Goal: Task Accomplishment & Management: Manage account settings

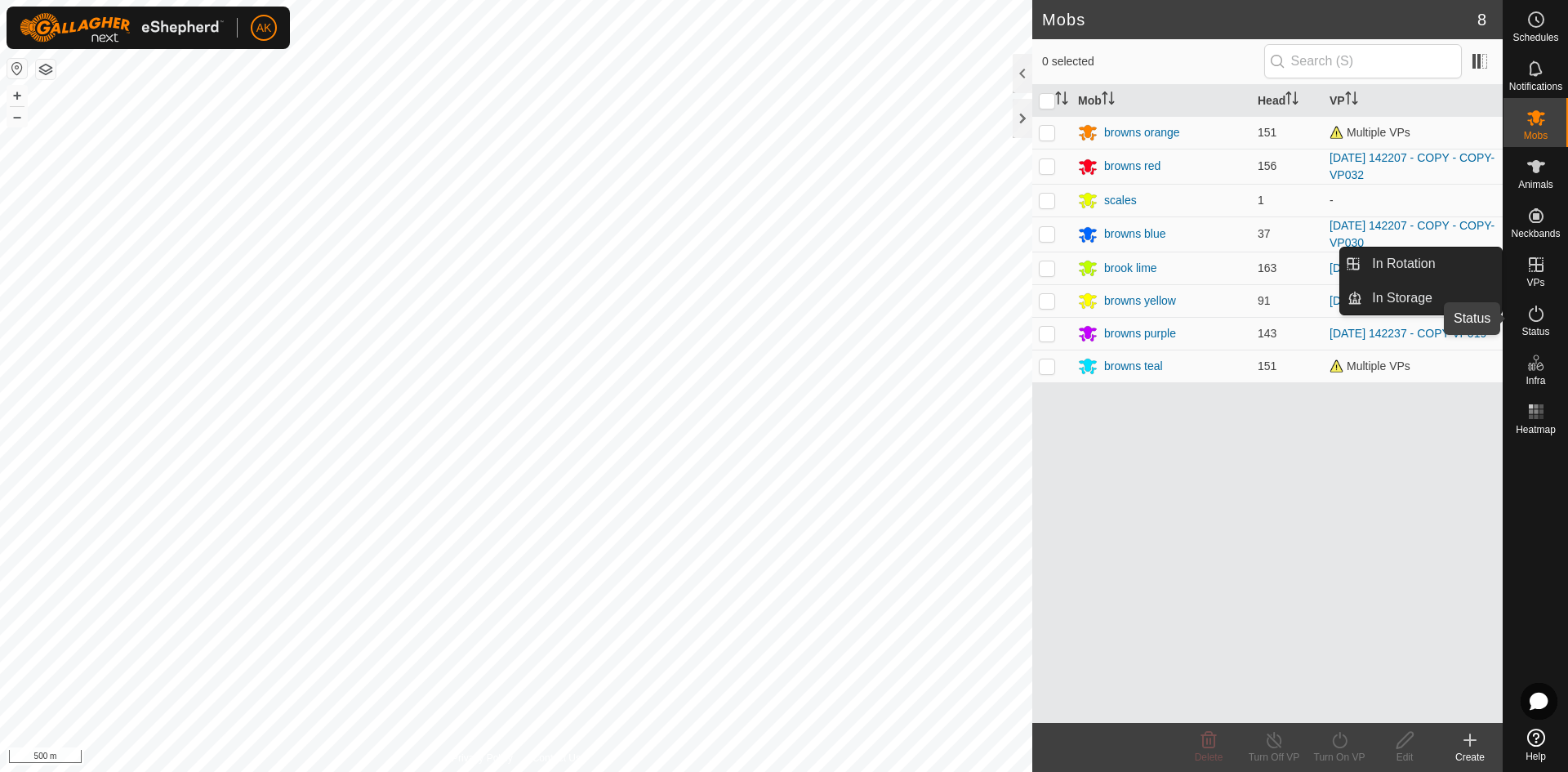
click at [1533, 320] on icon at bounding box center [1536, 314] width 19 height 19
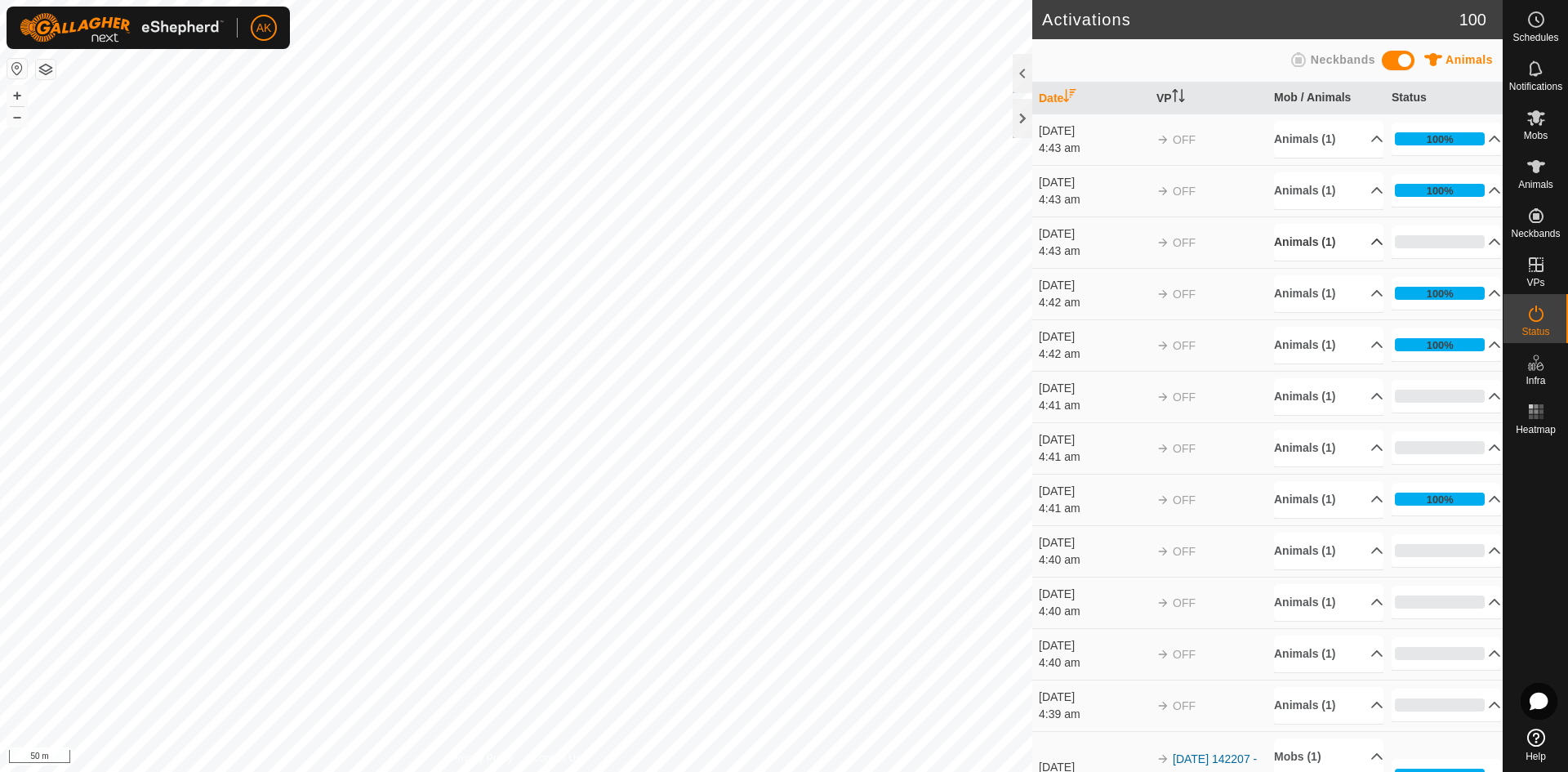
click at [1301, 242] on p-accordion-header "Animals (1)" at bounding box center [1328, 242] width 109 height 37
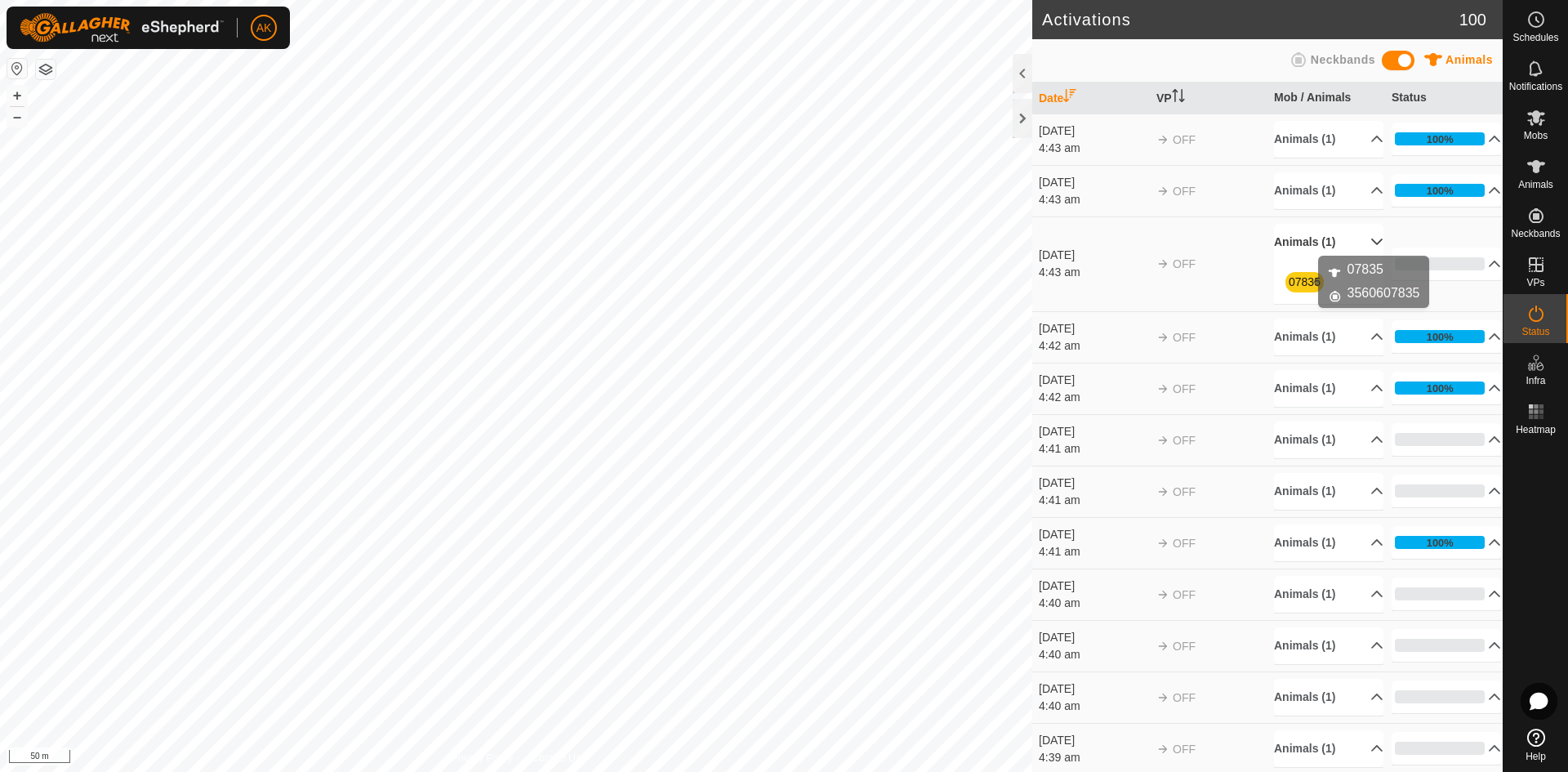
click at [1301, 284] on link "07835" at bounding box center [1304, 281] width 32 height 13
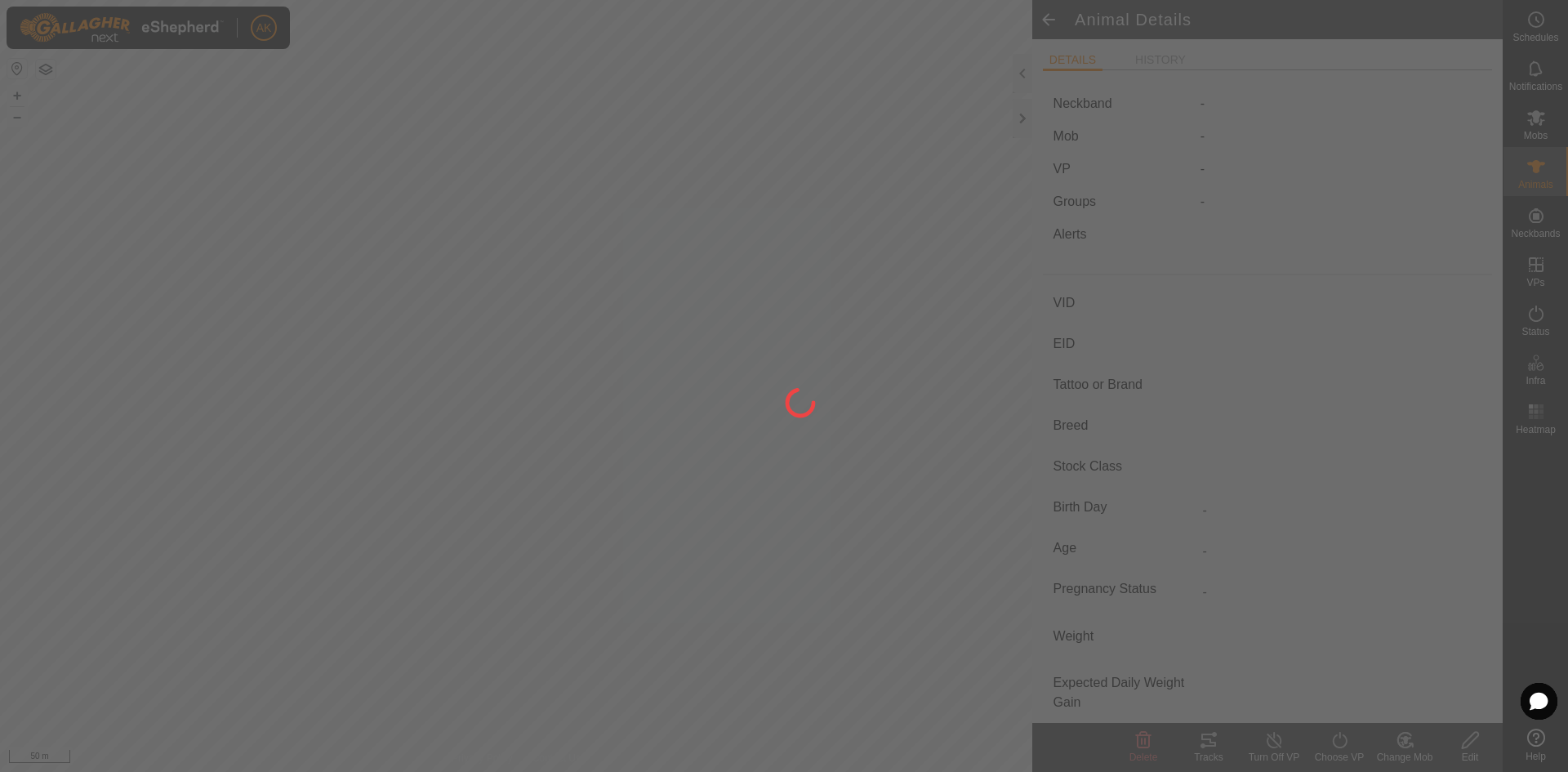
type input "07835"
type input "-"
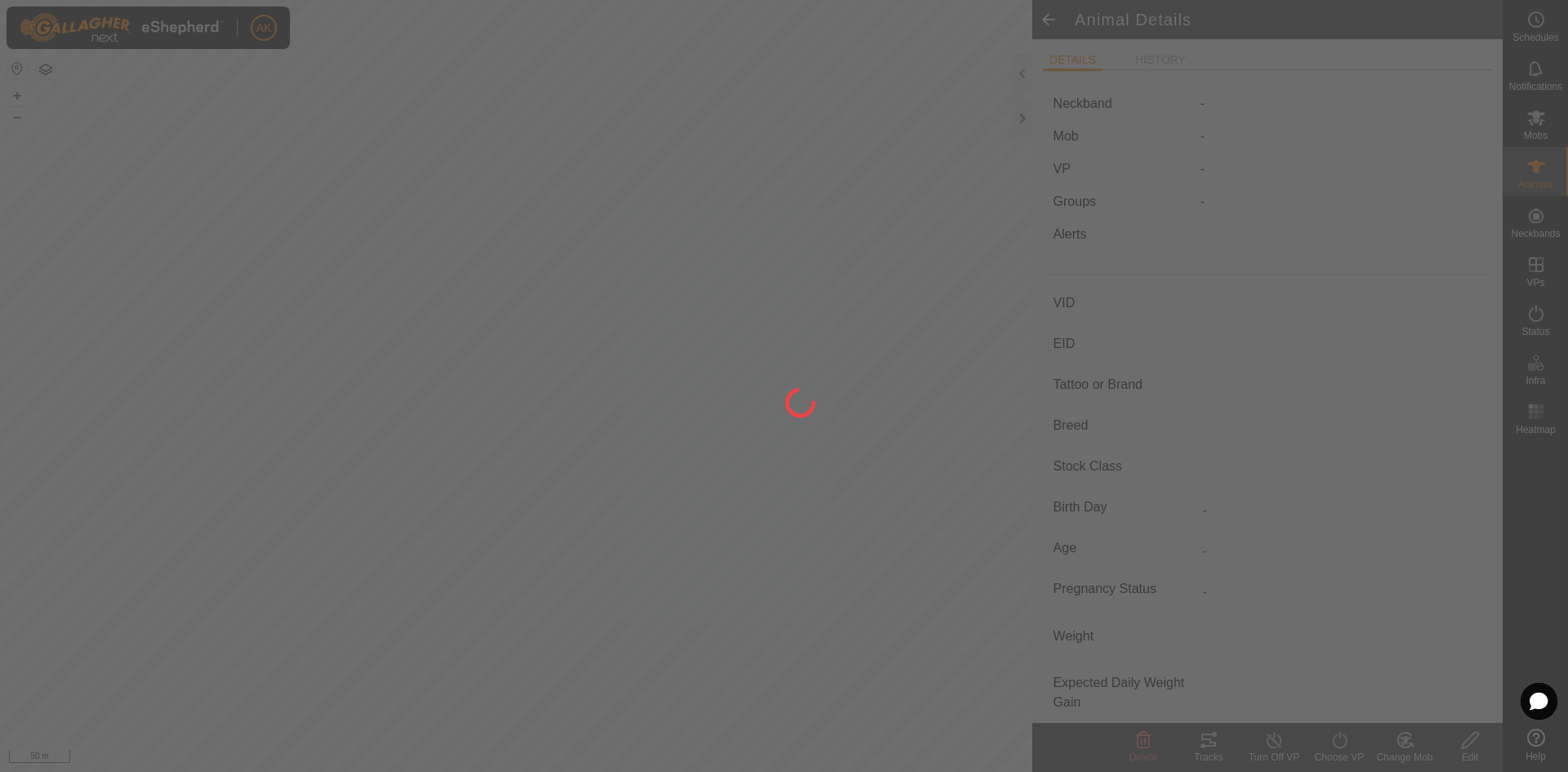
type input "0 kg"
type input "-"
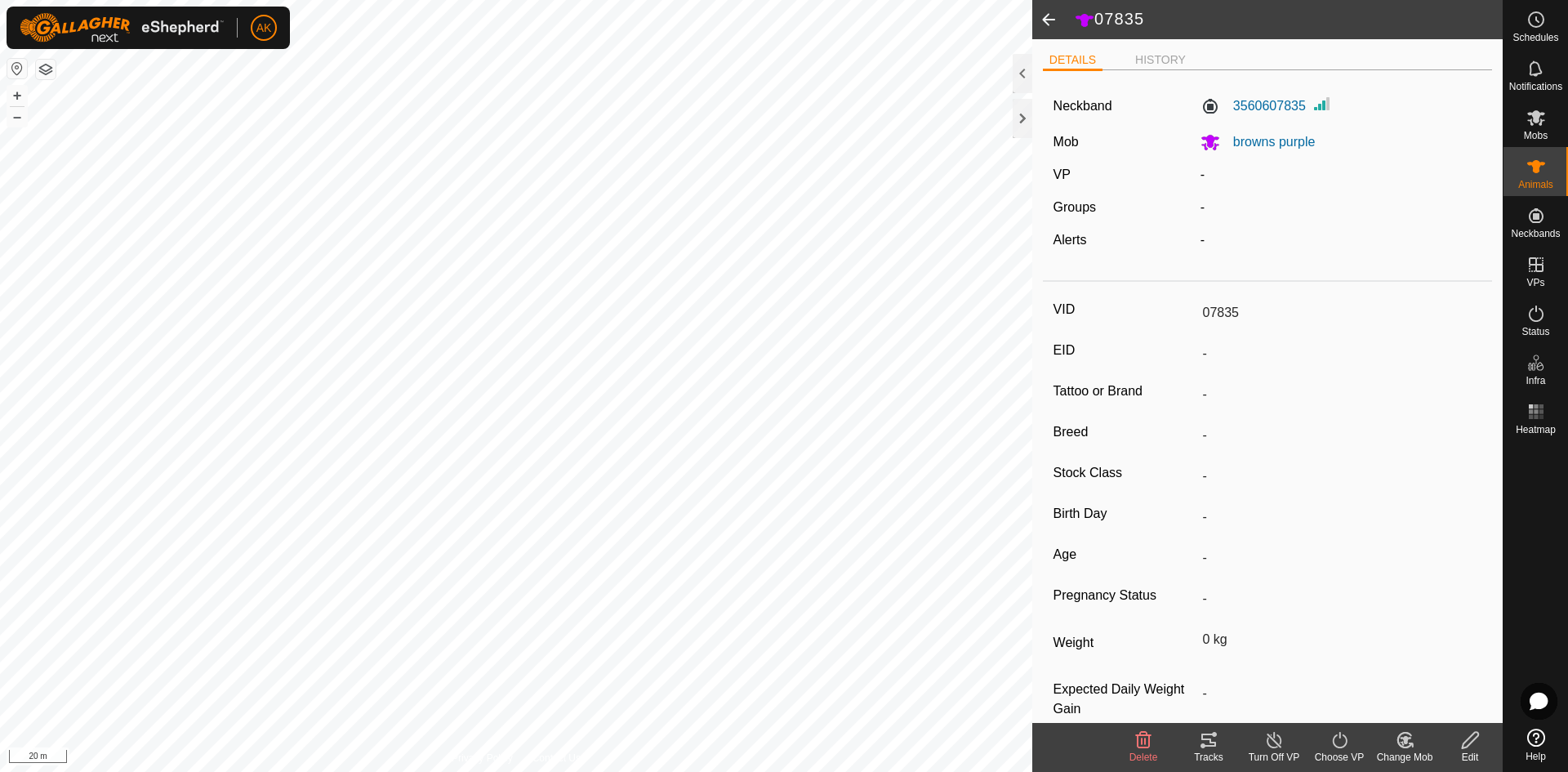
click at [1039, 15] on span at bounding box center [1049, 19] width 33 height 39
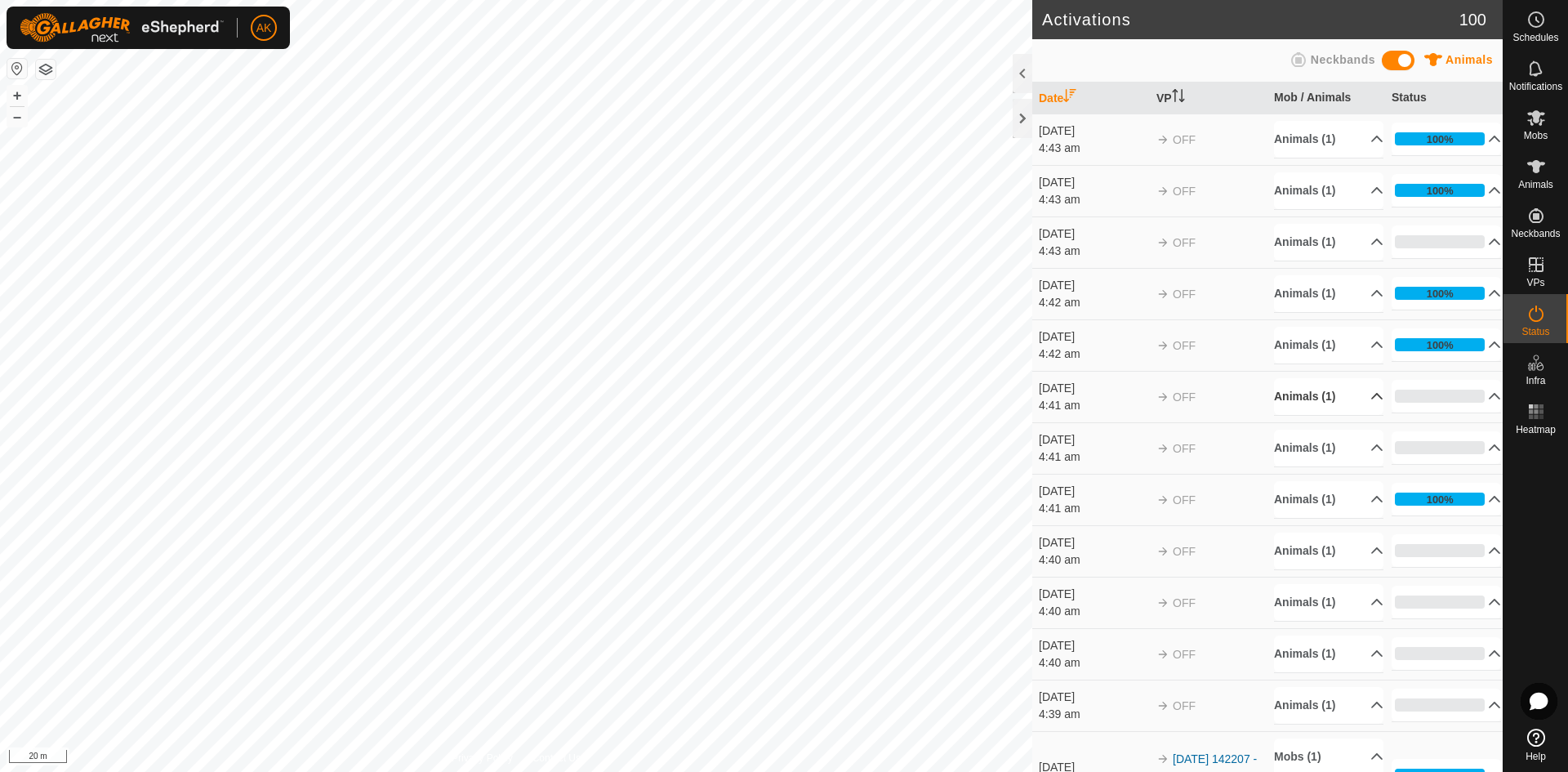
click at [1314, 387] on p-accordion-header "Animals (1)" at bounding box center [1328, 396] width 109 height 37
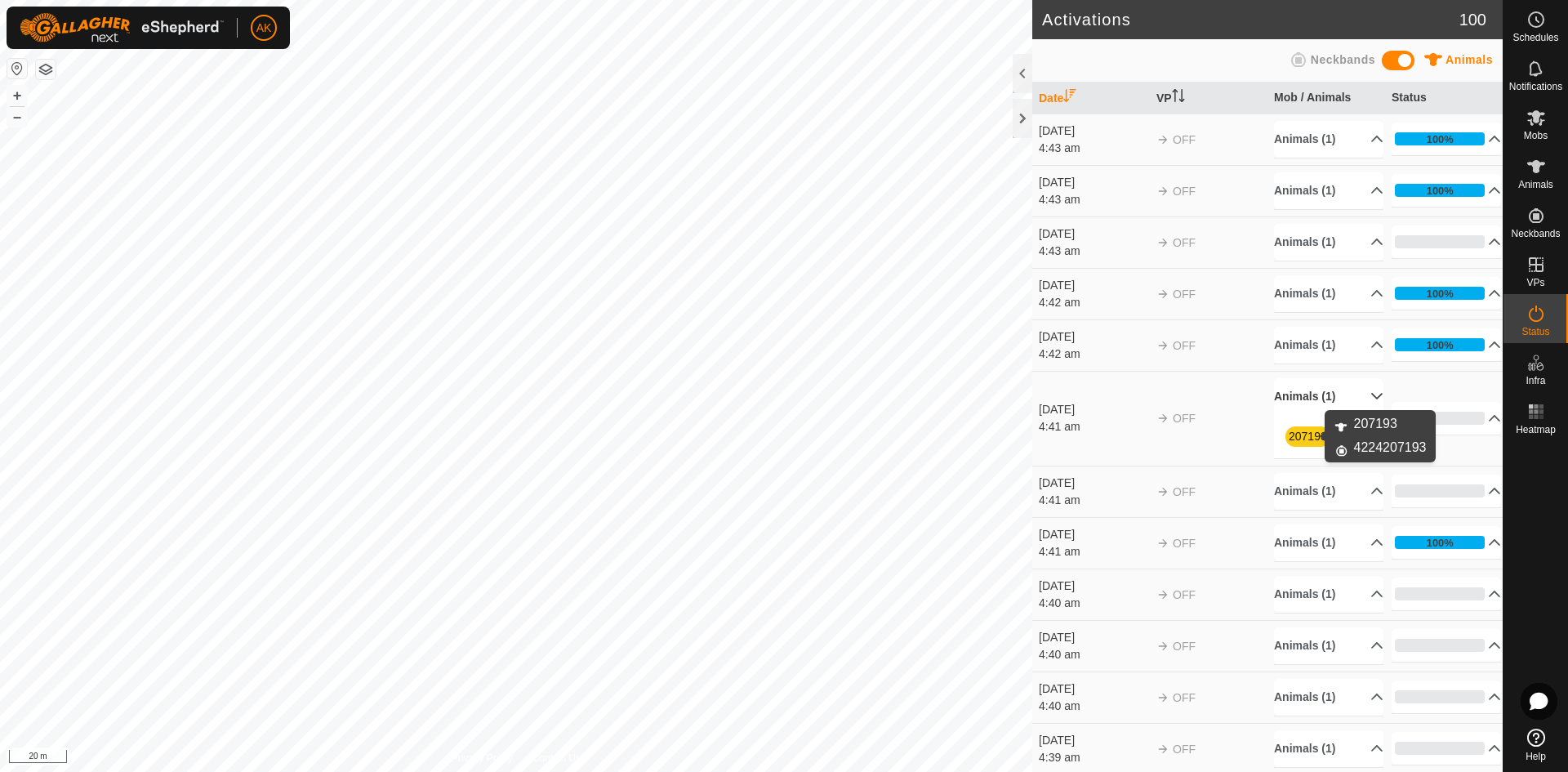
click at [1299, 431] on link "207193" at bounding box center [1307, 435] width 39 height 13
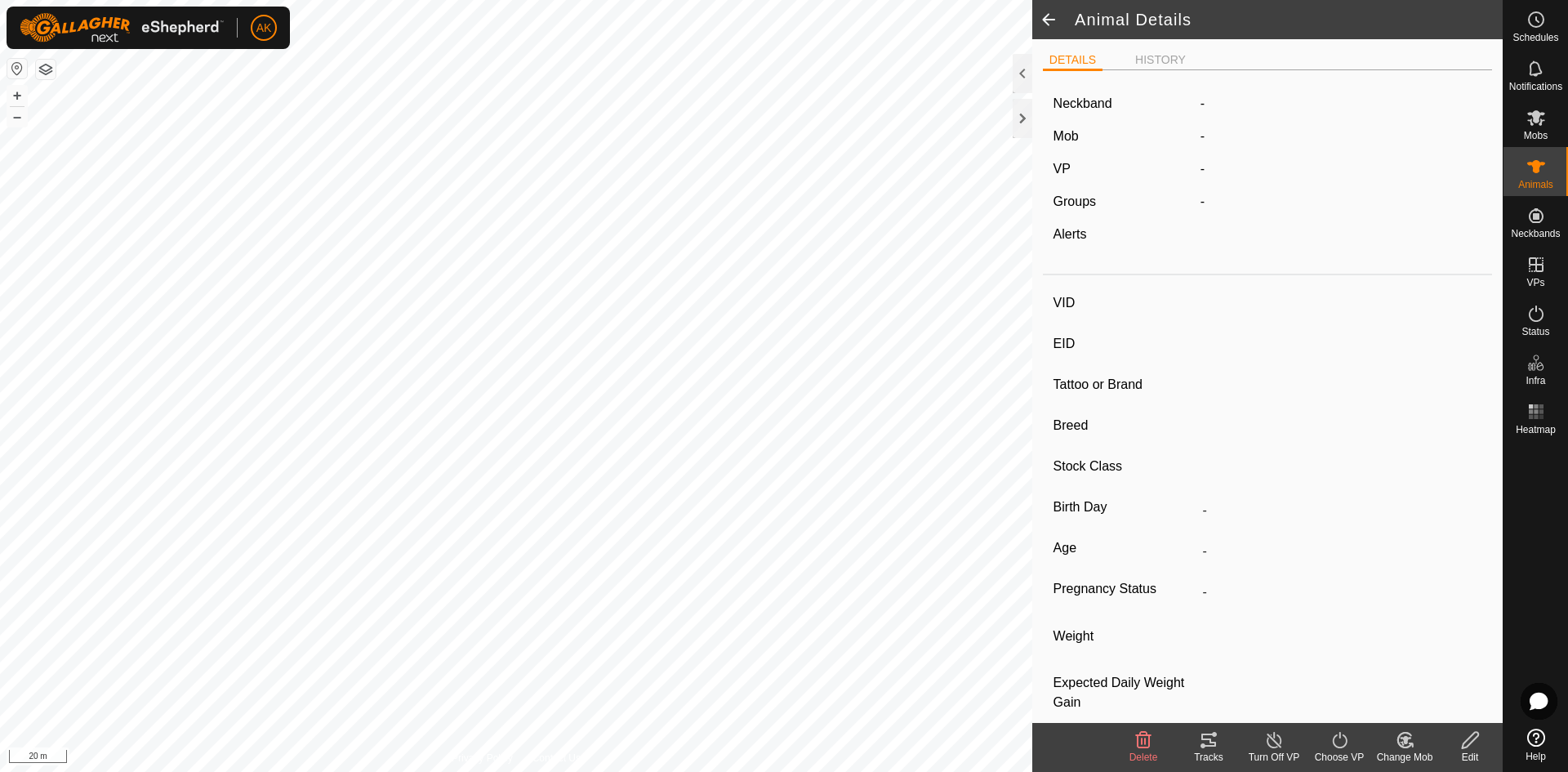
type input "207193"
type input "-"
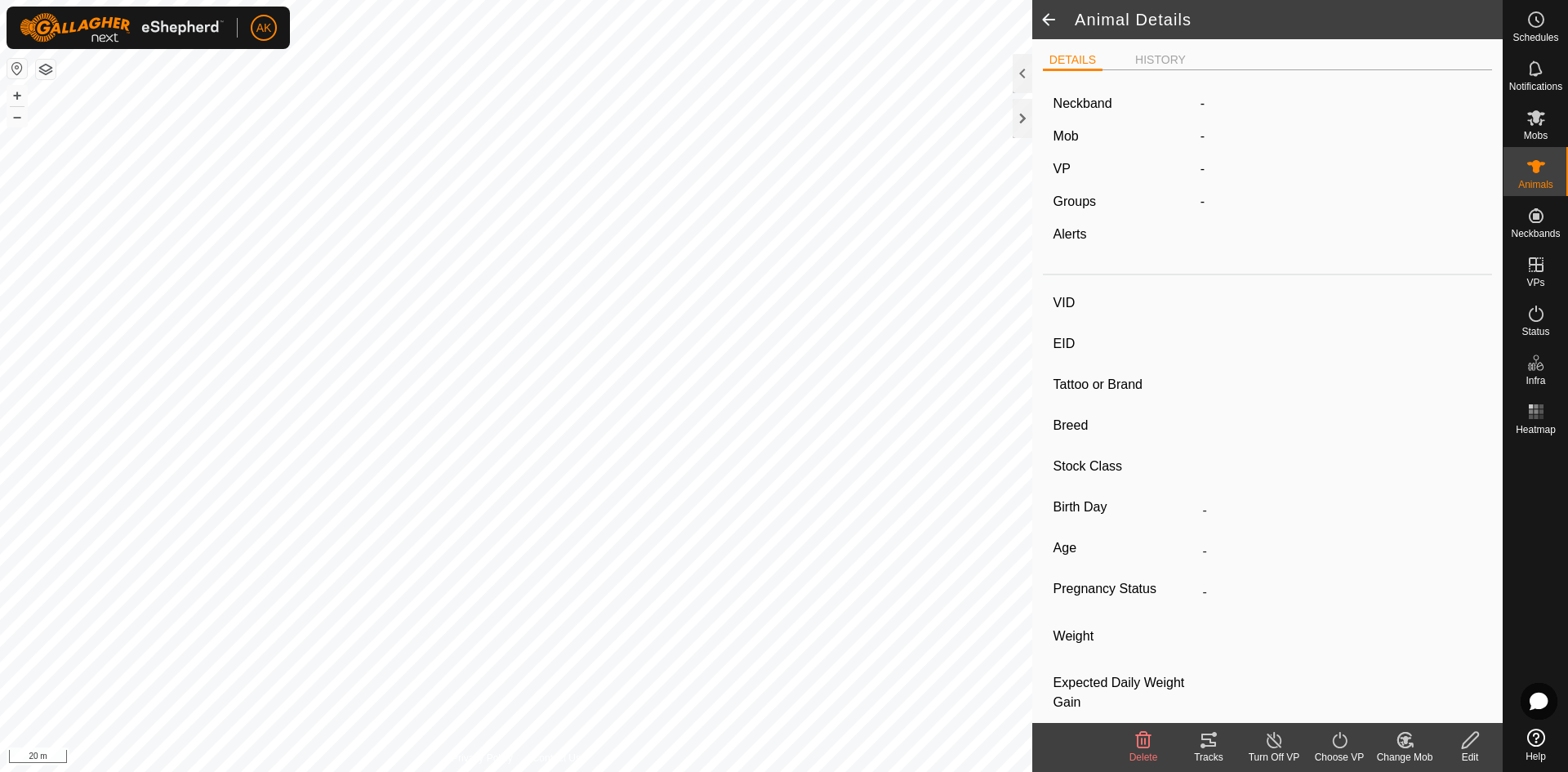
type input "-"
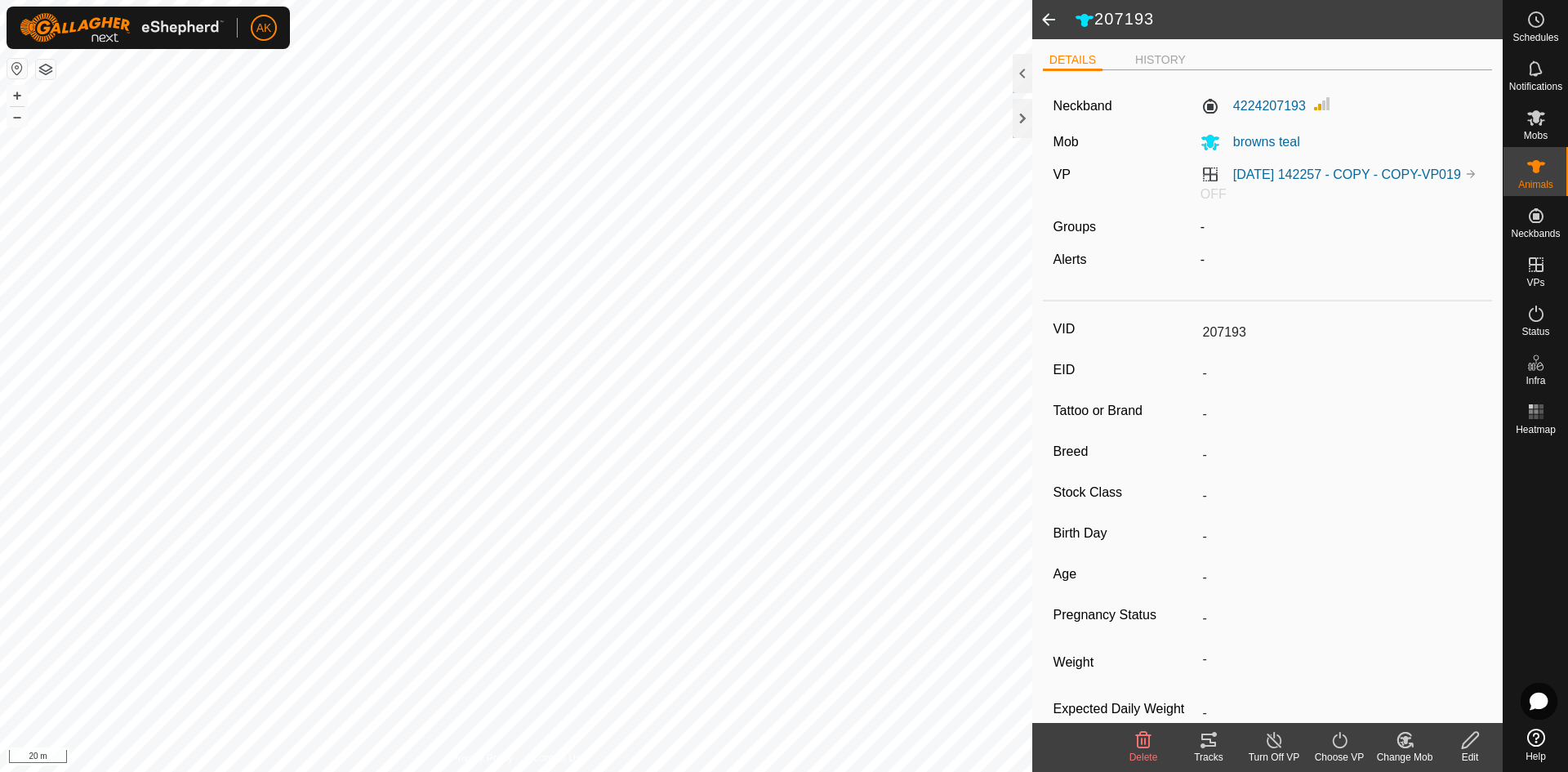
click at [1274, 741] on line at bounding box center [1274, 740] width 13 height 13
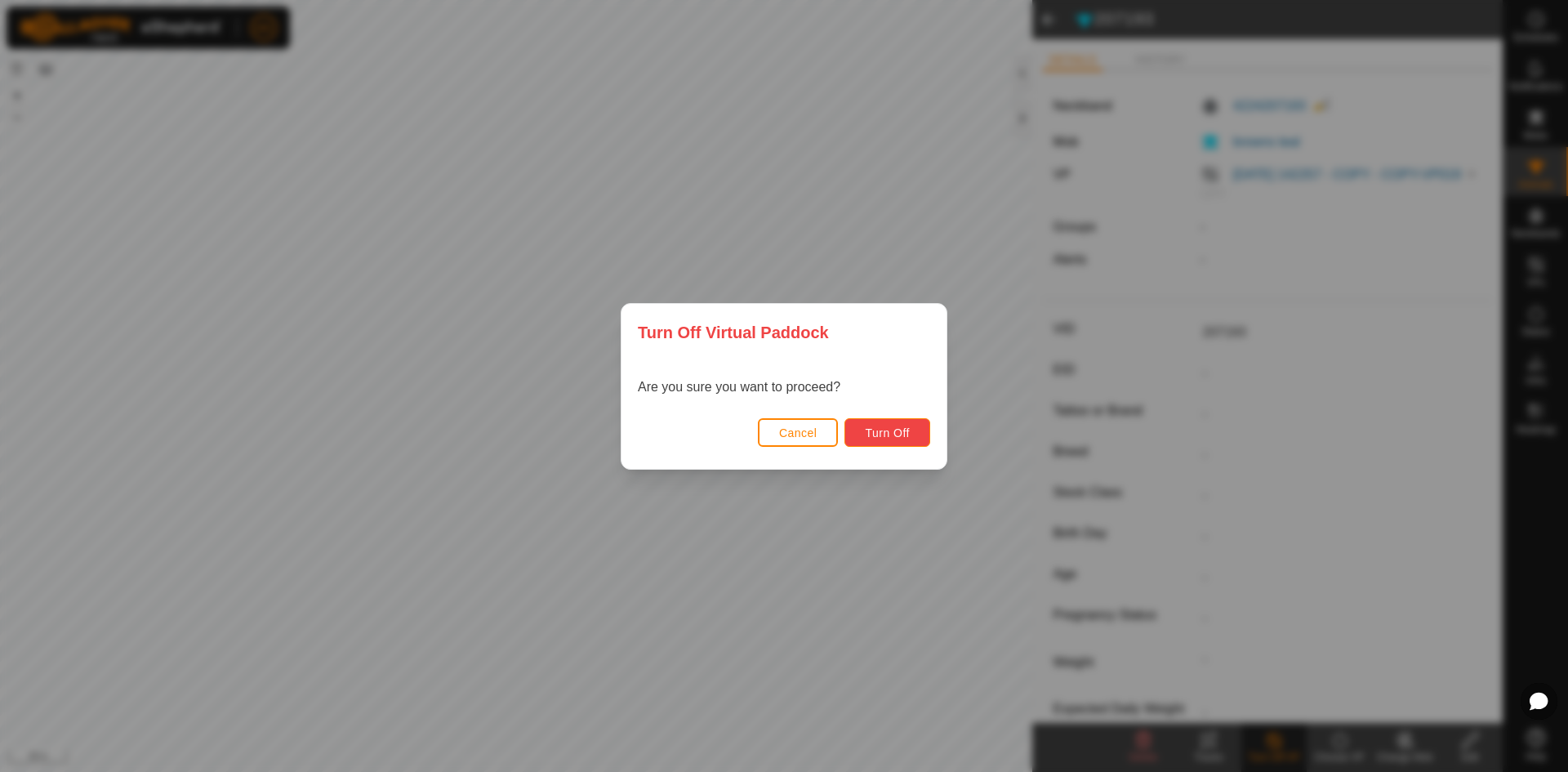
click at [885, 424] on button "Turn Off" at bounding box center [887, 433] width 86 height 29
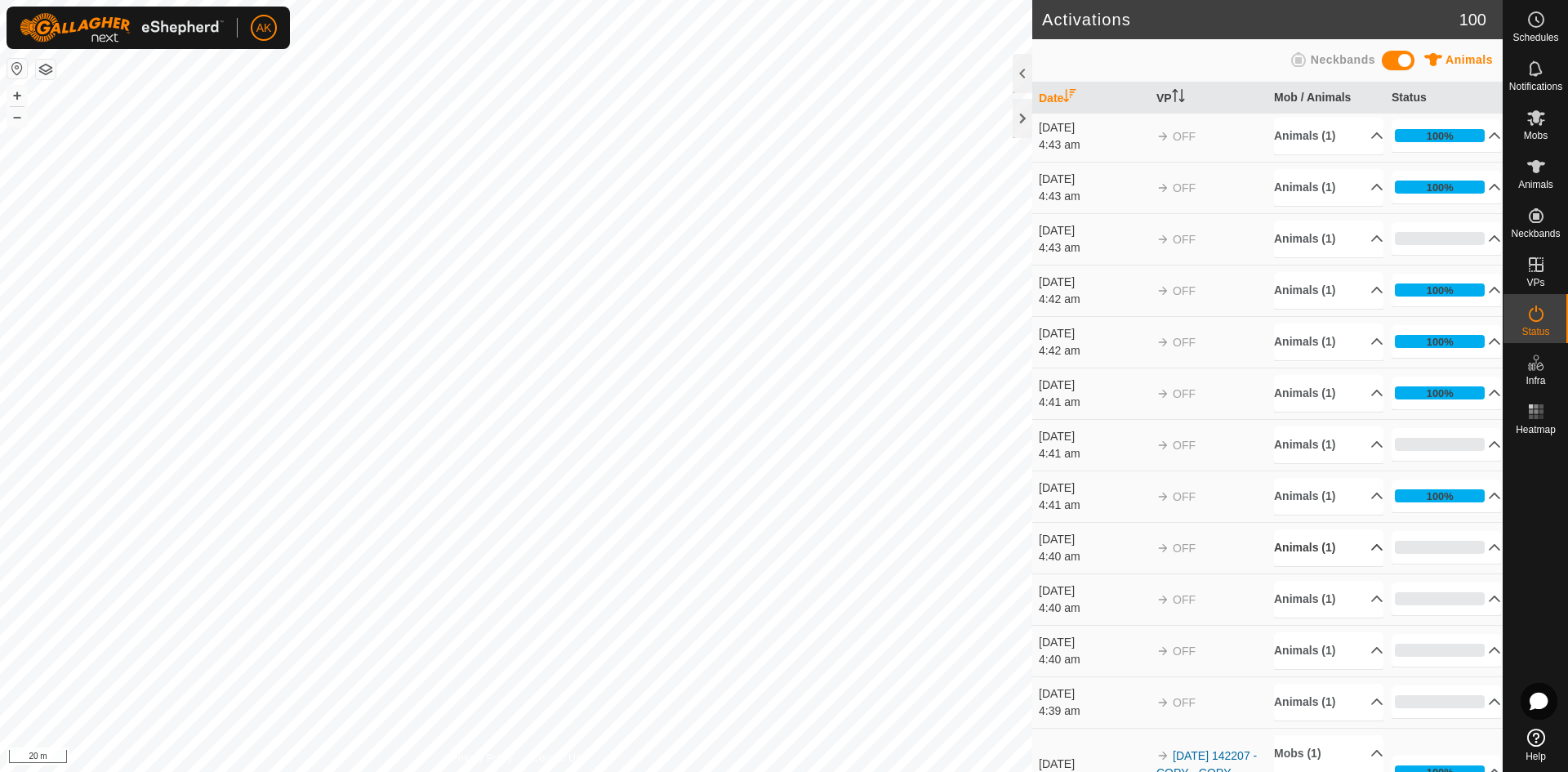
scroll to position [164, 0]
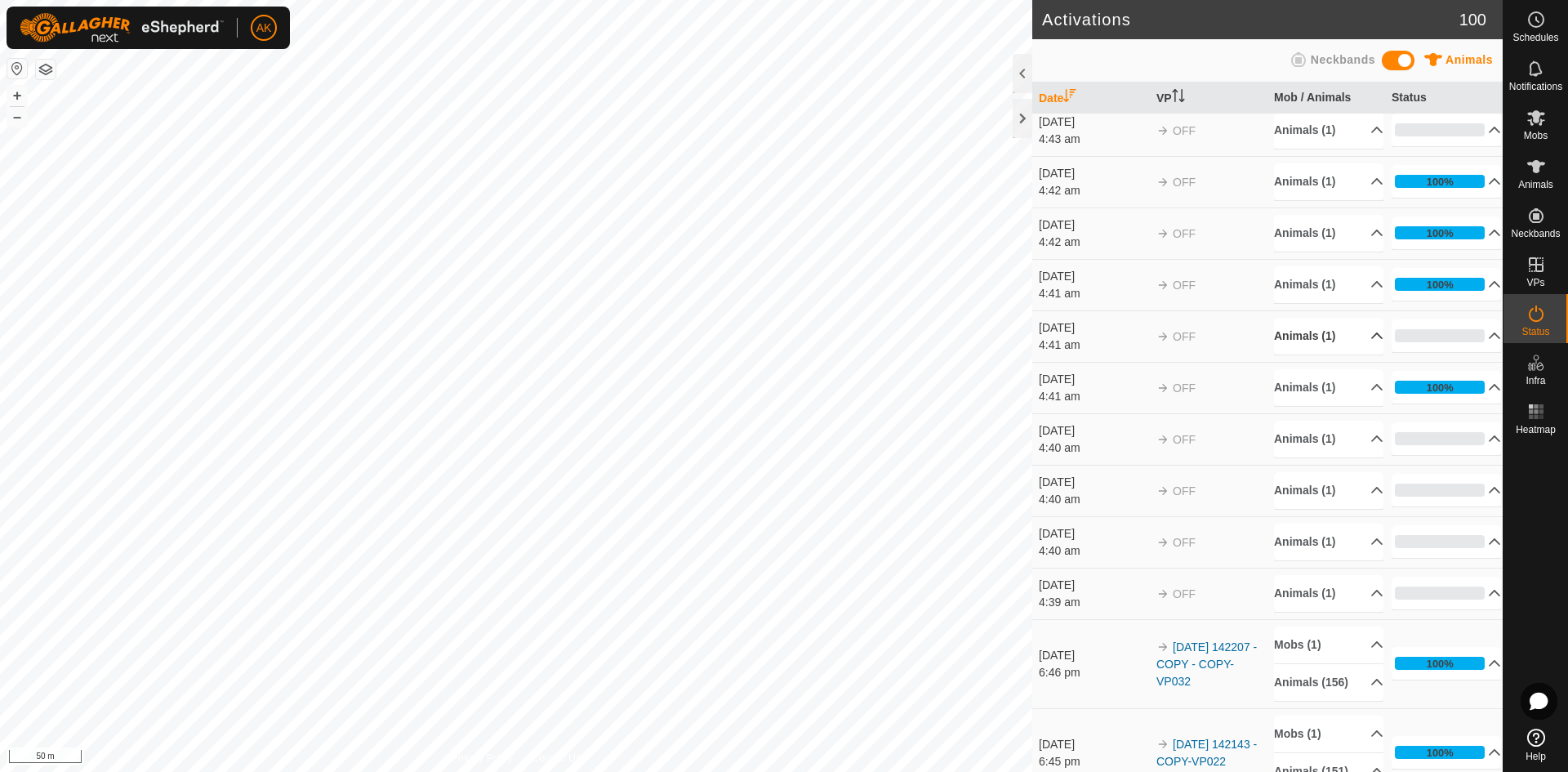
click at [1319, 334] on p-accordion-header "Animals (1)" at bounding box center [1328, 336] width 109 height 37
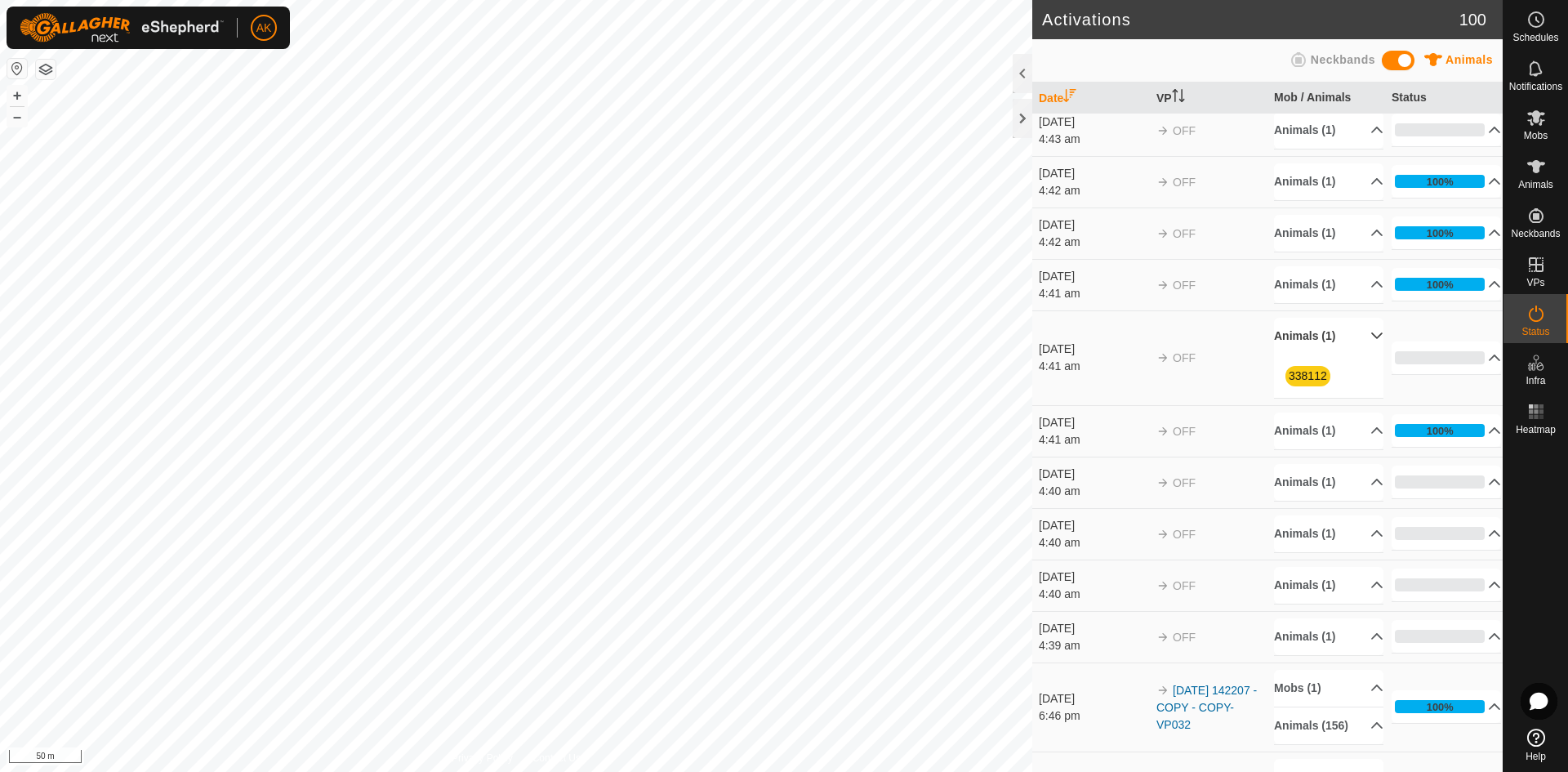
click at [1319, 334] on p-accordion-header "Animals (1)" at bounding box center [1328, 336] width 109 height 37
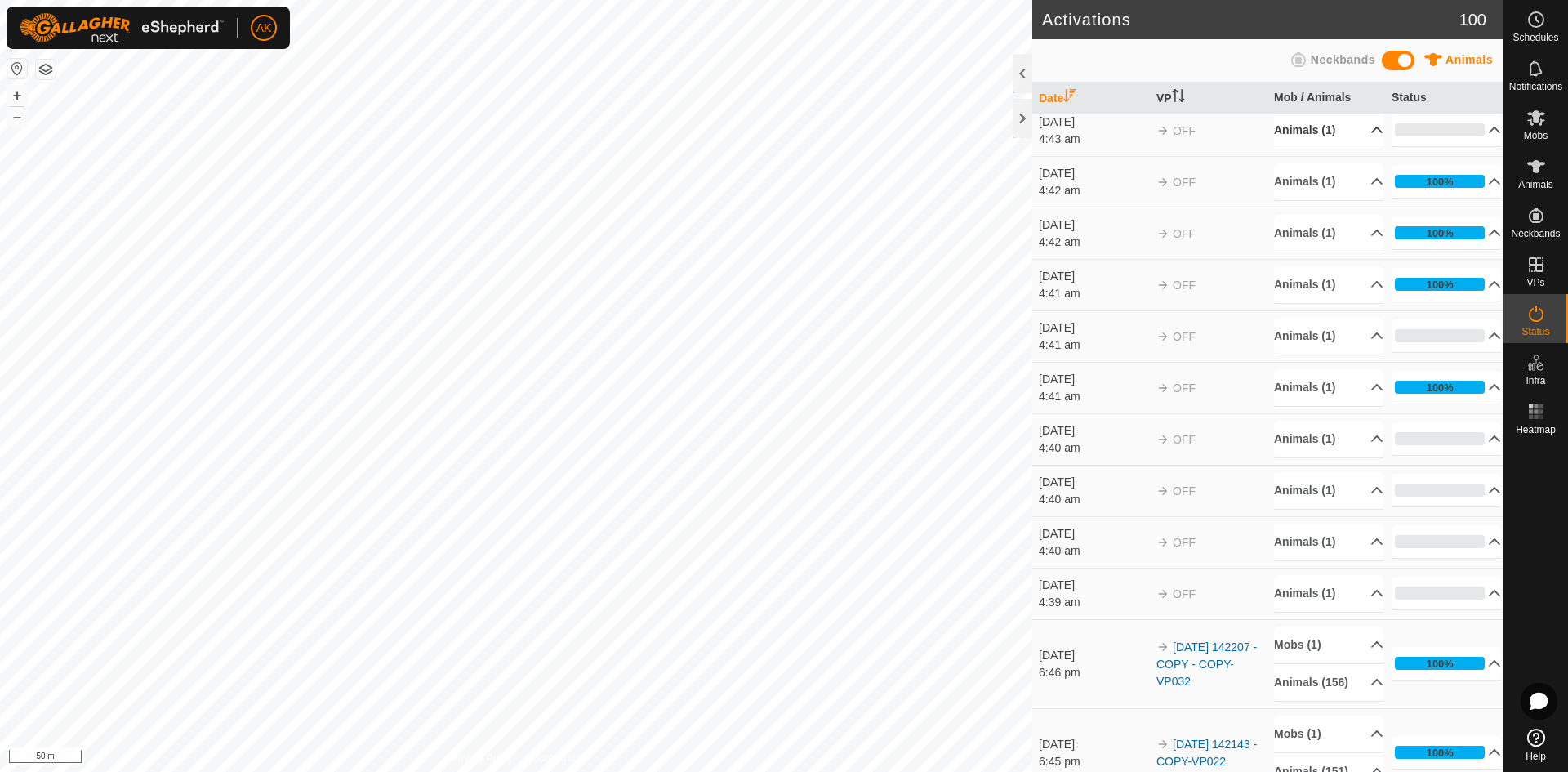
click at [1302, 131] on p-accordion-header "Animals (1)" at bounding box center [1328, 131] width 109 height 37
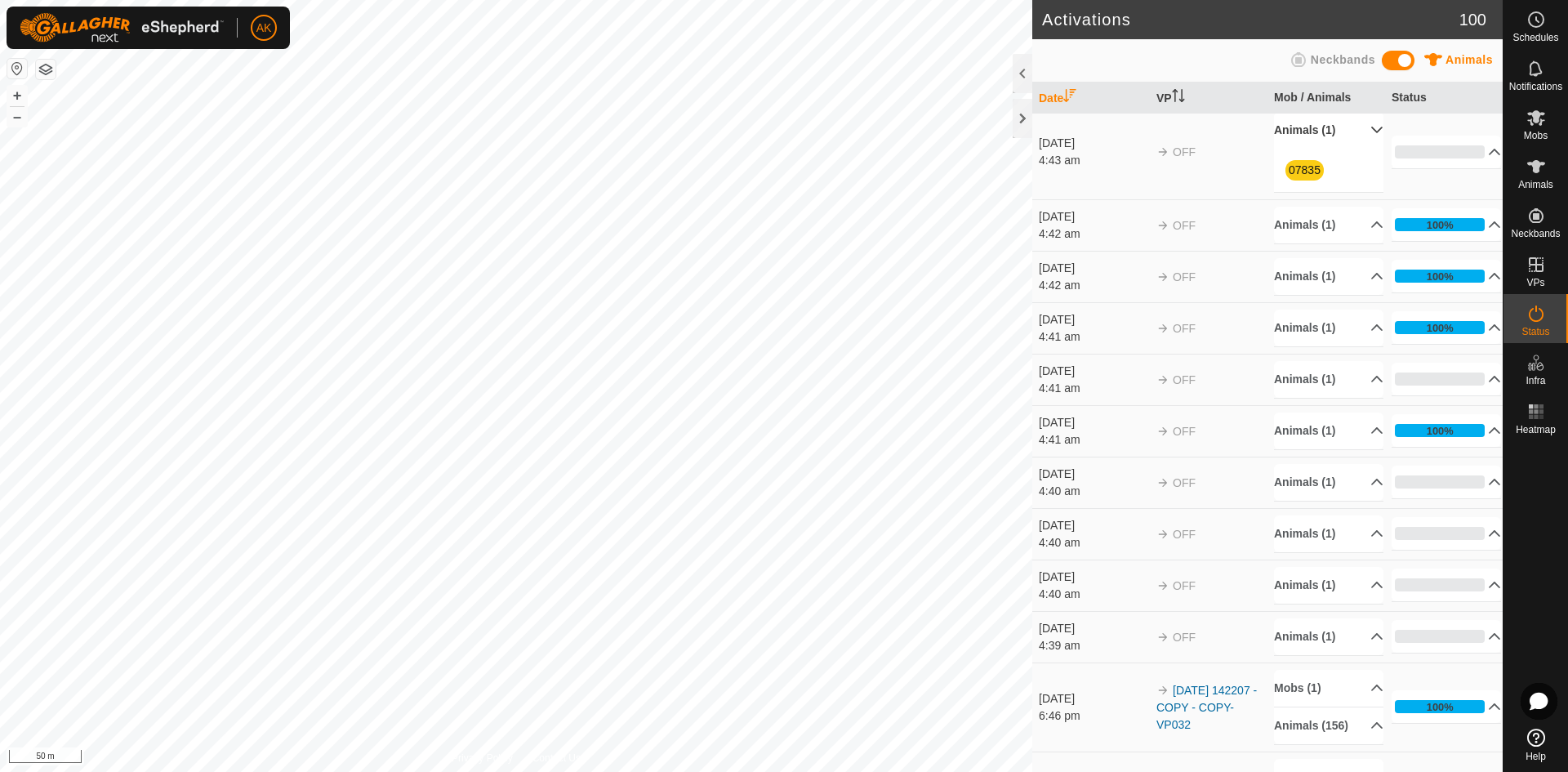
click at [1302, 131] on p-accordion-header "Animals (1)" at bounding box center [1328, 131] width 109 height 37
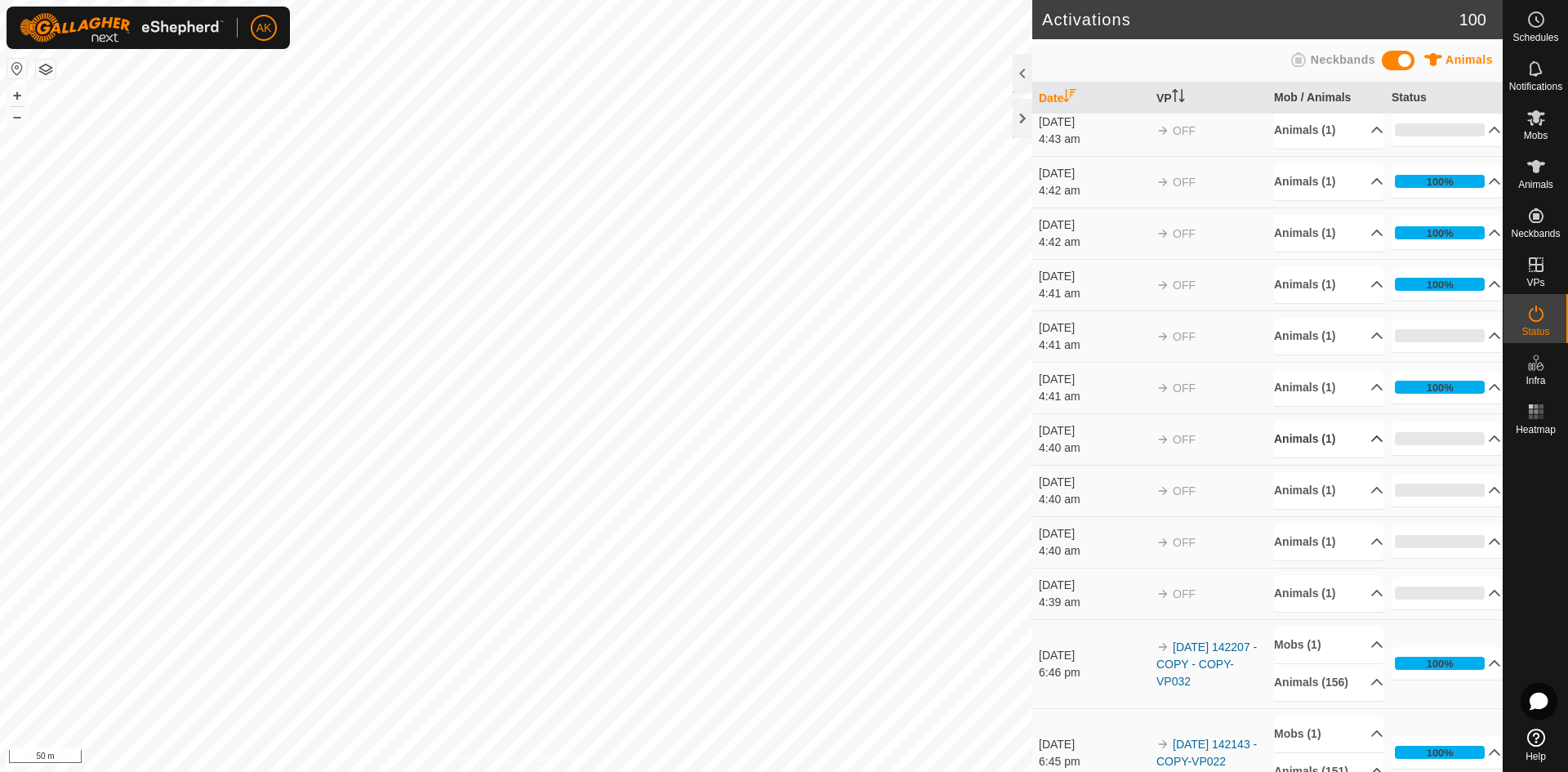
click at [1299, 442] on p-accordion-header "Animals (1)" at bounding box center [1328, 439] width 109 height 37
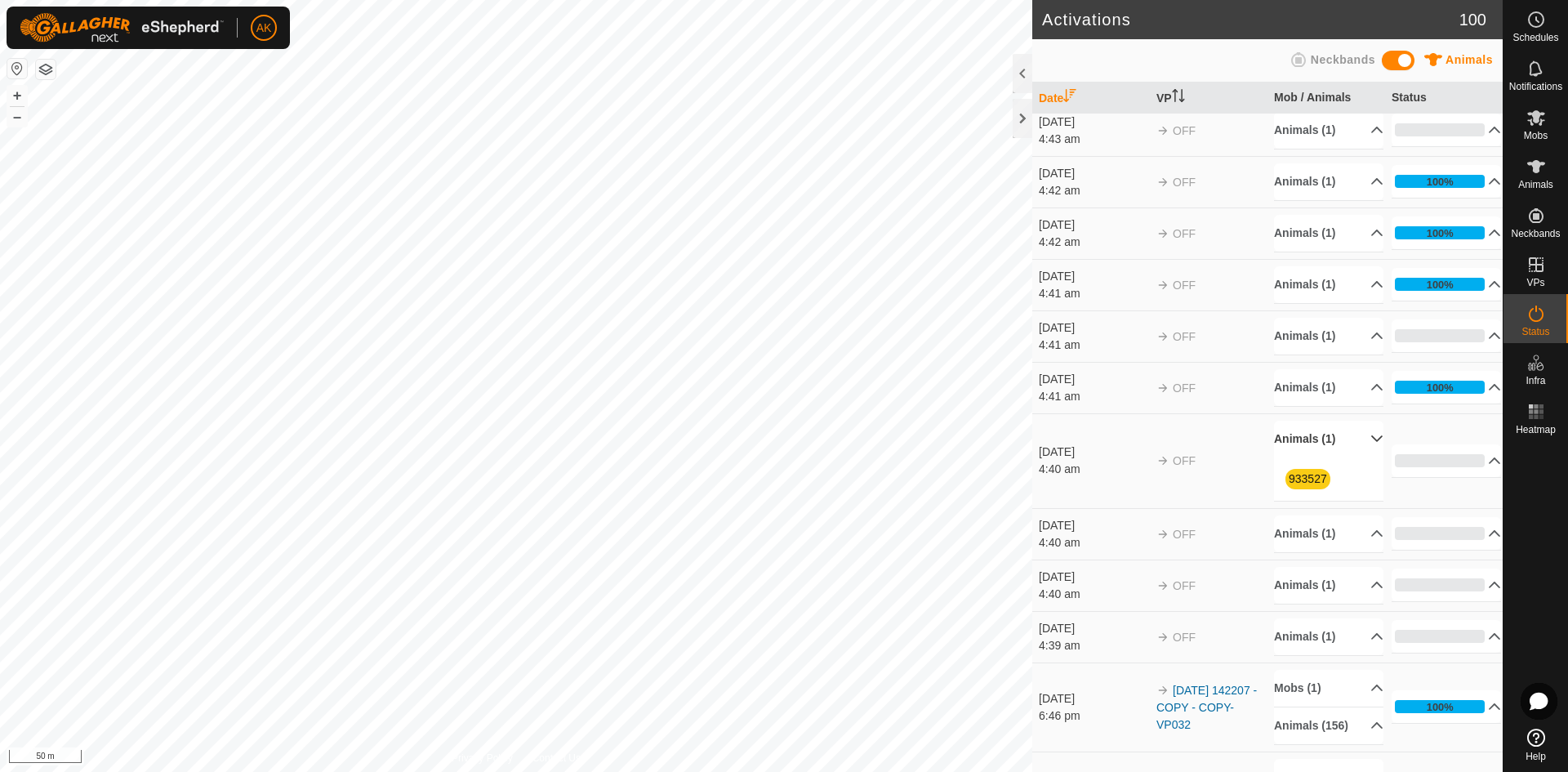
click at [1299, 442] on p-accordion-header "Animals (1)" at bounding box center [1328, 439] width 109 height 37
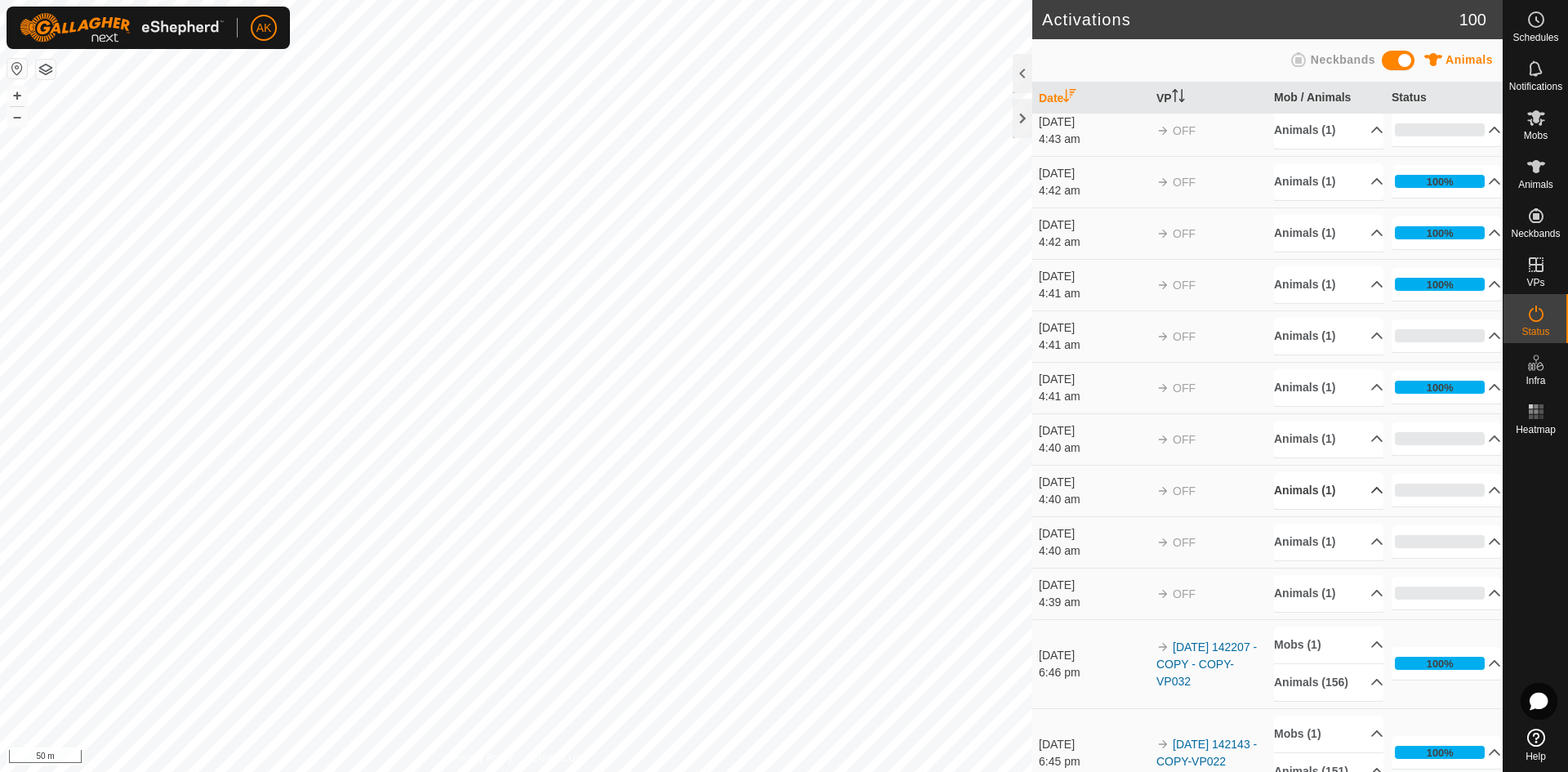
click at [1315, 492] on p-accordion-header "Animals (1)" at bounding box center [1328, 490] width 109 height 37
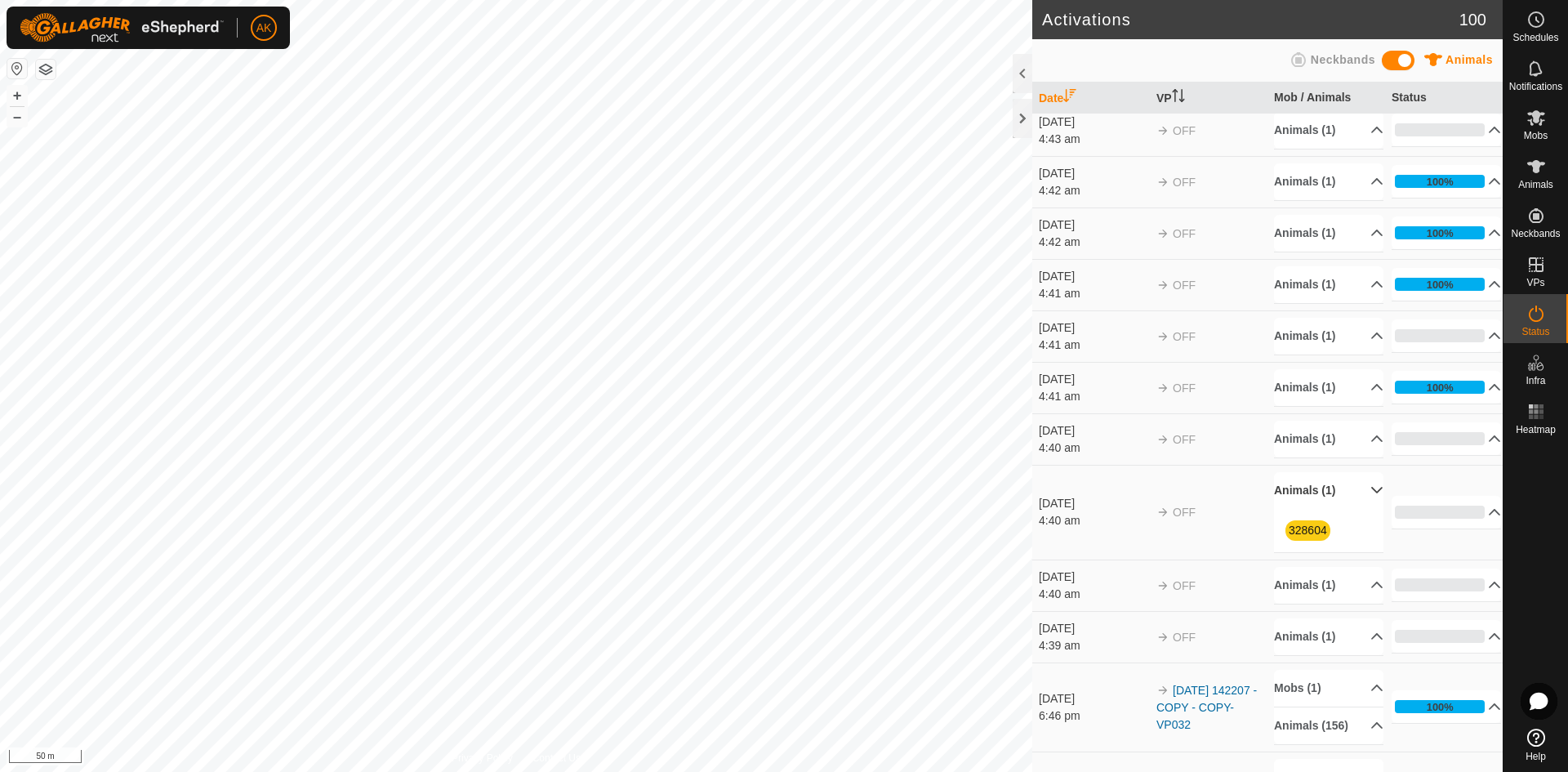
click at [1315, 492] on p-accordion-header "Animals (1)" at bounding box center [1328, 490] width 109 height 37
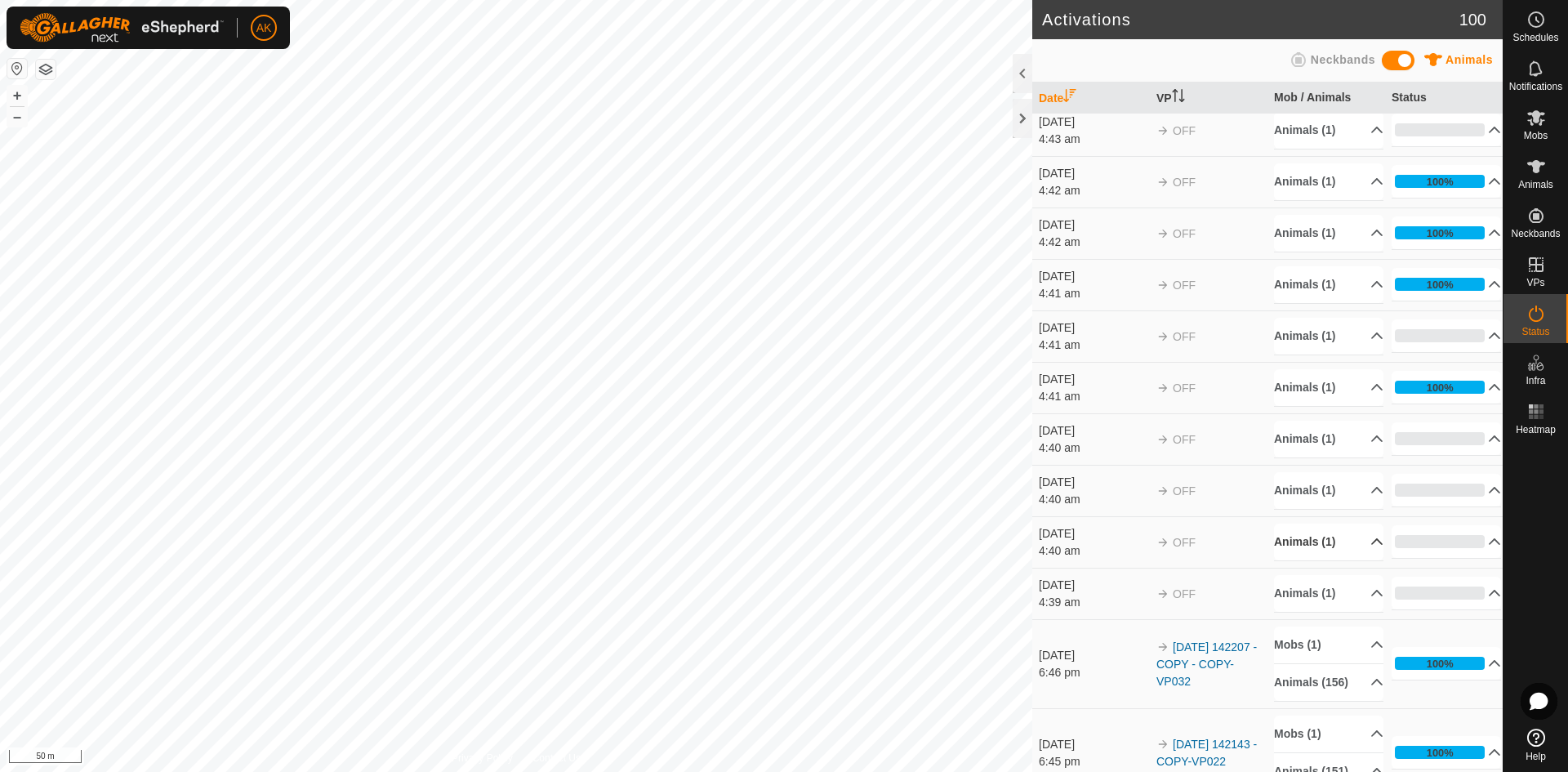
click at [1305, 547] on p-accordion-header "Animals (1)" at bounding box center [1328, 541] width 109 height 37
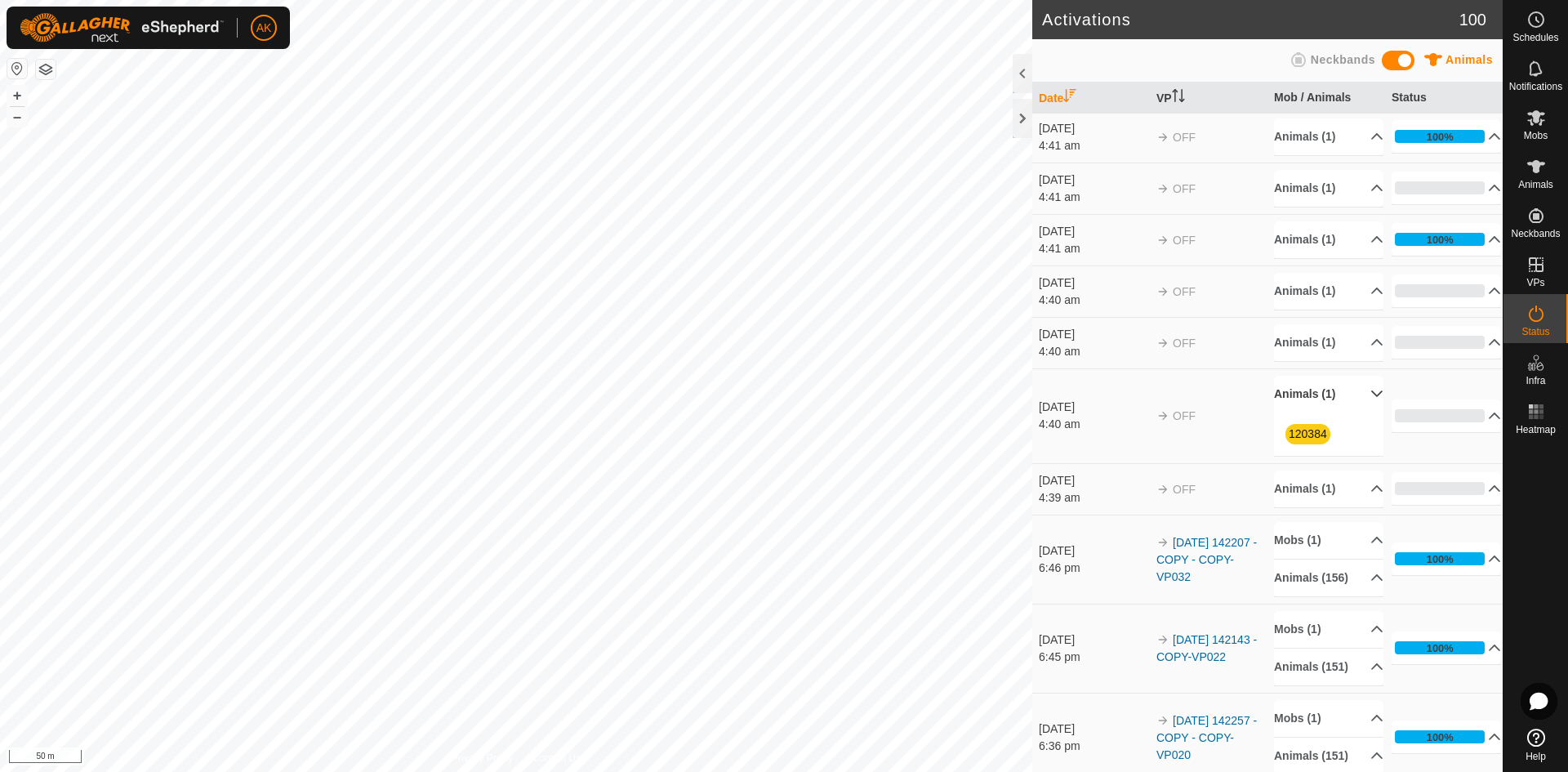
scroll to position [326, 0]
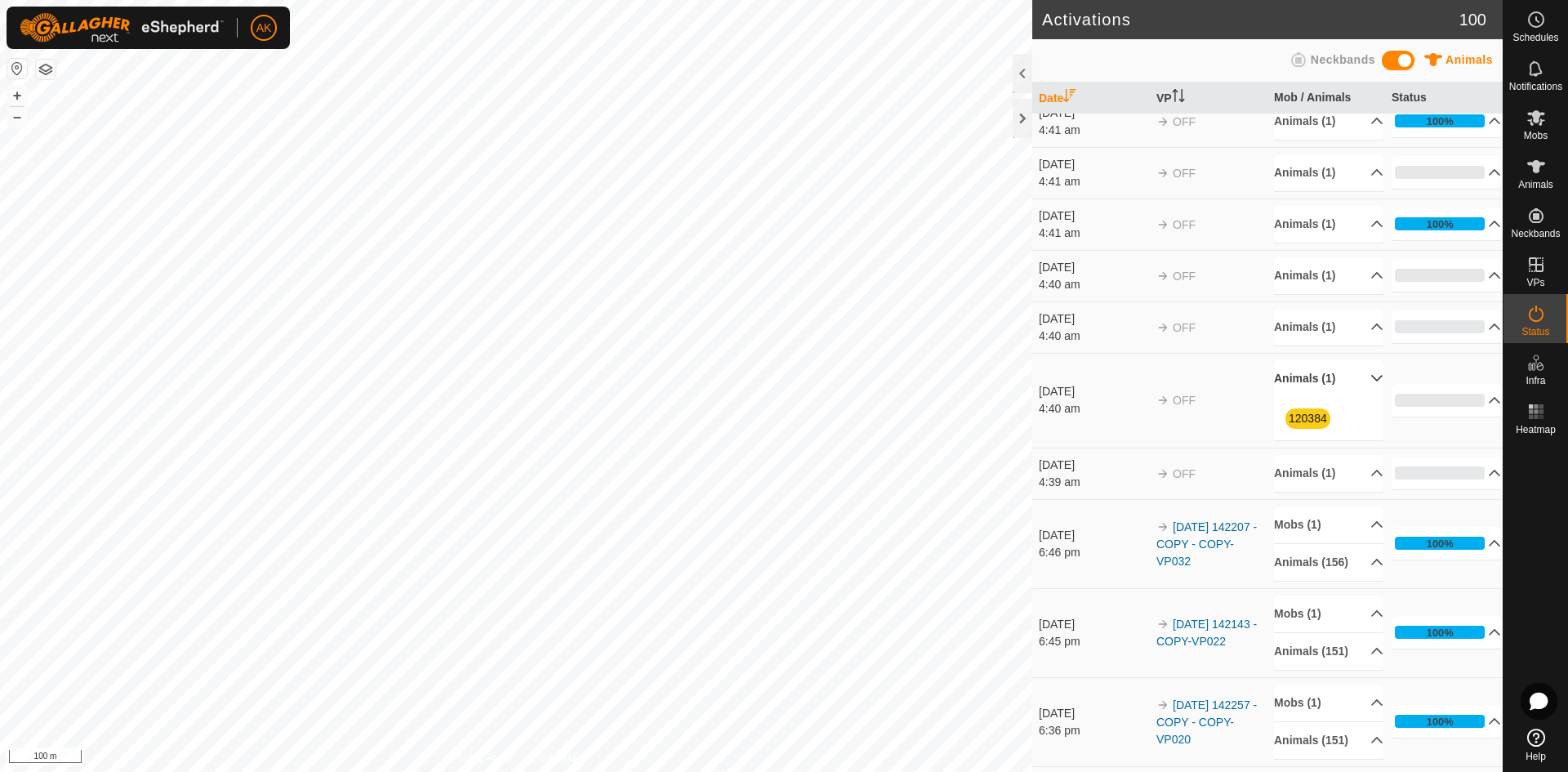
click at [1304, 378] on p-accordion-header "Animals (1)" at bounding box center [1328, 379] width 109 height 37
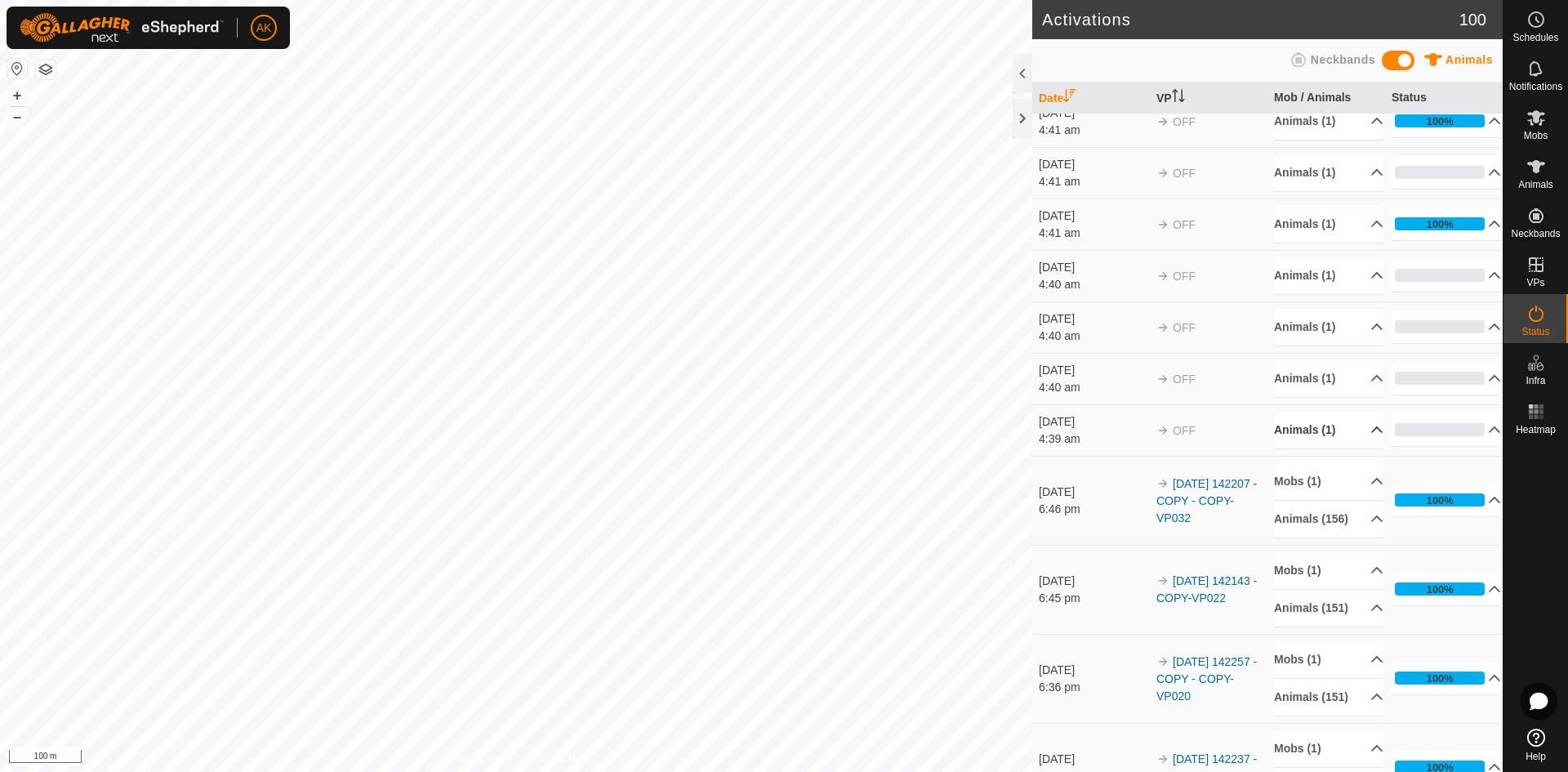
click at [1296, 434] on p-accordion-header "Animals (1)" at bounding box center [1328, 430] width 109 height 37
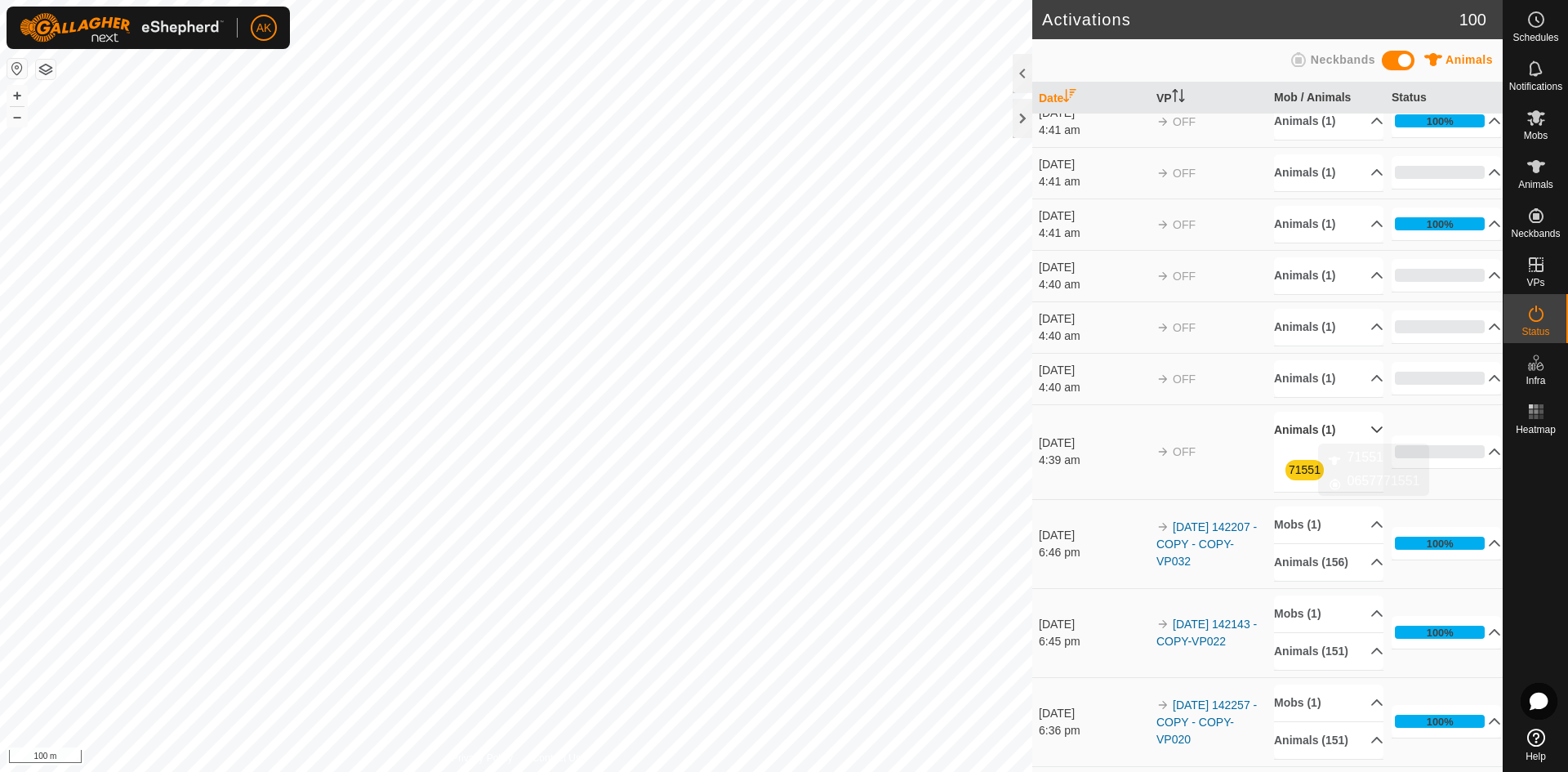
click at [1294, 475] on link "71551" at bounding box center [1304, 469] width 32 height 13
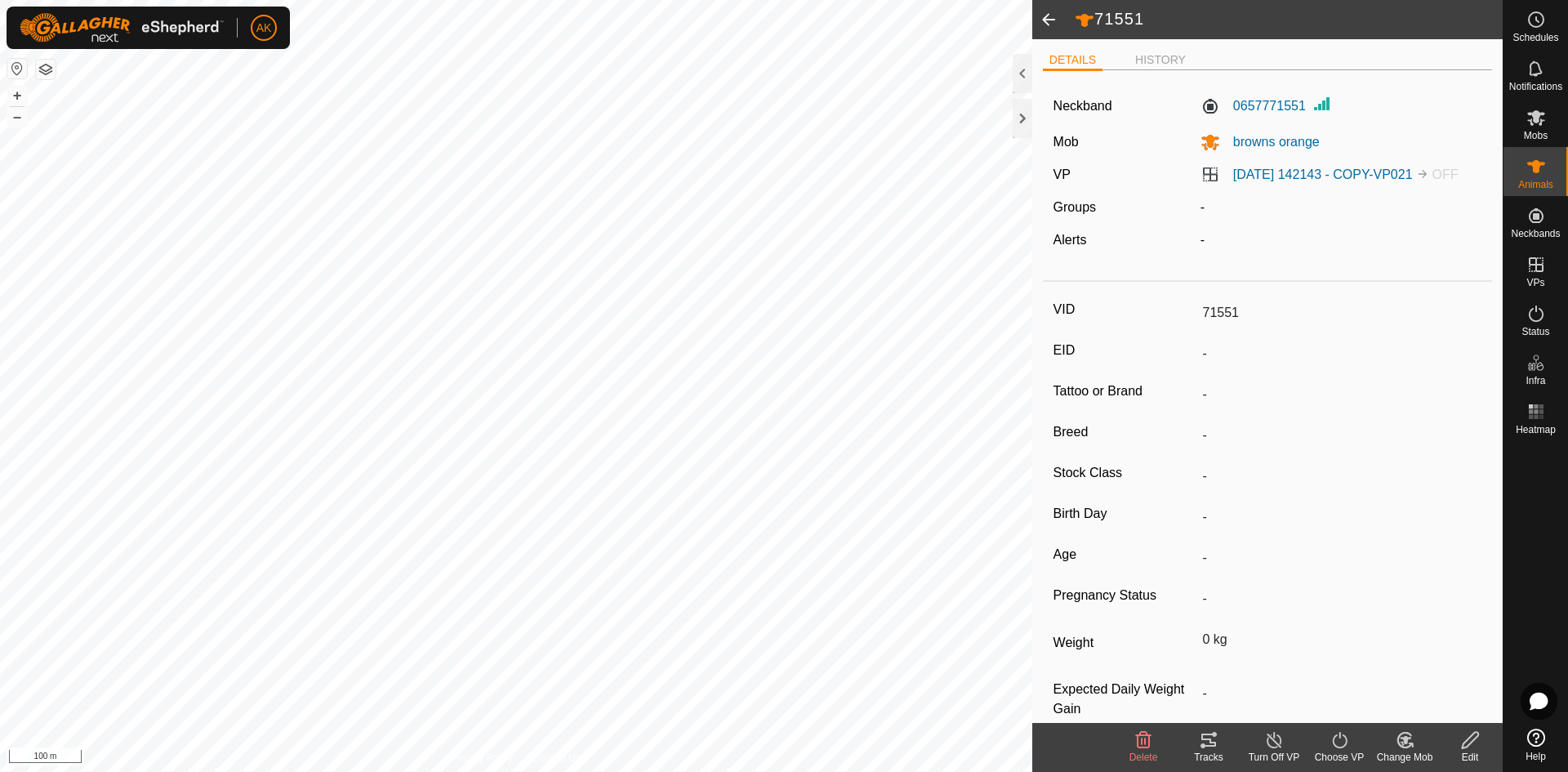
click at [1049, 15] on span at bounding box center [1049, 19] width 33 height 39
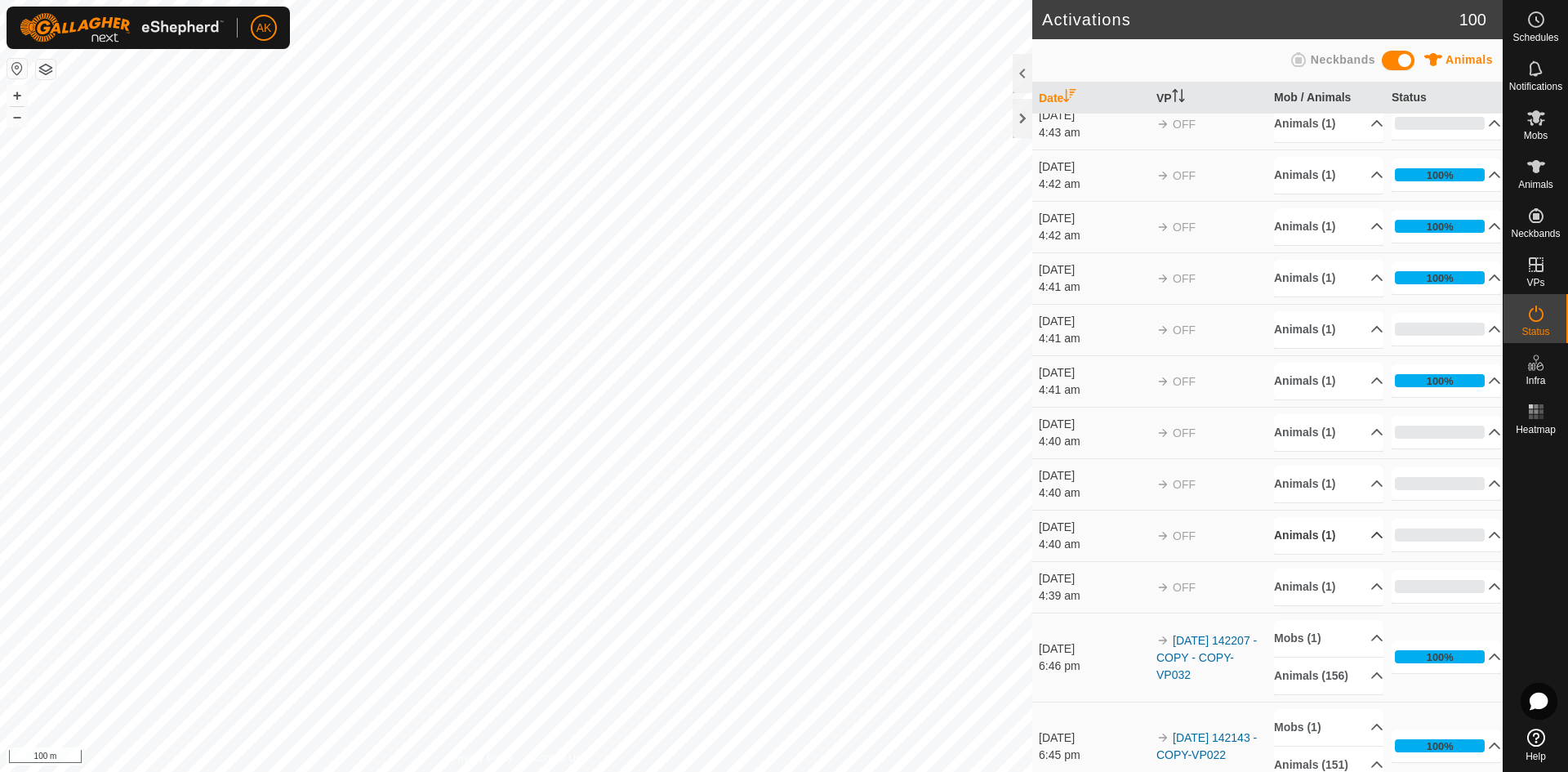
scroll to position [245, 0]
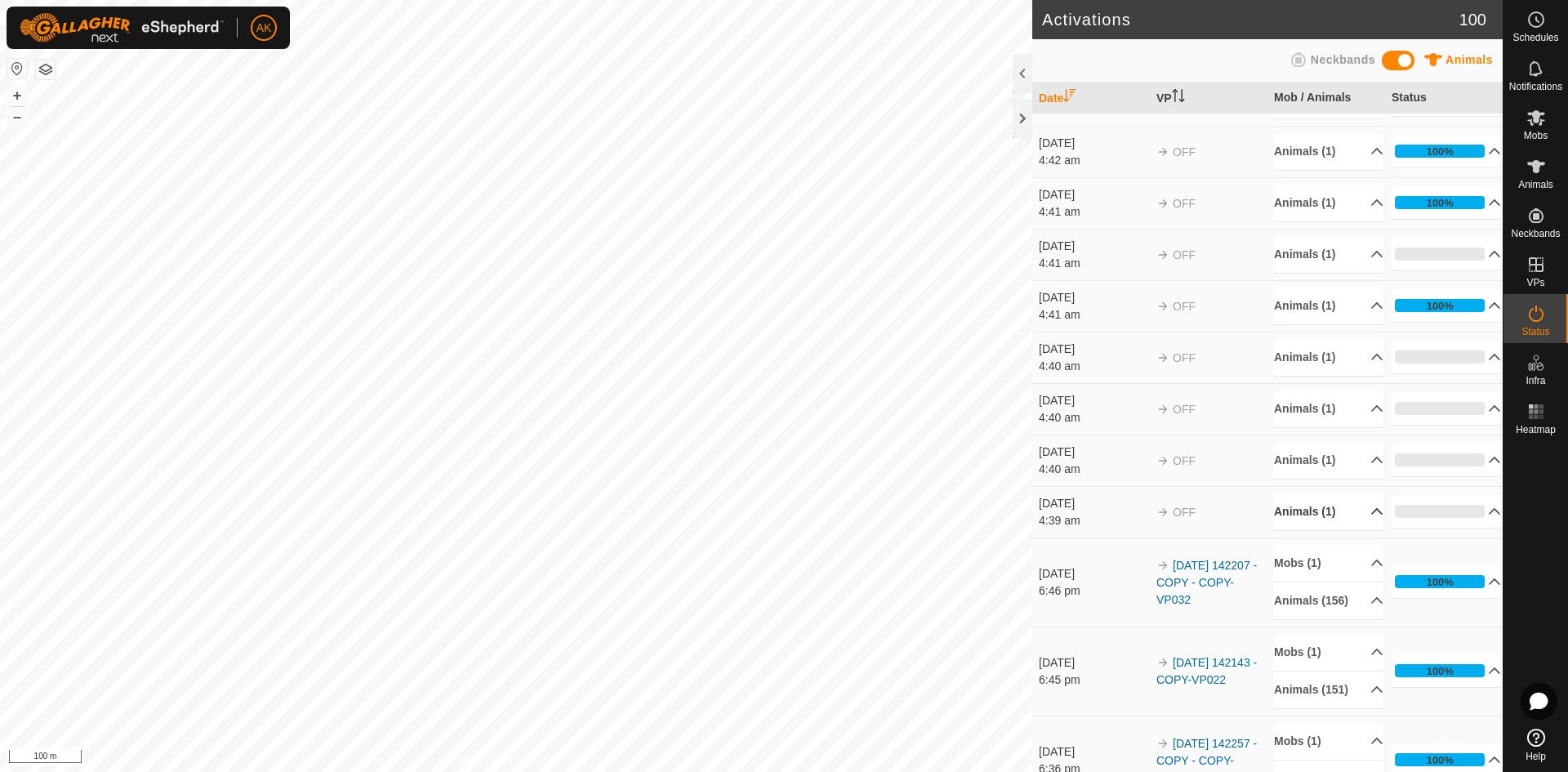
click at [1306, 512] on p-accordion-header "Animals (1)" at bounding box center [1328, 511] width 109 height 37
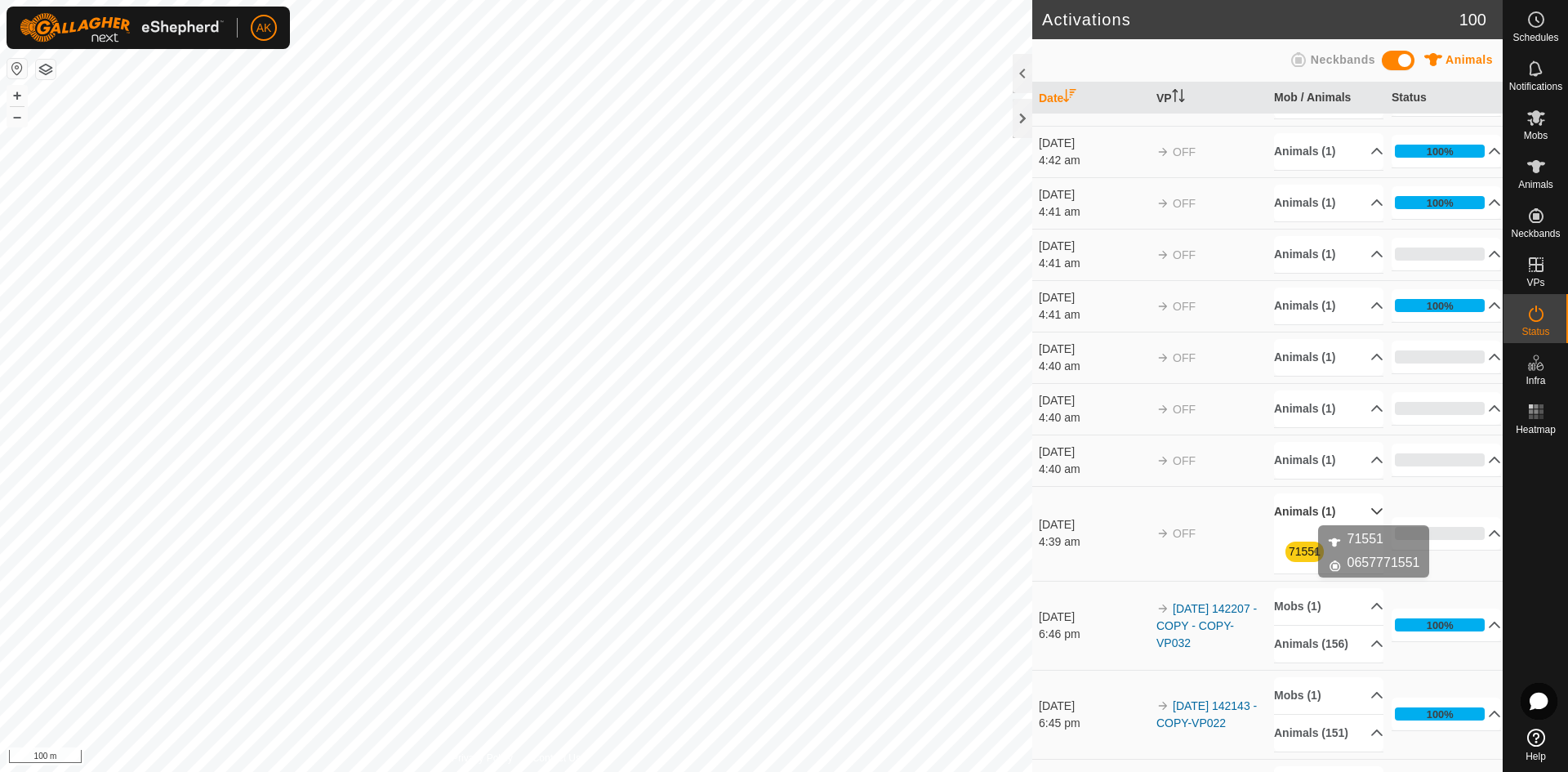
click at [1304, 551] on link "71551" at bounding box center [1304, 550] width 32 height 13
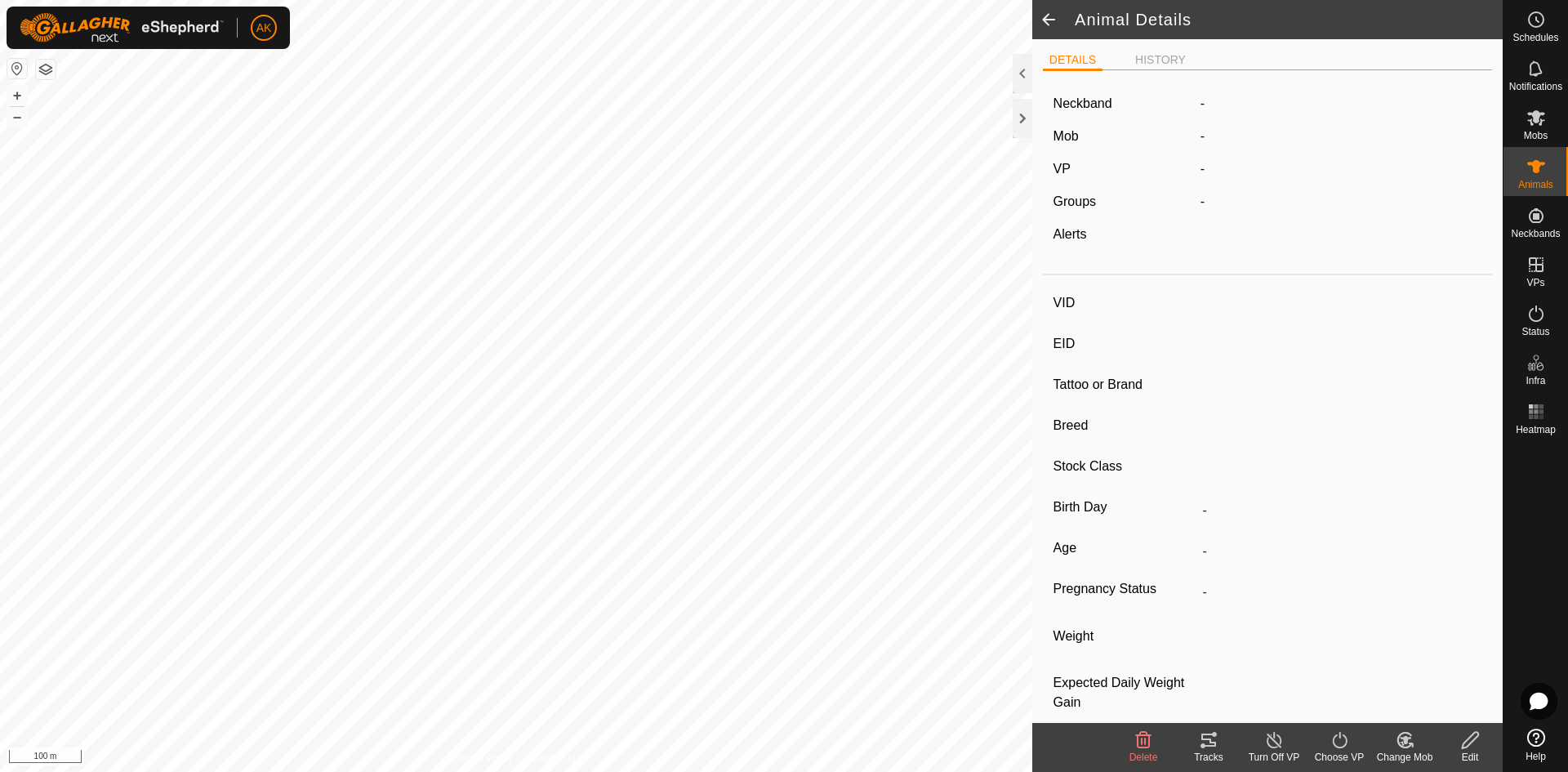
type input "71551"
type input "-"
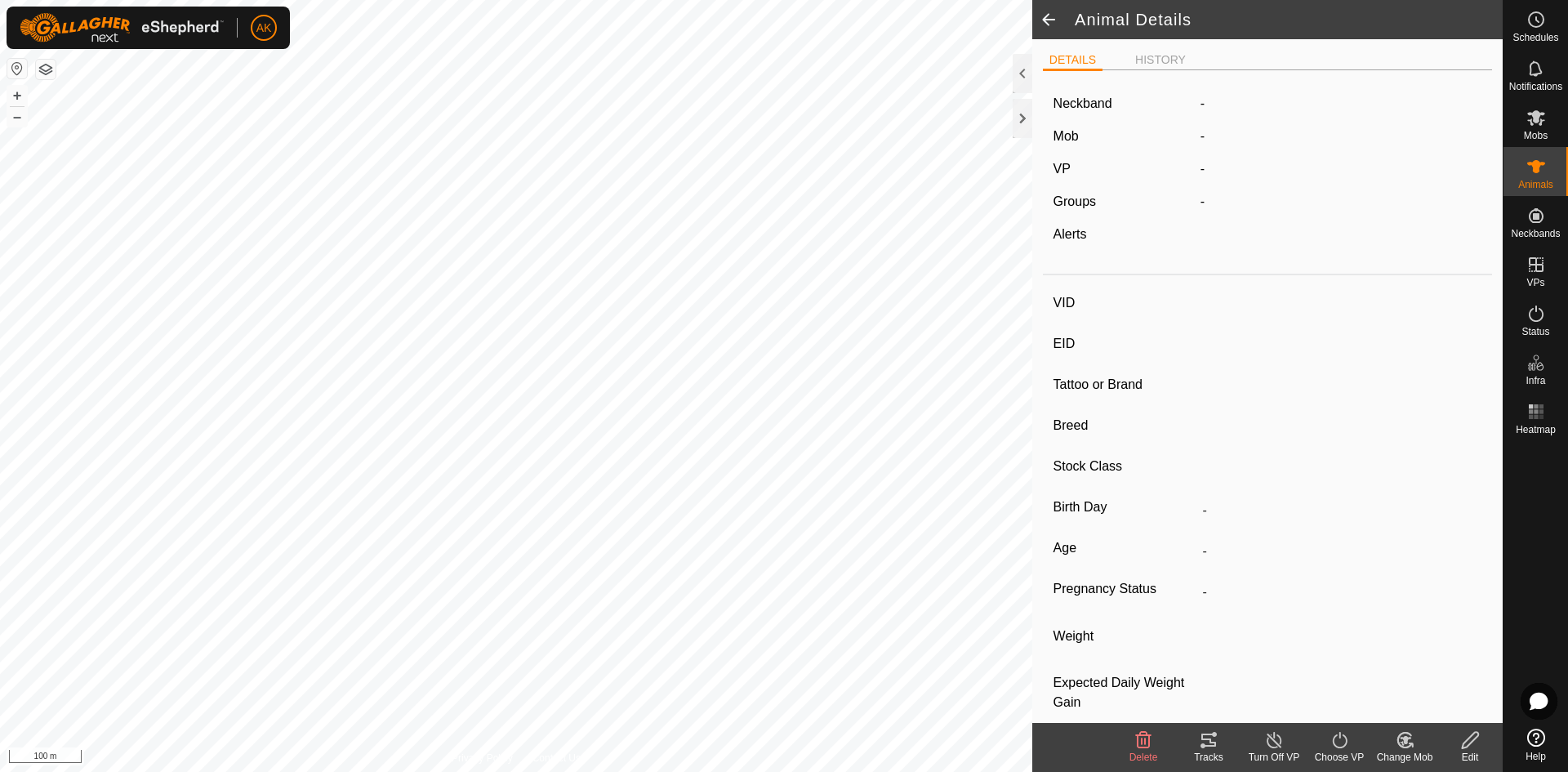
type input "0 kg"
type input "-"
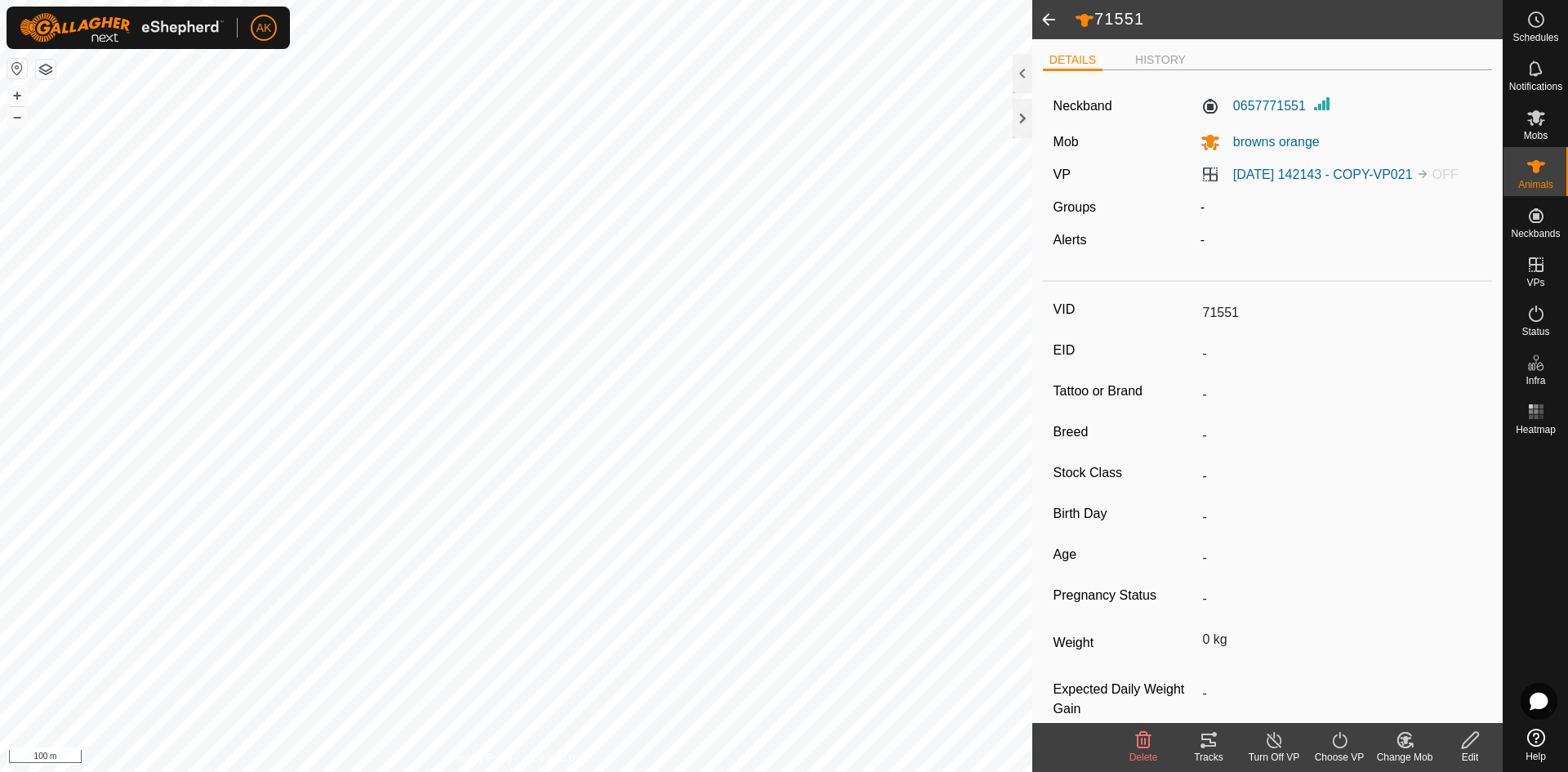
click at [1048, 16] on span at bounding box center [1049, 19] width 33 height 39
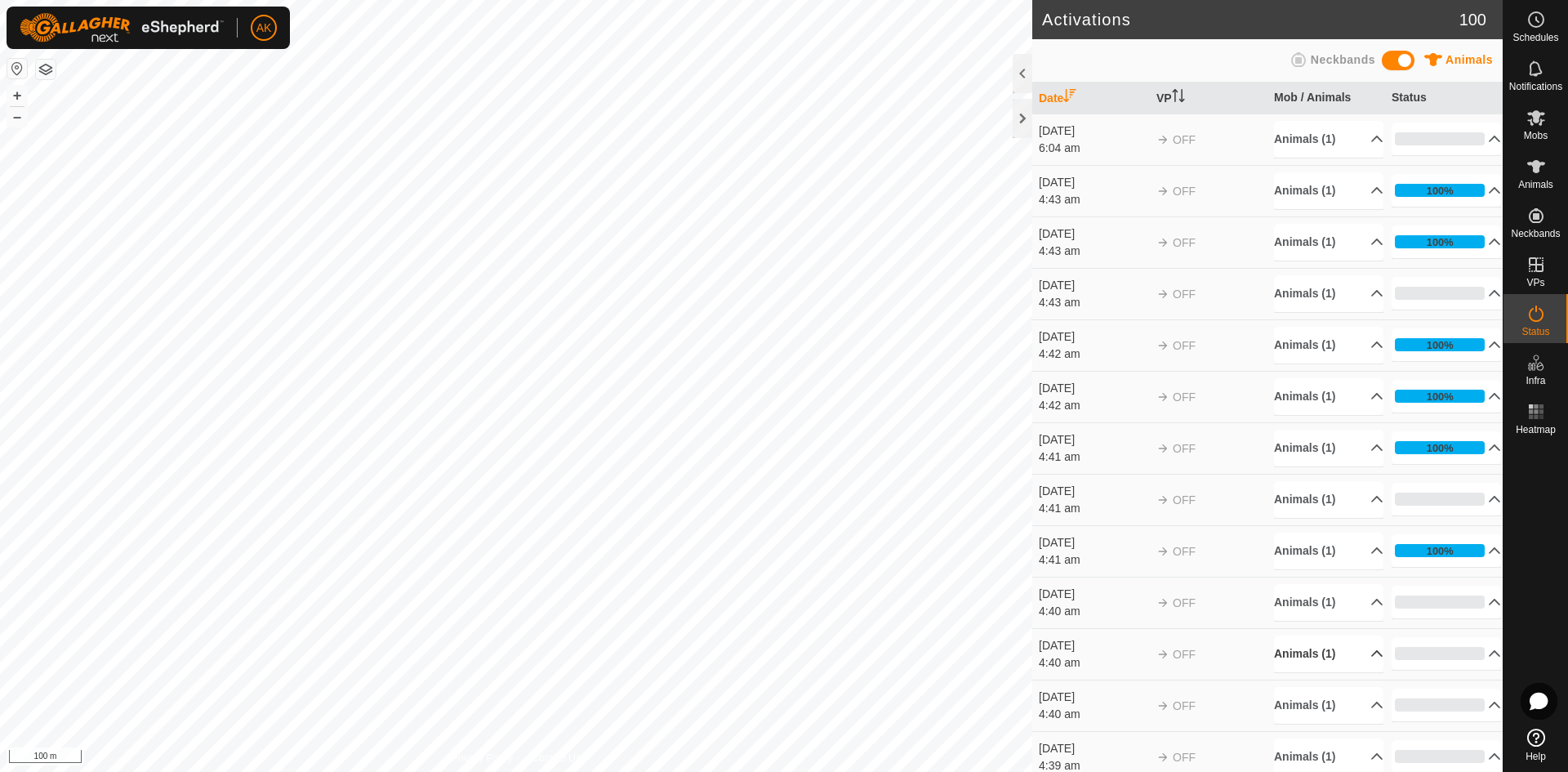
click at [1307, 642] on p-accordion-header "Animals (1)" at bounding box center [1328, 654] width 109 height 37
click at [1303, 695] on link "328604" at bounding box center [1307, 693] width 39 height 13
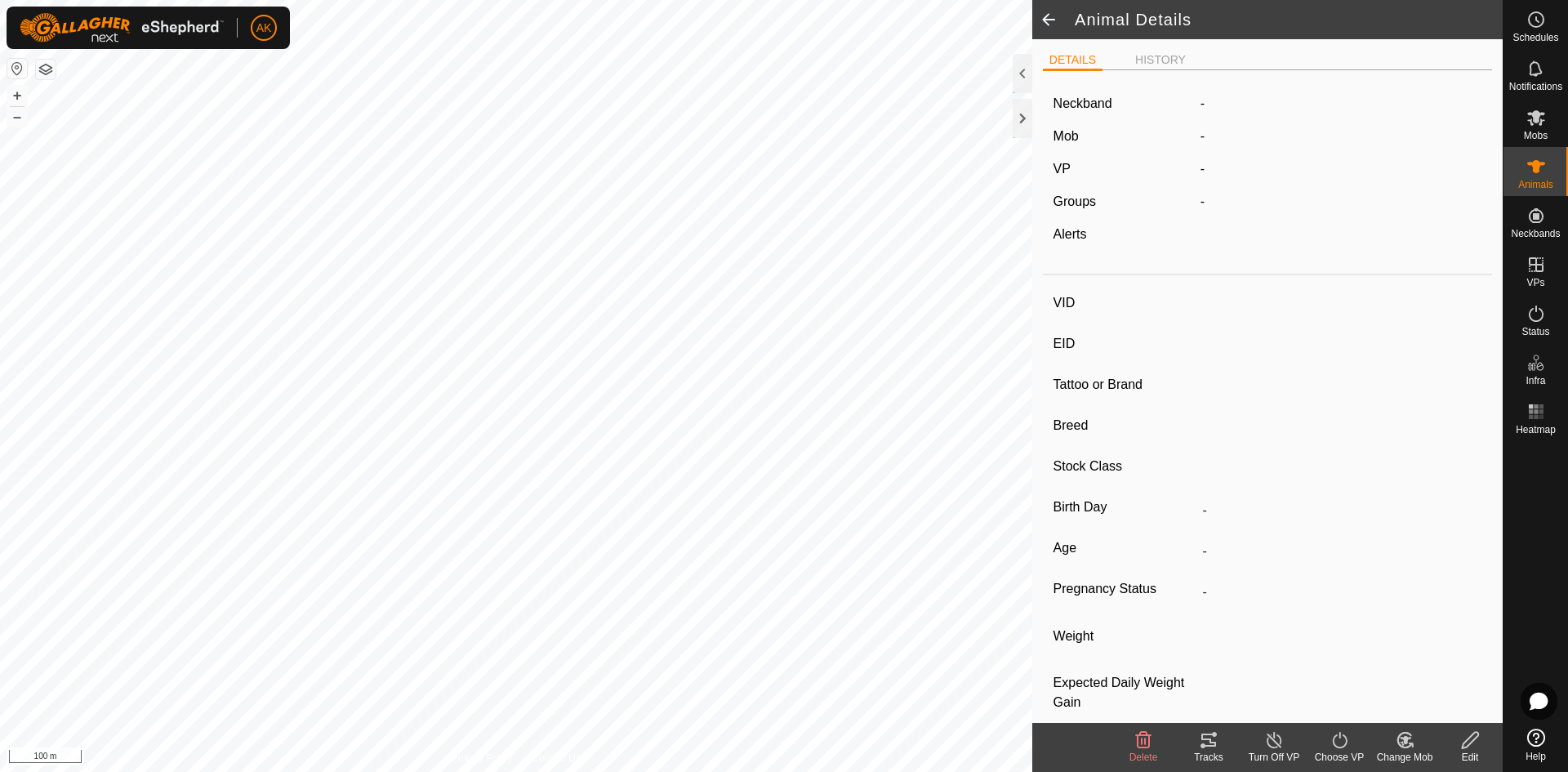
type input "328604"
type input "-"
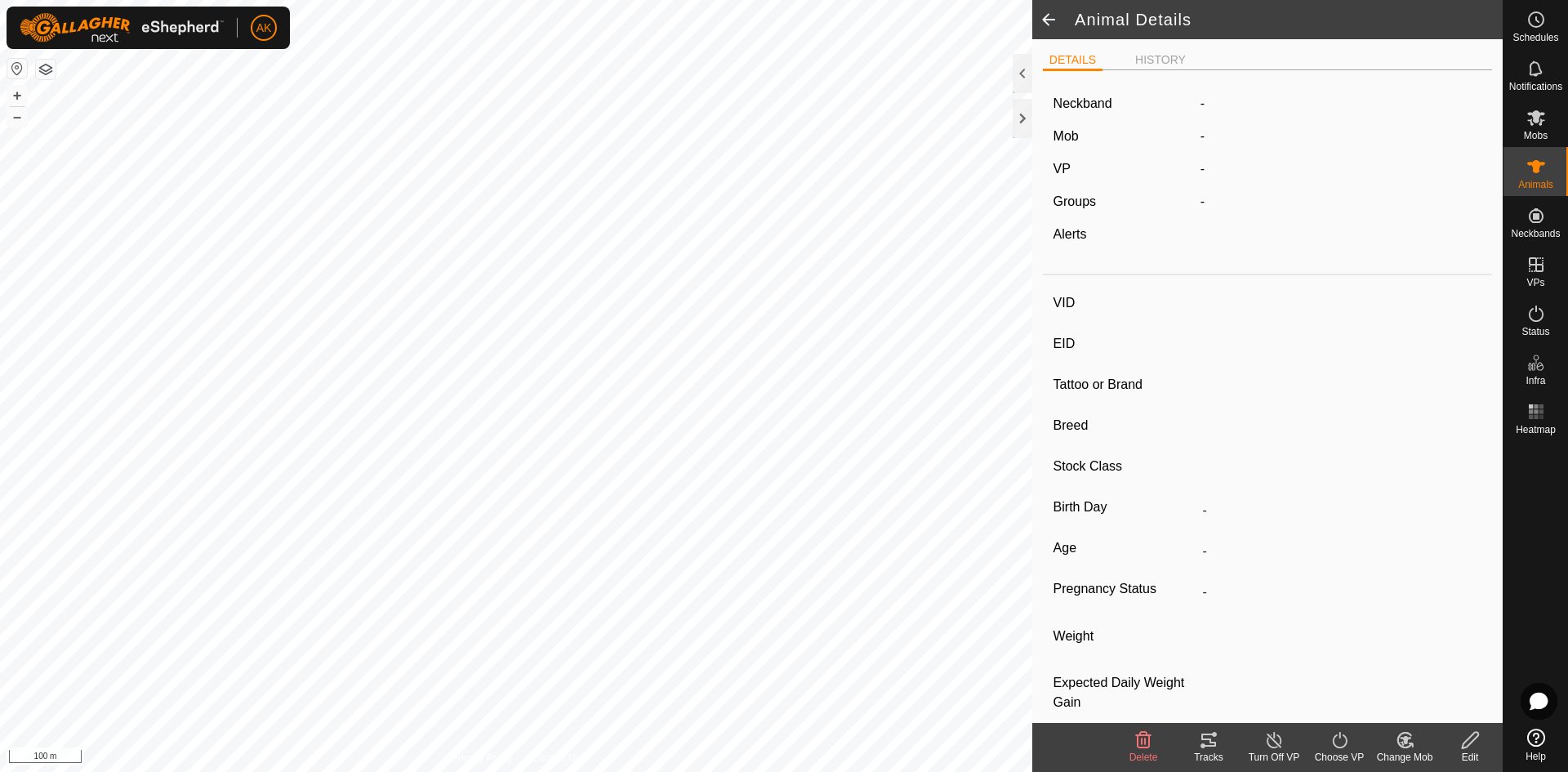
type input "-"
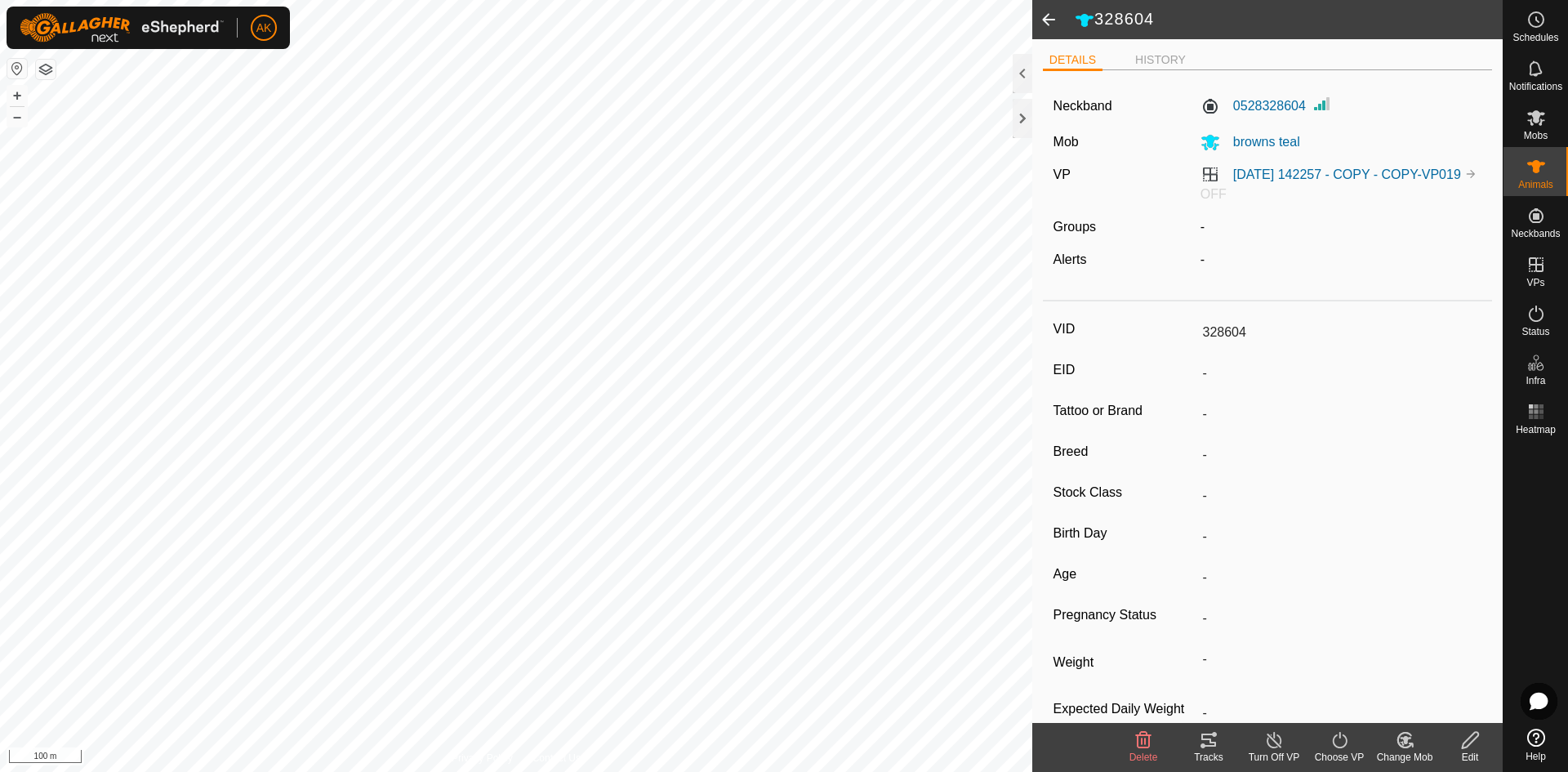
click at [1041, 20] on span at bounding box center [1049, 19] width 33 height 39
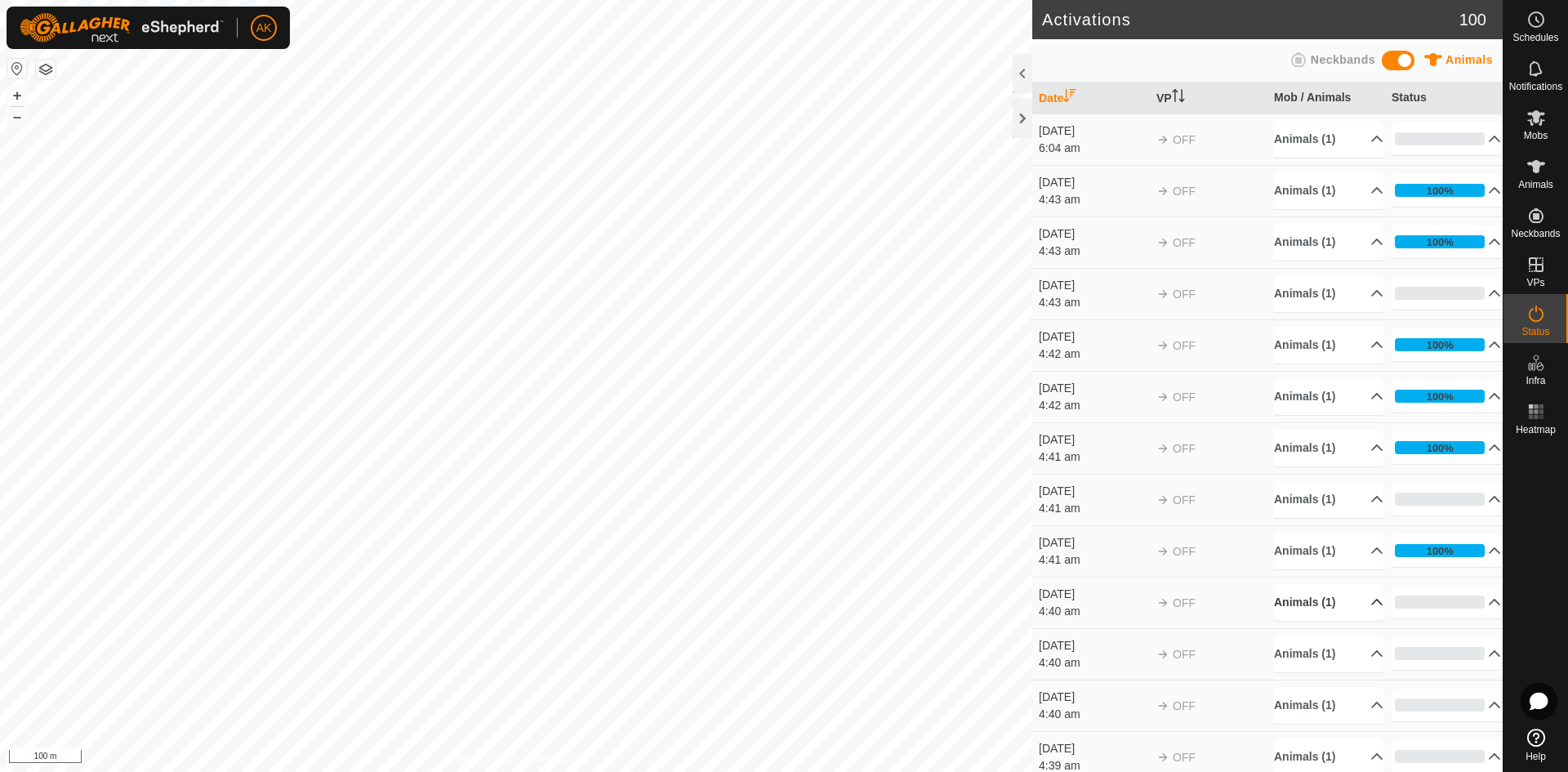
click at [1309, 602] on p-accordion-header "Animals (1)" at bounding box center [1328, 602] width 109 height 37
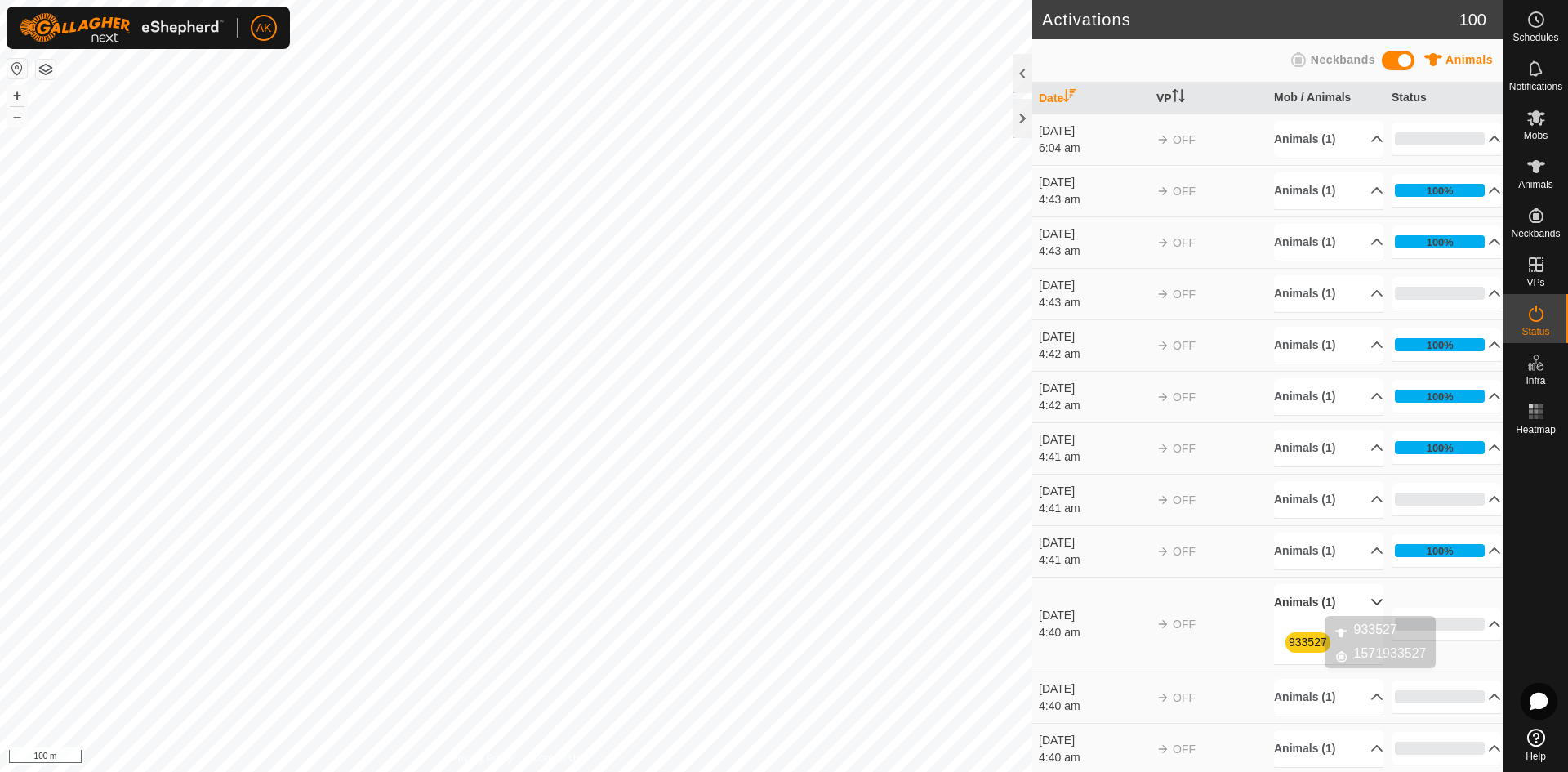
click at [1303, 644] on link "933527" at bounding box center [1307, 641] width 39 height 13
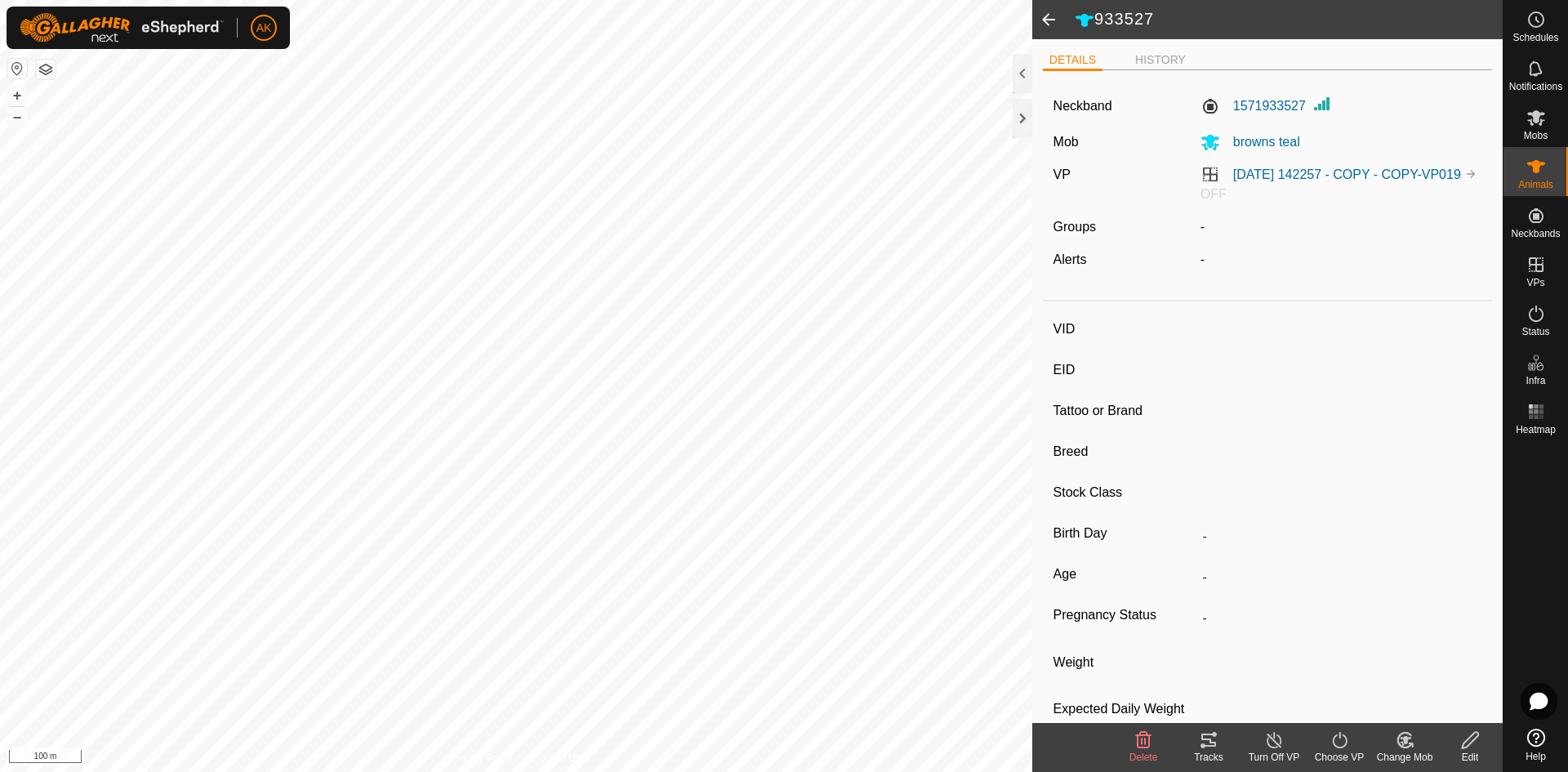
type input "933527"
type input "-"
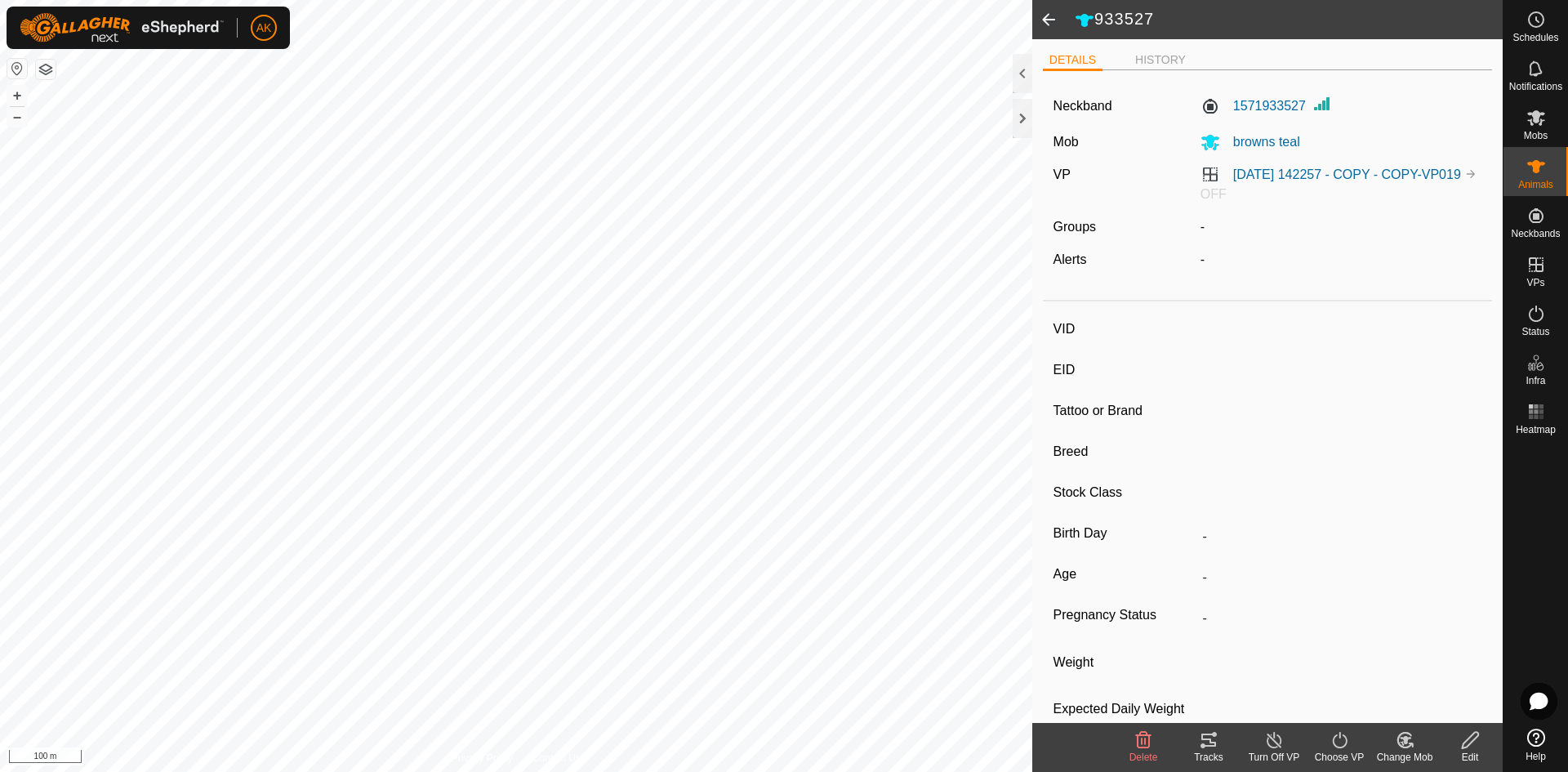
type input "-"
click at [1054, 17] on span at bounding box center [1049, 19] width 33 height 39
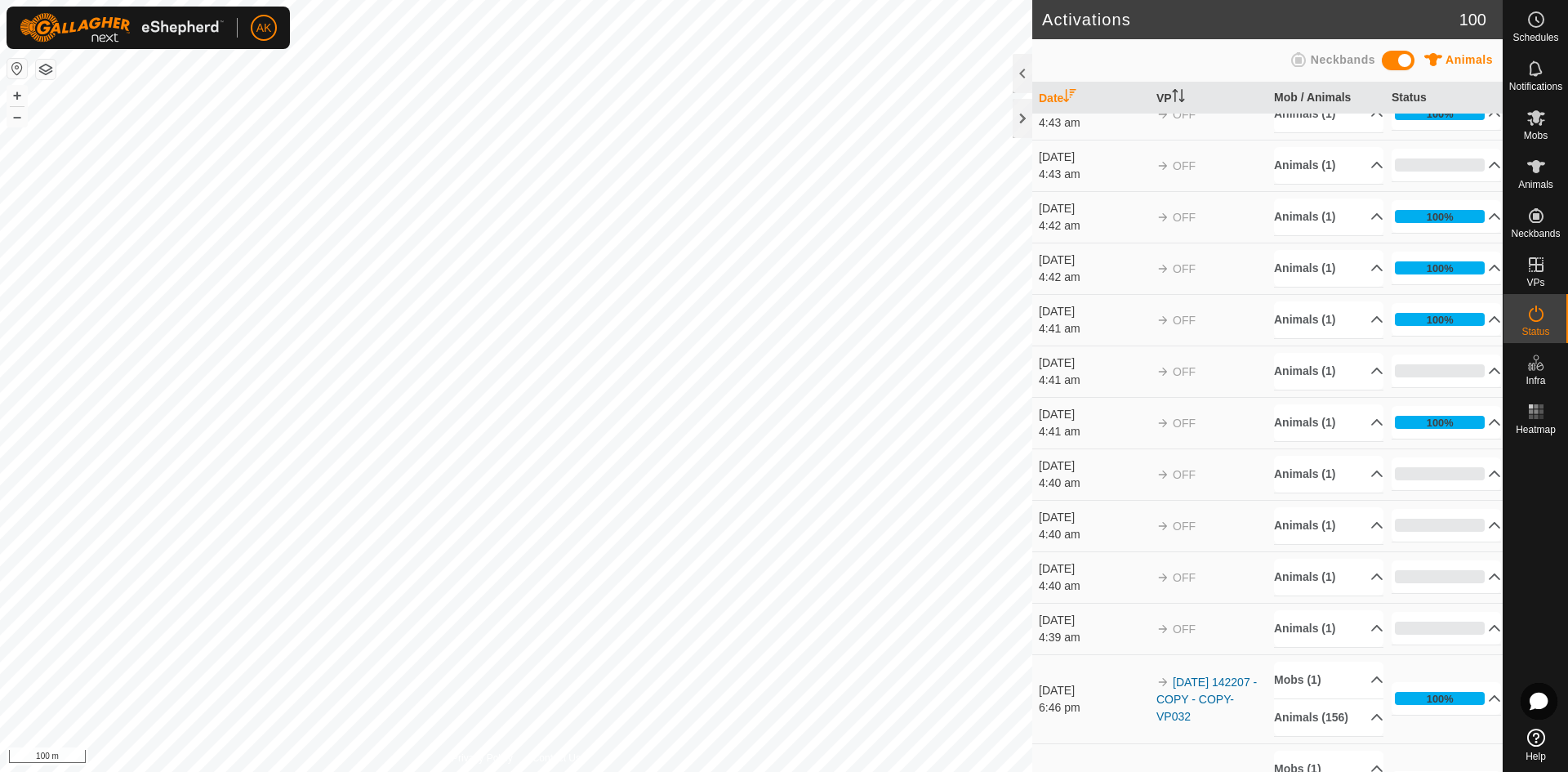
scroll to position [164, 0]
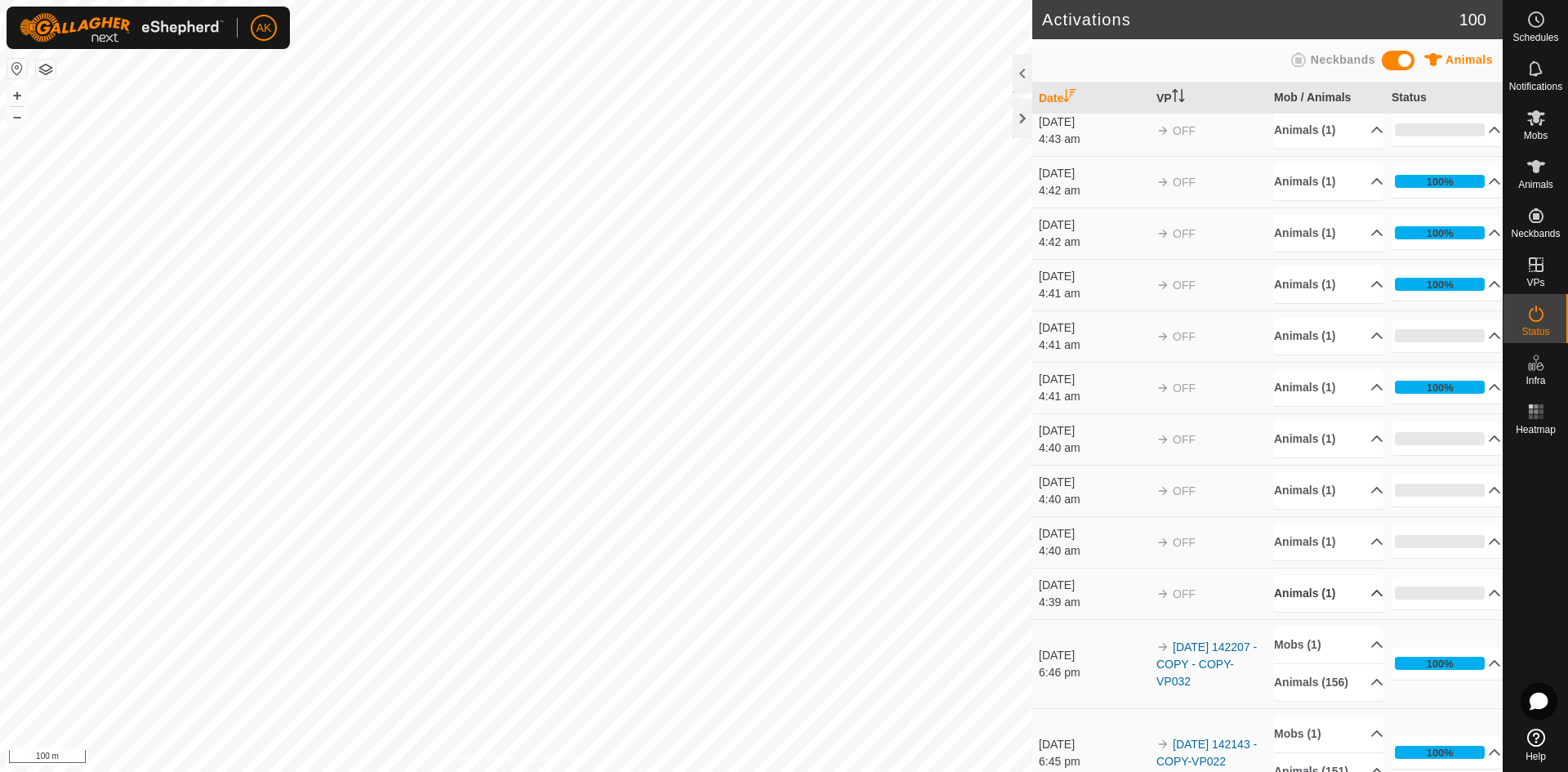
click at [1315, 596] on p-accordion-header "Animals (1)" at bounding box center [1328, 594] width 109 height 37
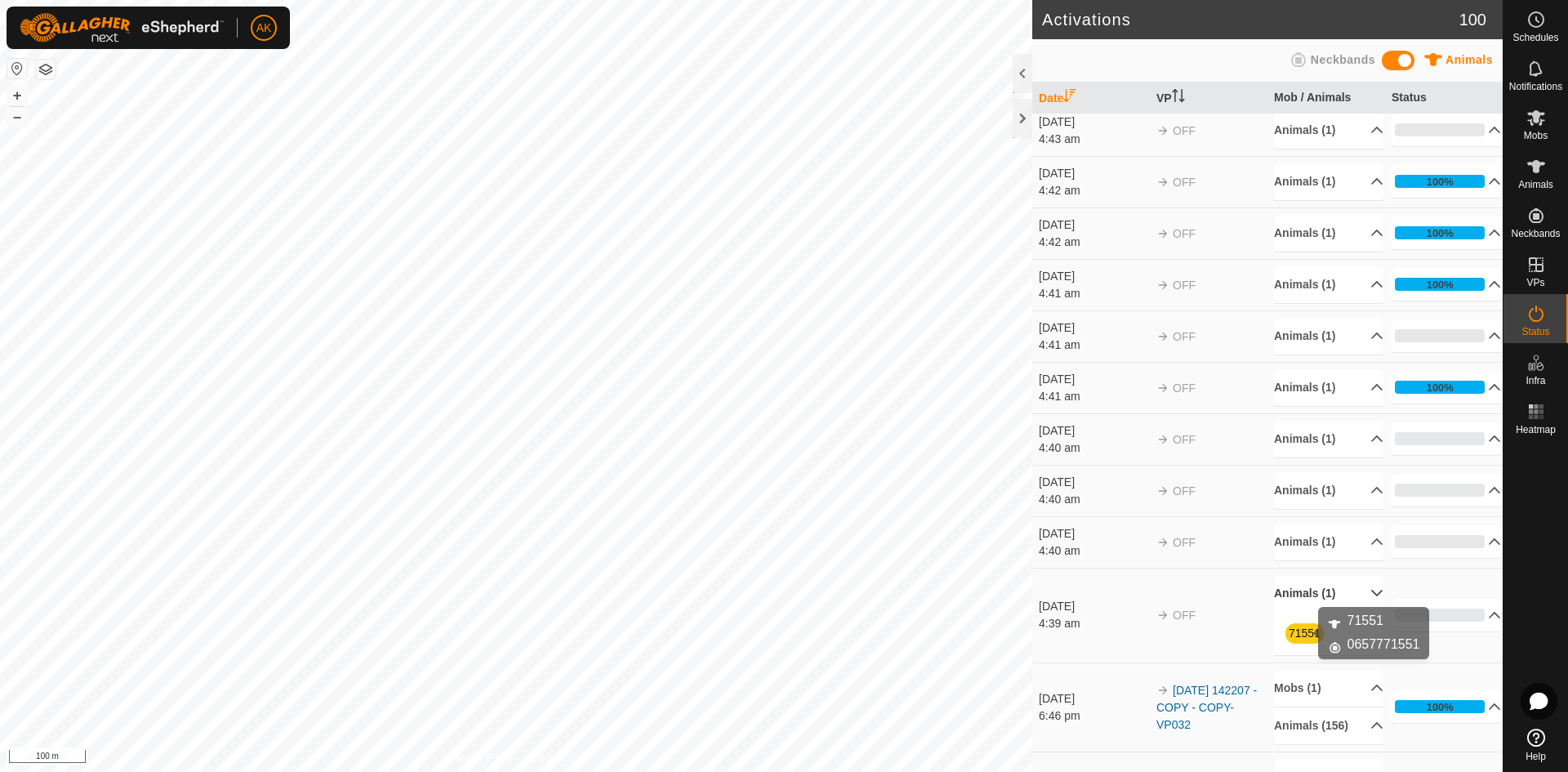
click at [1303, 637] on link "71551" at bounding box center [1304, 633] width 32 height 13
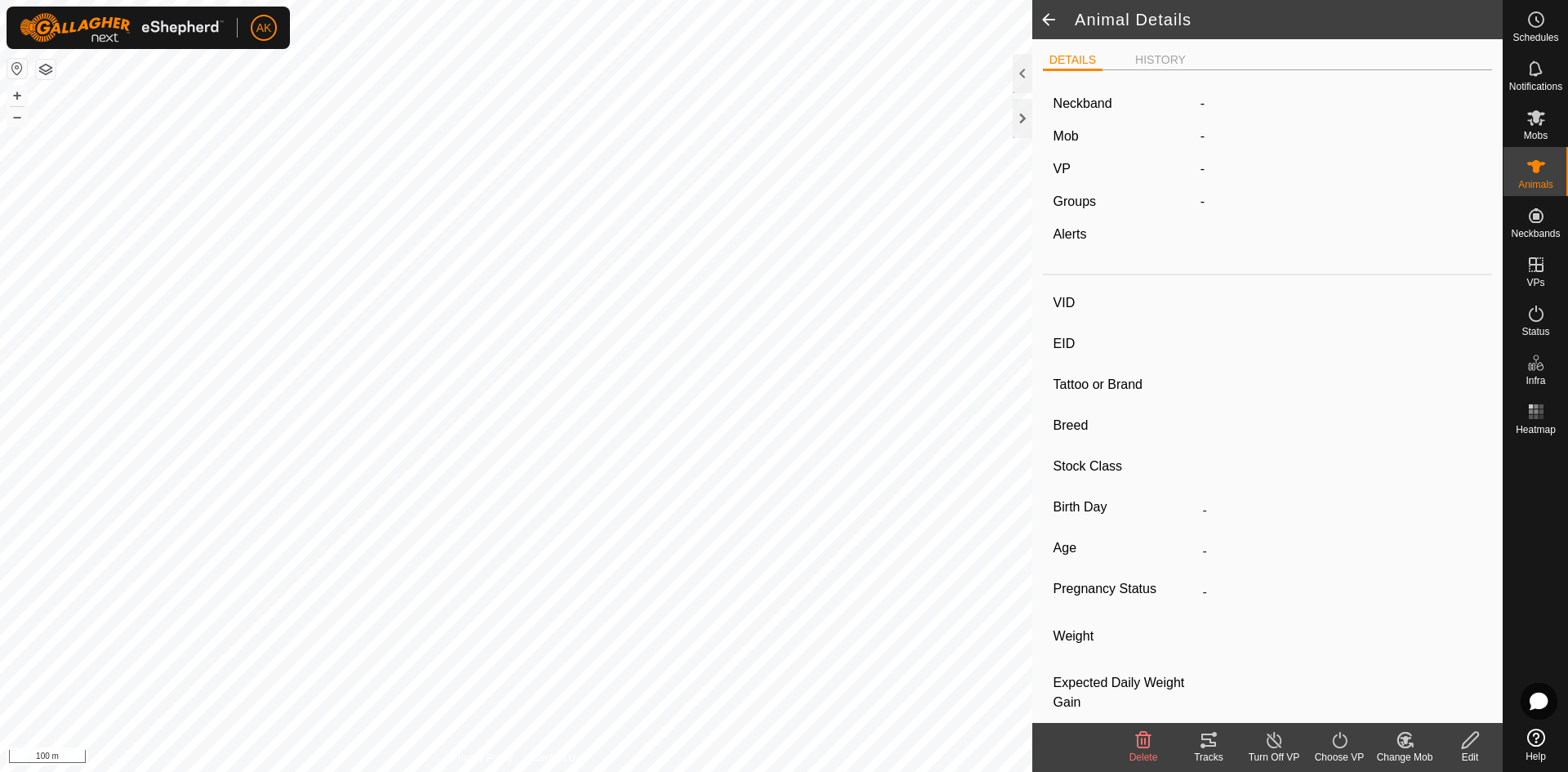
type input "71551"
type input "-"
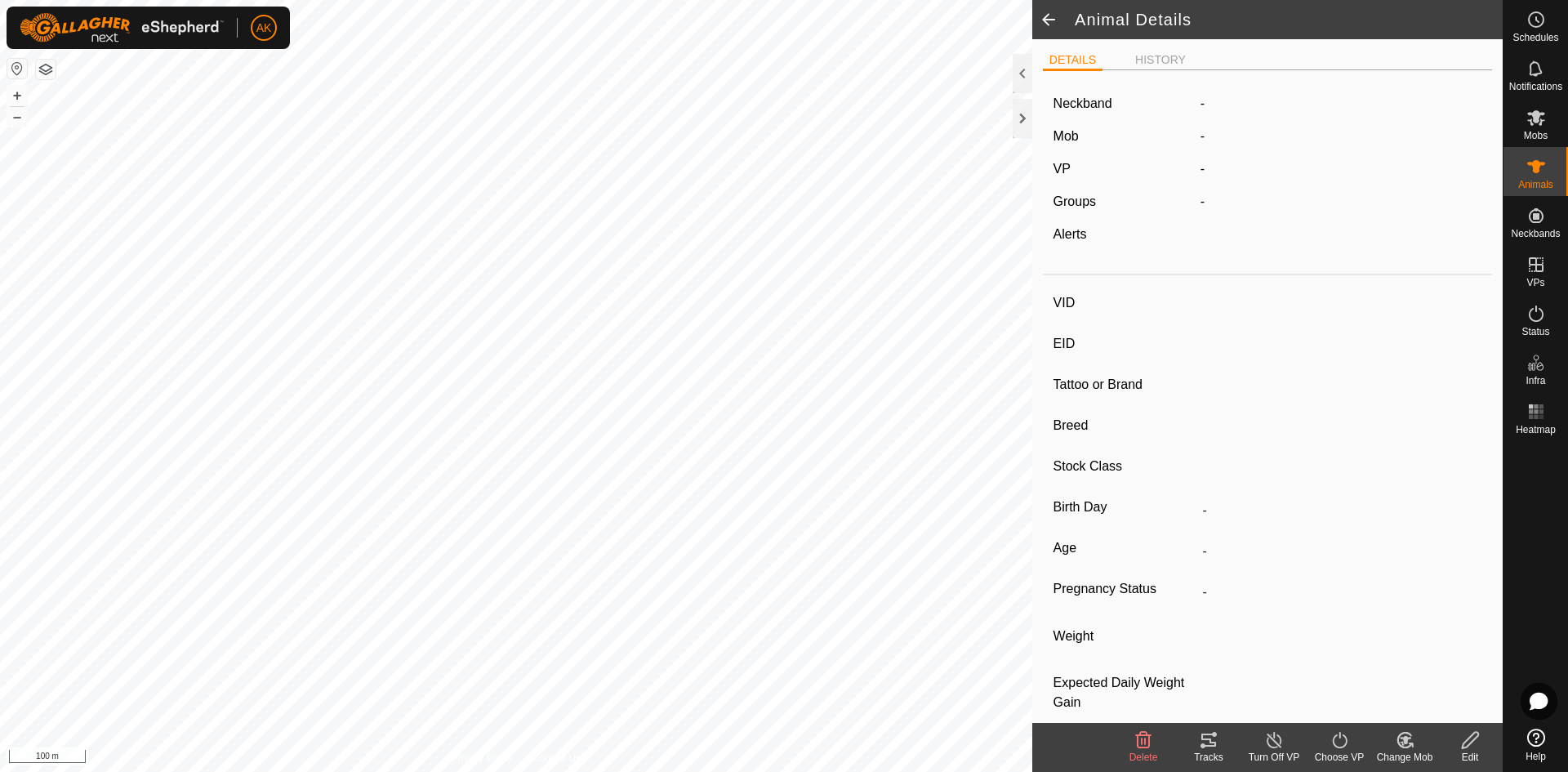
type input "0 kg"
type input "-"
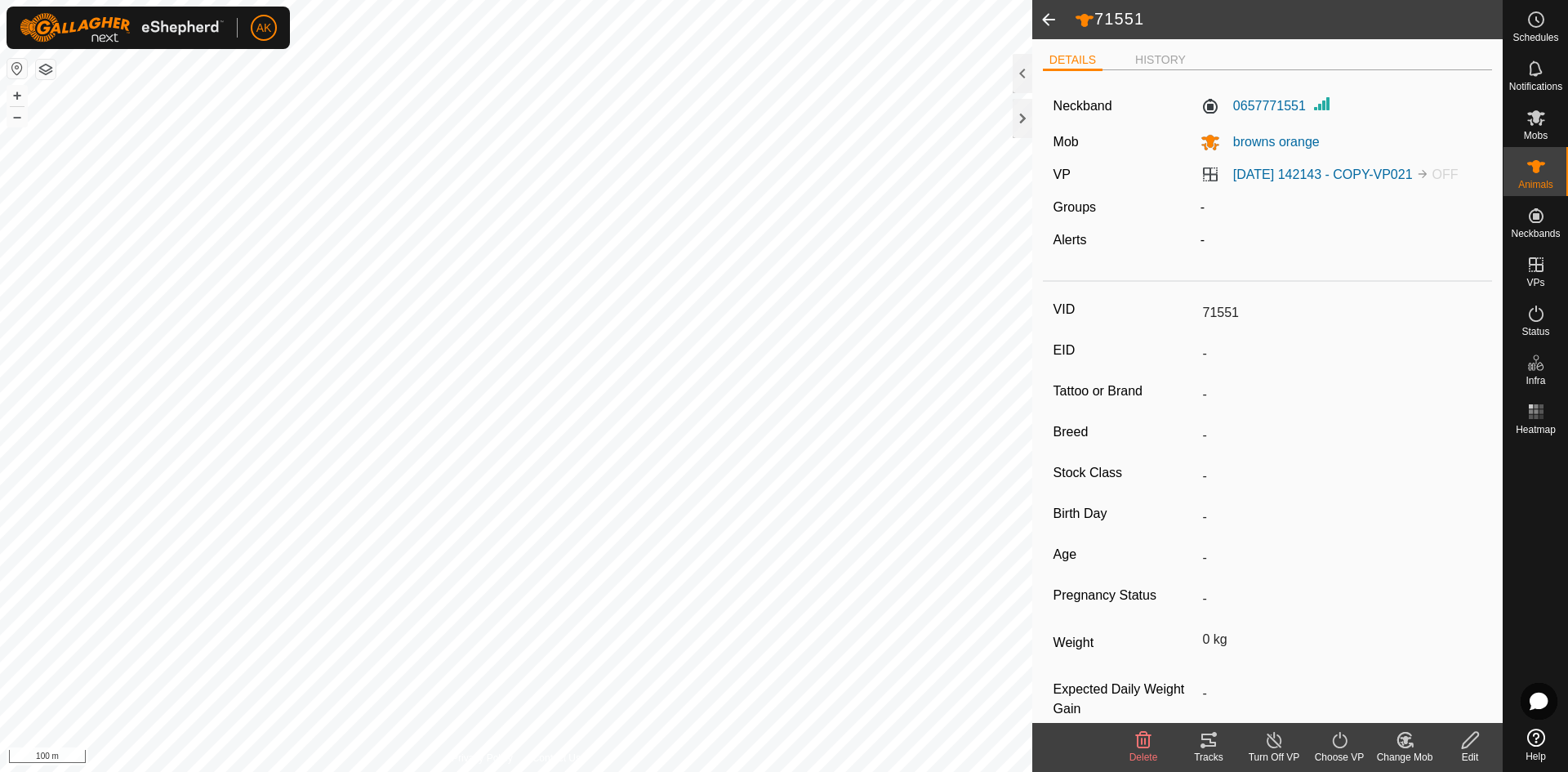
click at [1140, 742] on icon at bounding box center [1143, 740] width 19 height 19
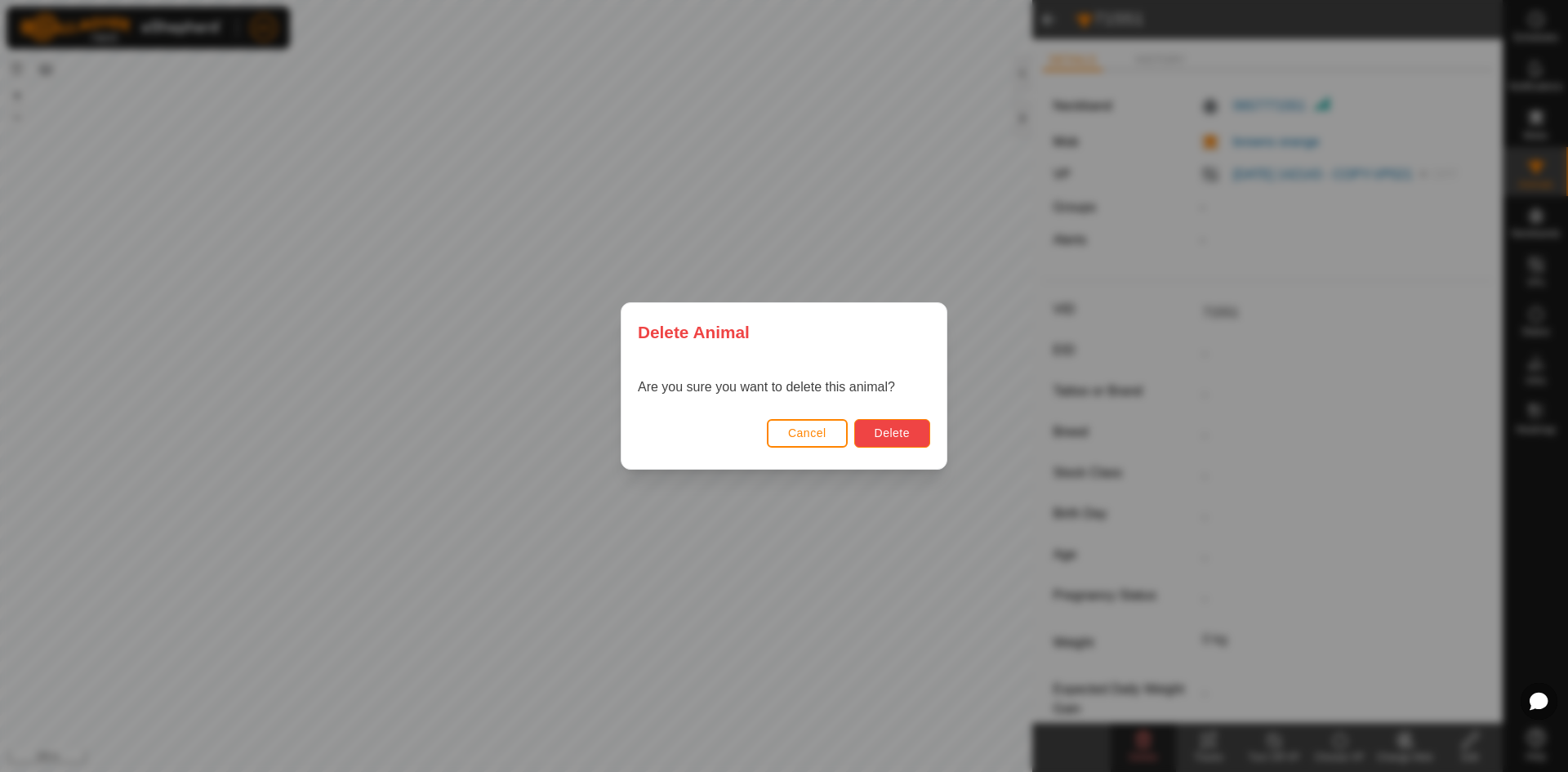
click at [906, 435] on span "Delete" at bounding box center [892, 432] width 35 height 13
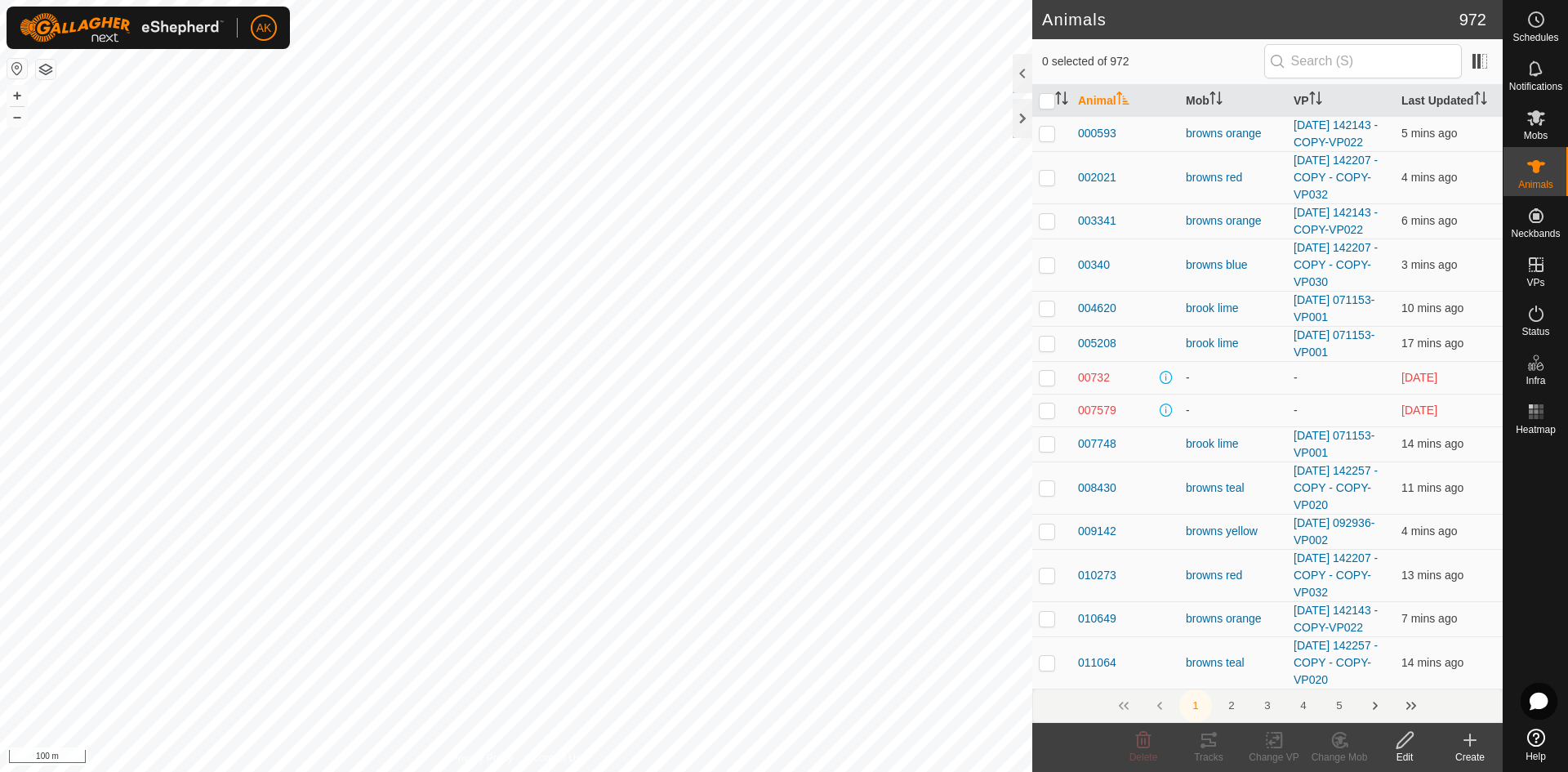
click at [1463, 743] on icon at bounding box center [1470, 740] width 19 height 19
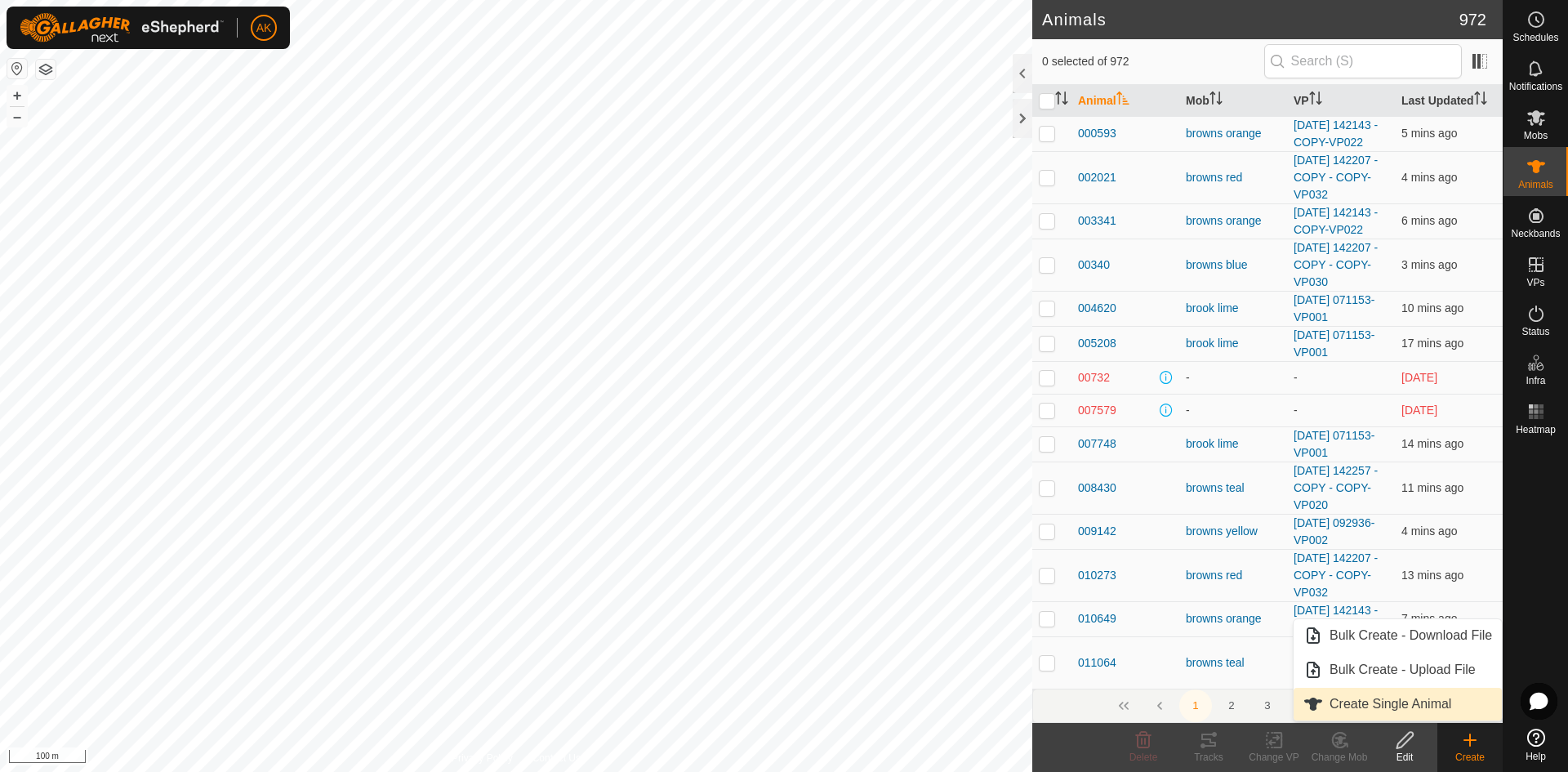
click at [1393, 709] on link "Create Single Animal" at bounding box center [1398, 704] width 208 height 33
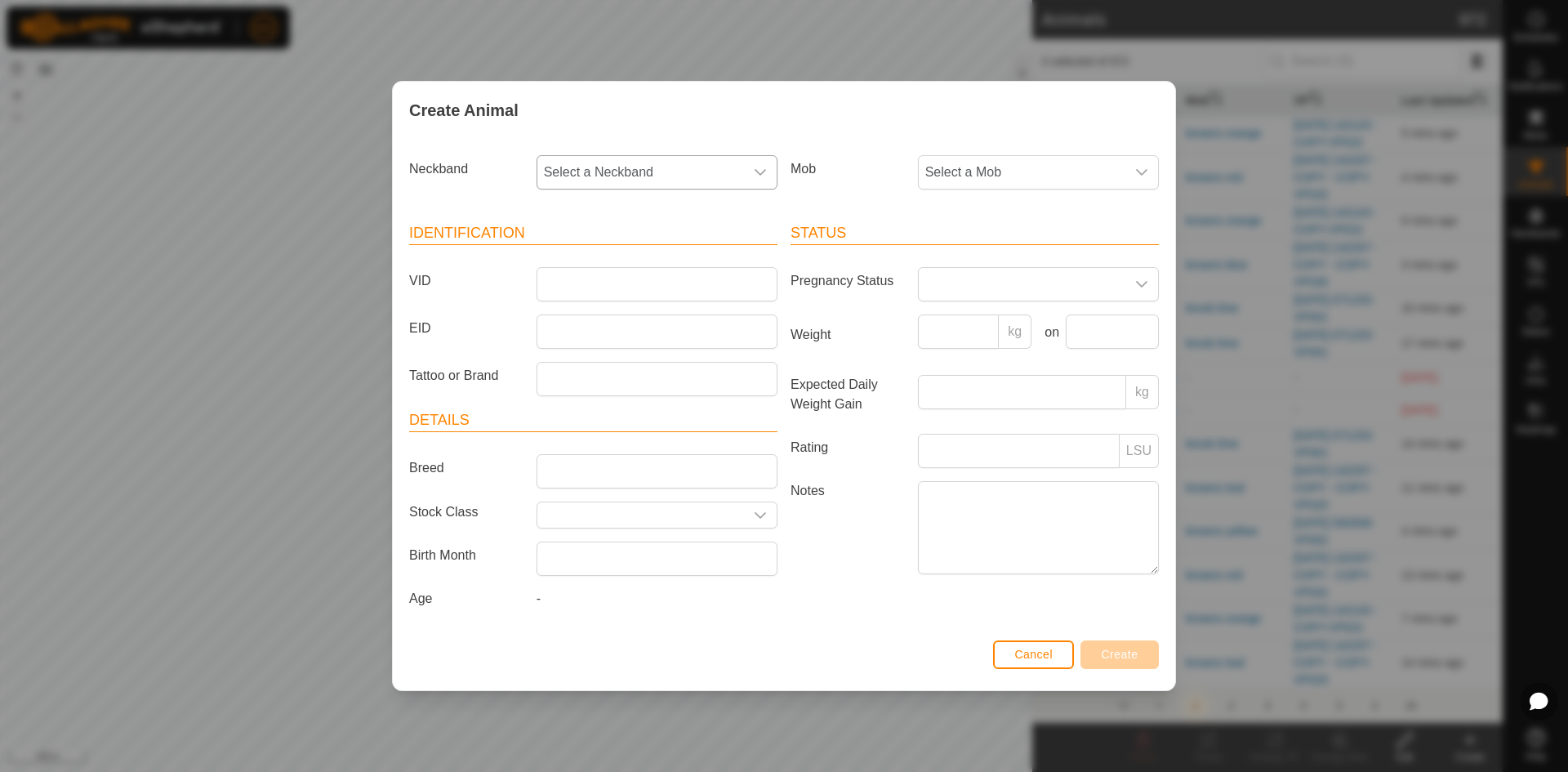
click at [603, 163] on span "Select a Neckband" at bounding box center [640, 172] width 206 height 33
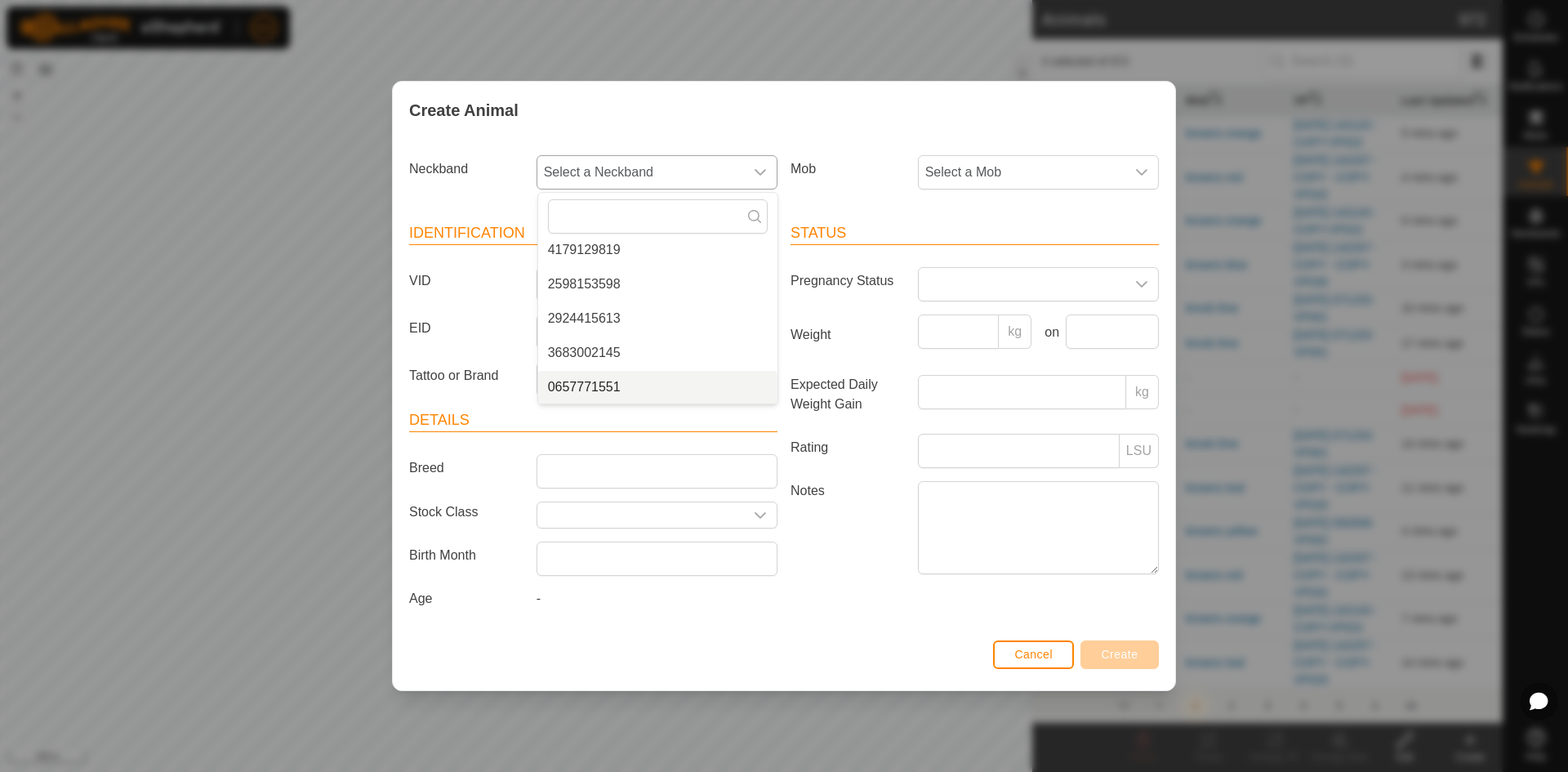
click at [613, 387] on li "0657771551" at bounding box center [658, 387] width 239 height 33
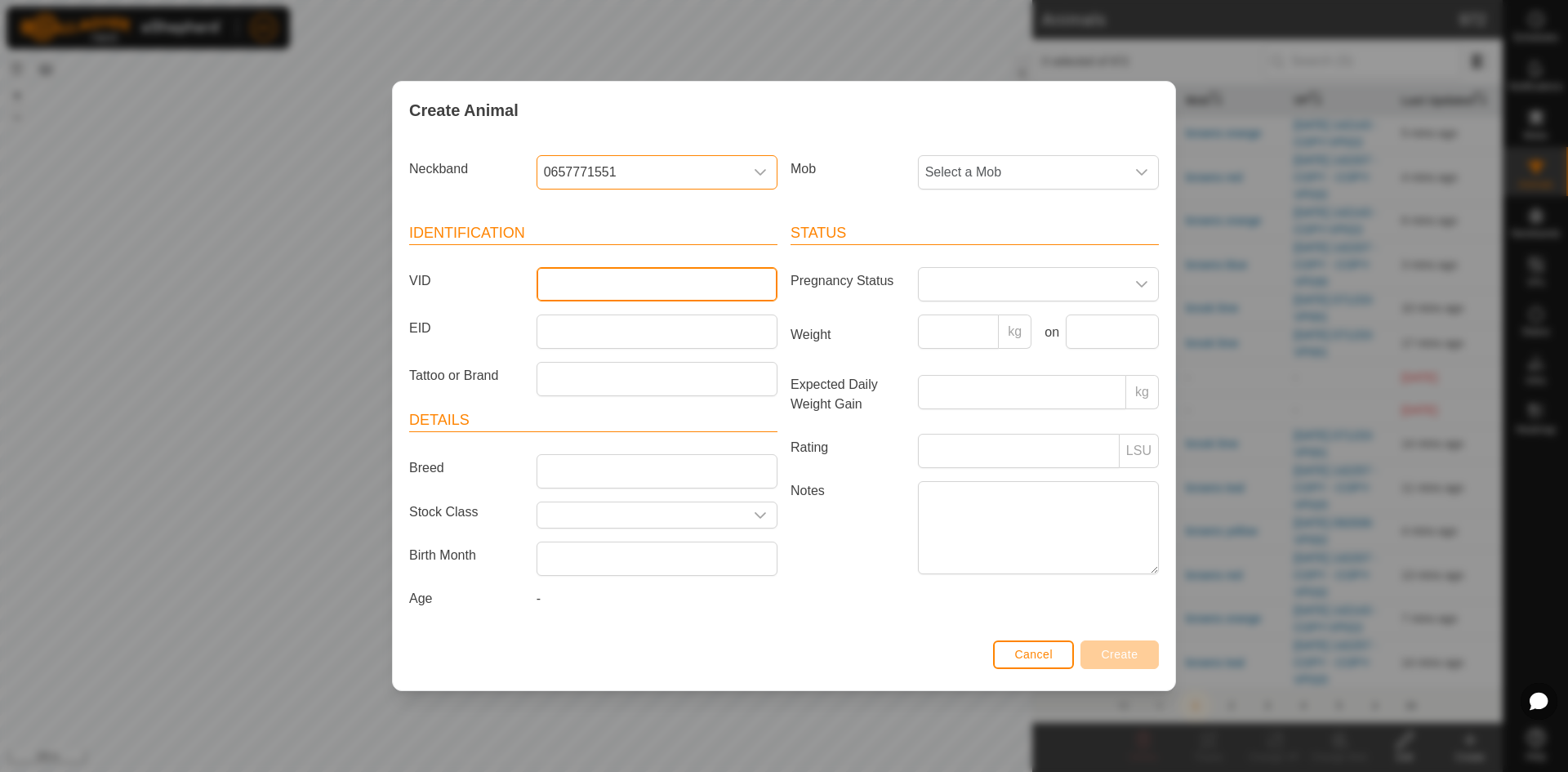
click at [601, 286] on input "VID" at bounding box center [657, 284] width 241 height 34
type input "71551"
click at [956, 153] on div "Mob Select a Mob" at bounding box center [974, 178] width 382 height 60
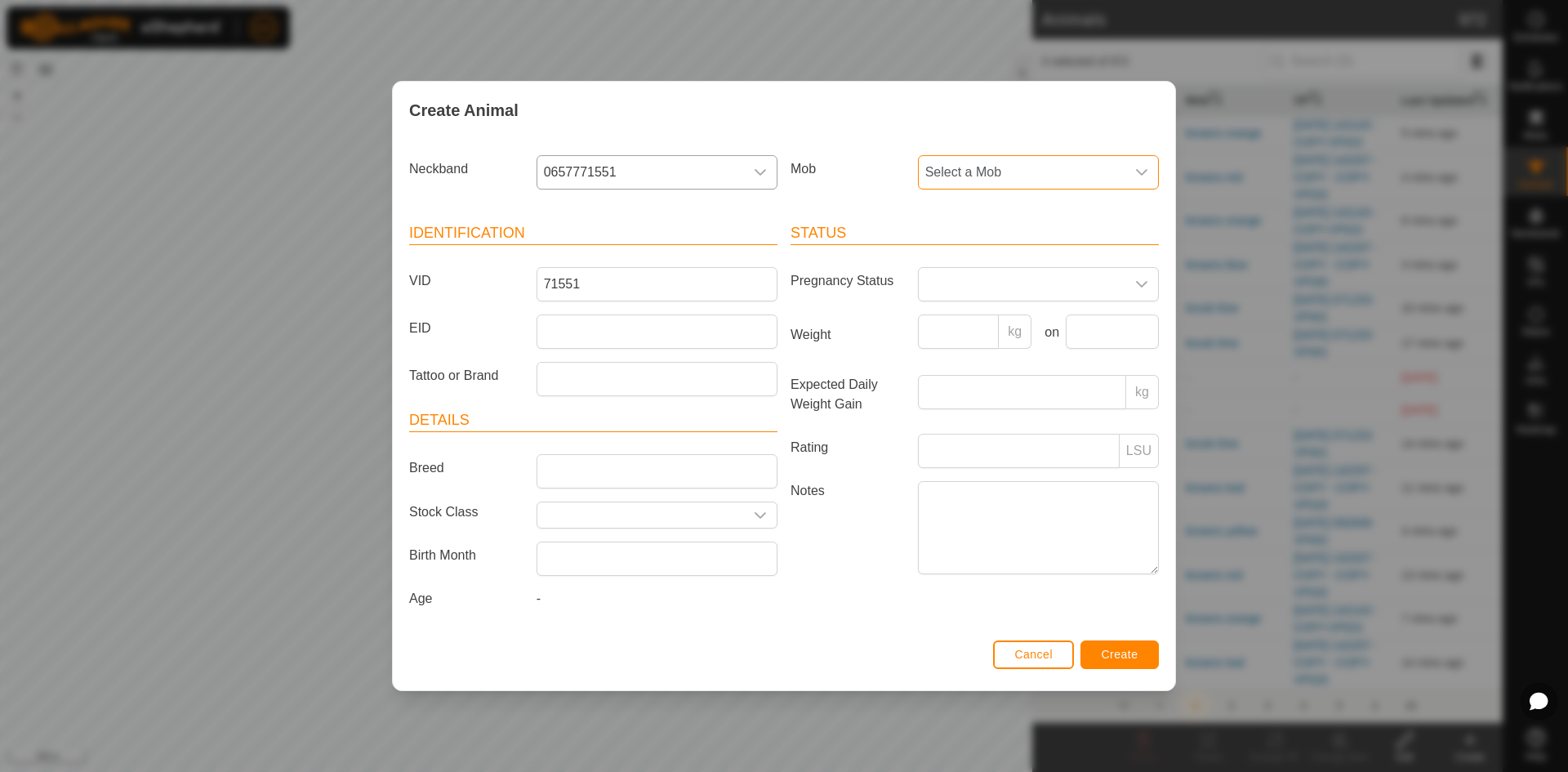
click at [953, 169] on span "Select a Mob" at bounding box center [1022, 172] width 206 height 33
click at [979, 289] on li "browns orange" at bounding box center [1038, 291] width 239 height 33
click at [1136, 660] on span "Create" at bounding box center [1120, 654] width 37 height 13
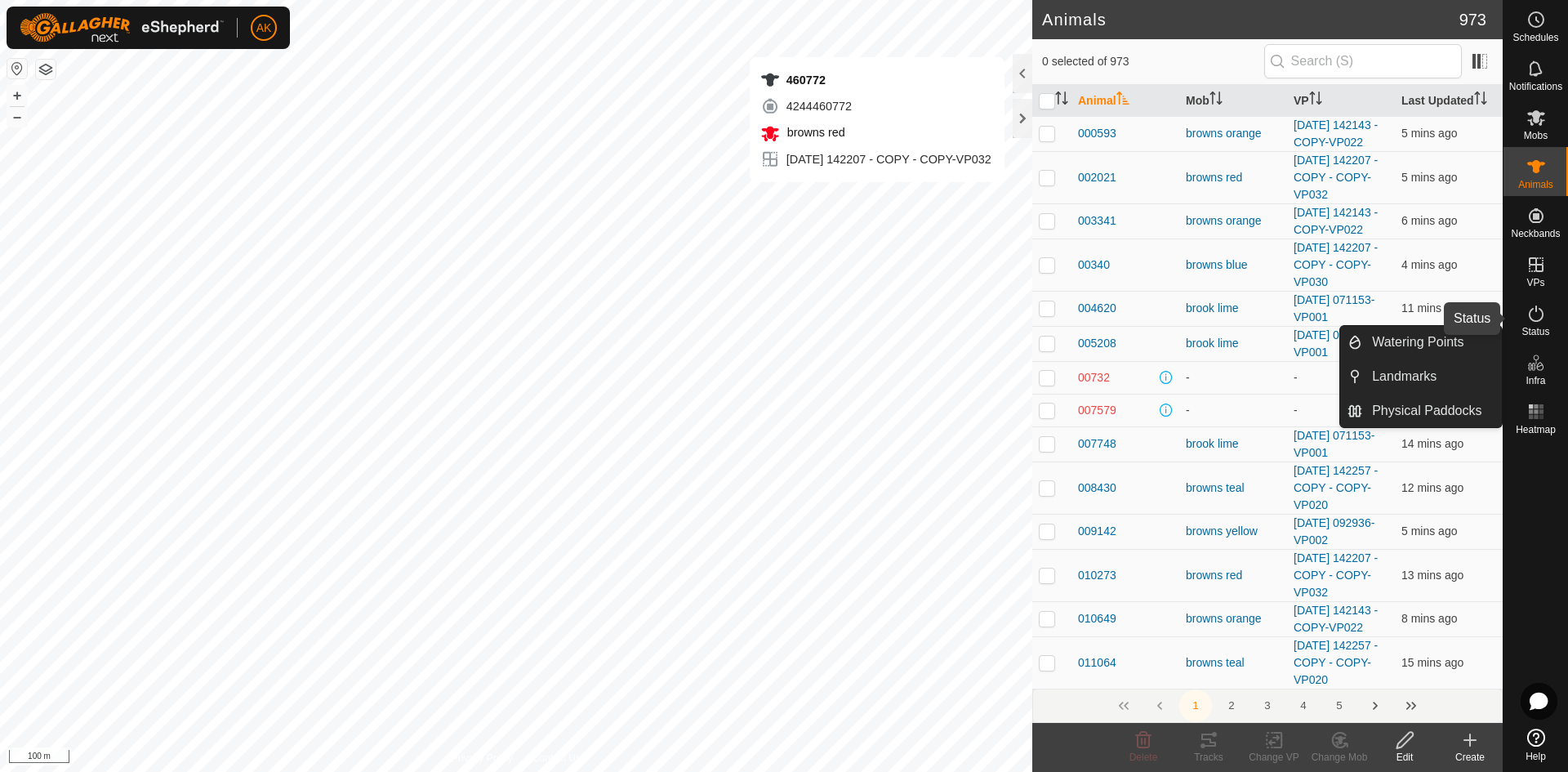
click at [1539, 311] on icon at bounding box center [1536, 314] width 19 height 19
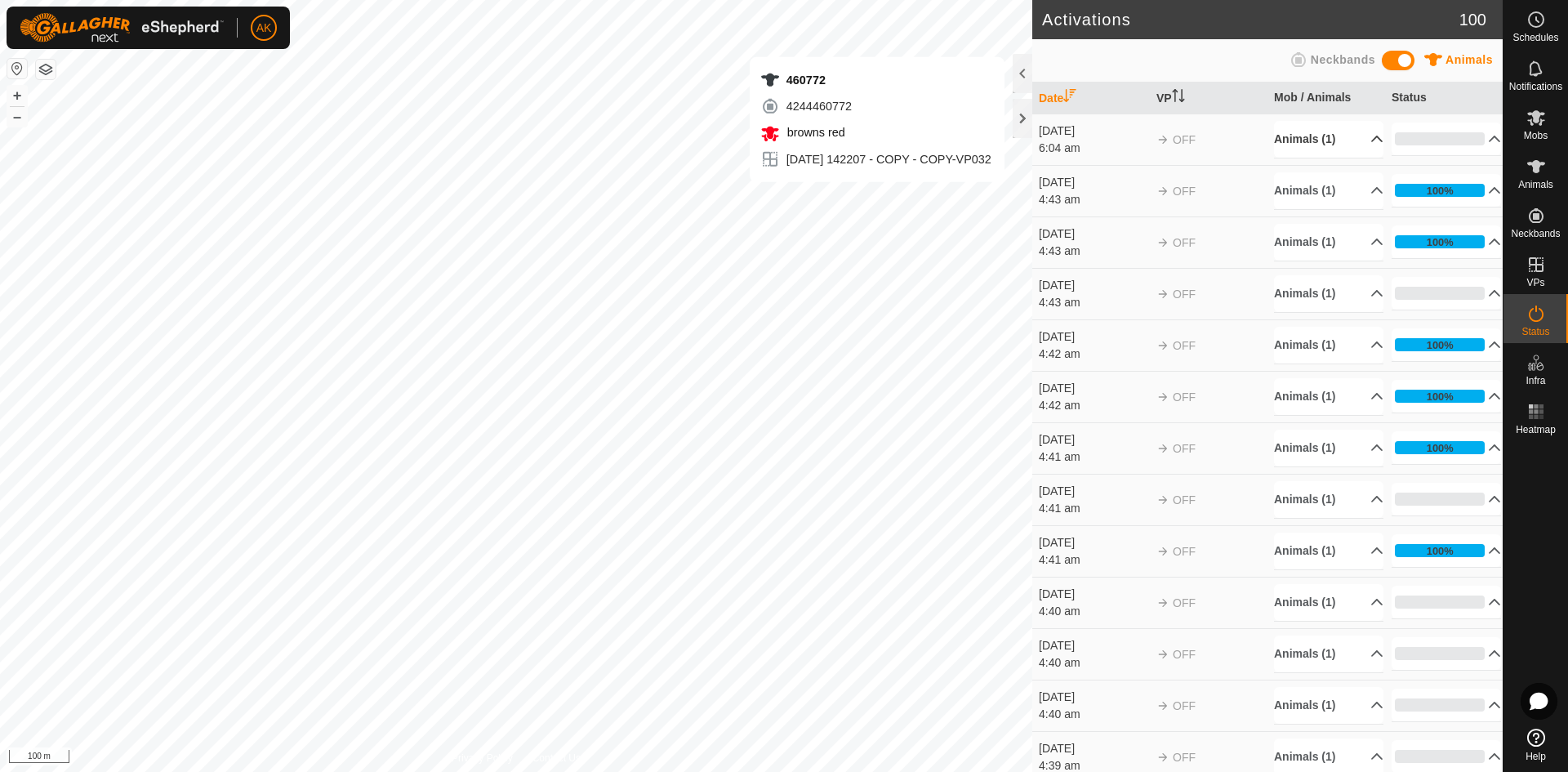
click at [1319, 138] on p-accordion-header "Animals (1)" at bounding box center [1328, 139] width 109 height 37
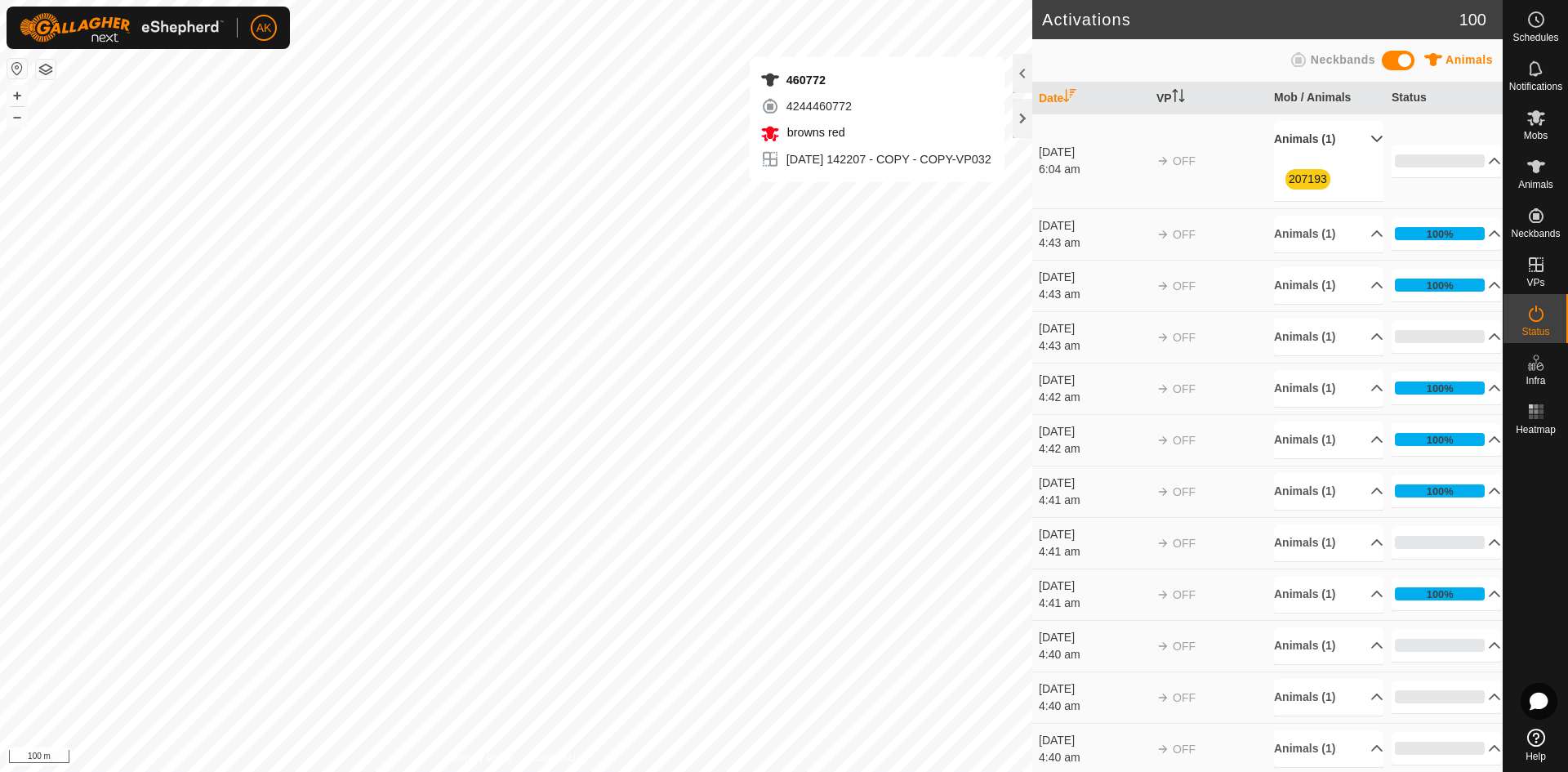
click at [1319, 138] on p-accordion-header "Animals (1)" at bounding box center [1328, 139] width 109 height 37
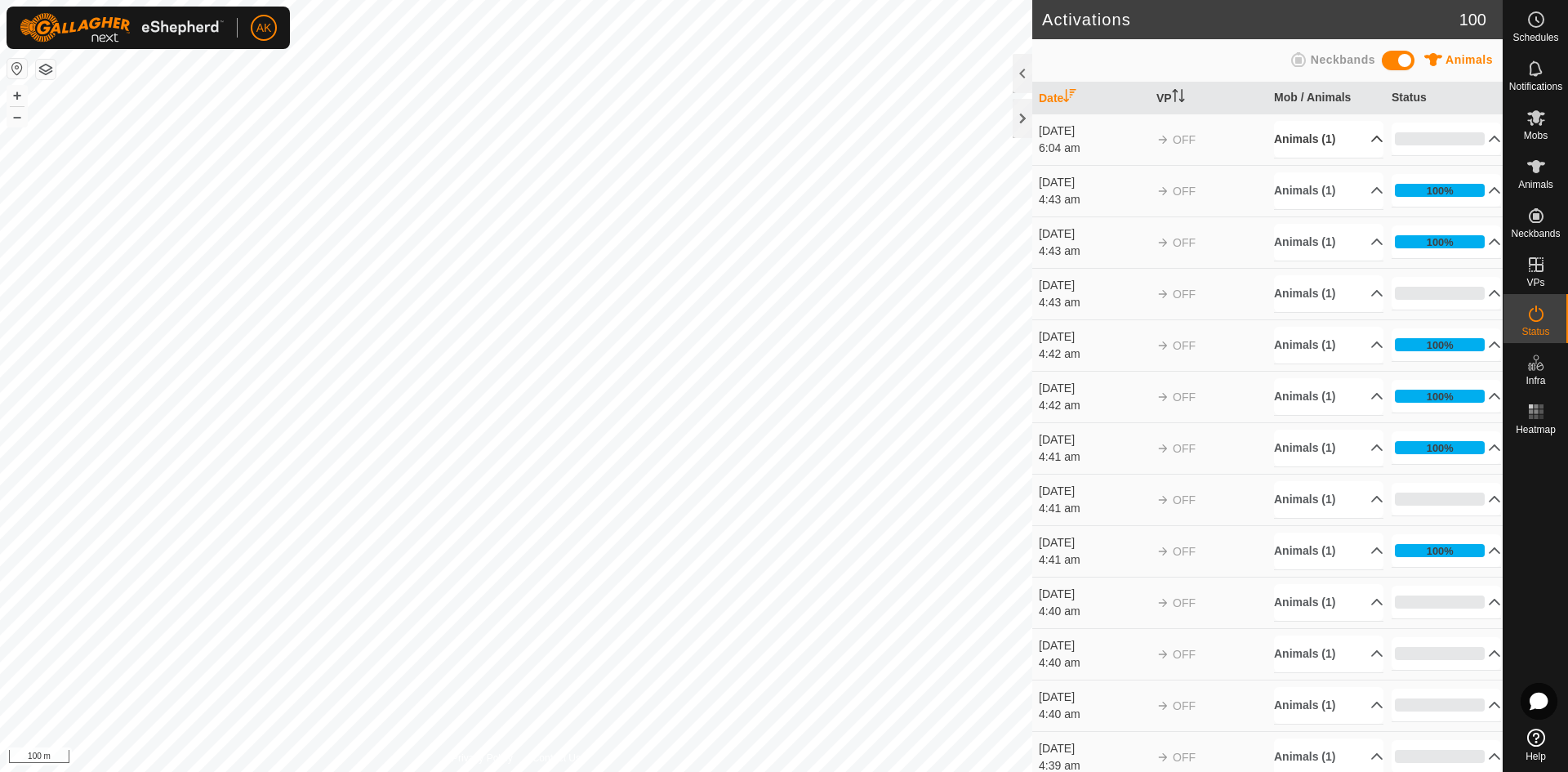
click at [1325, 137] on p-accordion-header "Animals (1)" at bounding box center [1328, 139] width 109 height 37
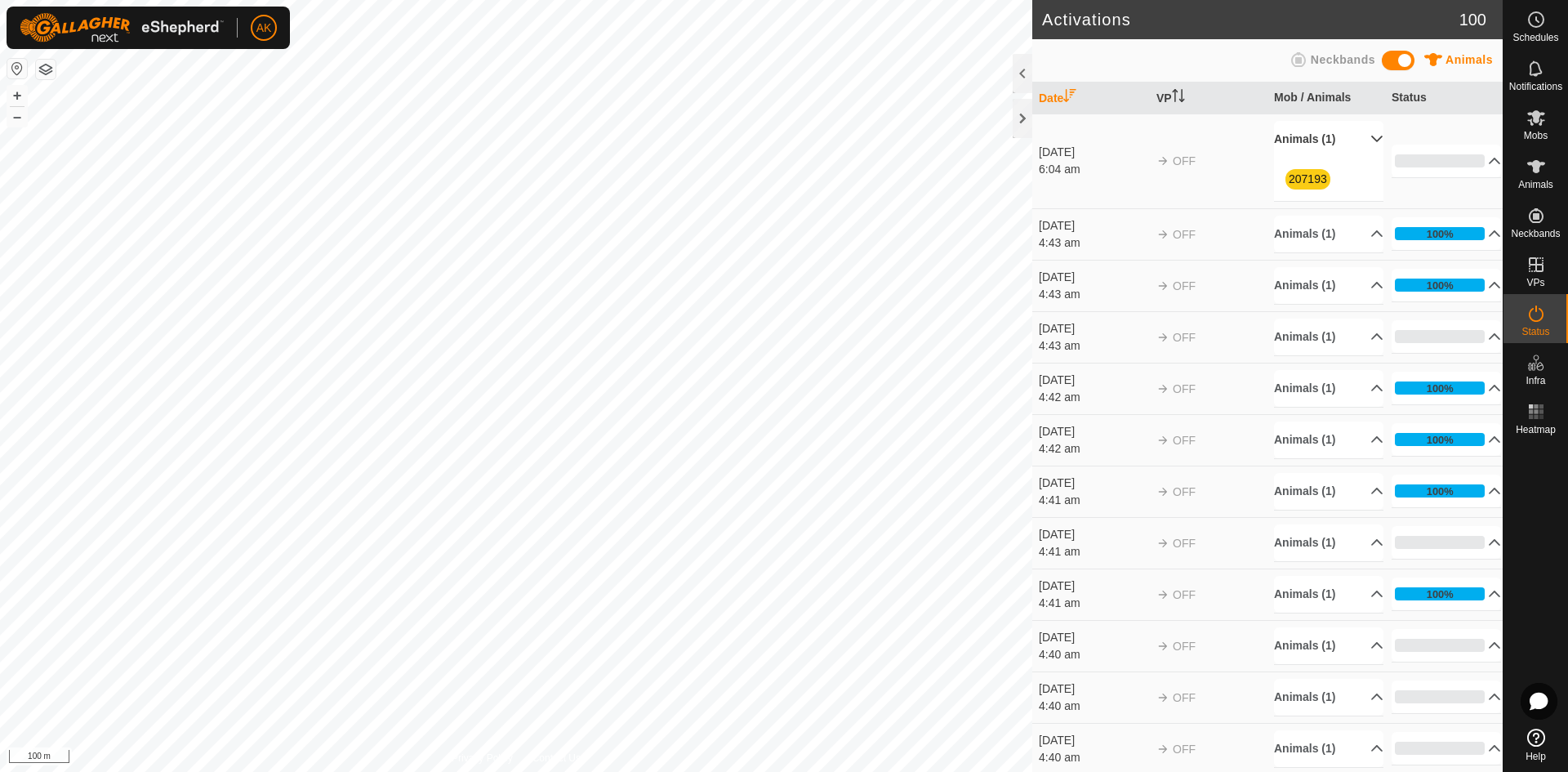
click at [1325, 137] on p-accordion-header "Animals (1)" at bounding box center [1328, 139] width 109 height 37
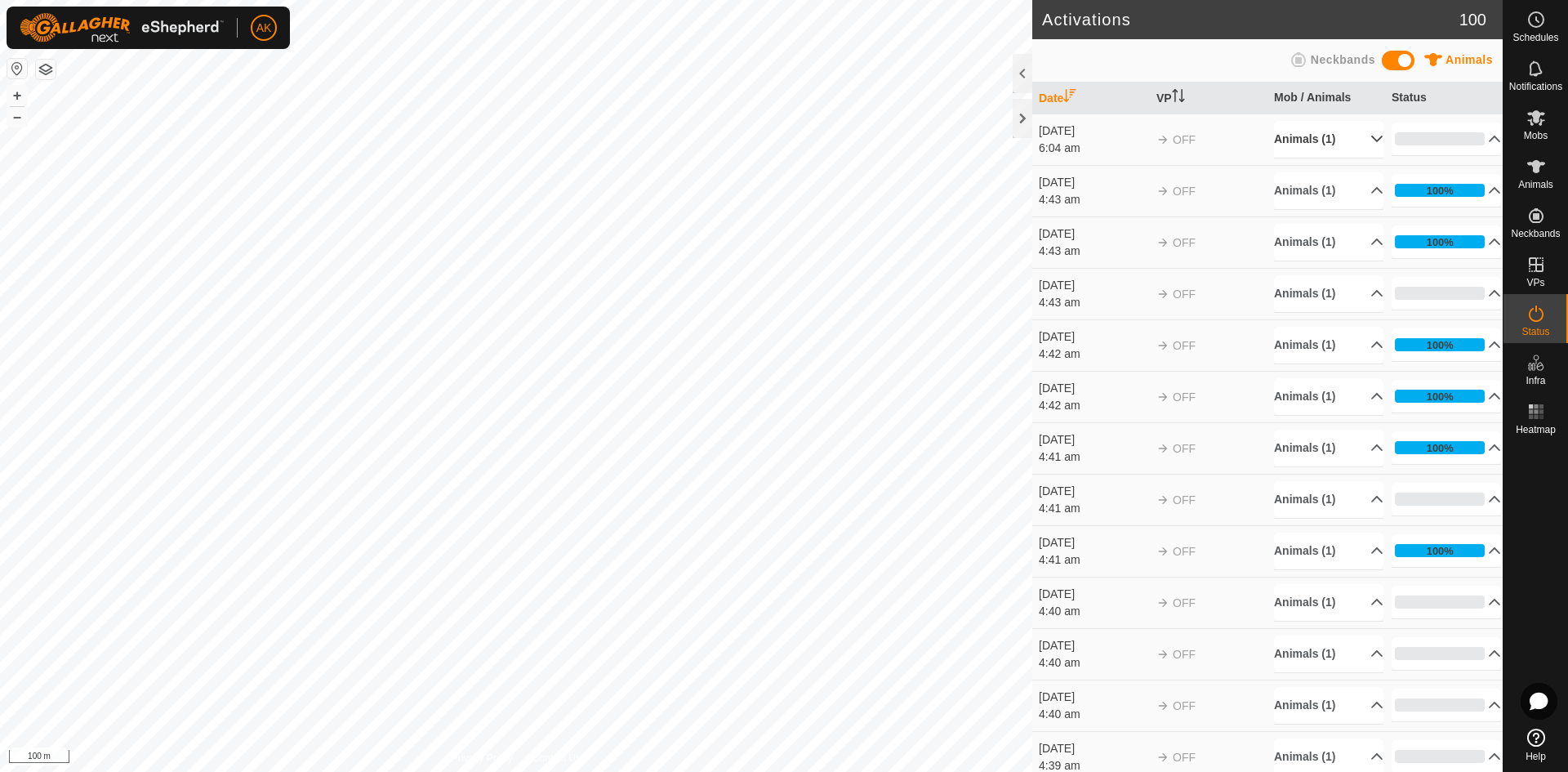
click at [1303, 139] on p-accordion-header "Animals (1)" at bounding box center [1328, 139] width 109 height 37
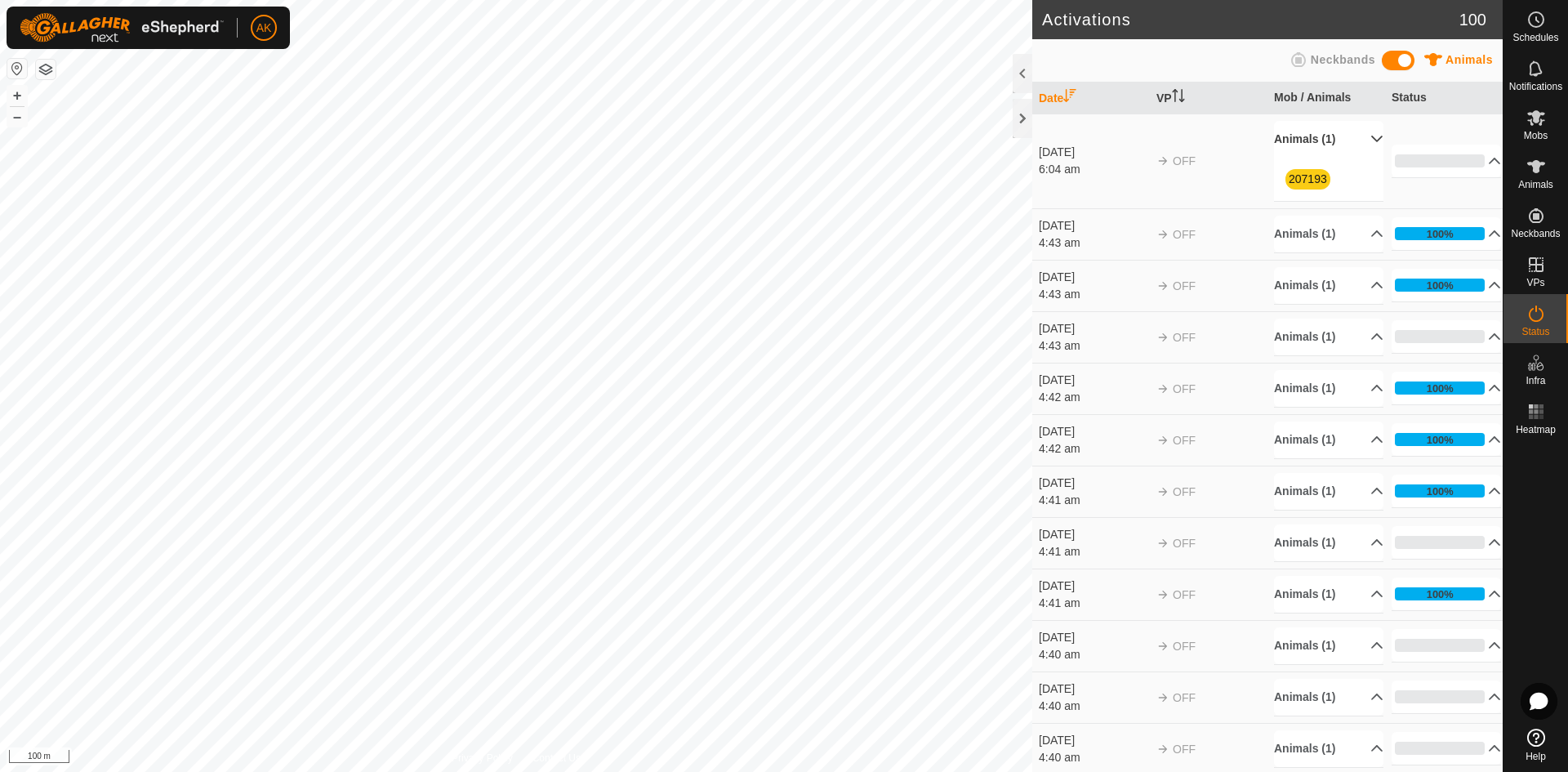
click at [1356, 133] on p-accordion-header "Animals (1)" at bounding box center [1328, 139] width 109 height 37
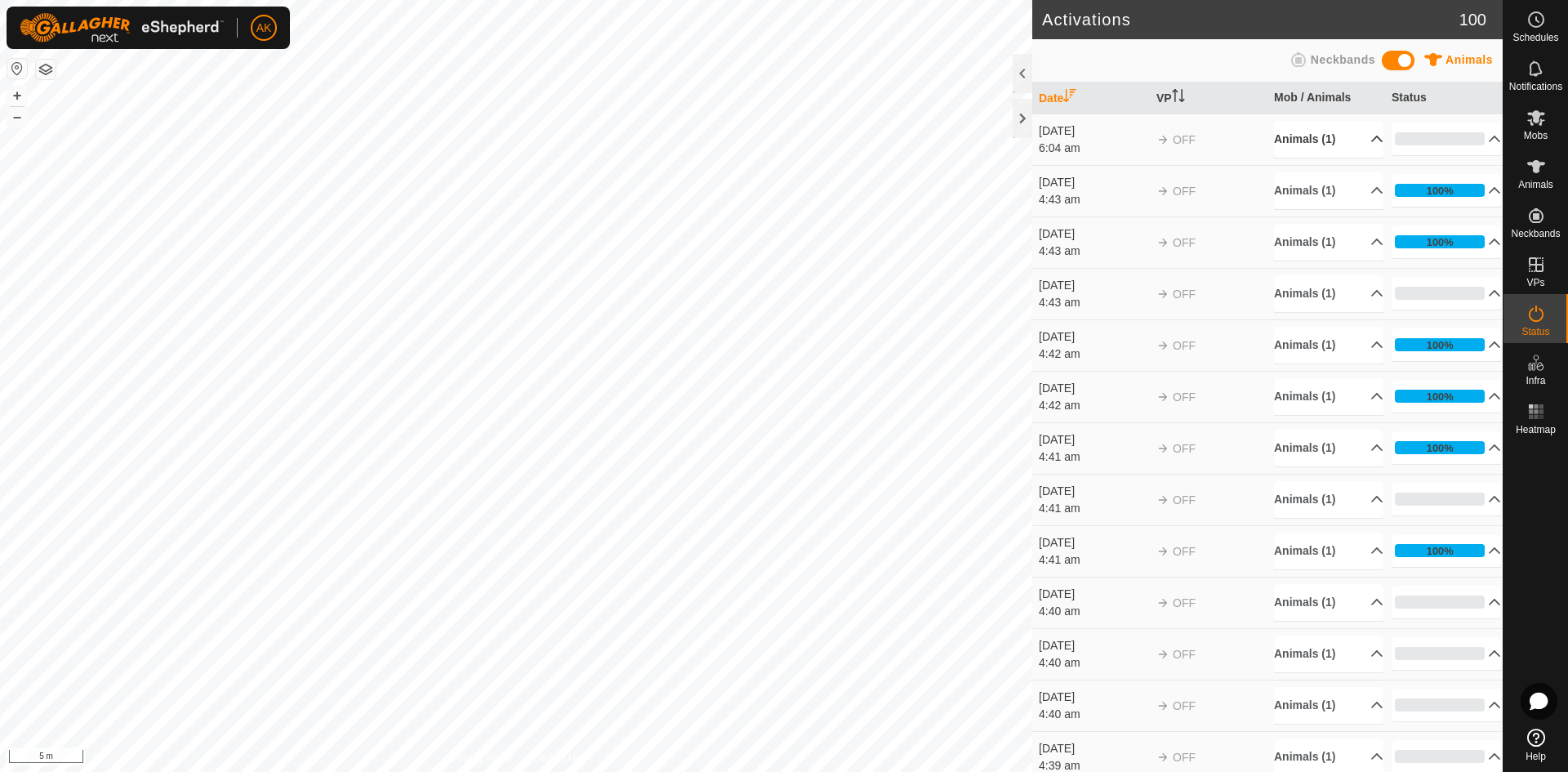
click at [1091, 380] on div "Activations 100 Animals Neckbands Date VP Mob / Animals Status 24 Aug 2025 6:04…" at bounding box center [751, 386] width 1502 height 772
click at [49, 76] on button "button" at bounding box center [46, 70] width 19 height 19
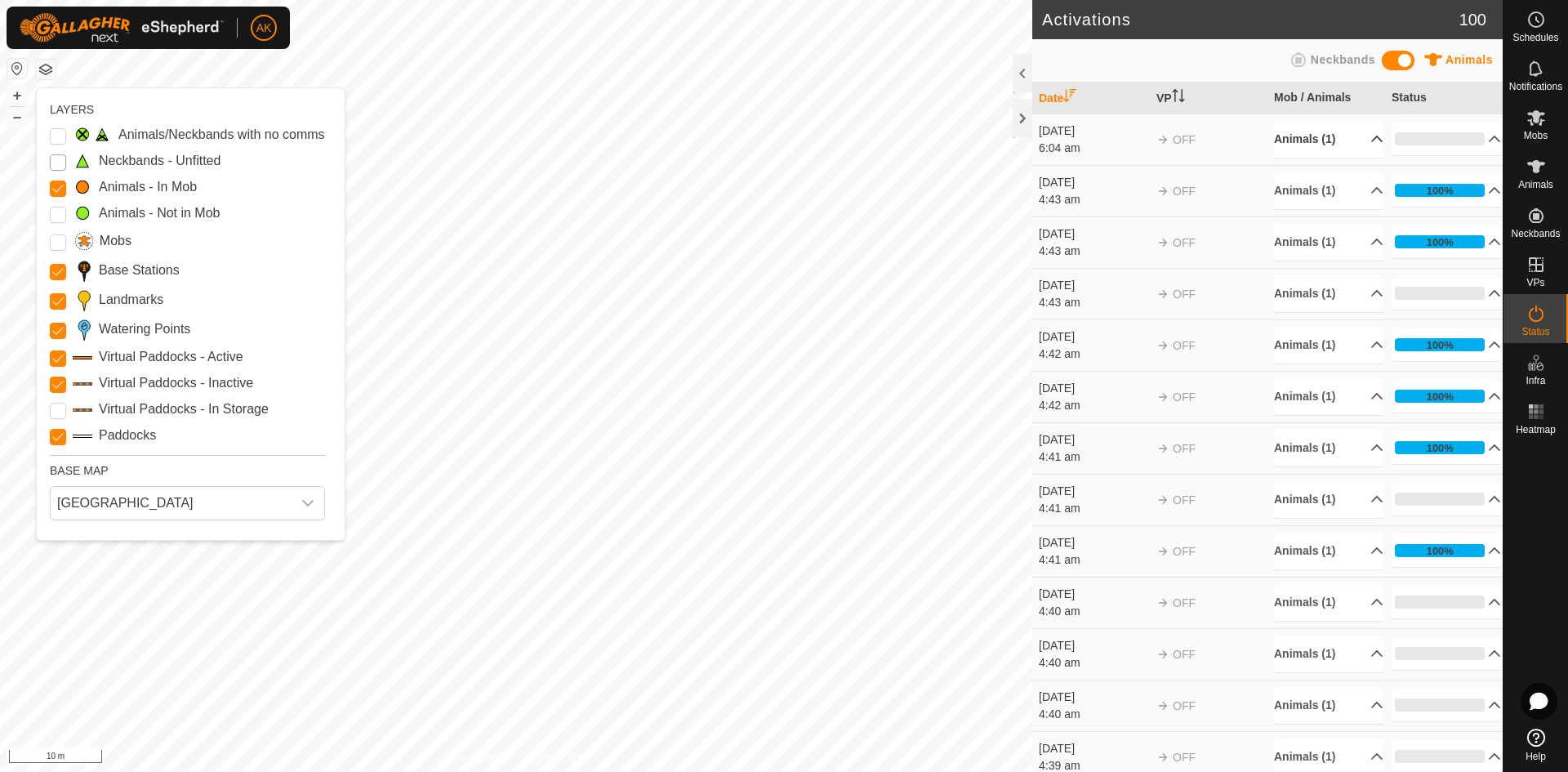
click at [60, 163] on Unfitted "Neckbands - Unfitted" at bounding box center [57, 162] width 16 height 16
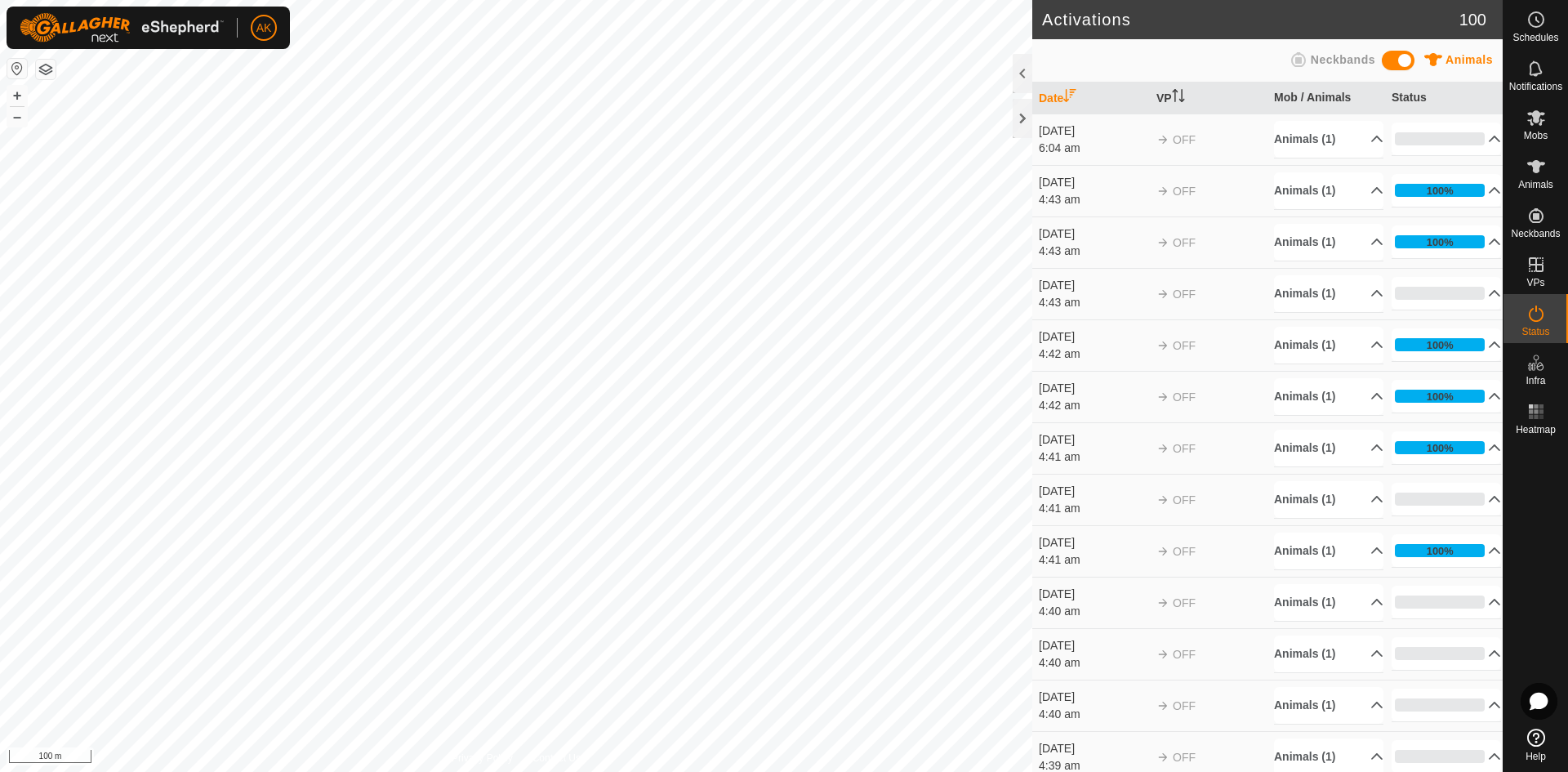
click at [1174, 138] on span "OFF" at bounding box center [1184, 139] width 23 height 13
click at [1317, 140] on p-accordion-header "Animals (1)" at bounding box center [1328, 139] width 109 height 37
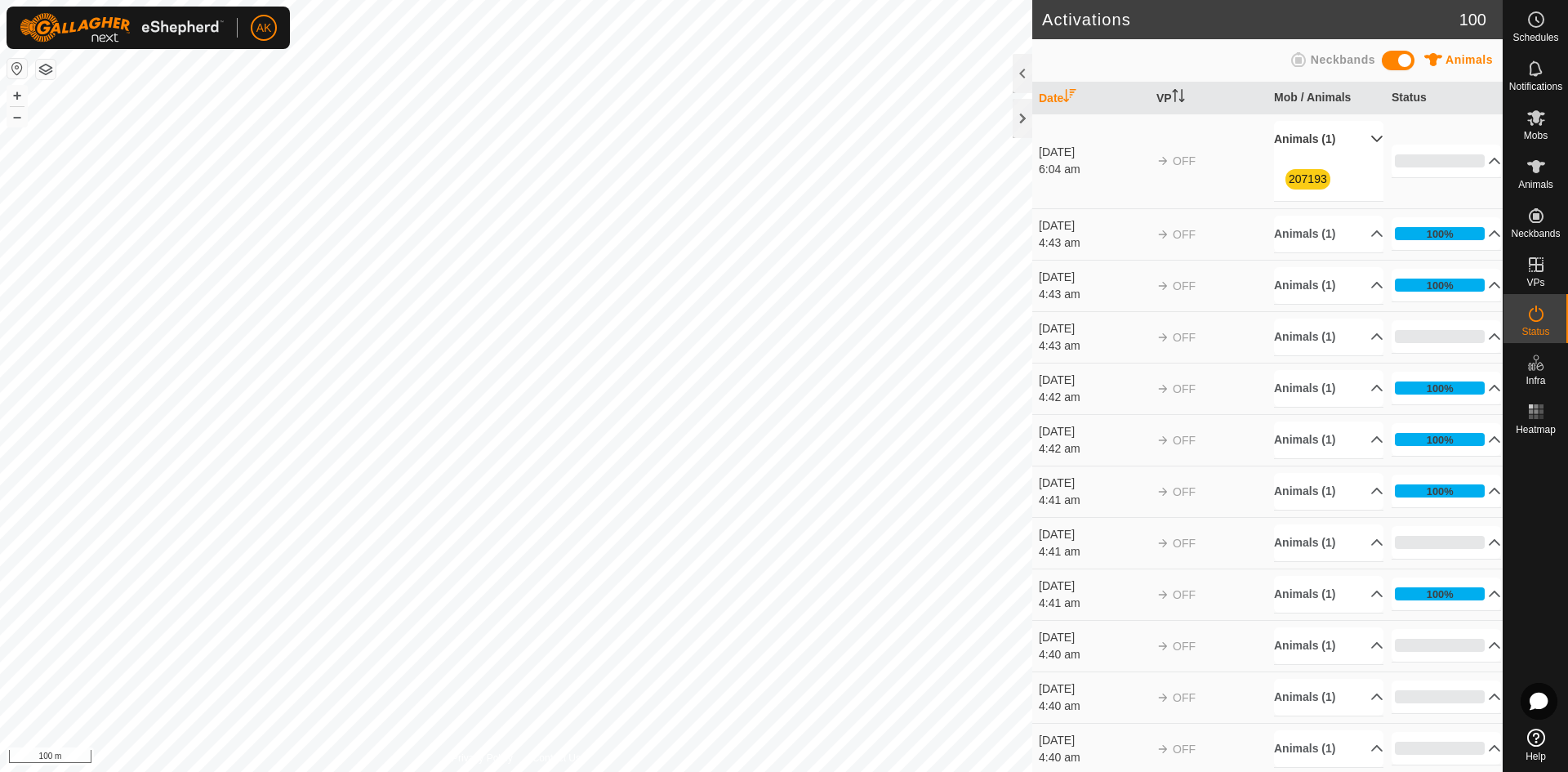
click at [1304, 133] on p-accordion-header "Animals (1)" at bounding box center [1328, 139] width 109 height 37
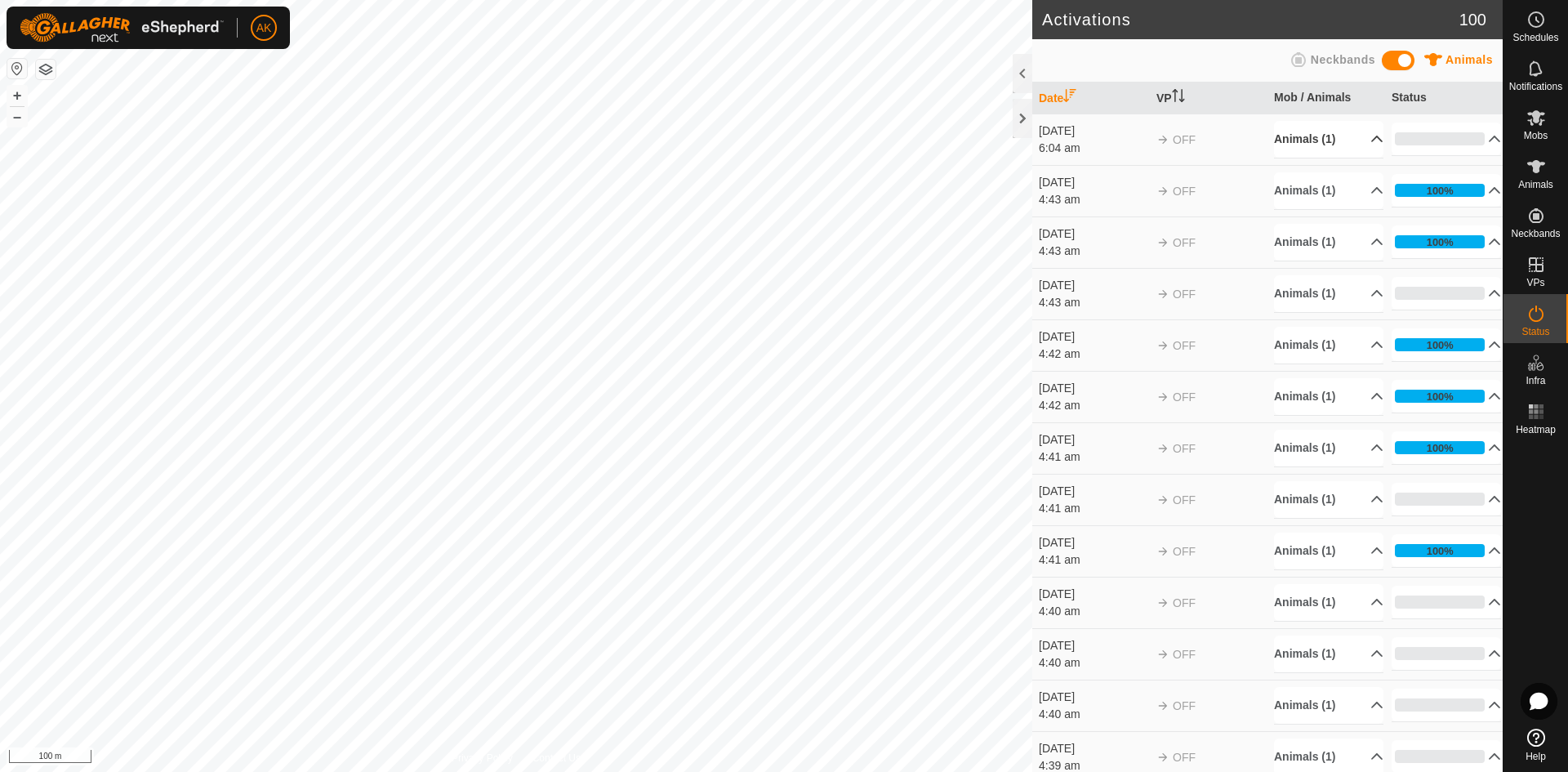
click at [1304, 133] on p-accordion-header "Animals (1)" at bounding box center [1328, 139] width 109 height 37
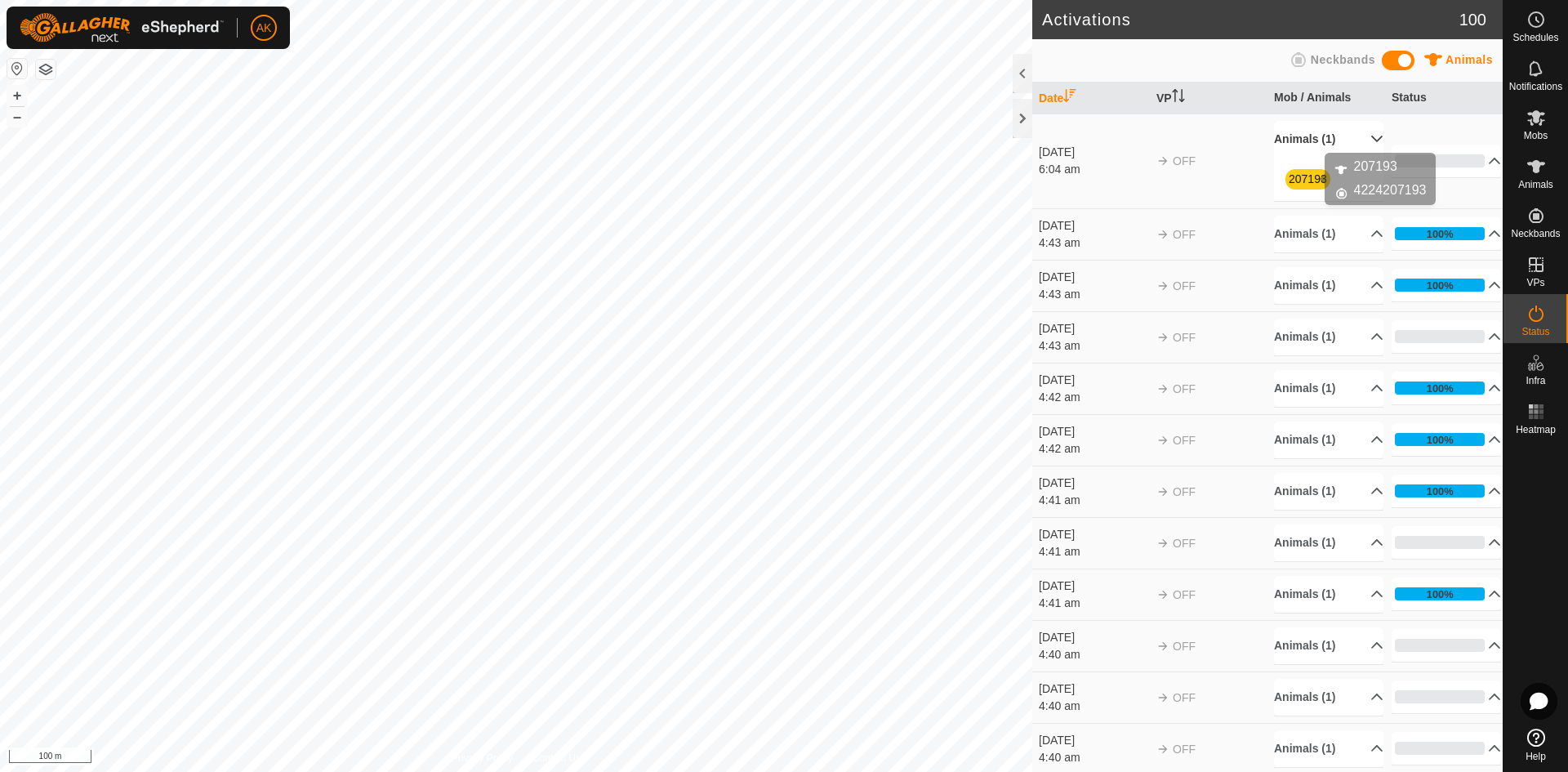
click at [1303, 179] on link "207193" at bounding box center [1307, 178] width 39 height 13
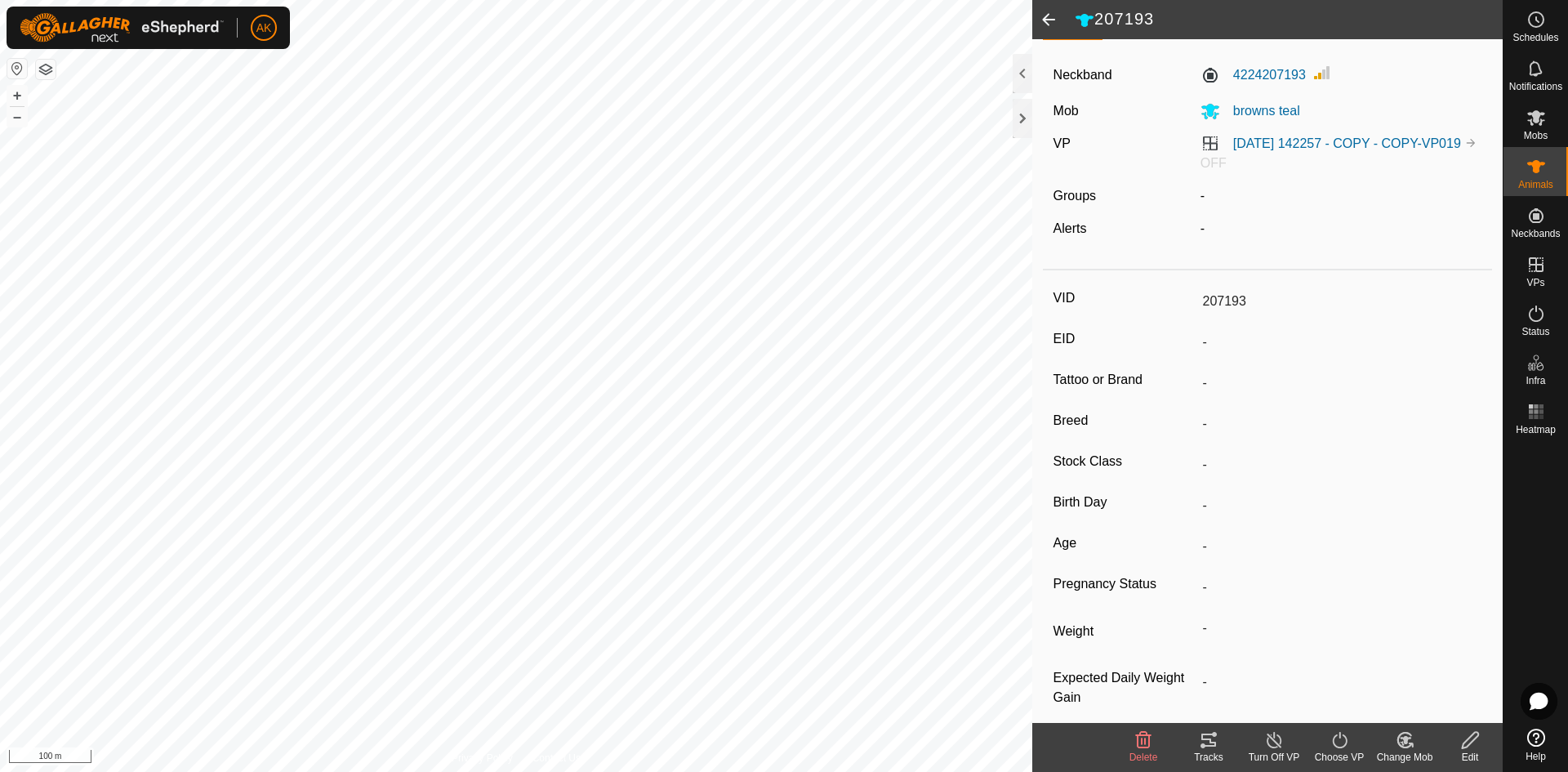
scroll to position [46, 0]
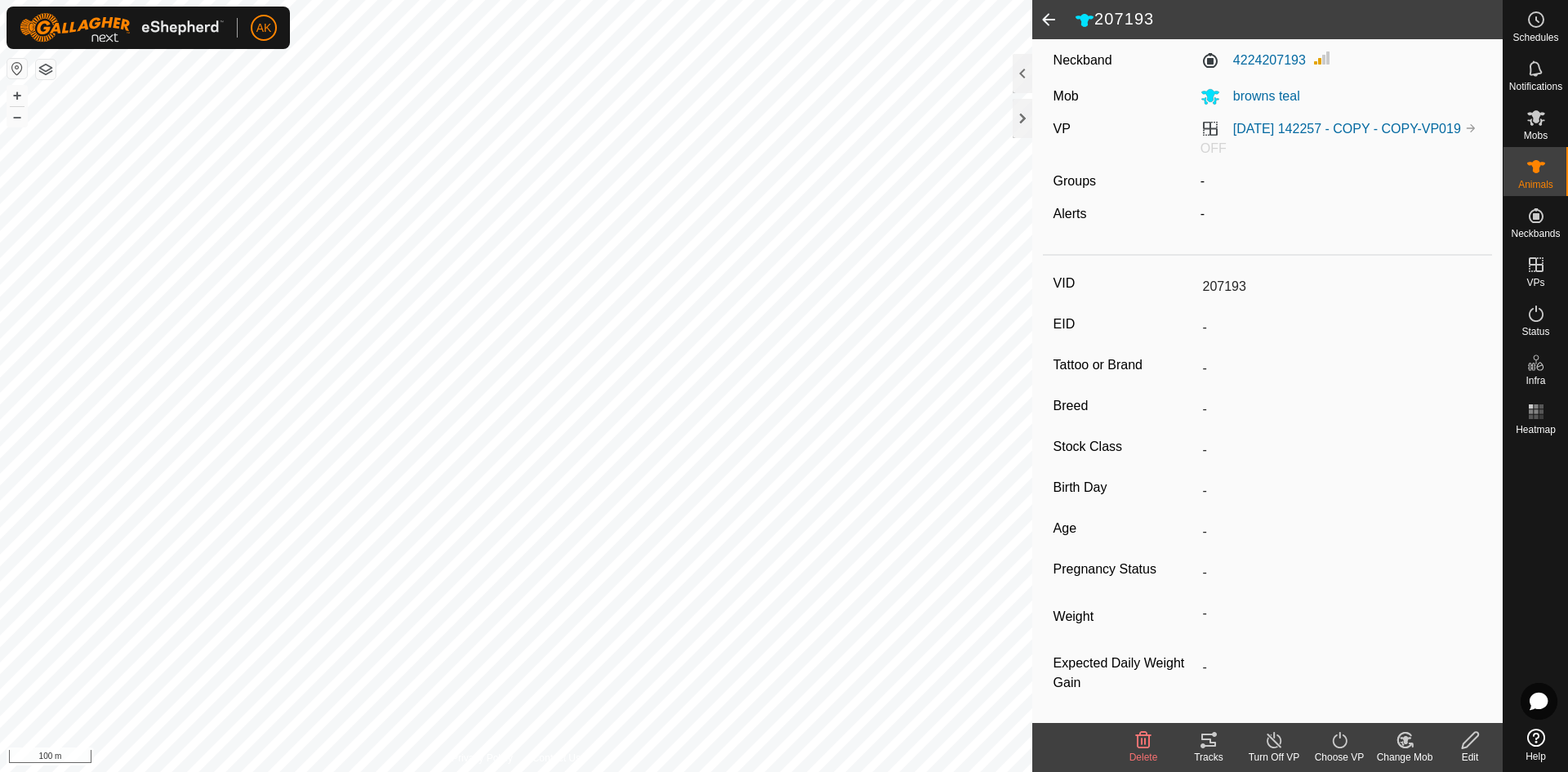
click at [1141, 747] on icon at bounding box center [1144, 739] width 15 height 16
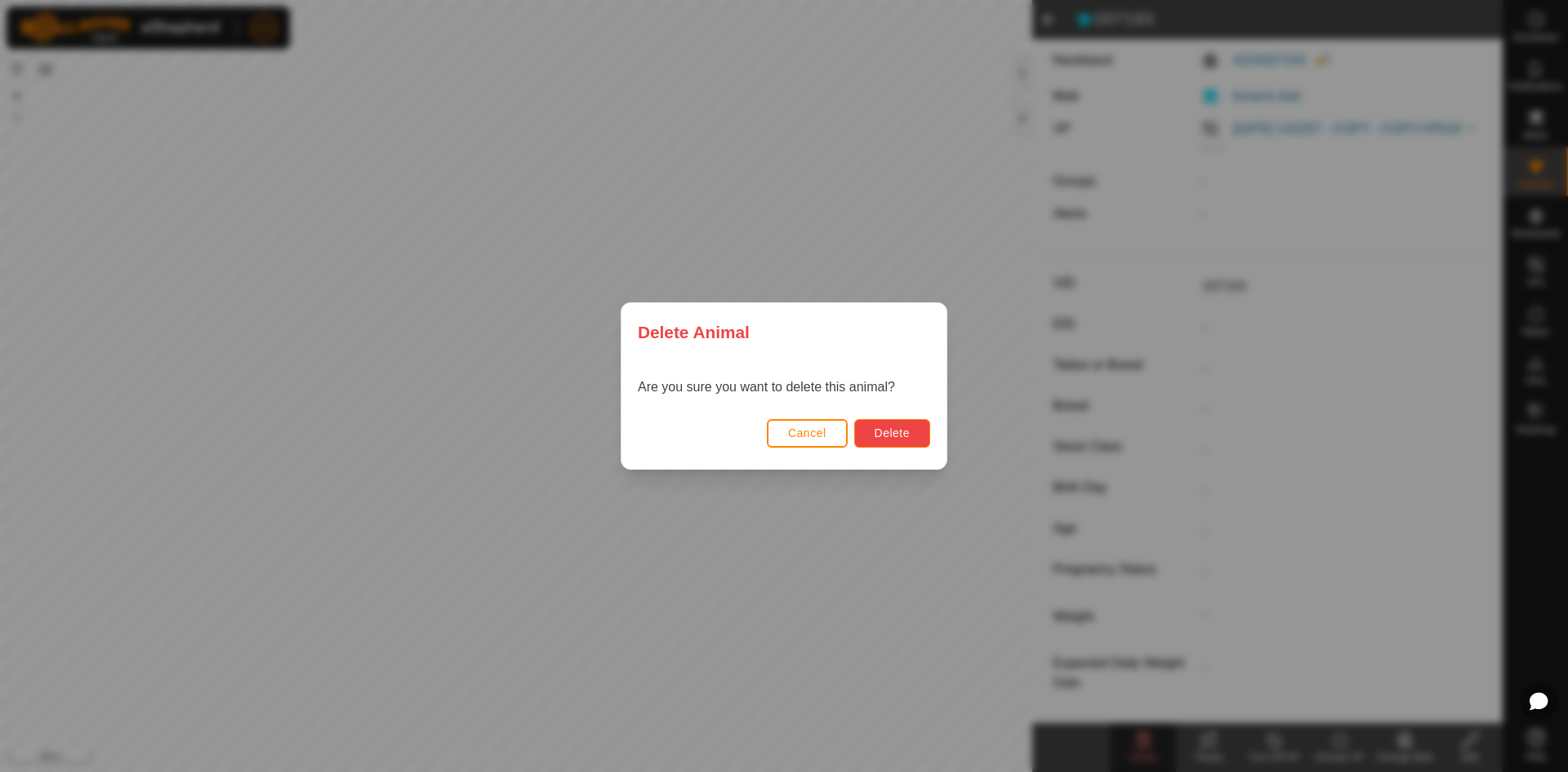
click at [887, 440] on span "Delete" at bounding box center [892, 432] width 35 height 13
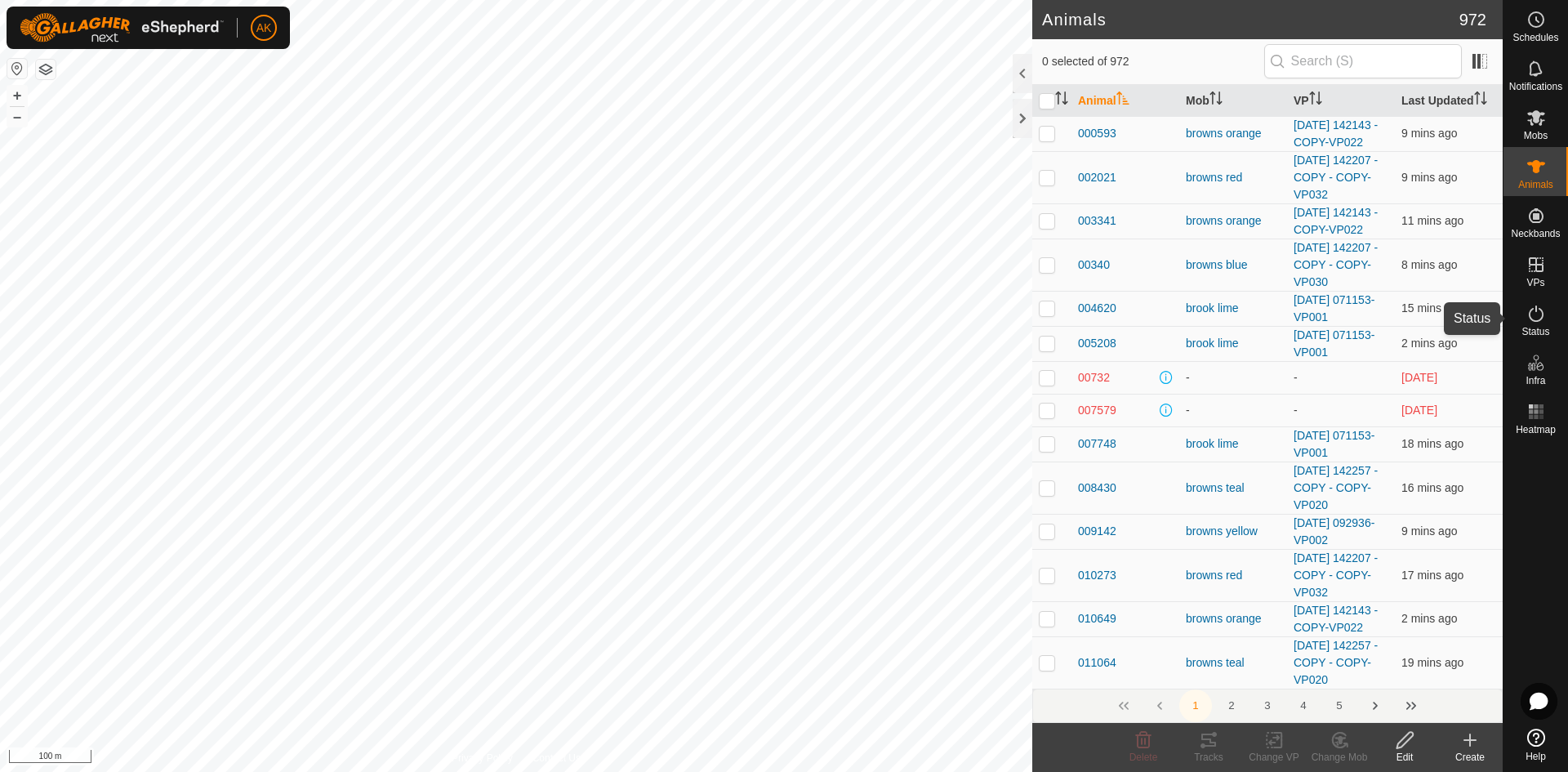
click at [1535, 315] on icon at bounding box center [1536, 314] width 19 height 19
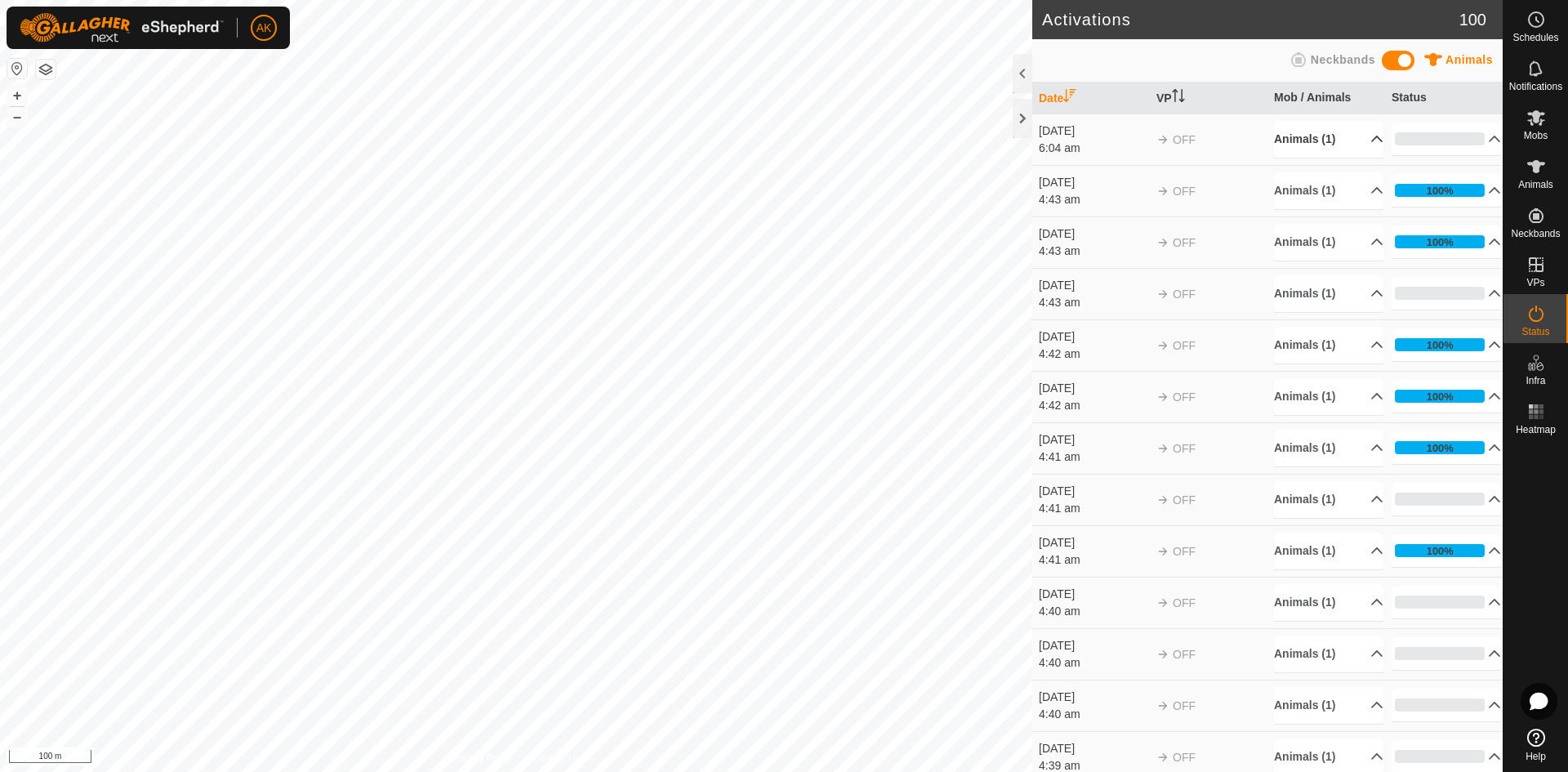
click at [1318, 139] on p-accordion-header "Animals (1)" at bounding box center [1328, 139] width 109 height 37
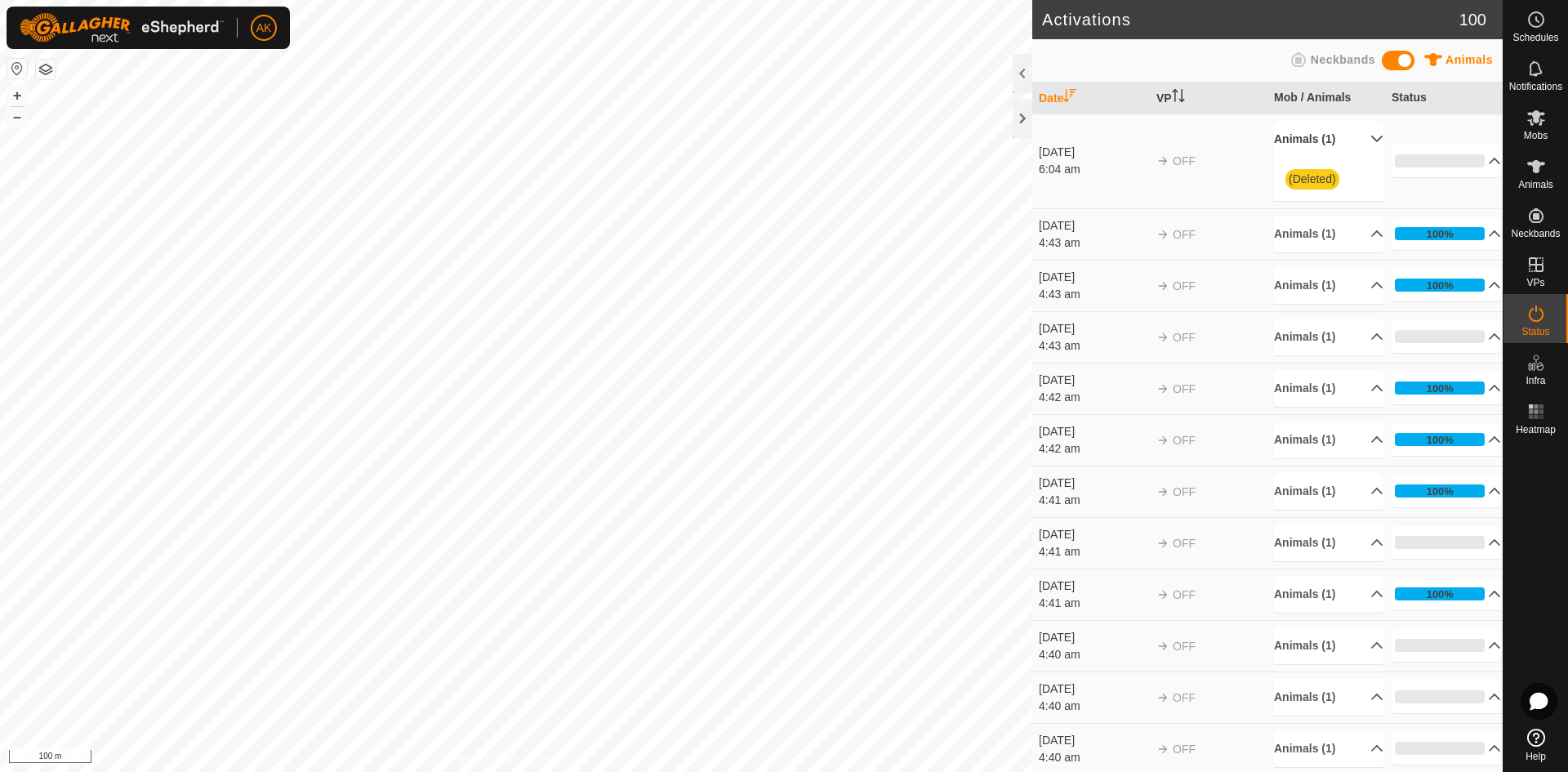
click at [1318, 139] on p-accordion-header "Animals (1)" at bounding box center [1328, 139] width 109 height 37
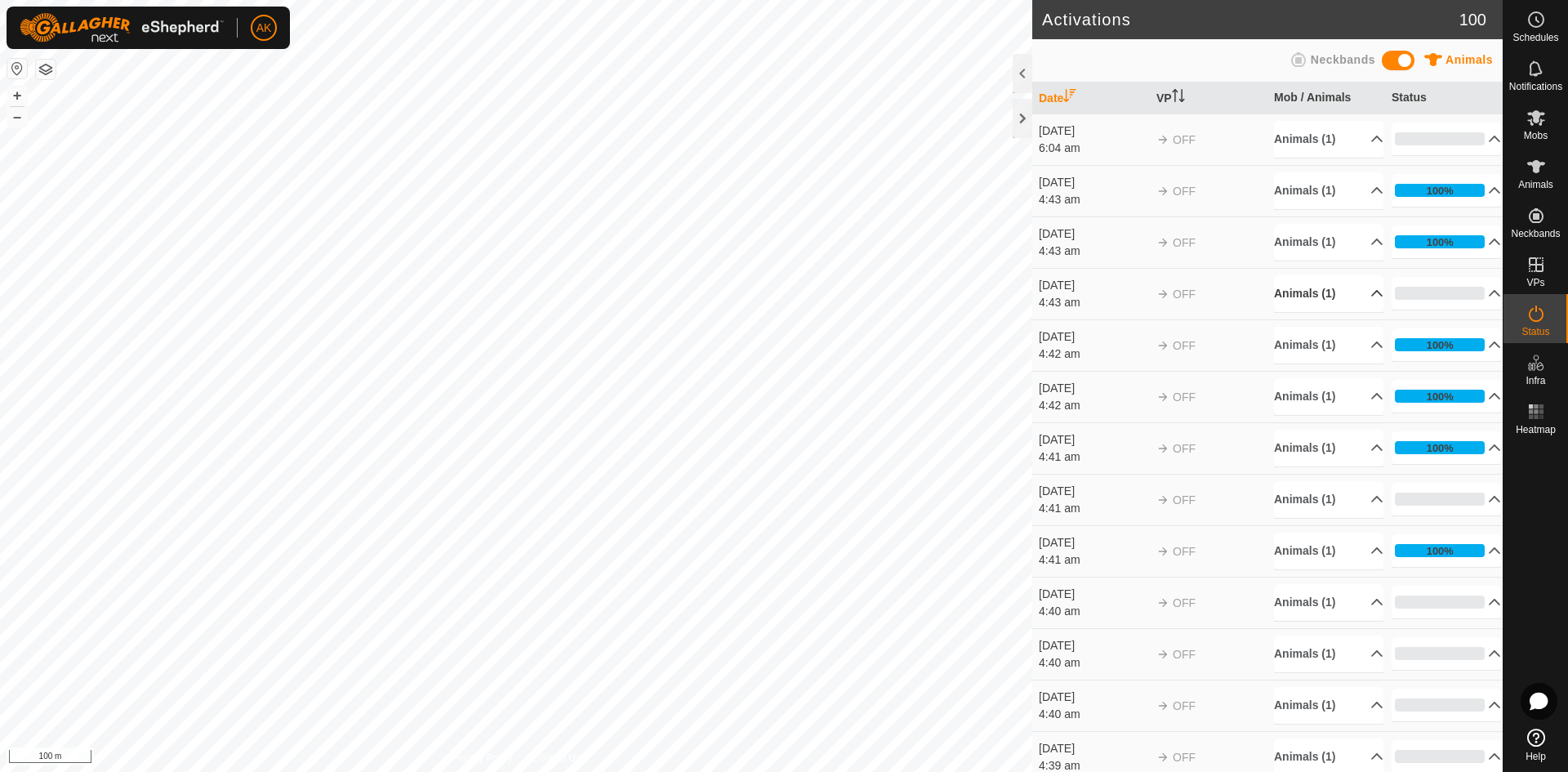
click at [1306, 294] on p-accordion-header "Animals (1)" at bounding box center [1328, 293] width 109 height 37
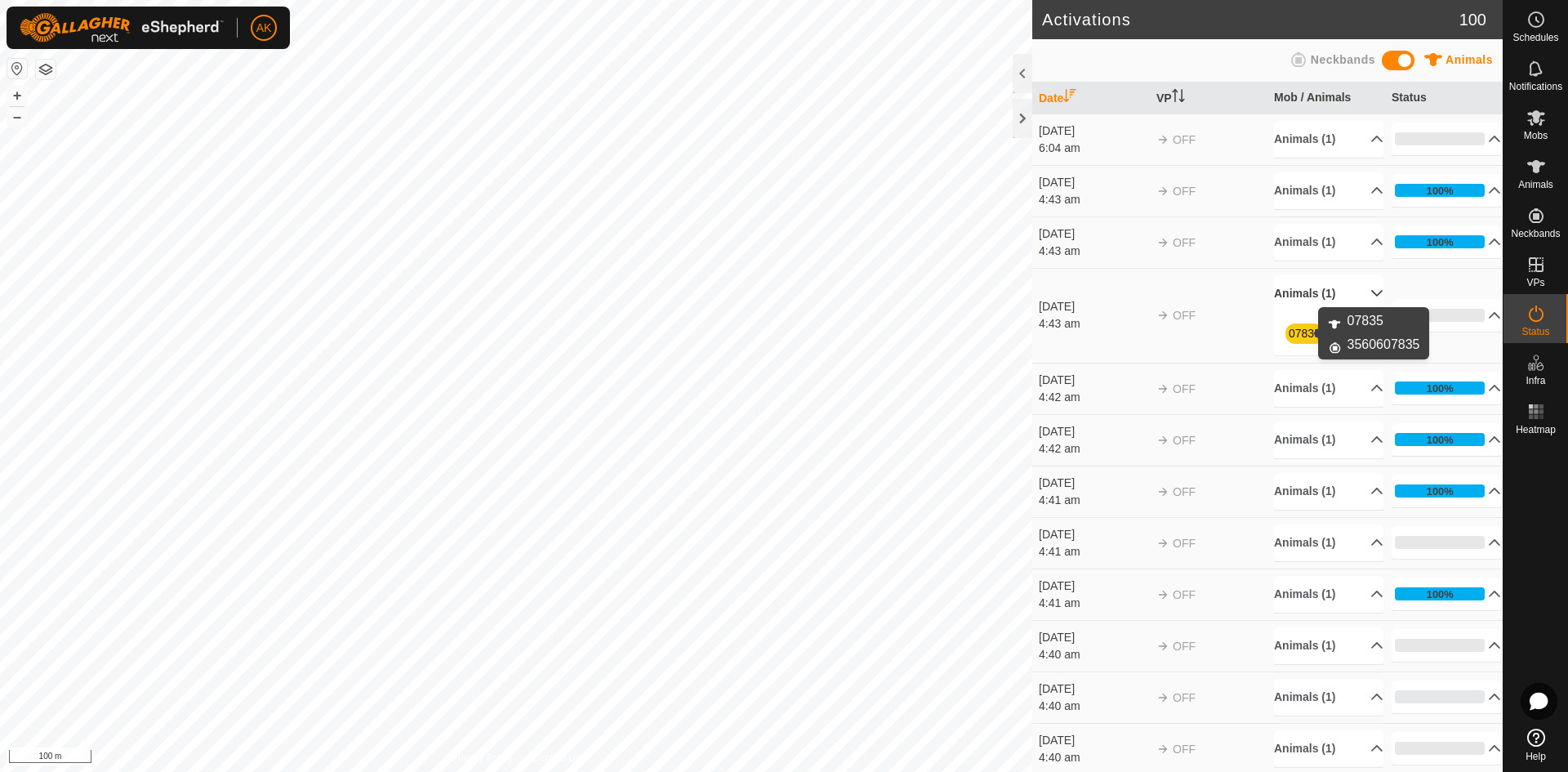
click at [1297, 338] on link "07835" at bounding box center [1304, 332] width 32 height 13
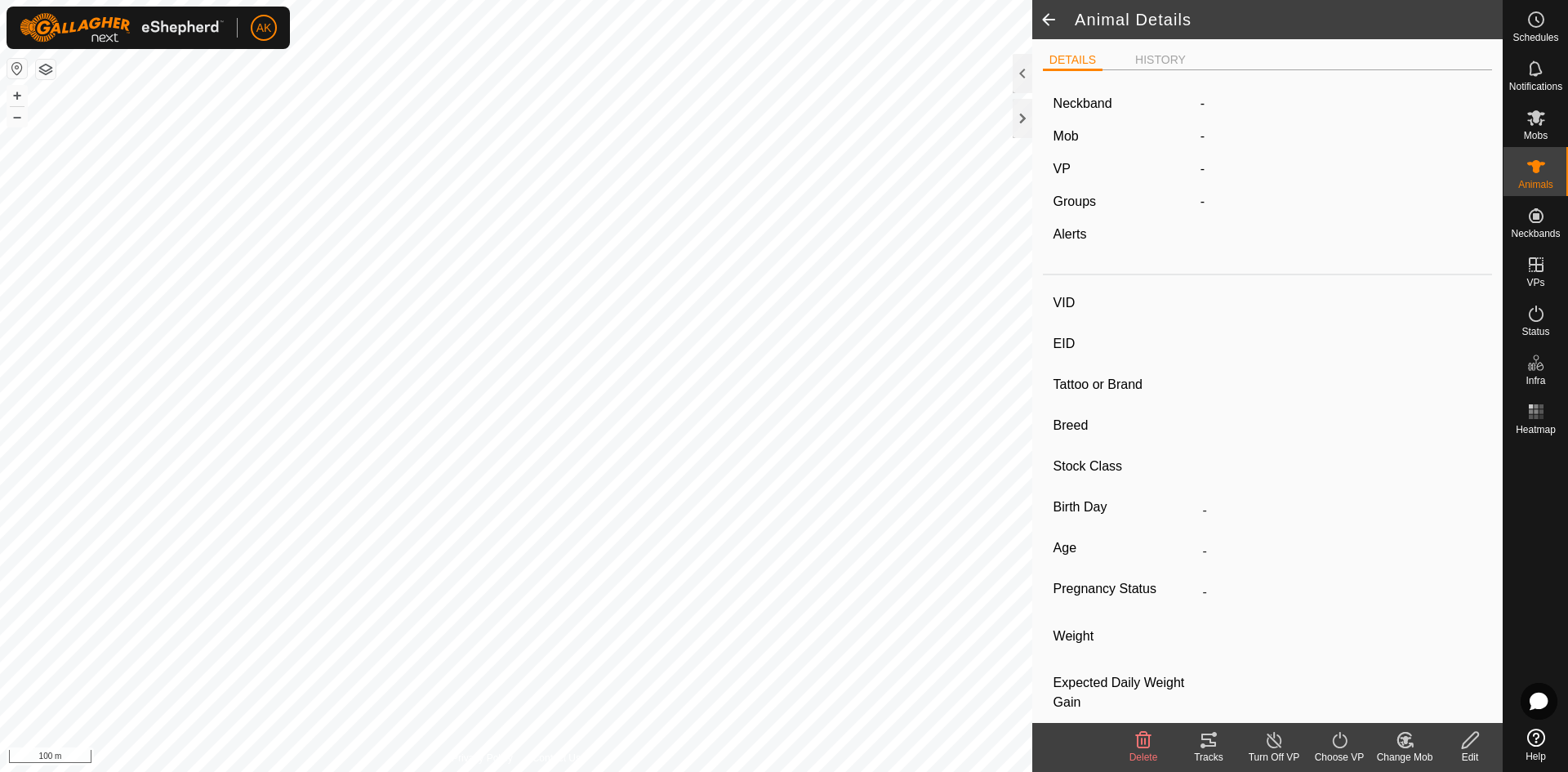
type input "07835"
type input "-"
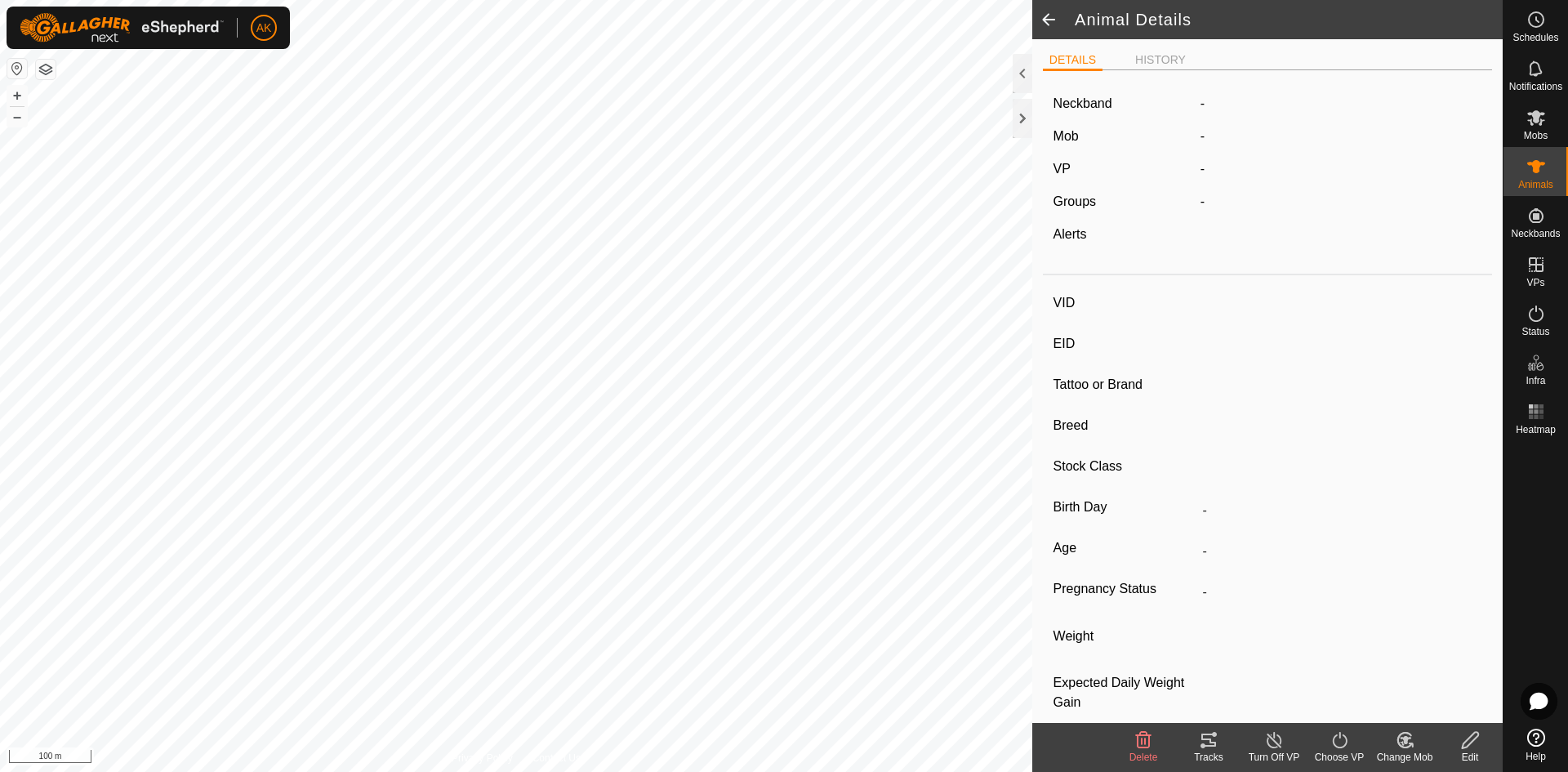
type input "0 kg"
type input "-"
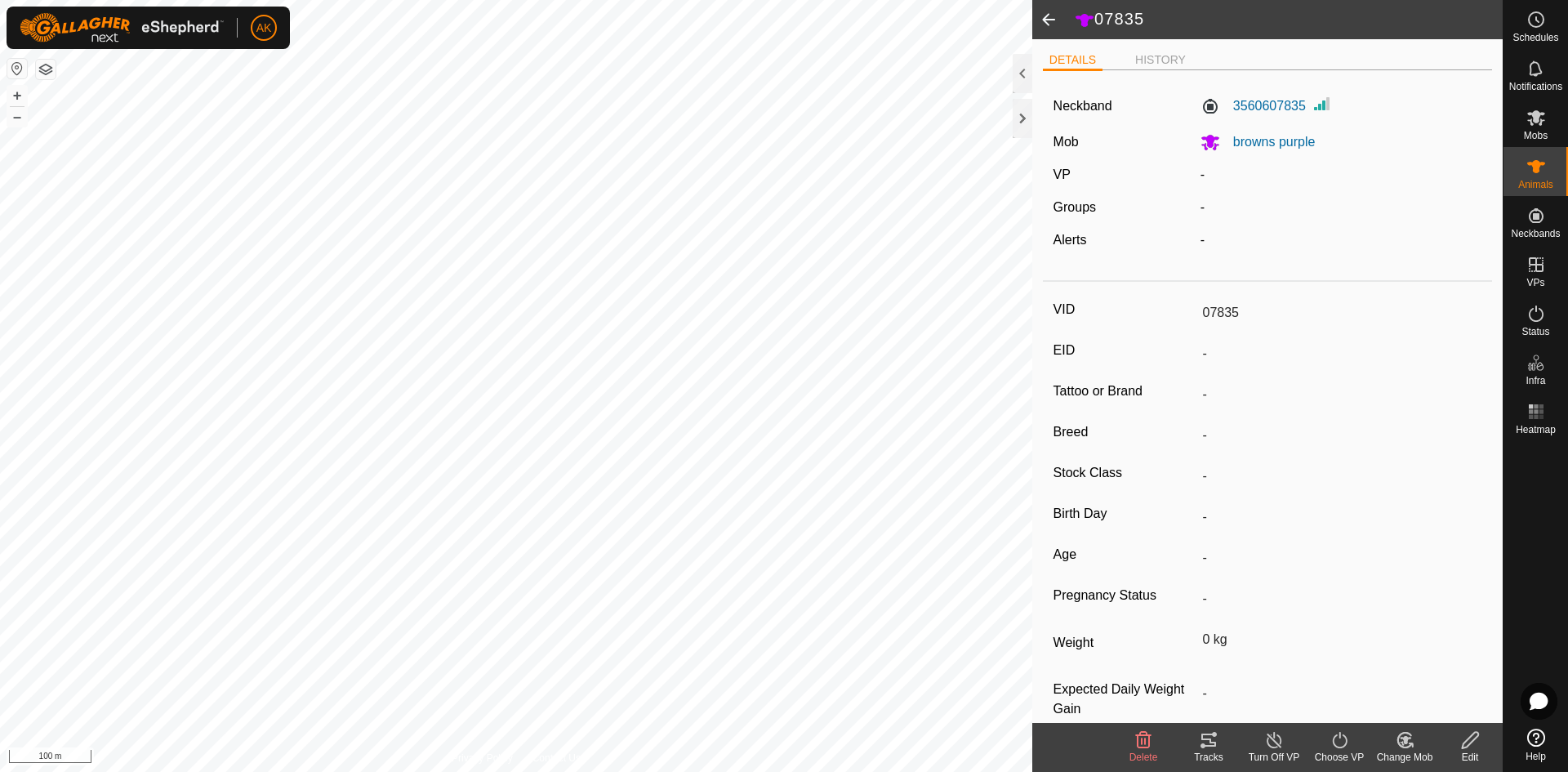
click at [1143, 745] on icon at bounding box center [1143, 740] width 19 height 19
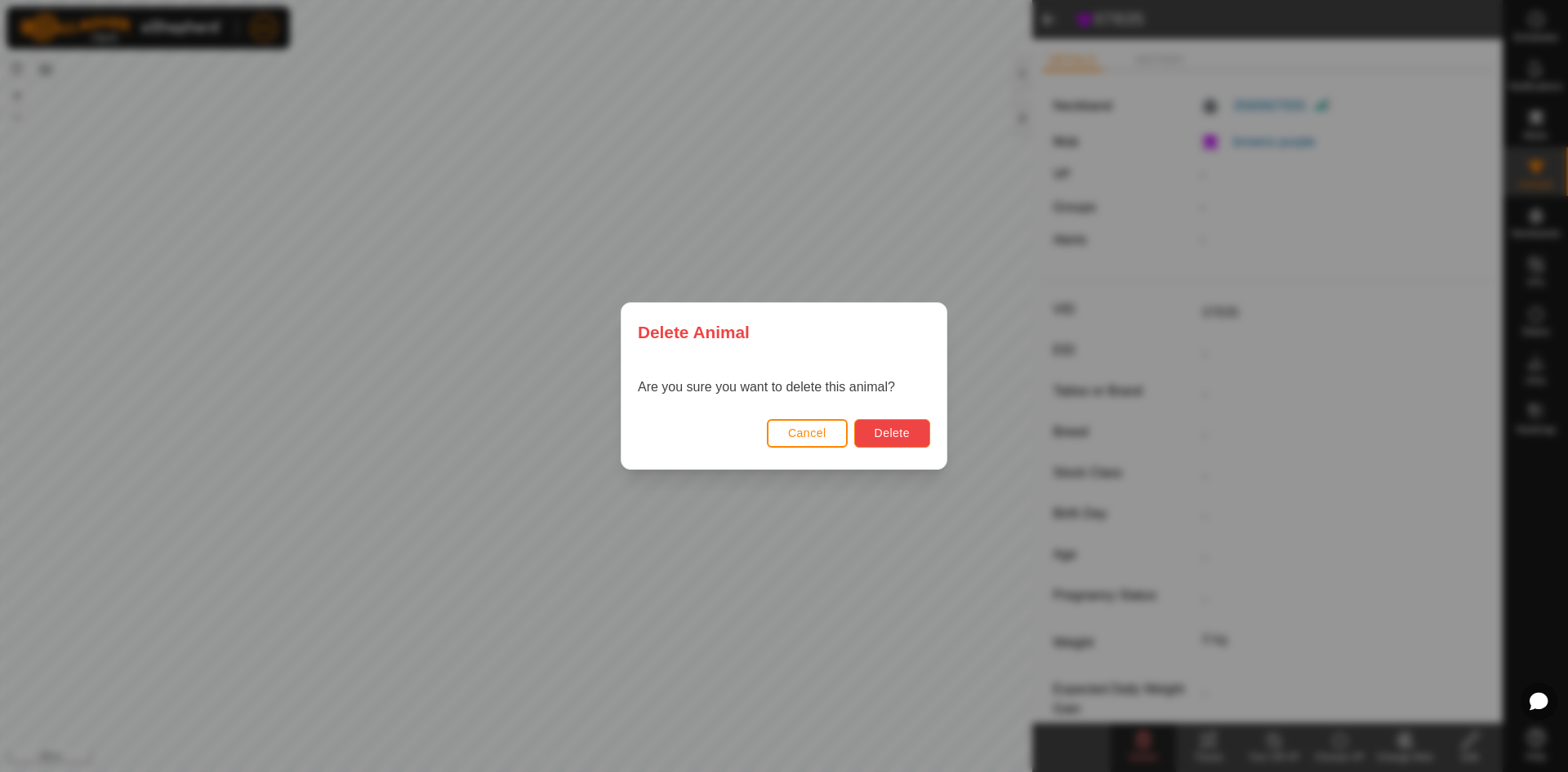
click at [903, 427] on span "Delete" at bounding box center [892, 432] width 35 height 13
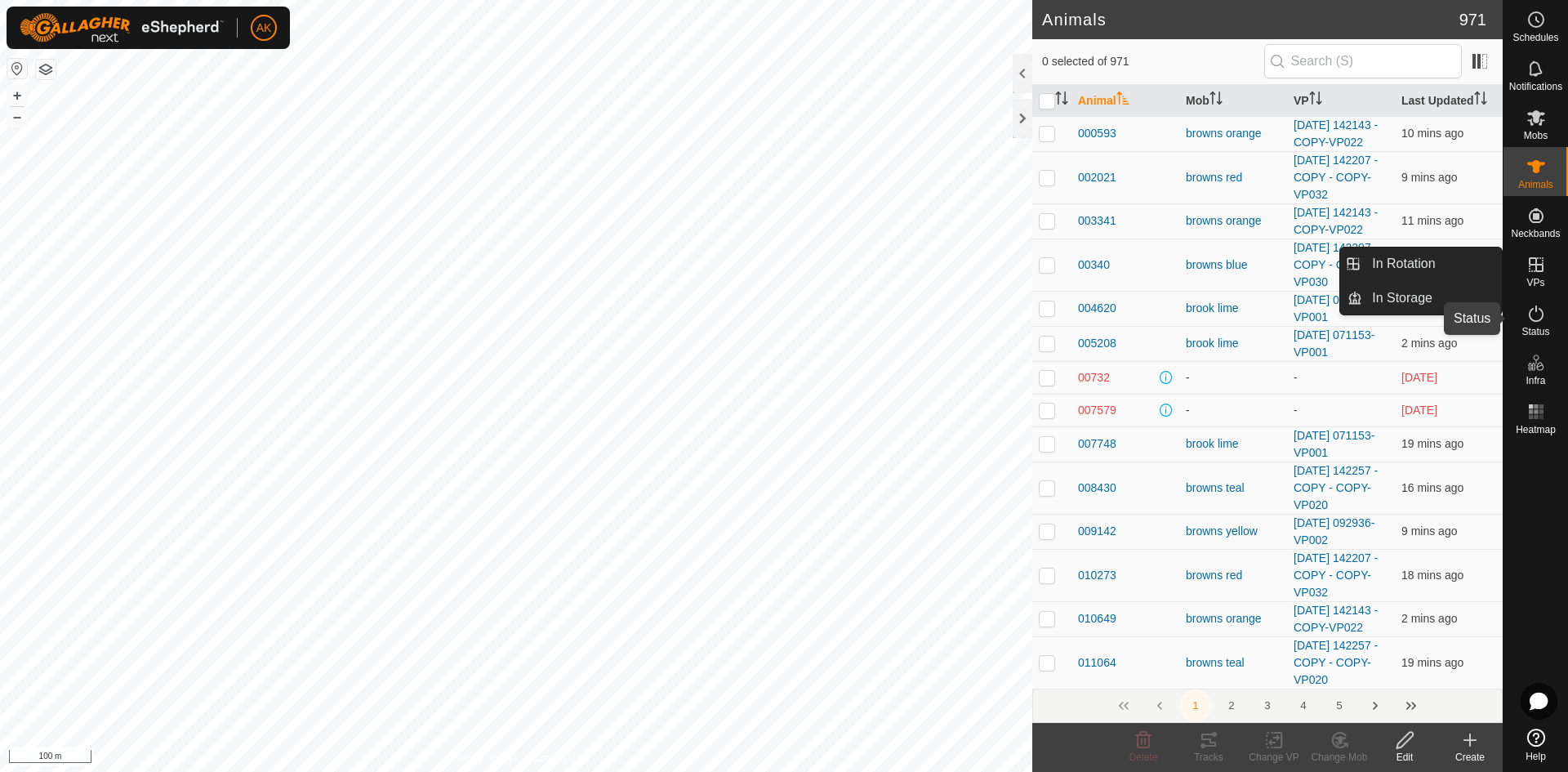
click at [1530, 324] on es-activation-svg-icon at bounding box center [1536, 313] width 29 height 26
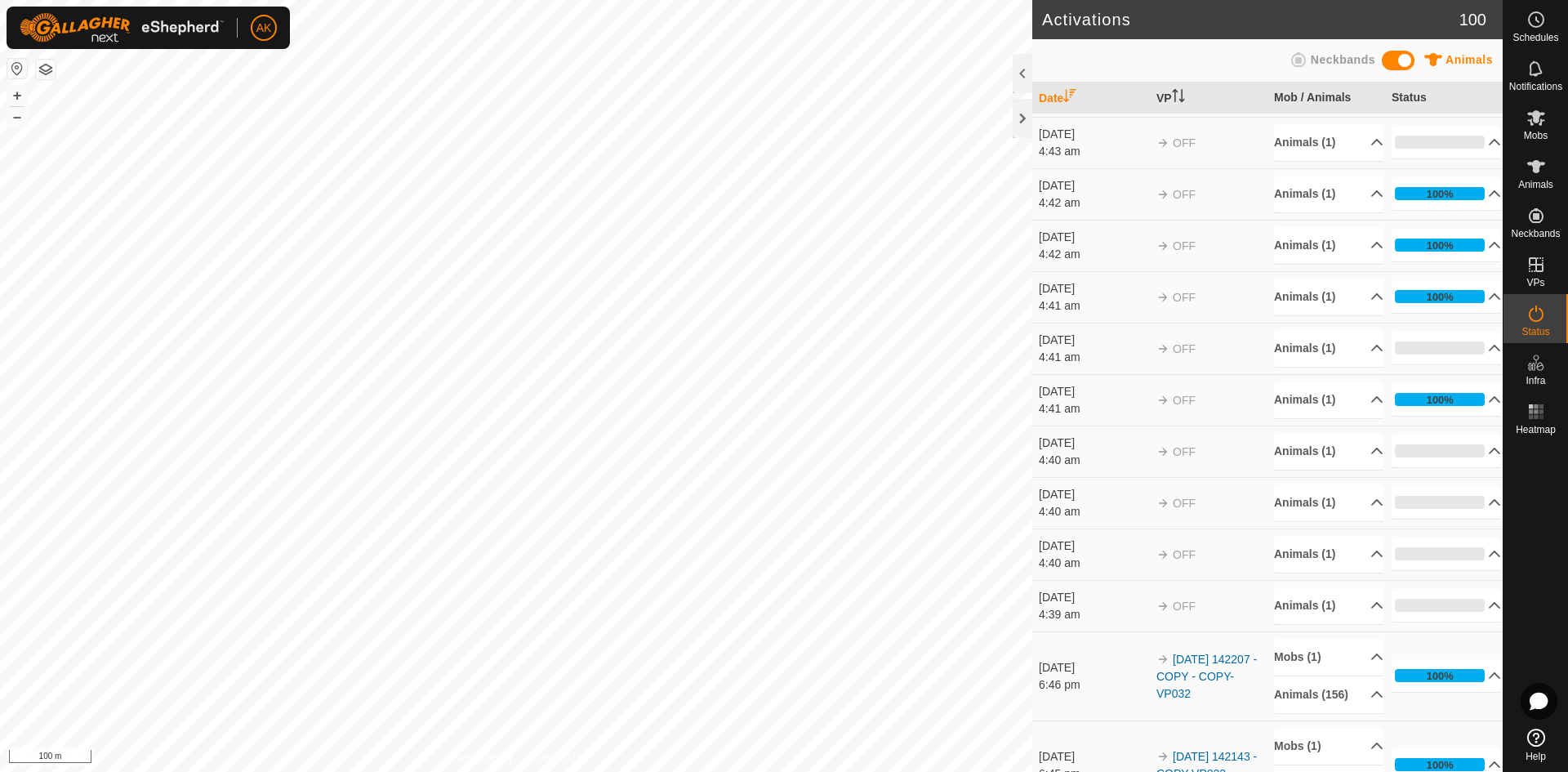
scroll to position [164, 0]
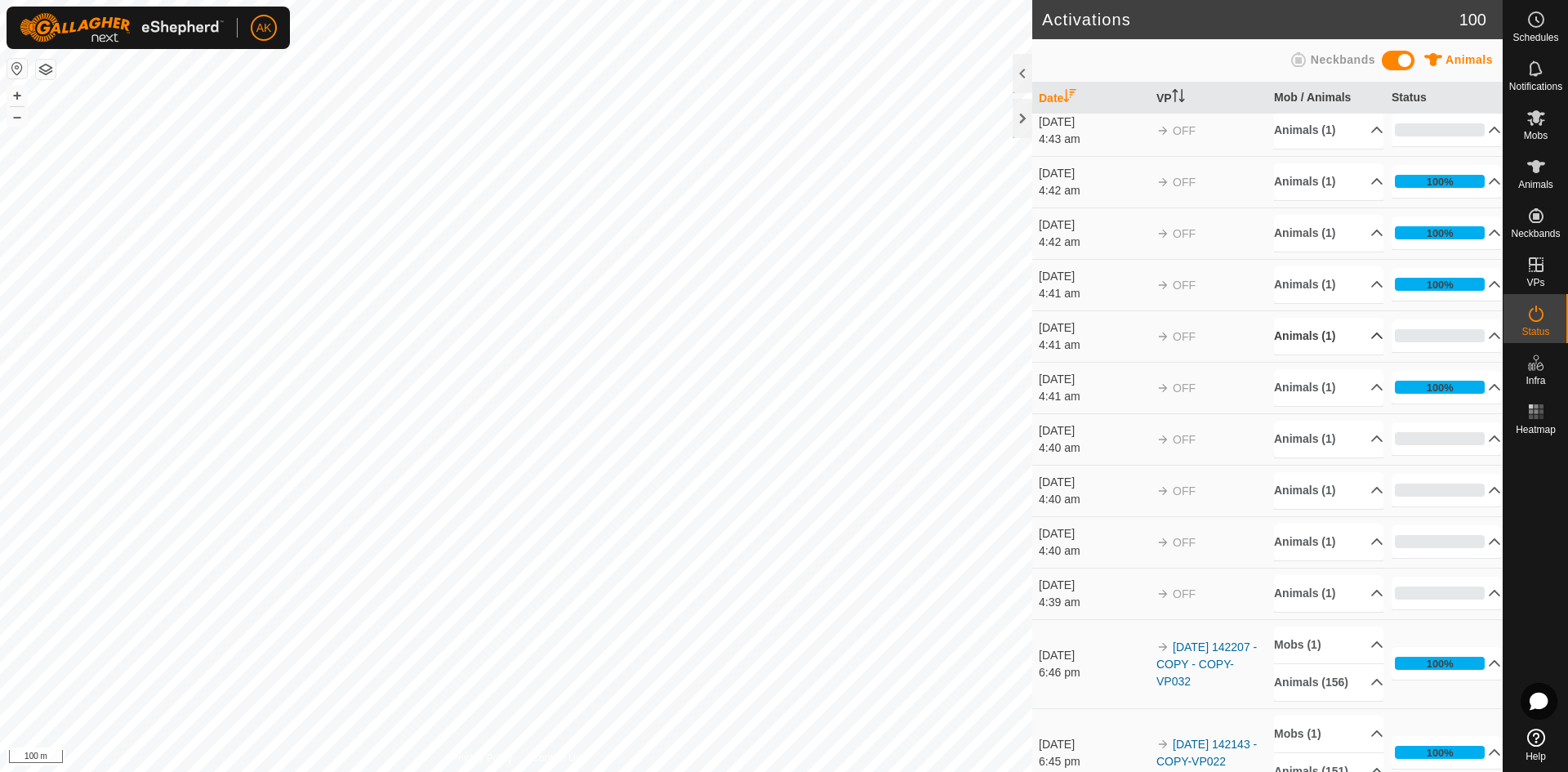
click at [1294, 335] on p-accordion-header "Animals (1)" at bounding box center [1328, 336] width 109 height 37
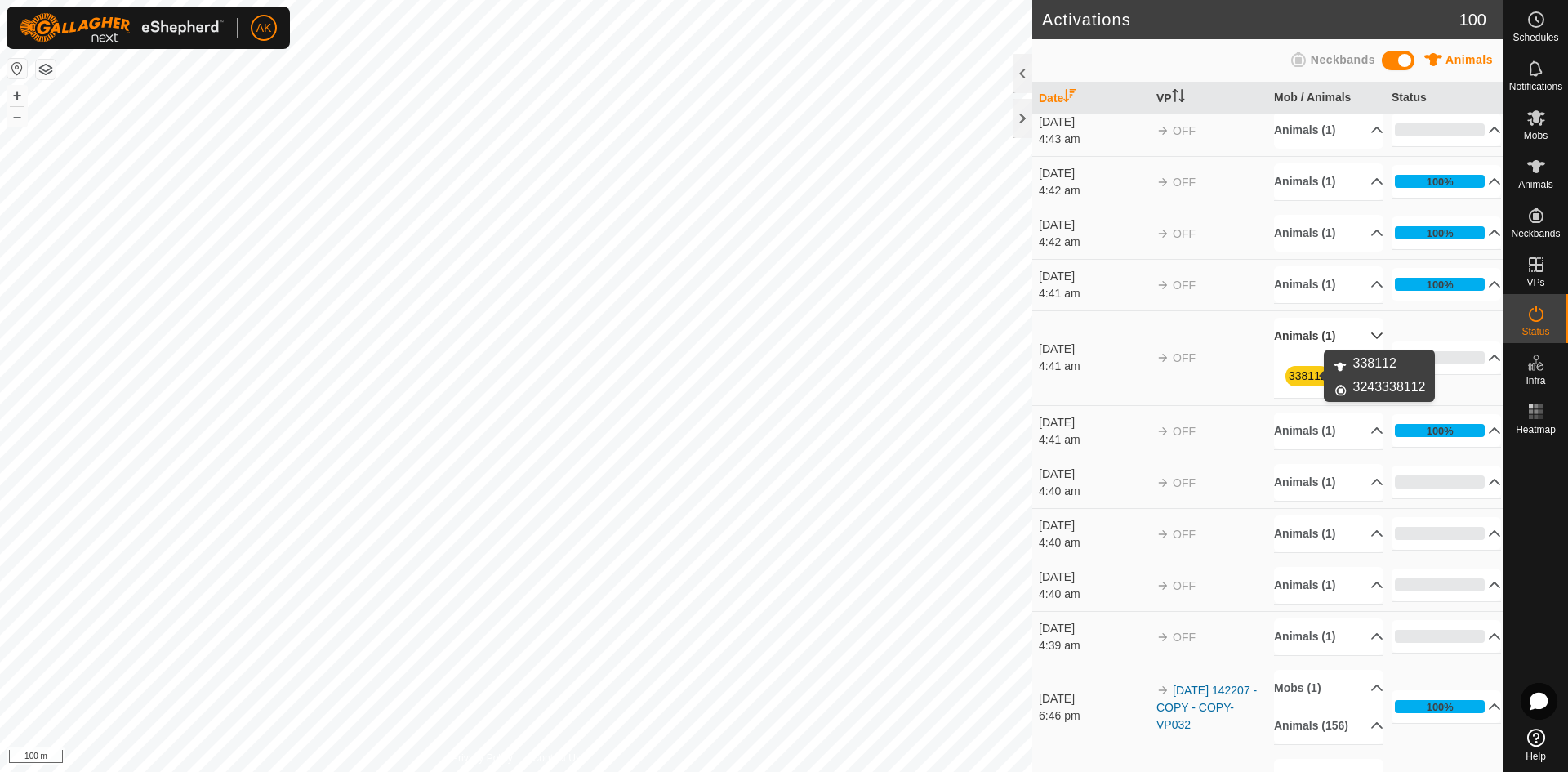
click at [1293, 372] on link "338112" at bounding box center [1307, 375] width 39 height 13
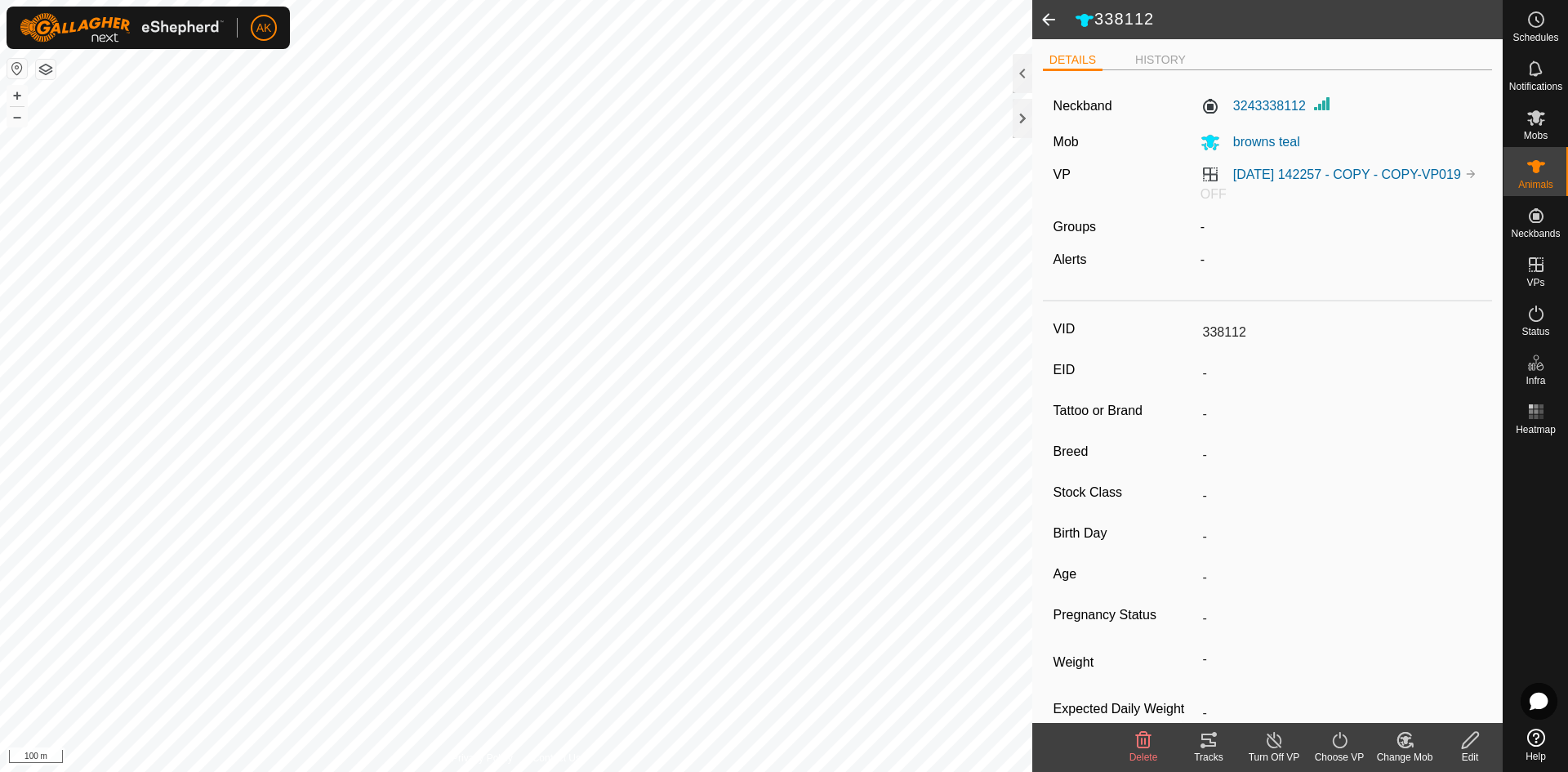
click at [1145, 741] on icon at bounding box center [1144, 739] width 15 height 16
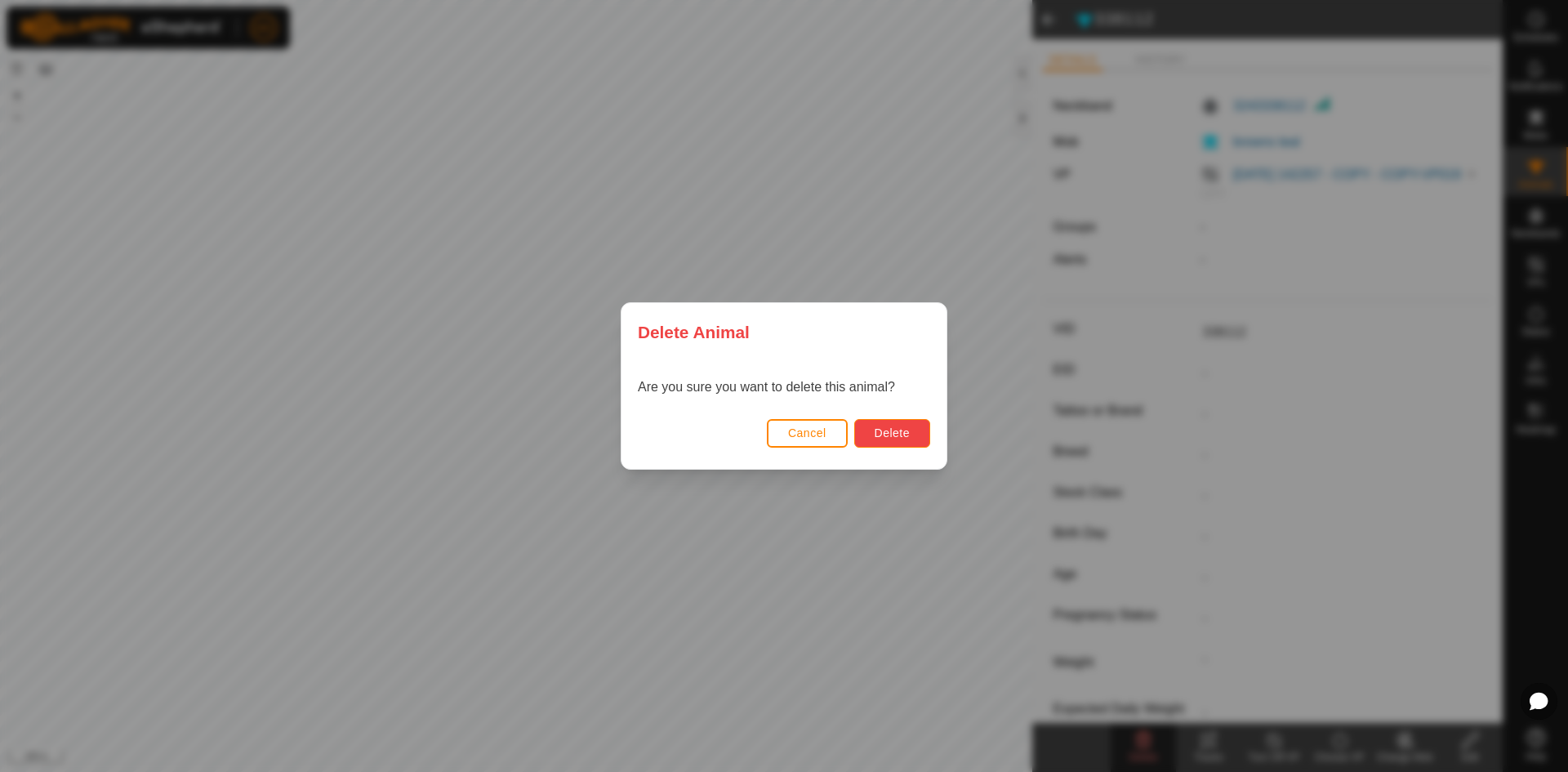
click at [901, 433] on span "Delete" at bounding box center [892, 432] width 35 height 13
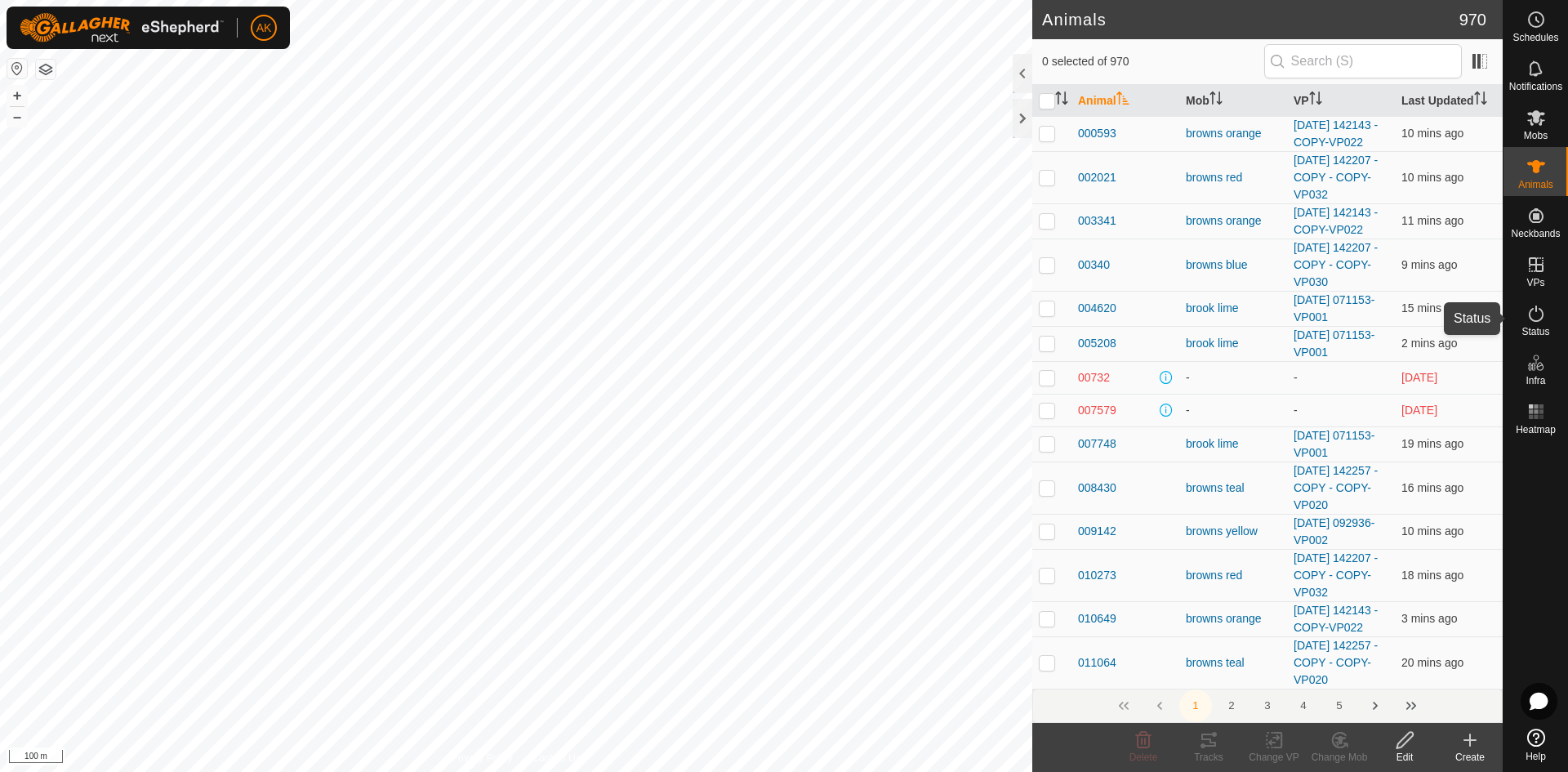
click at [1529, 318] on icon at bounding box center [1535, 313] width 15 height 16
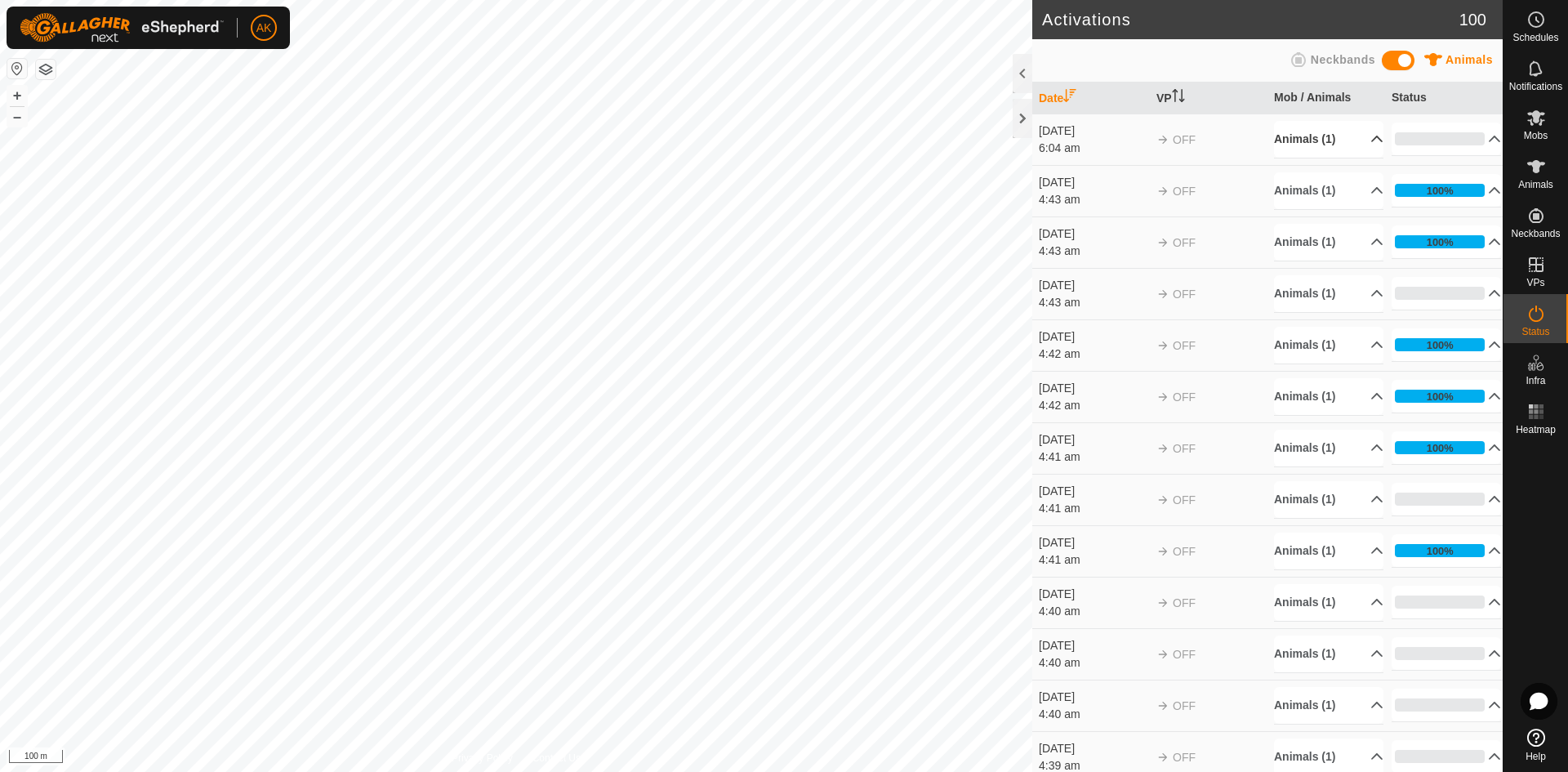
click at [1309, 142] on p-accordion-header "Animals (1)" at bounding box center [1328, 139] width 109 height 37
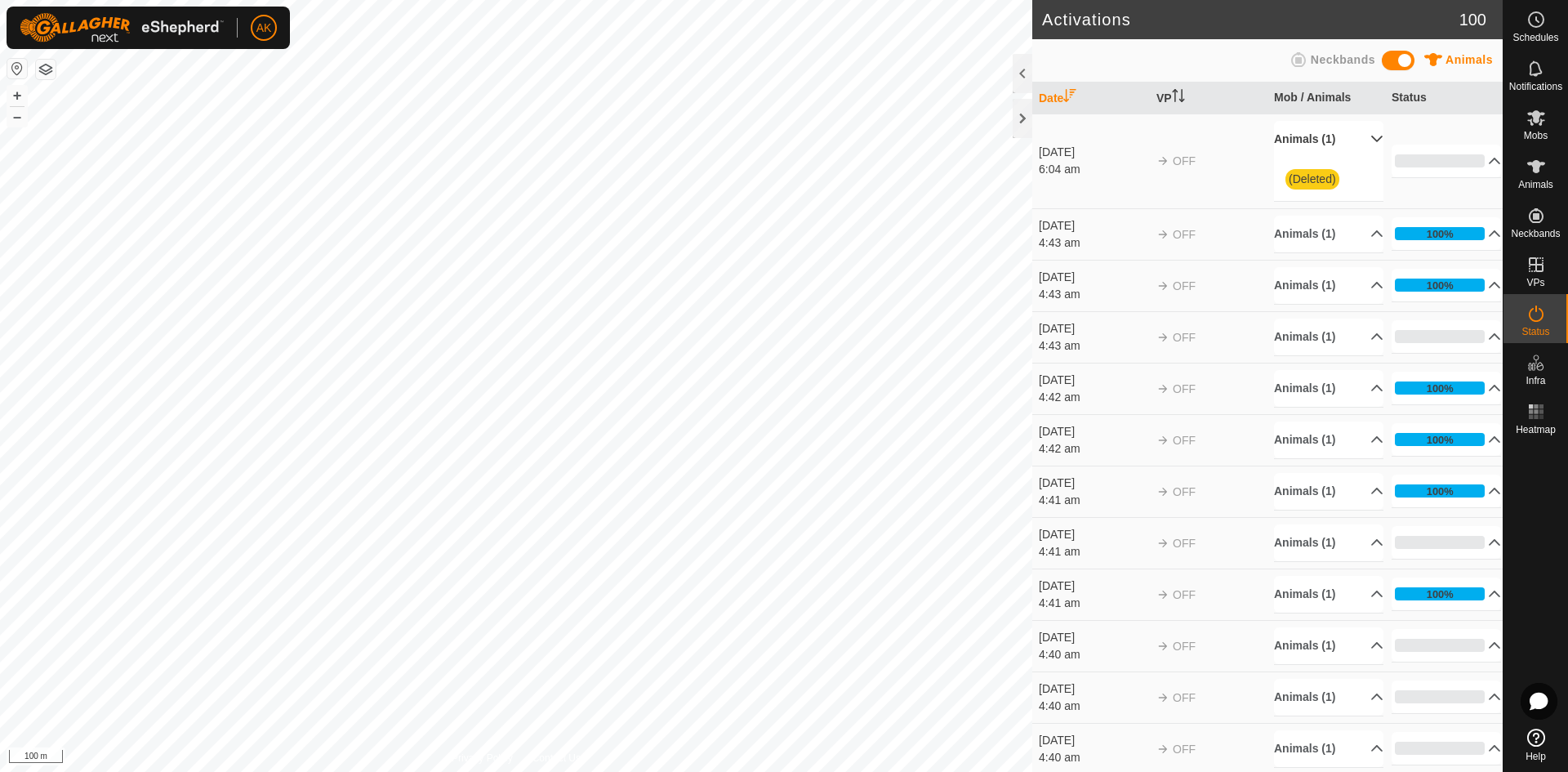
click at [1309, 142] on p-accordion-header "Animals (1)" at bounding box center [1328, 139] width 109 height 37
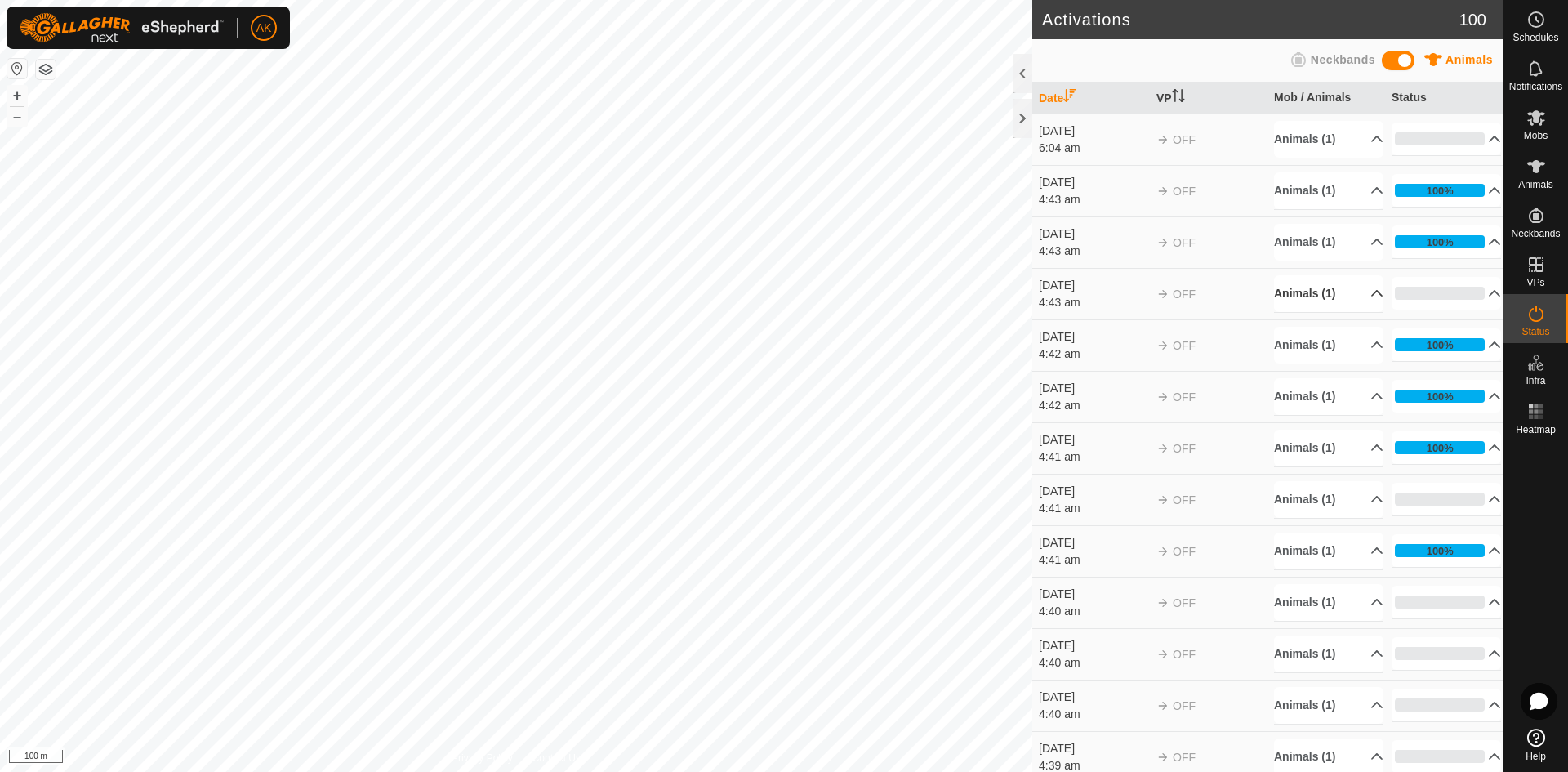
click at [1308, 296] on p-accordion-header "Animals (1)" at bounding box center [1328, 293] width 109 height 37
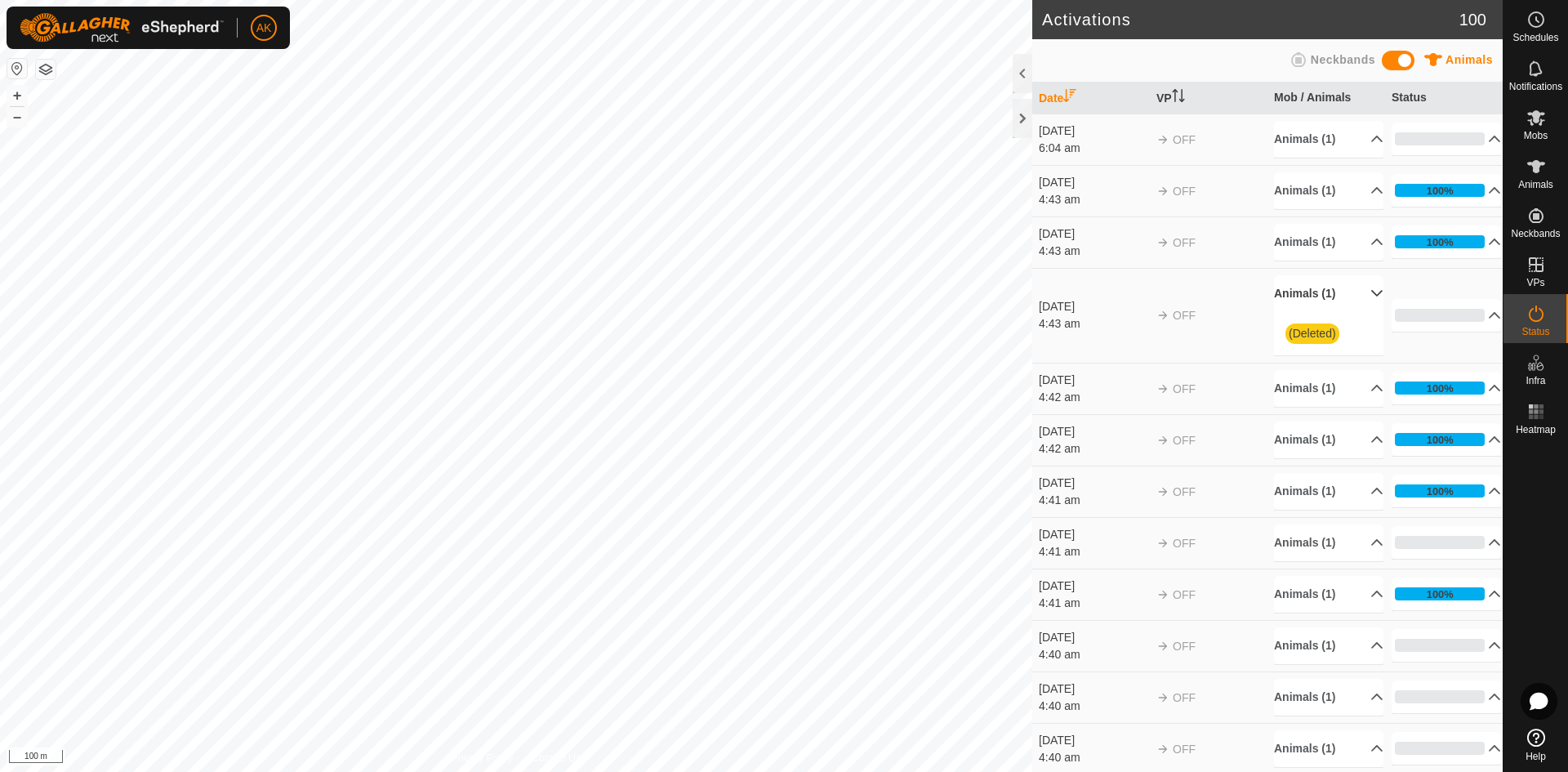
click at [1308, 296] on p-accordion-header "Animals (1)" at bounding box center [1328, 293] width 109 height 37
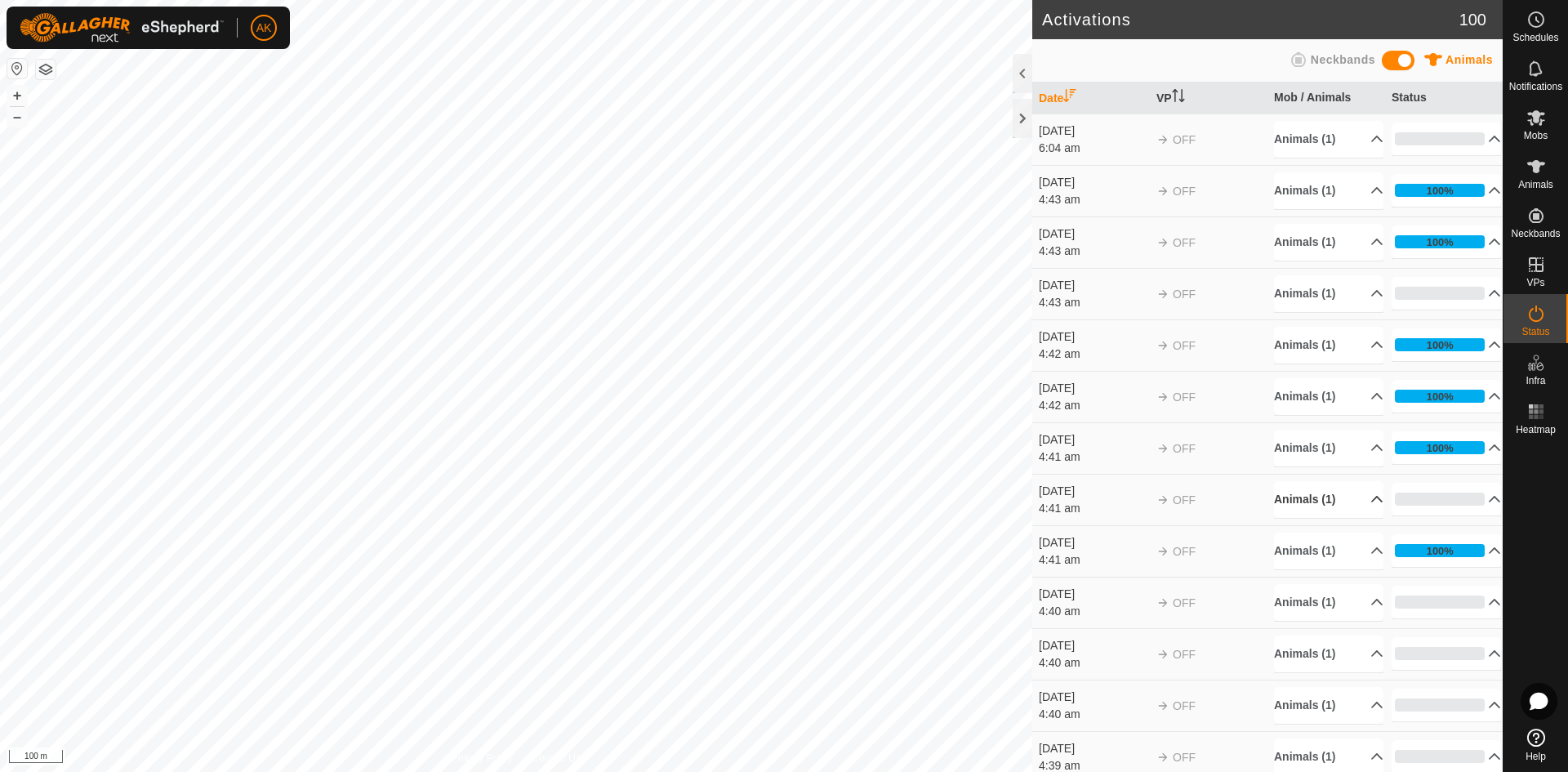
click at [1309, 506] on p-accordion-header "Animals (1)" at bounding box center [1328, 500] width 109 height 37
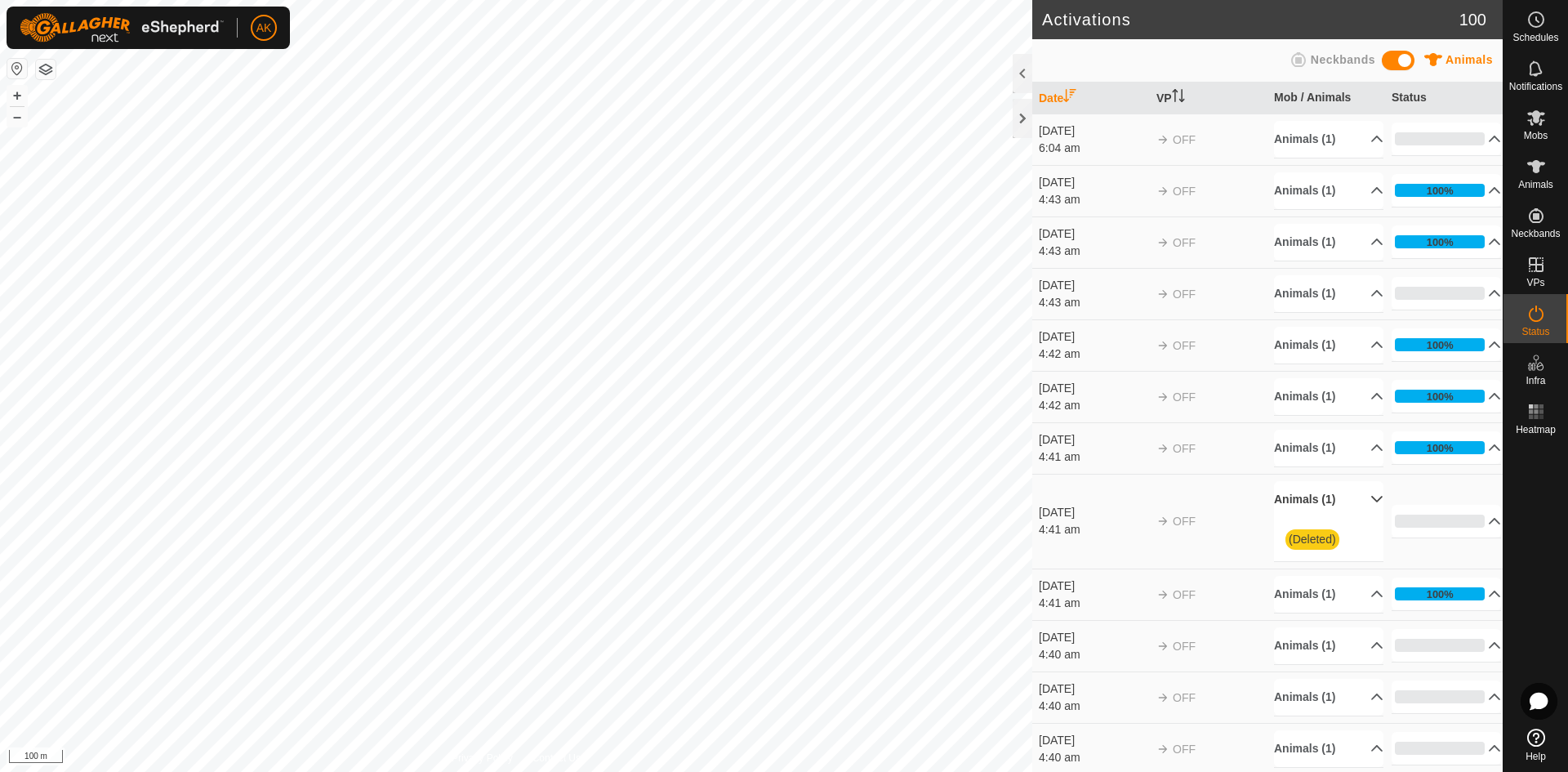
click at [1312, 508] on p-accordion-header "Animals (1)" at bounding box center [1328, 500] width 109 height 37
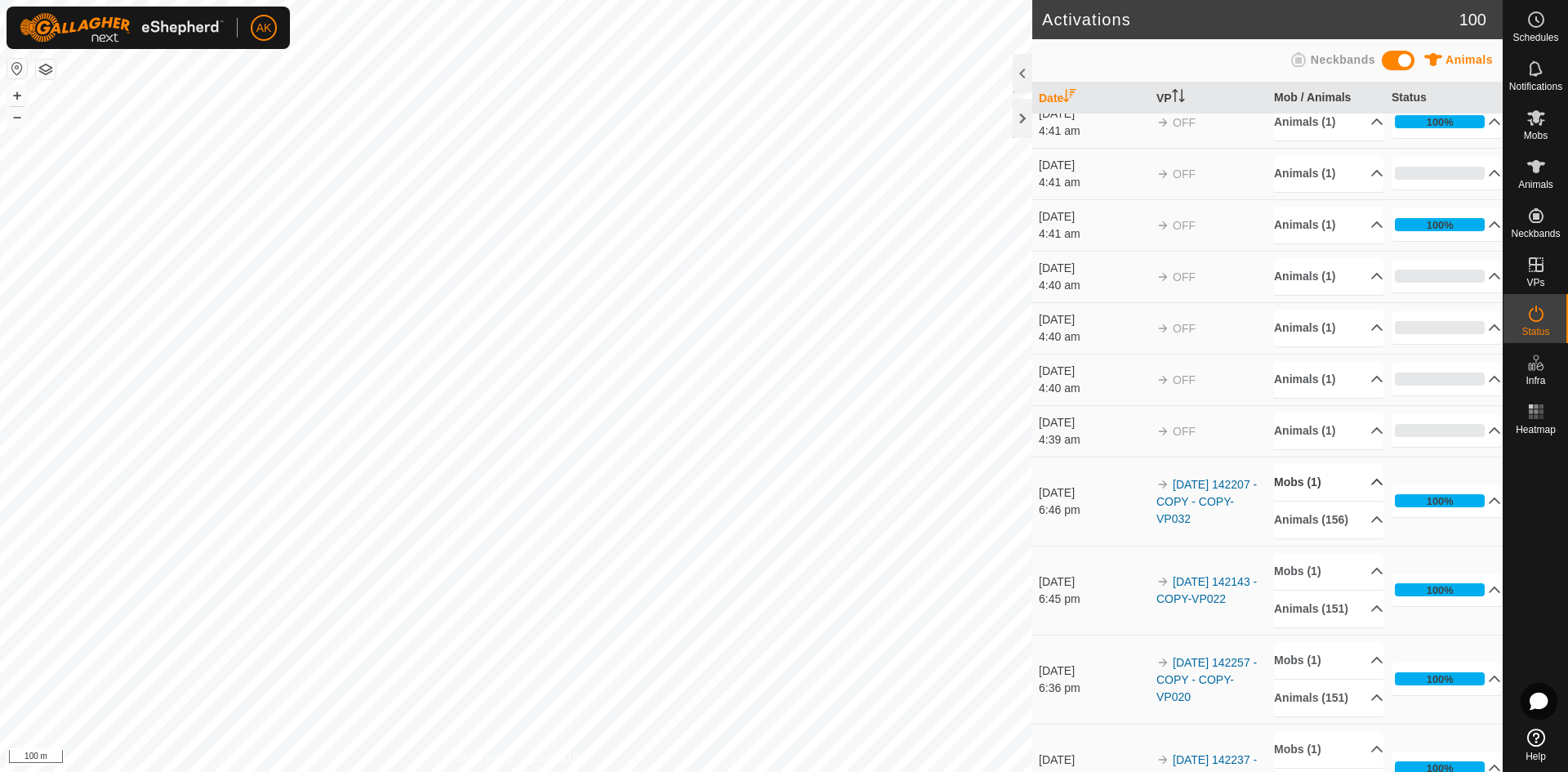
scroll to position [326, 0]
click at [1305, 266] on p-accordion-header "Animals (1)" at bounding box center [1328, 276] width 109 height 37
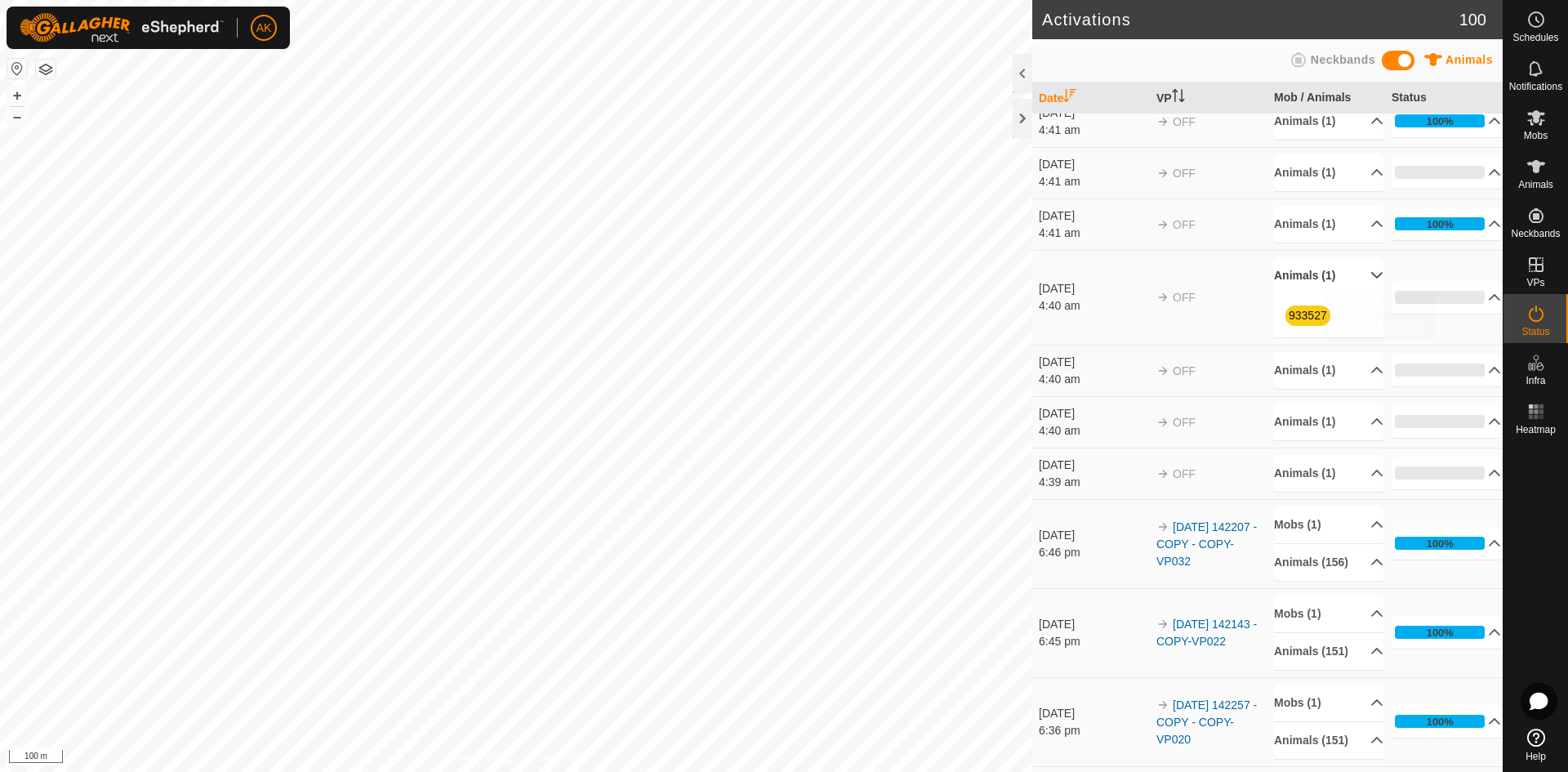
click at [1303, 314] on link "933527" at bounding box center [1307, 315] width 39 height 13
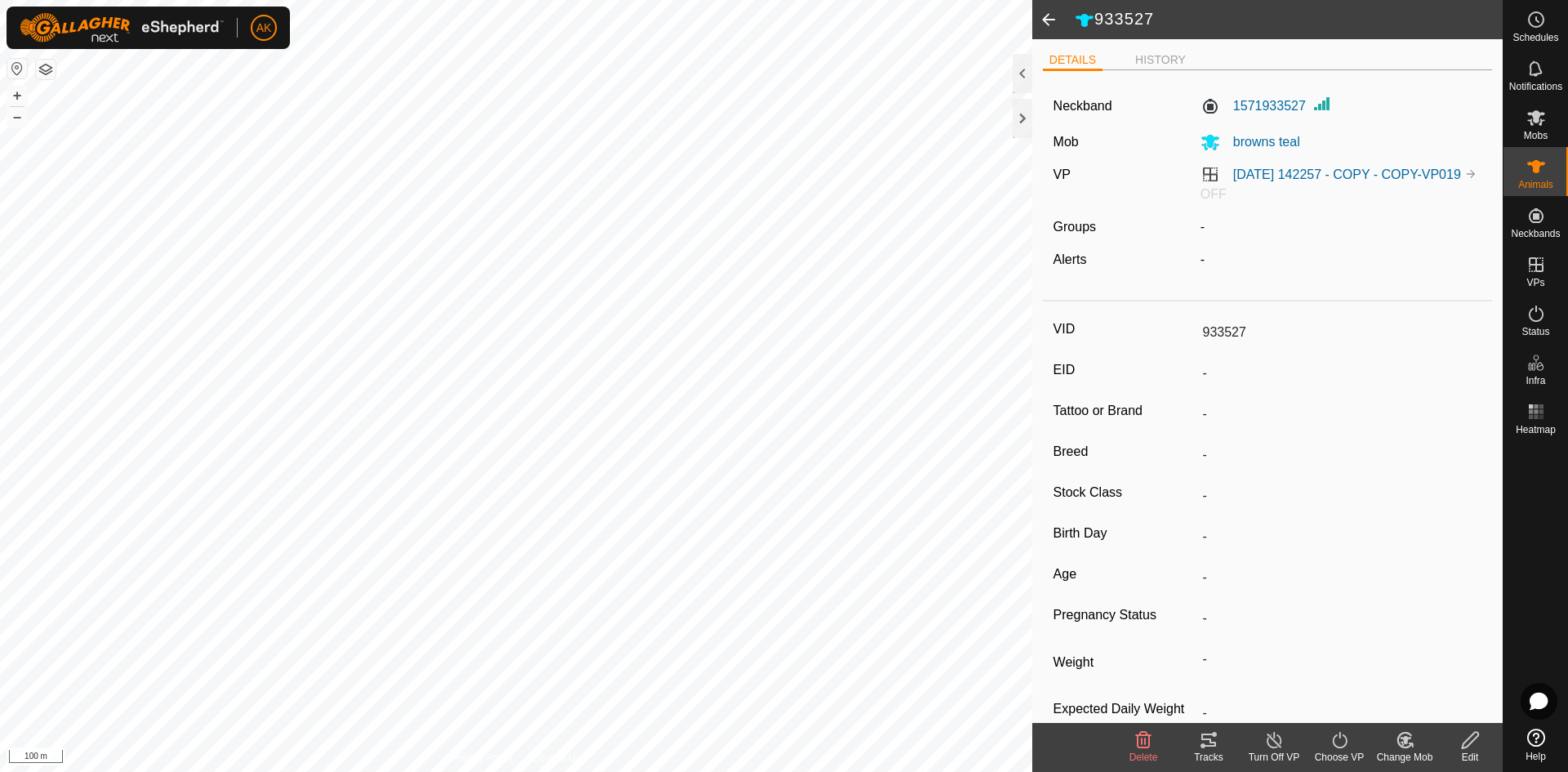
click at [1135, 747] on icon at bounding box center [1143, 740] width 19 height 19
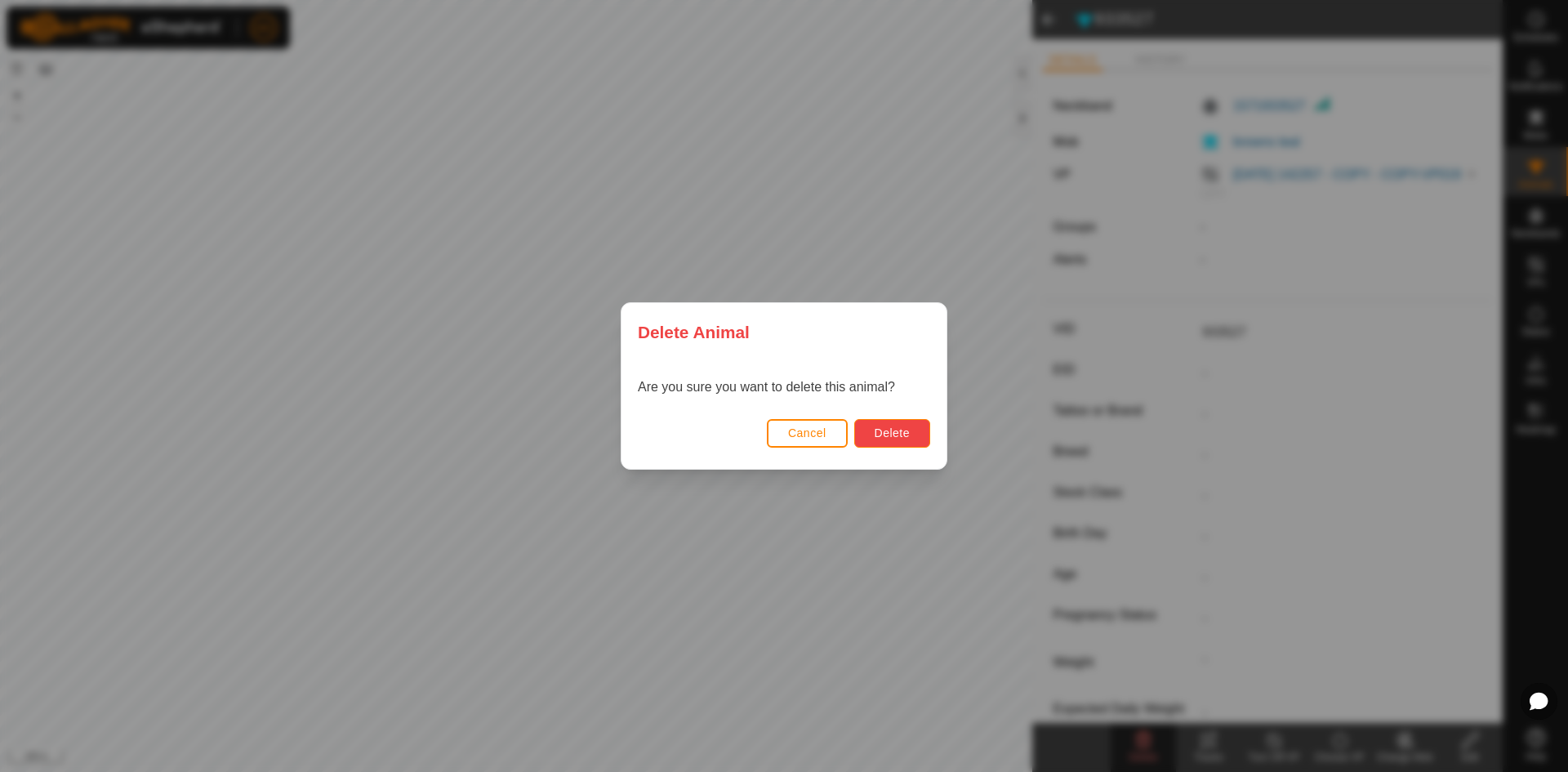
click at [919, 429] on button "Delete" at bounding box center [892, 434] width 76 height 29
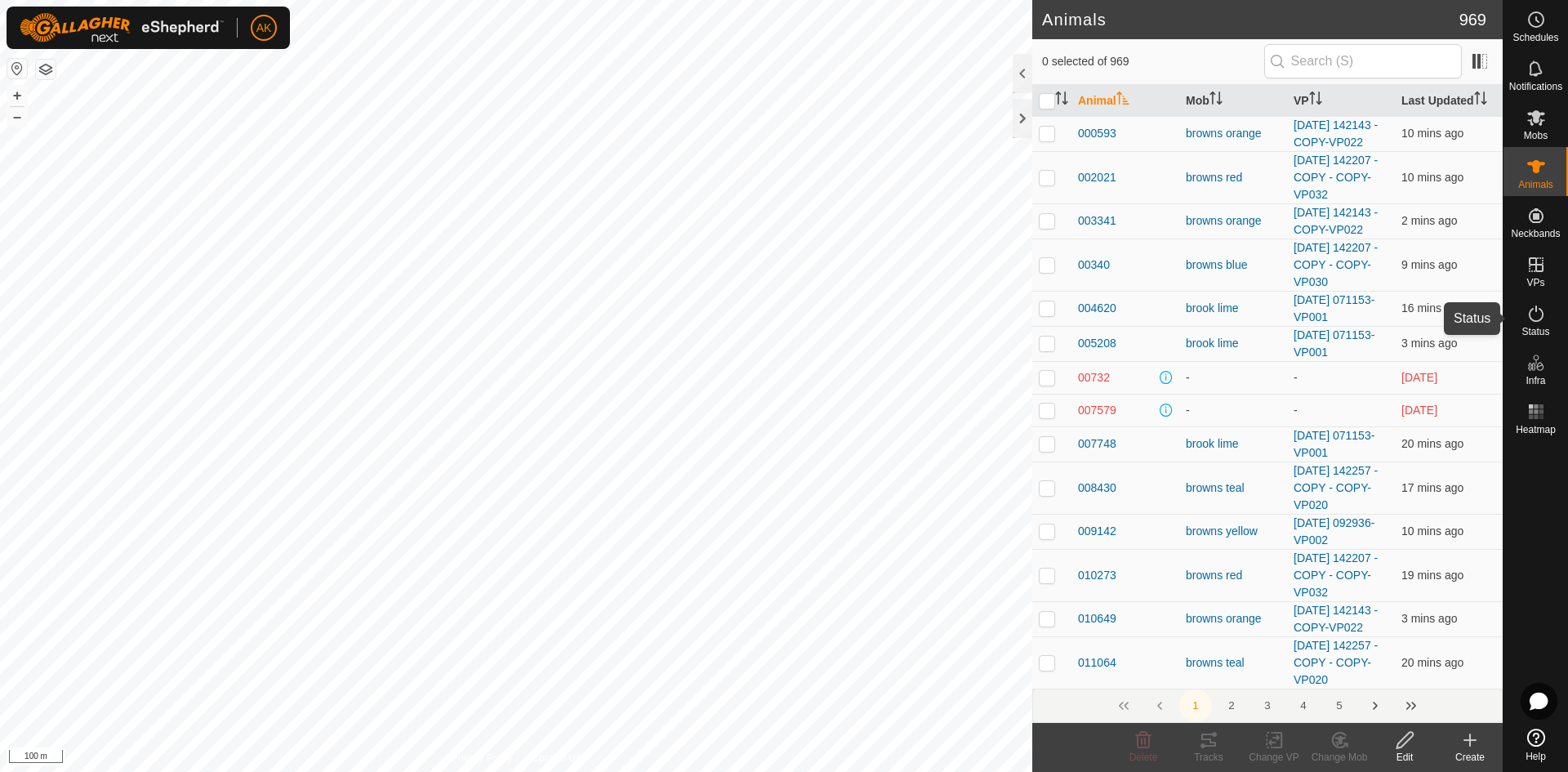
click at [1543, 321] on icon at bounding box center [1536, 314] width 19 height 19
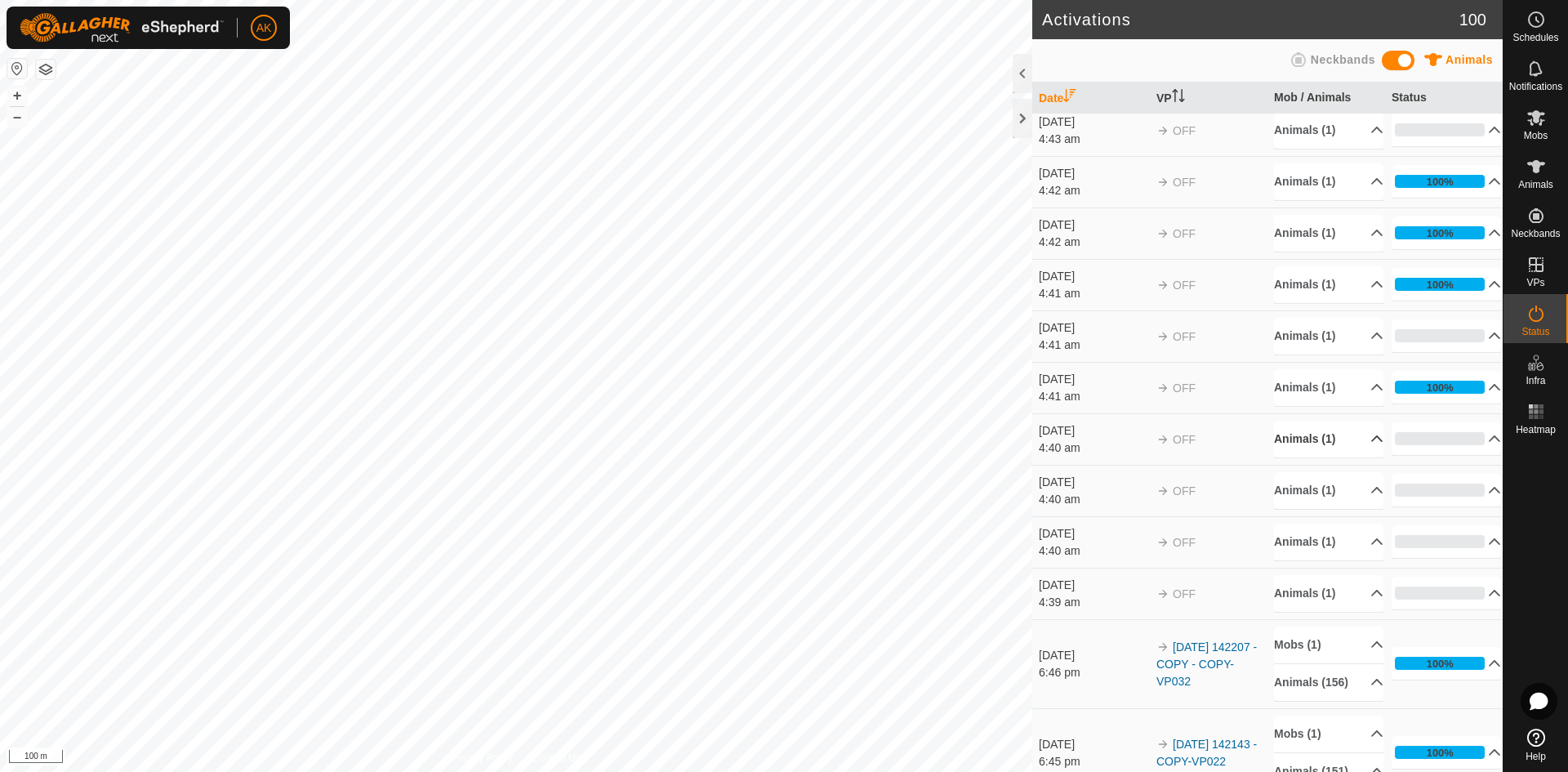
scroll to position [245, 0]
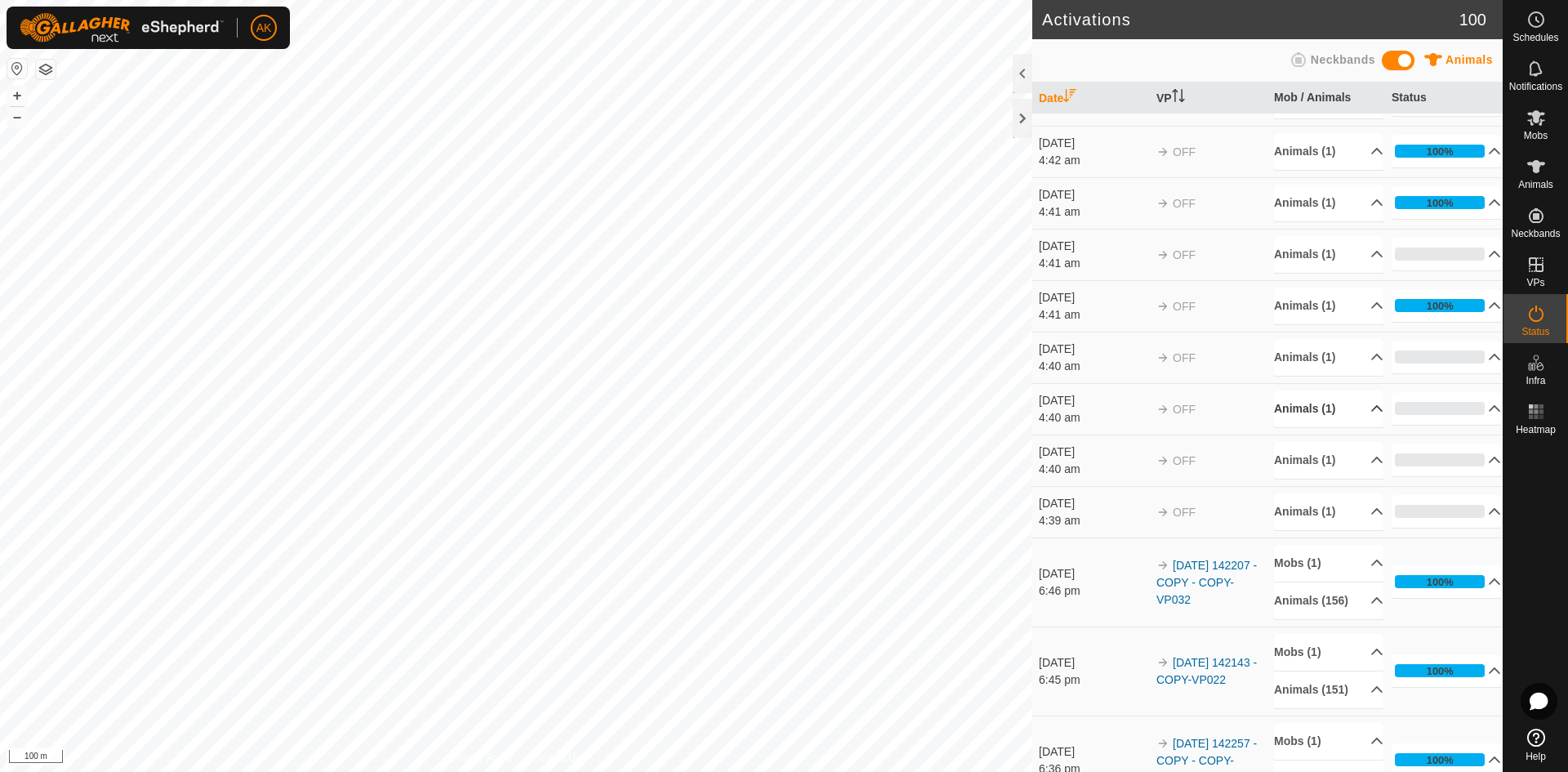
click at [1294, 410] on p-accordion-header "Animals (1)" at bounding box center [1328, 409] width 109 height 37
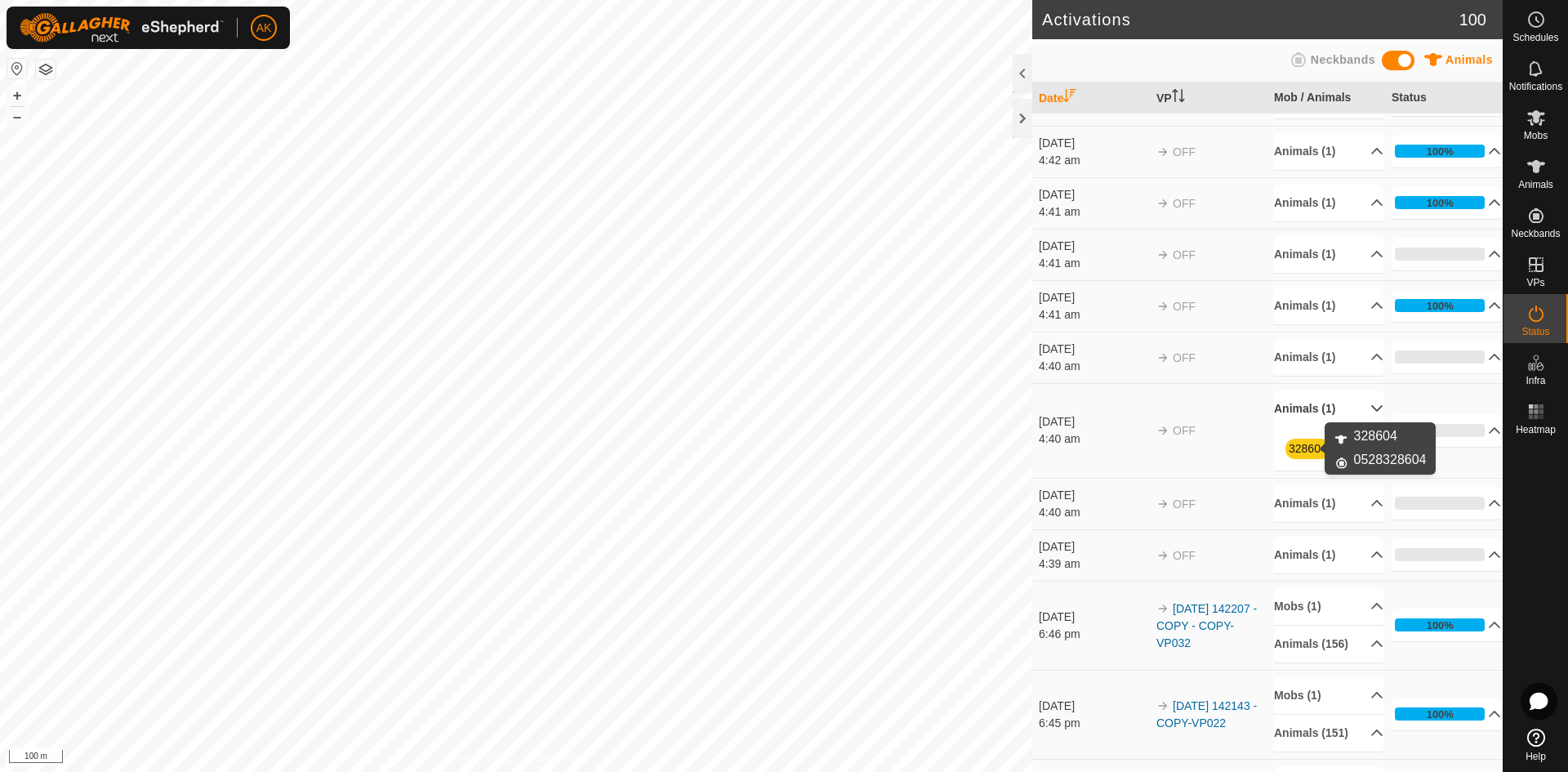
click at [1304, 446] on link "328604" at bounding box center [1307, 448] width 39 height 13
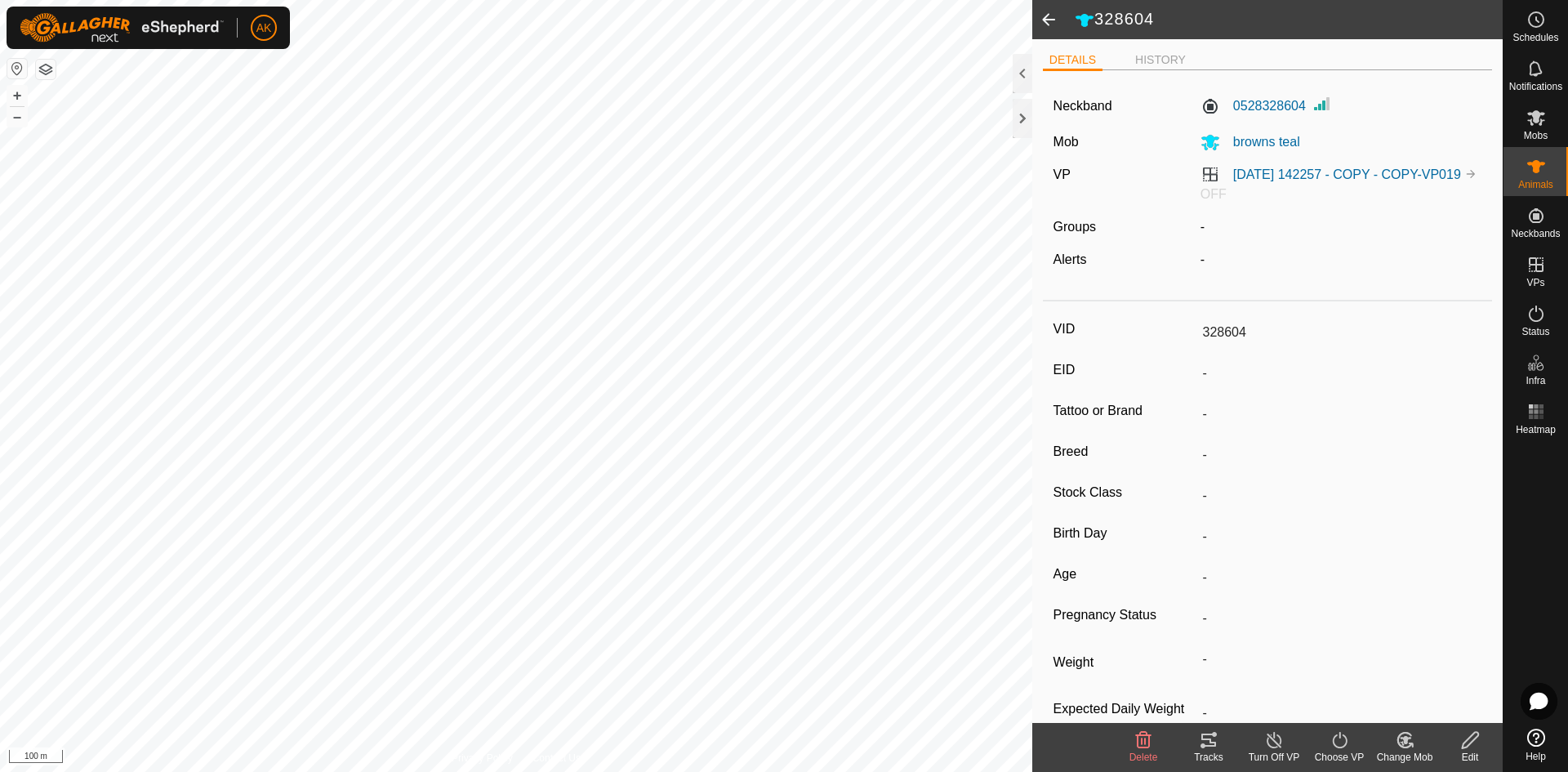
click at [1145, 746] on icon at bounding box center [1143, 740] width 19 height 19
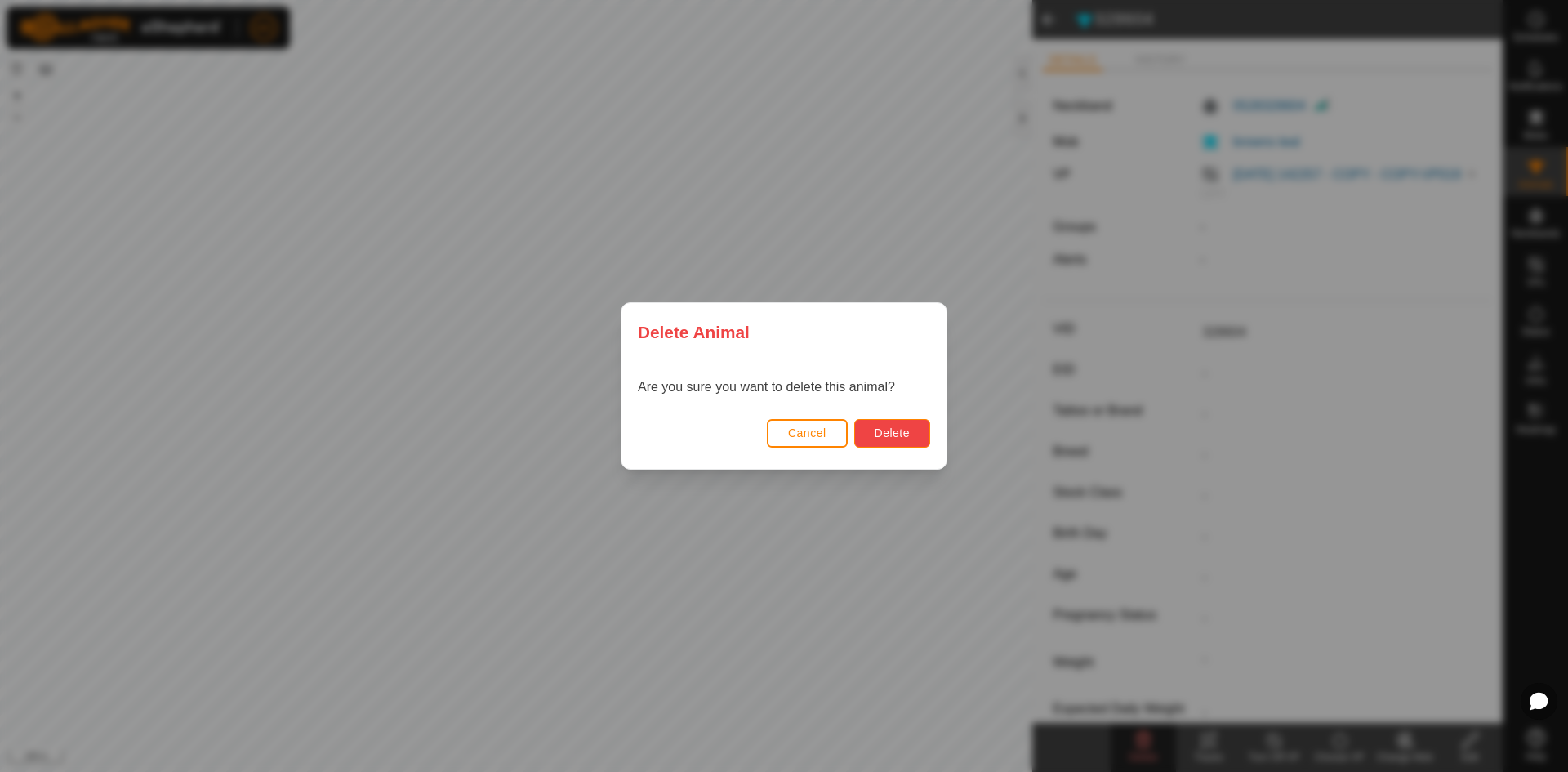
click at [898, 439] on span "Delete" at bounding box center [892, 432] width 35 height 13
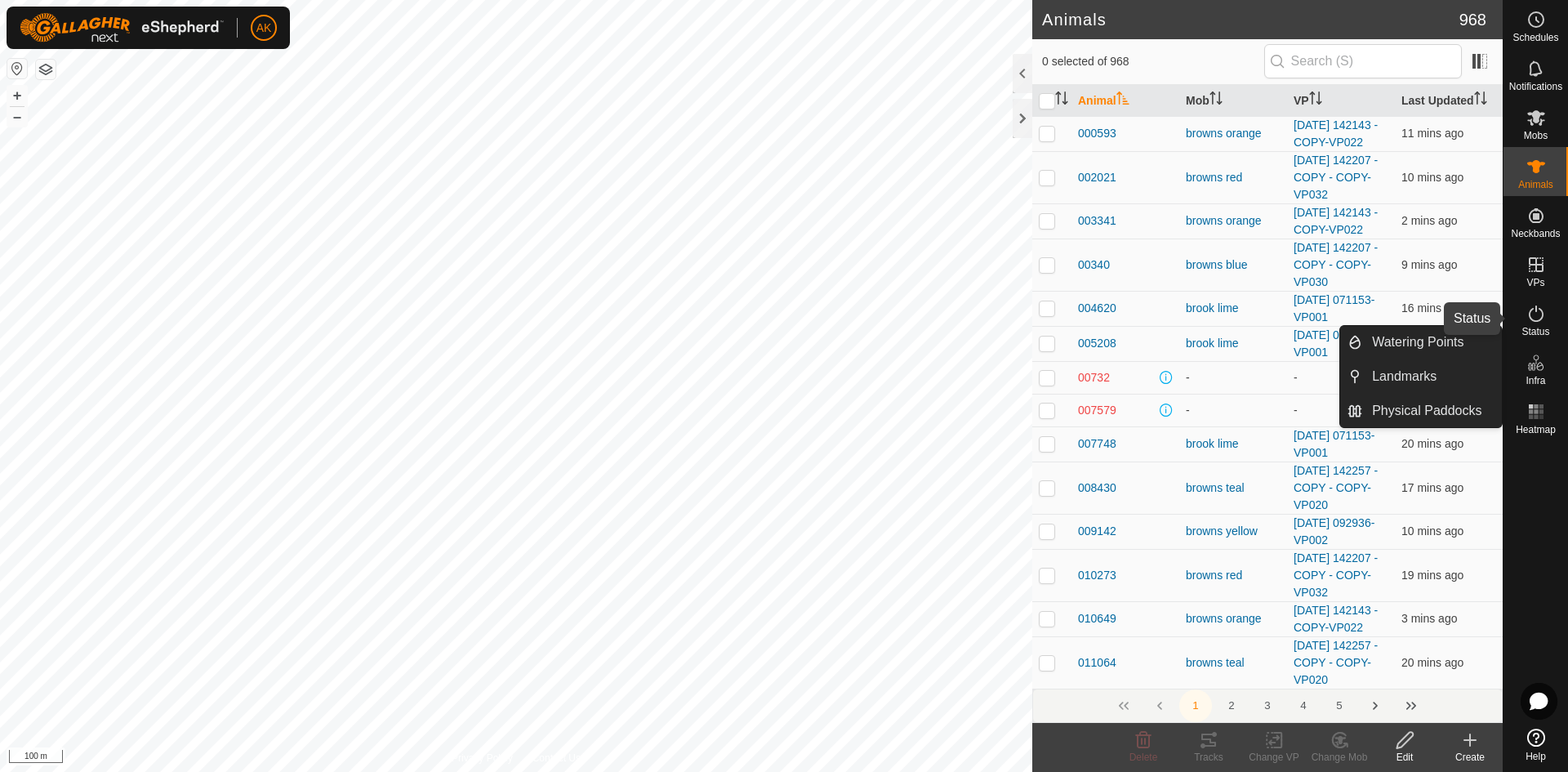
click at [1533, 308] on icon at bounding box center [1536, 314] width 19 height 19
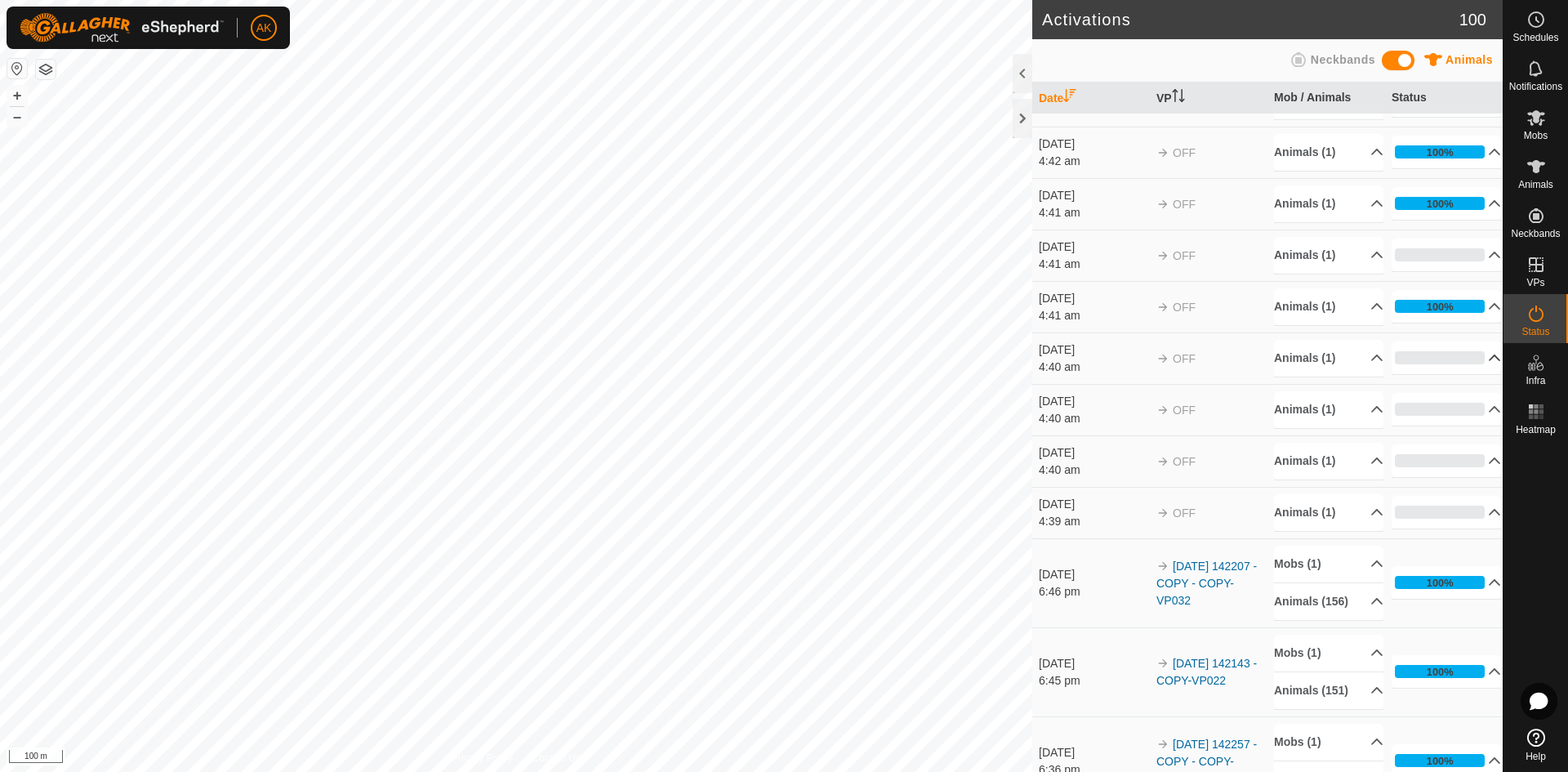
scroll to position [245, 0]
click at [1309, 454] on p-accordion-header "Animals (1)" at bounding box center [1328, 460] width 109 height 37
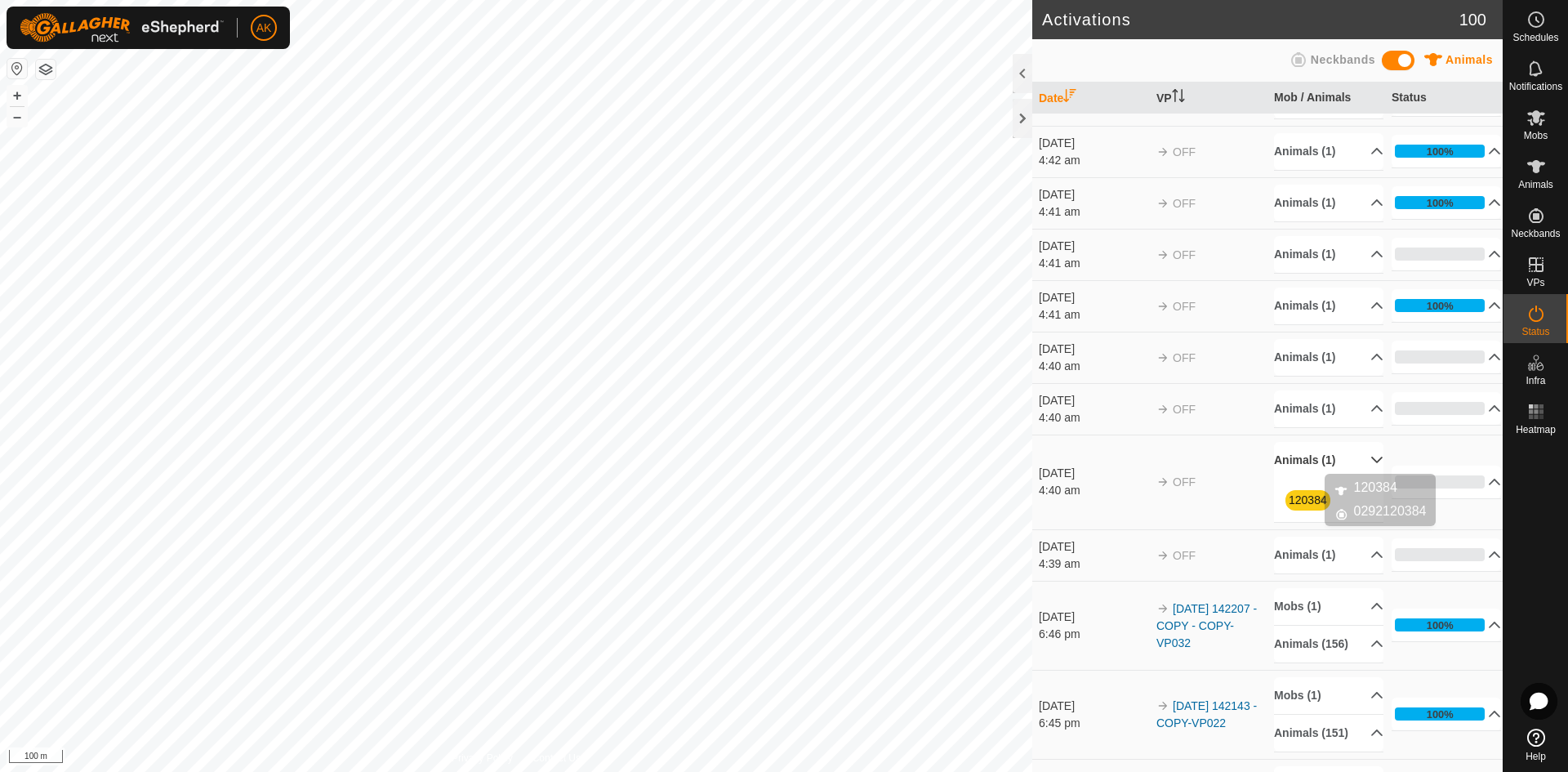
click at [1307, 500] on link "120384" at bounding box center [1307, 499] width 39 height 13
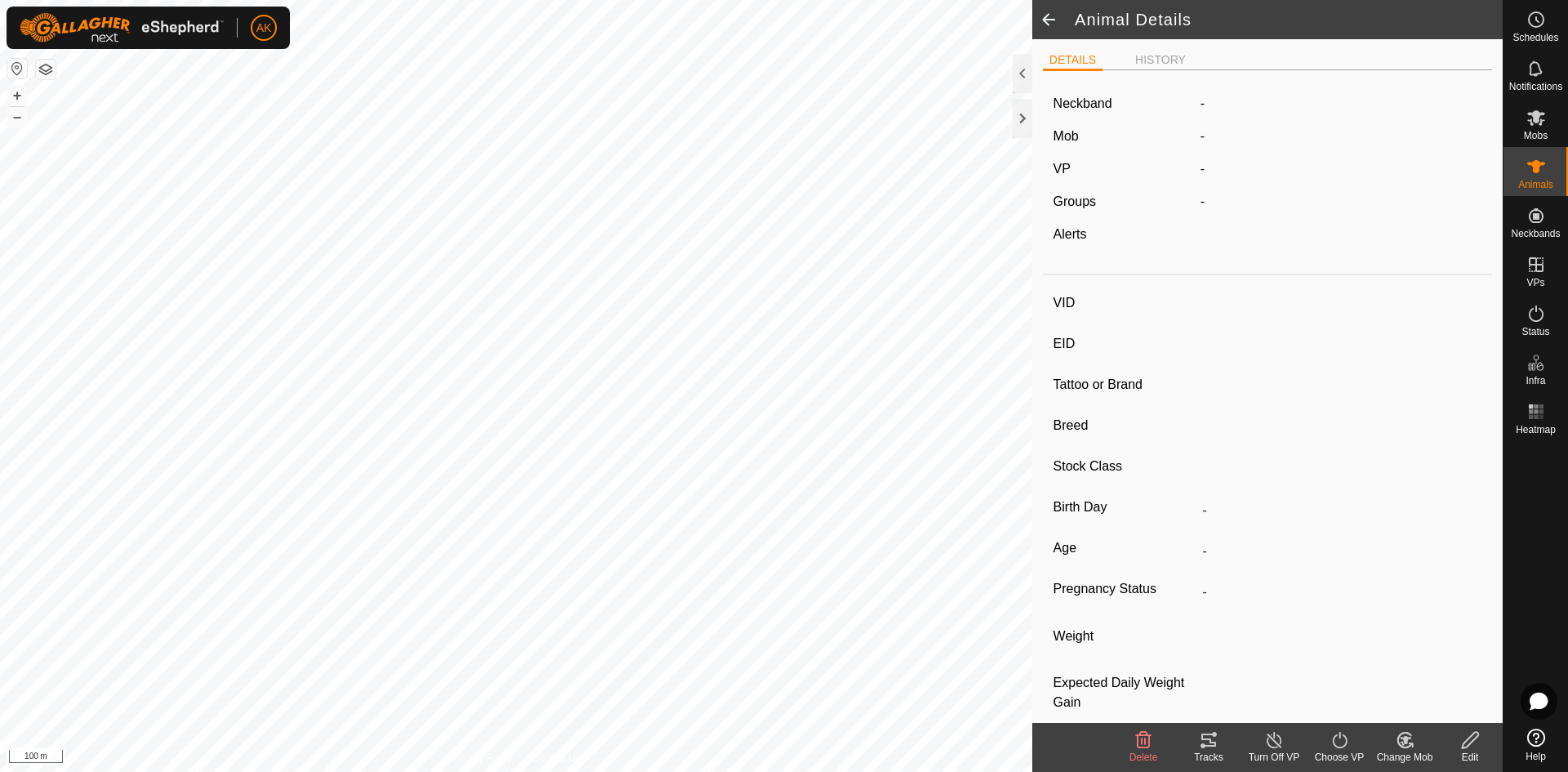
type input "120384"
type input "-"
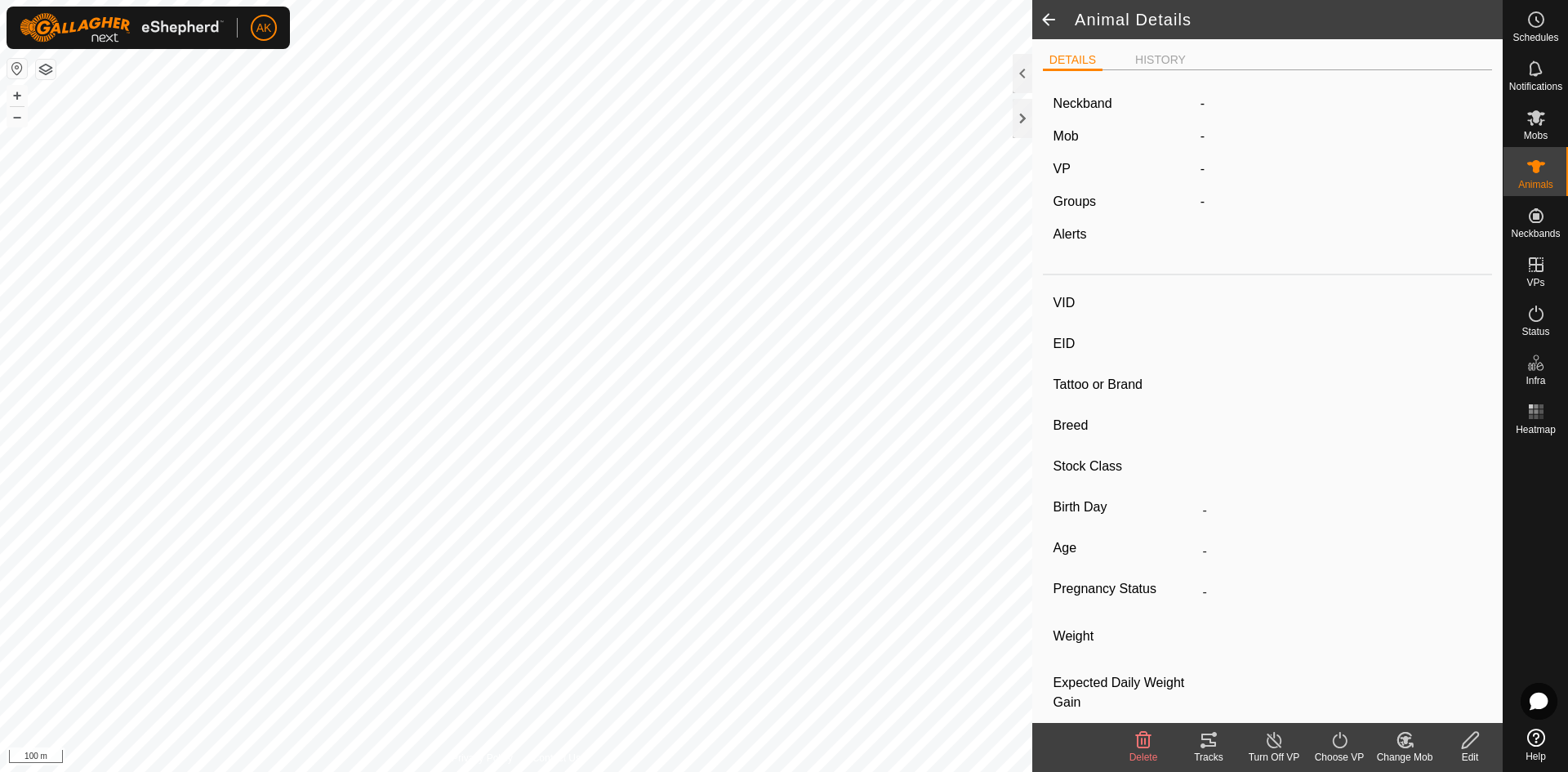
type input "-"
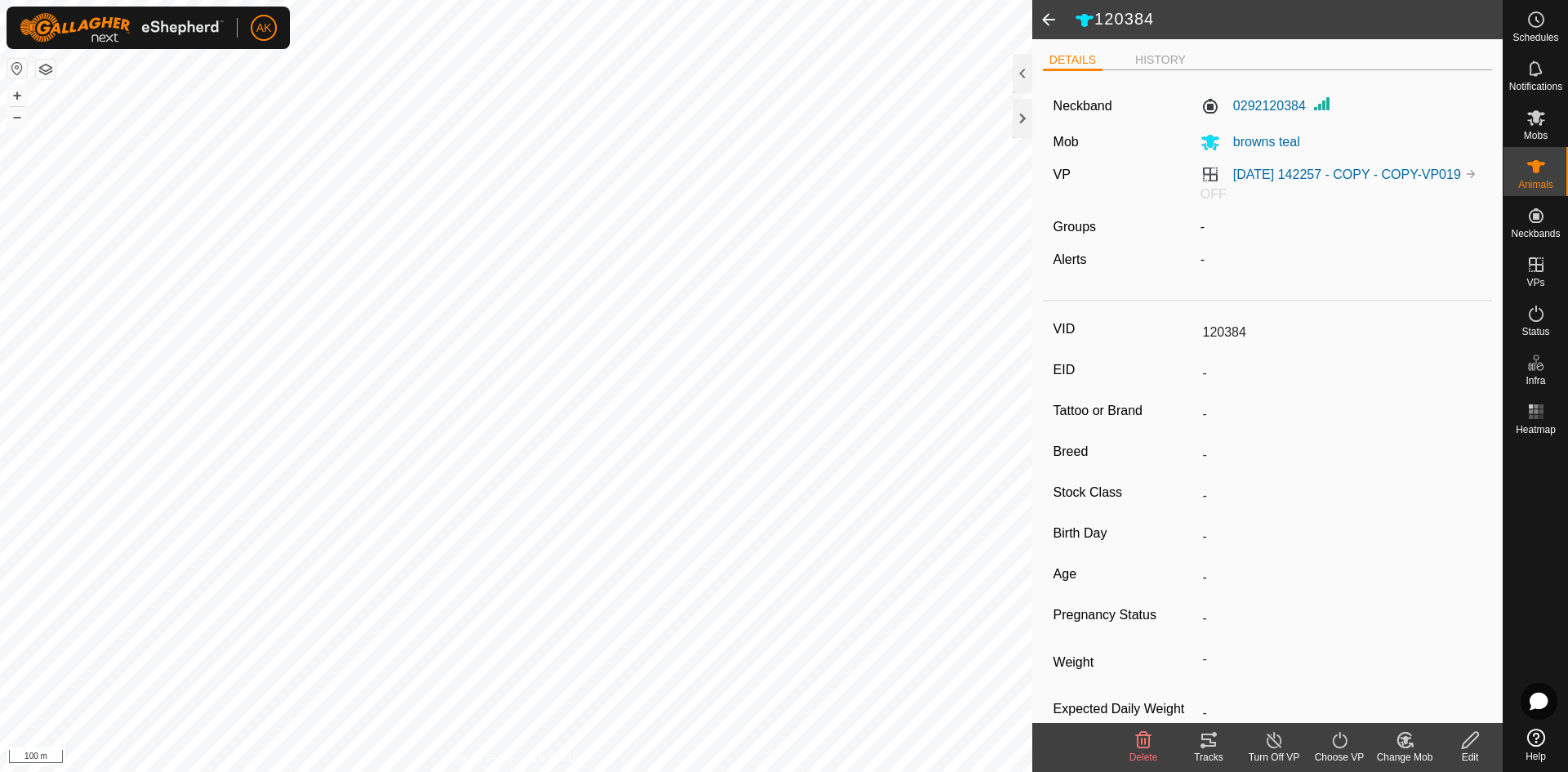
click at [1146, 751] on div "Delete" at bounding box center [1143, 757] width 65 height 15
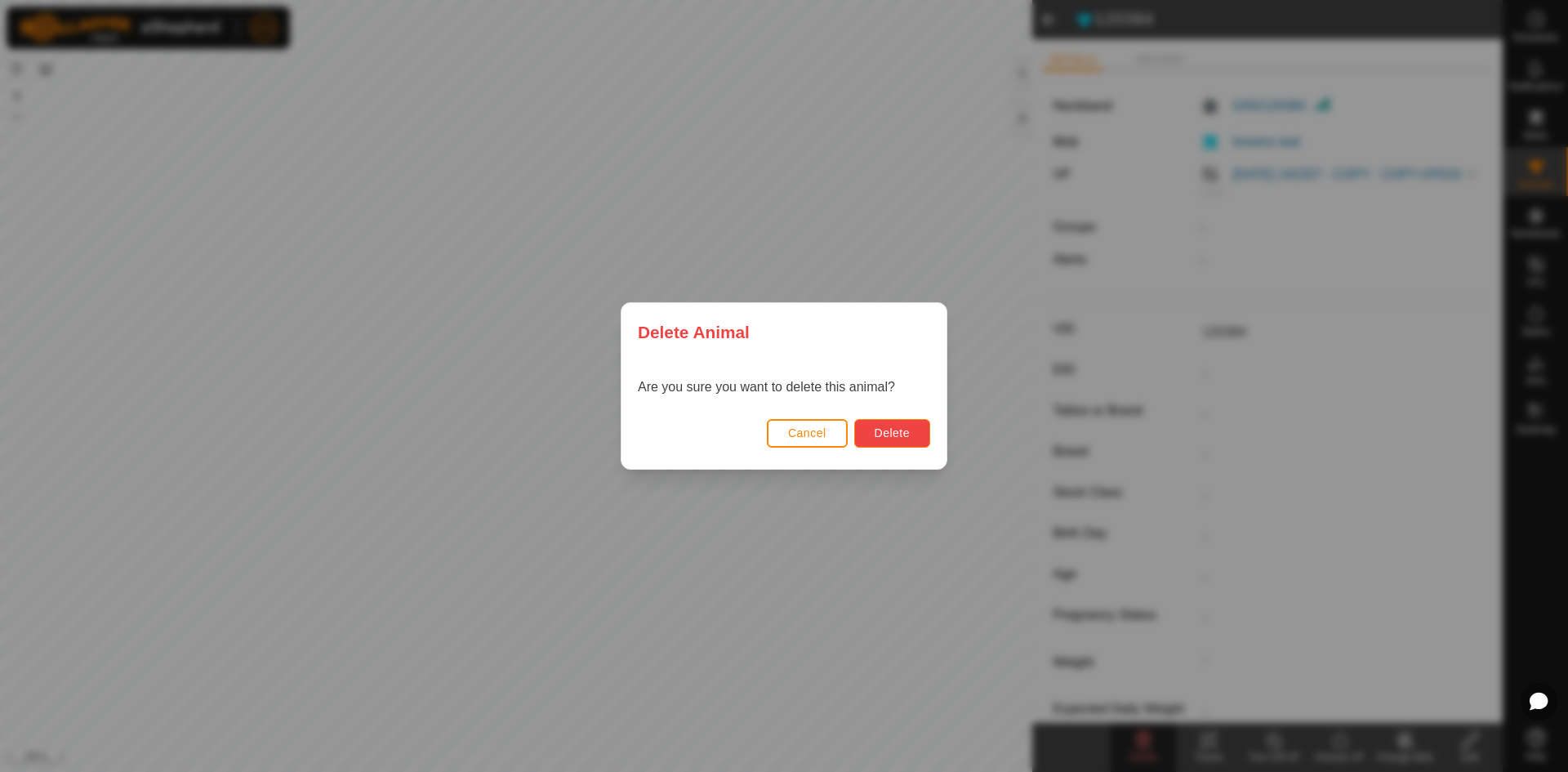
click at [921, 426] on button "Delete" at bounding box center [892, 434] width 76 height 29
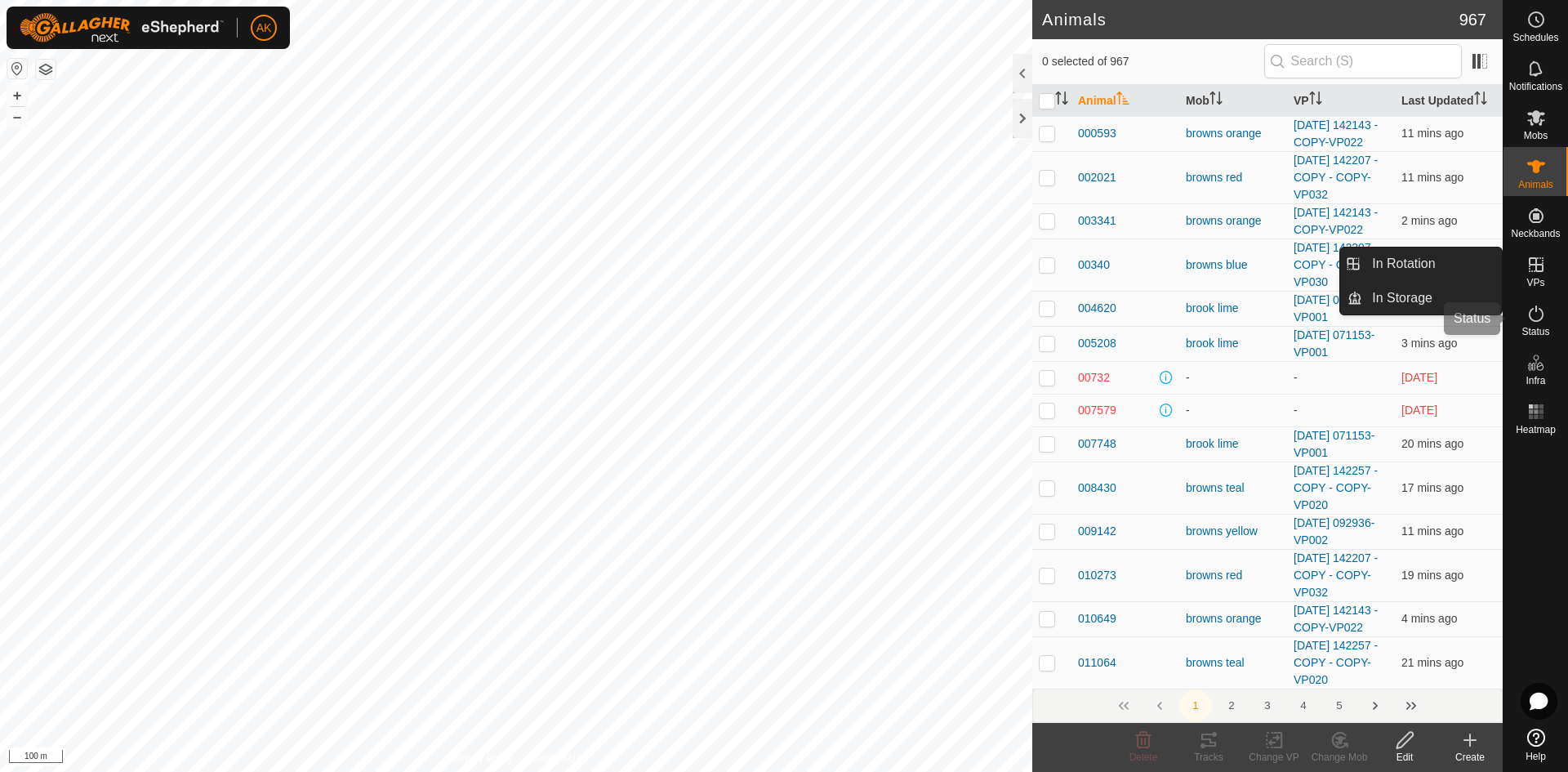
click at [1537, 312] on icon at bounding box center [1536, 314] width 19 height 19
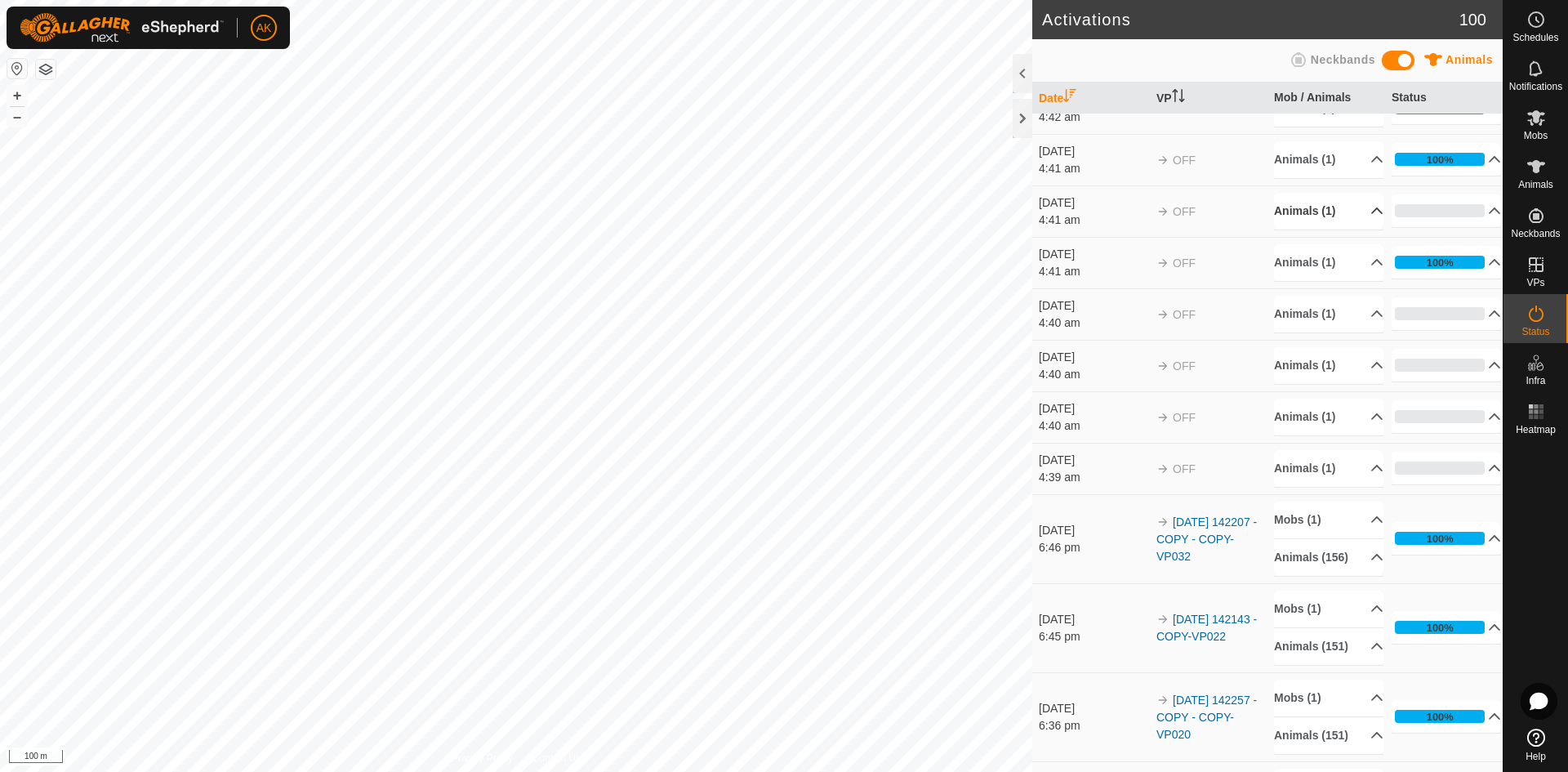
scroll to position [326, 0]
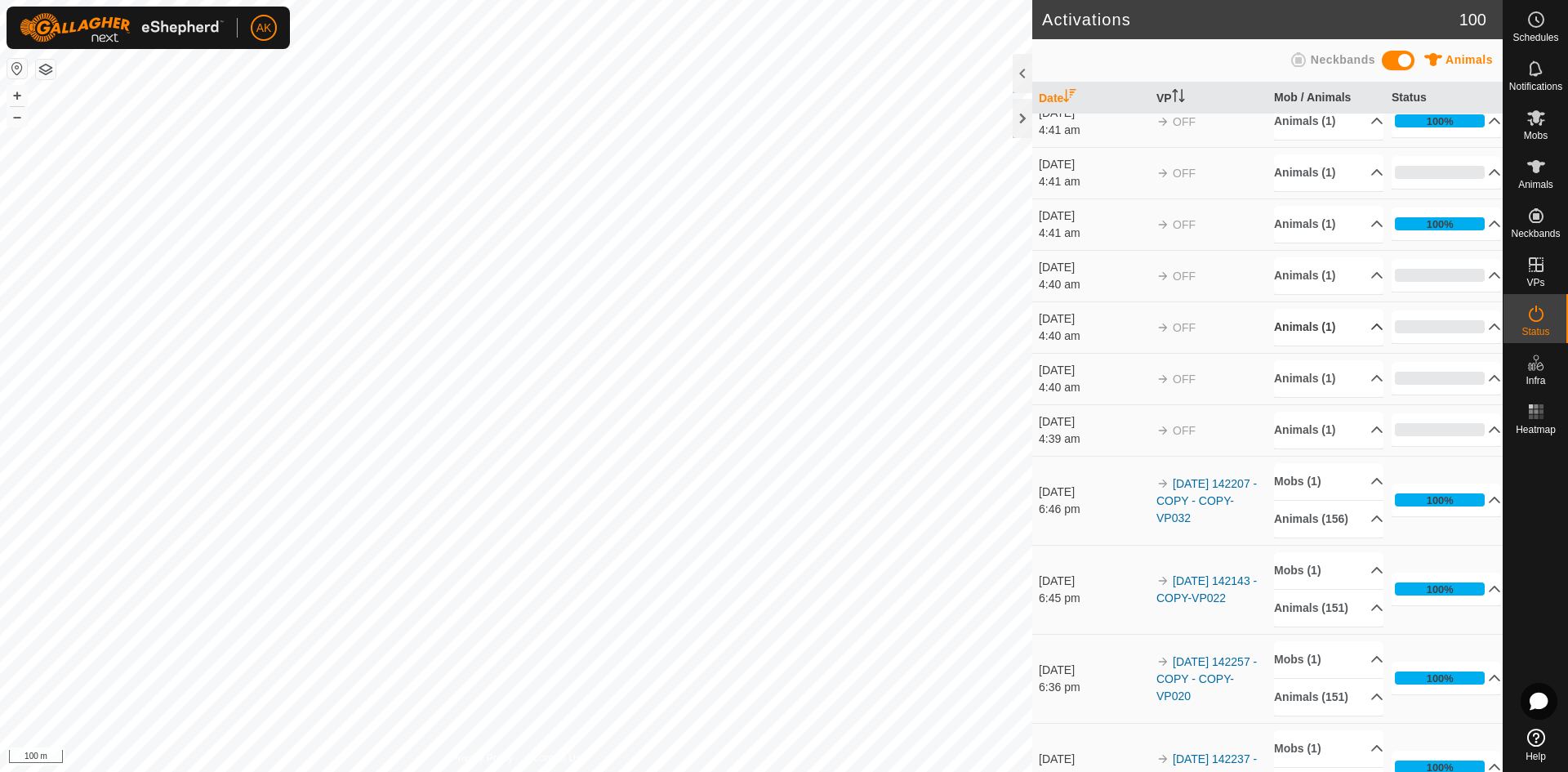
click at [1315, 322] on p-accordion-header "Animals (1)" at bounding box center [1328, 327] width 109 height 37
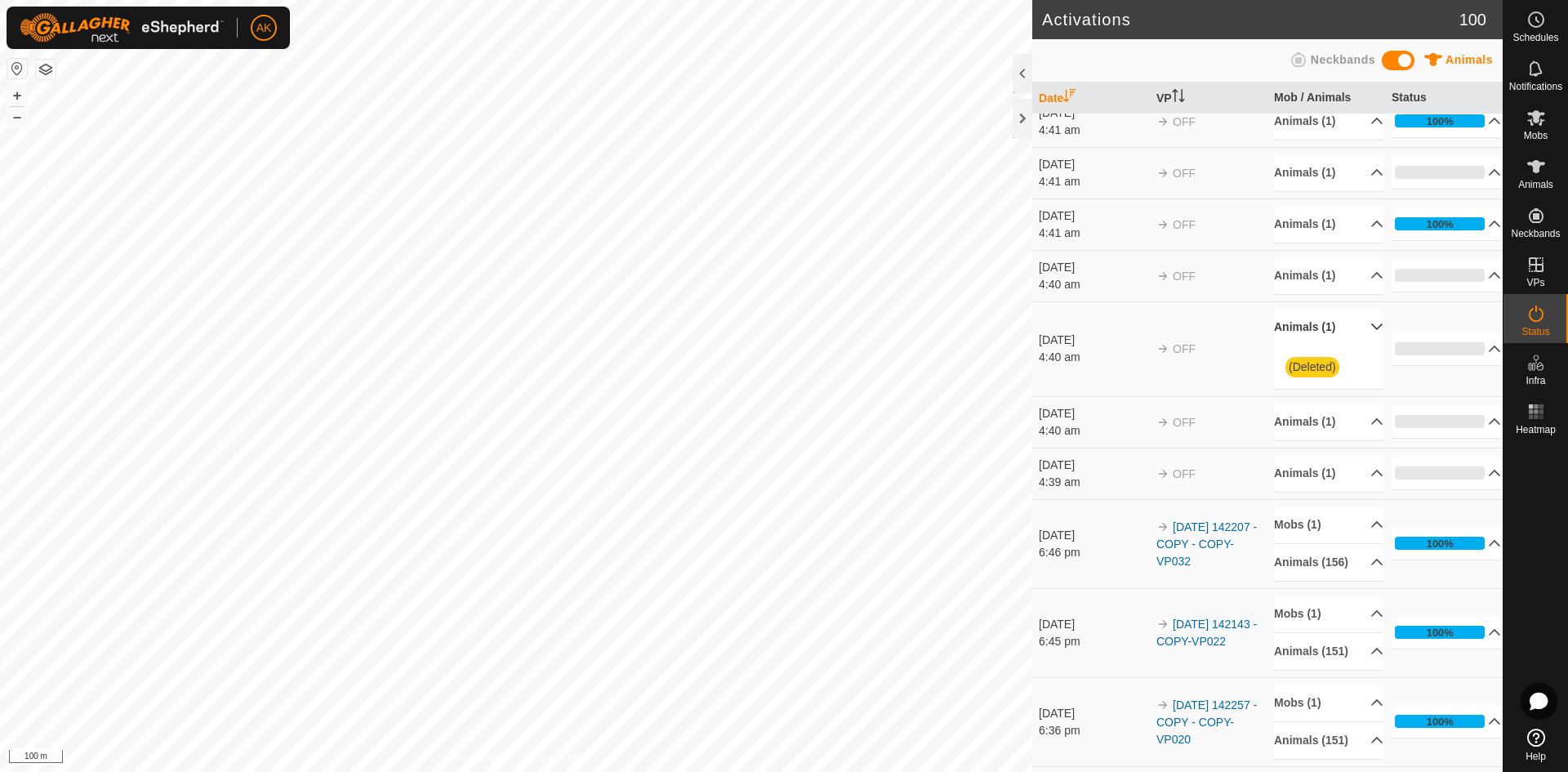
click at [1315, 322] on p-accordion-header "Animals (1)" at bounding box center [1328, 327] width 109 height 37
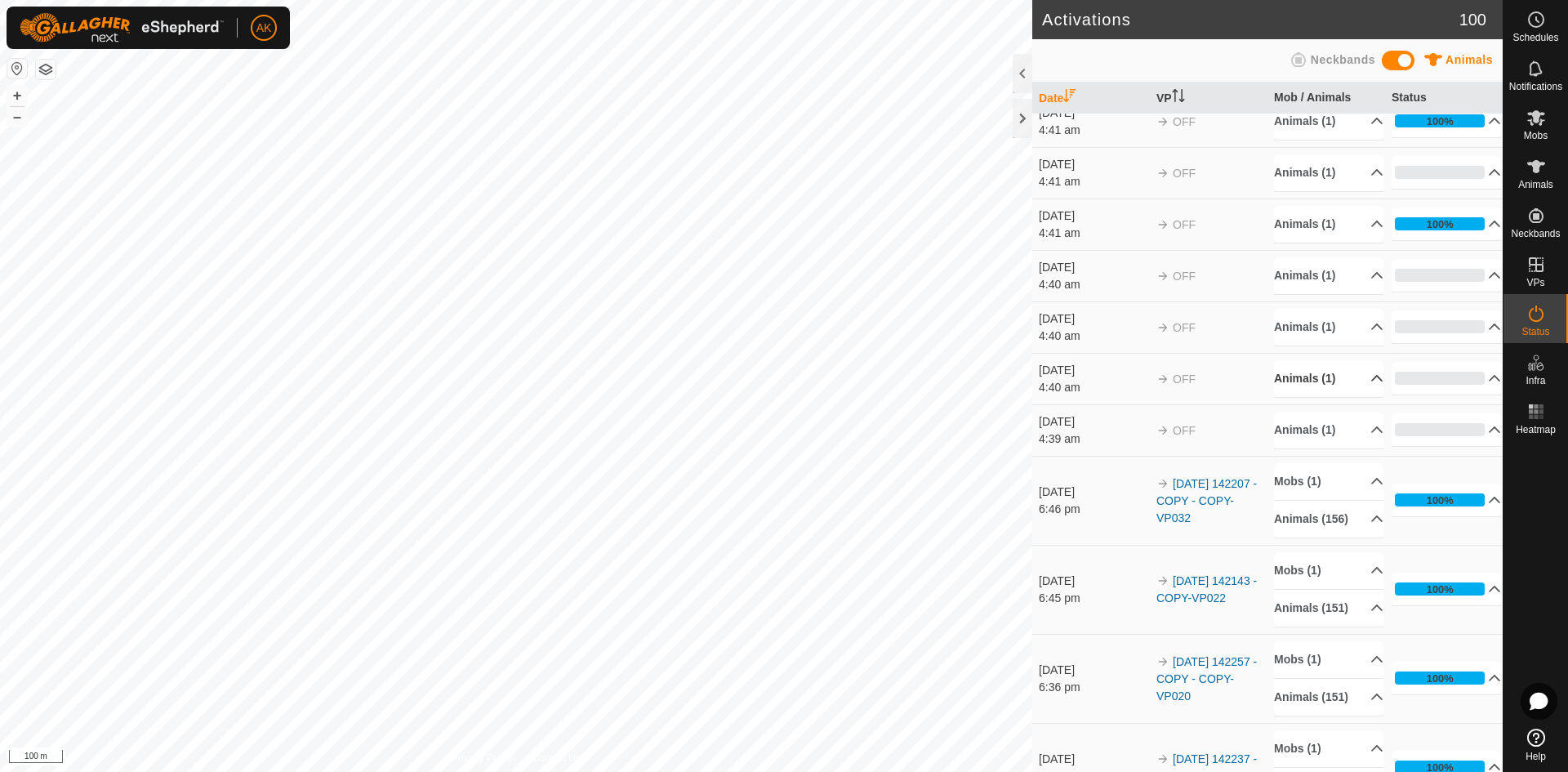
click at [1311, 378] on p-accordion-header "Animals (1)" at bounding box center [1328, 379] width 109 height 37
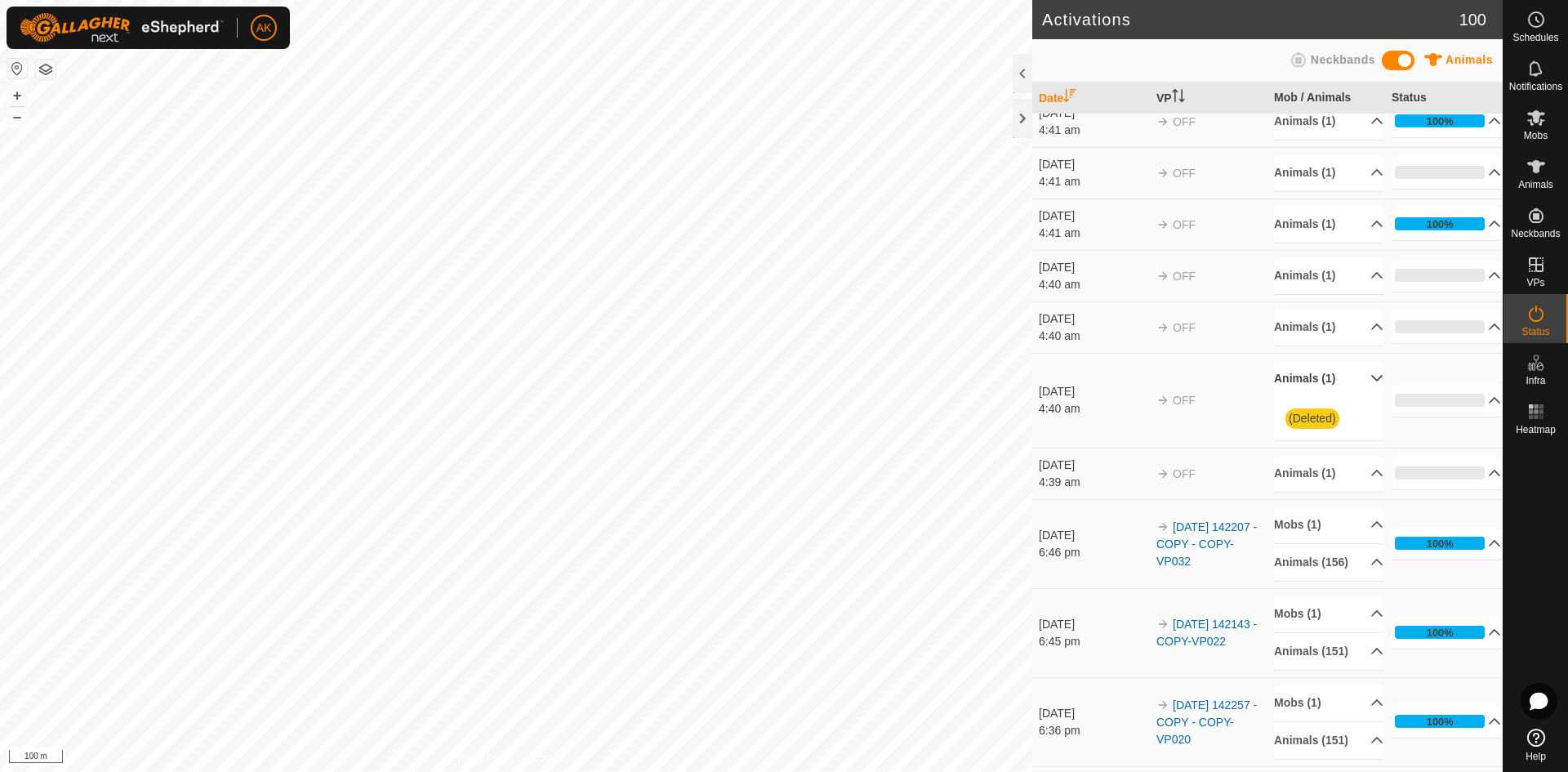
click at [1311, 378] on p-accordion-header "Animals (1)" at bounding box center [1328, 379] width 109 height 37
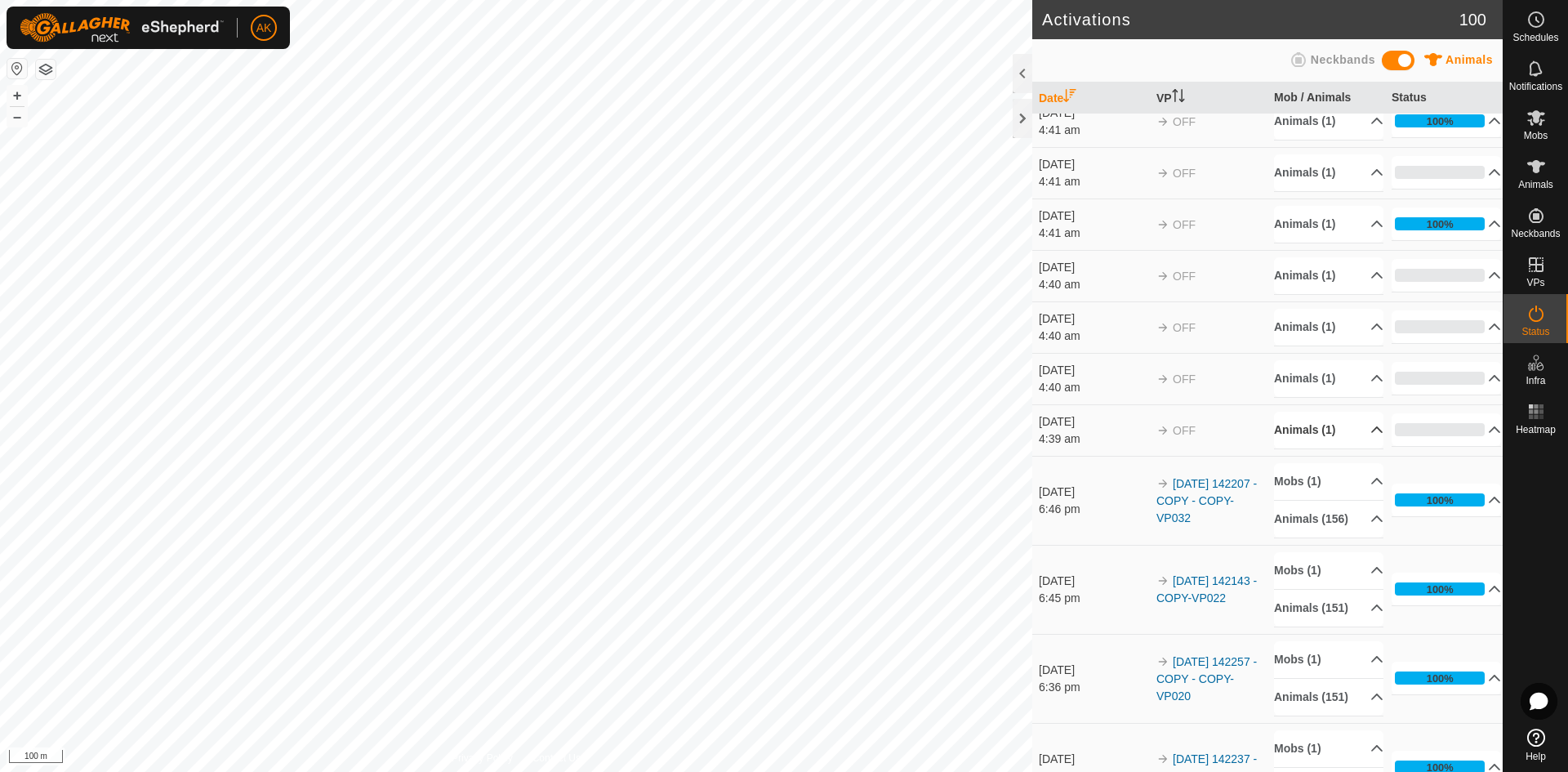
click at [1304, 433] on p-accordion-header "Animals (1)" at bounding box center [1328, 430] width 109 height 37
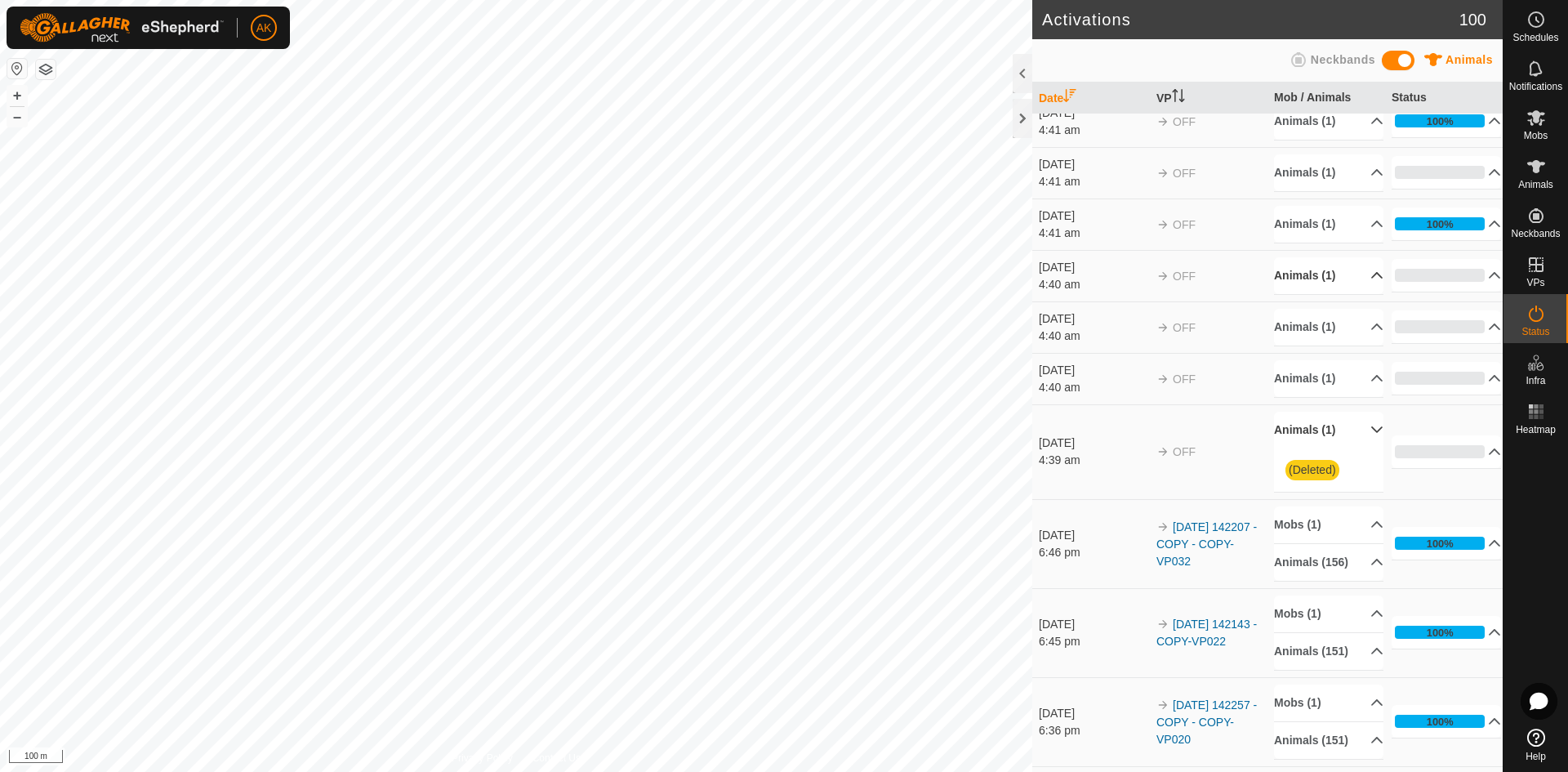
click at [1304, 276] on p-accordion-header "Animals (1)" at bounding box center [1328, 276] width 109 height 37
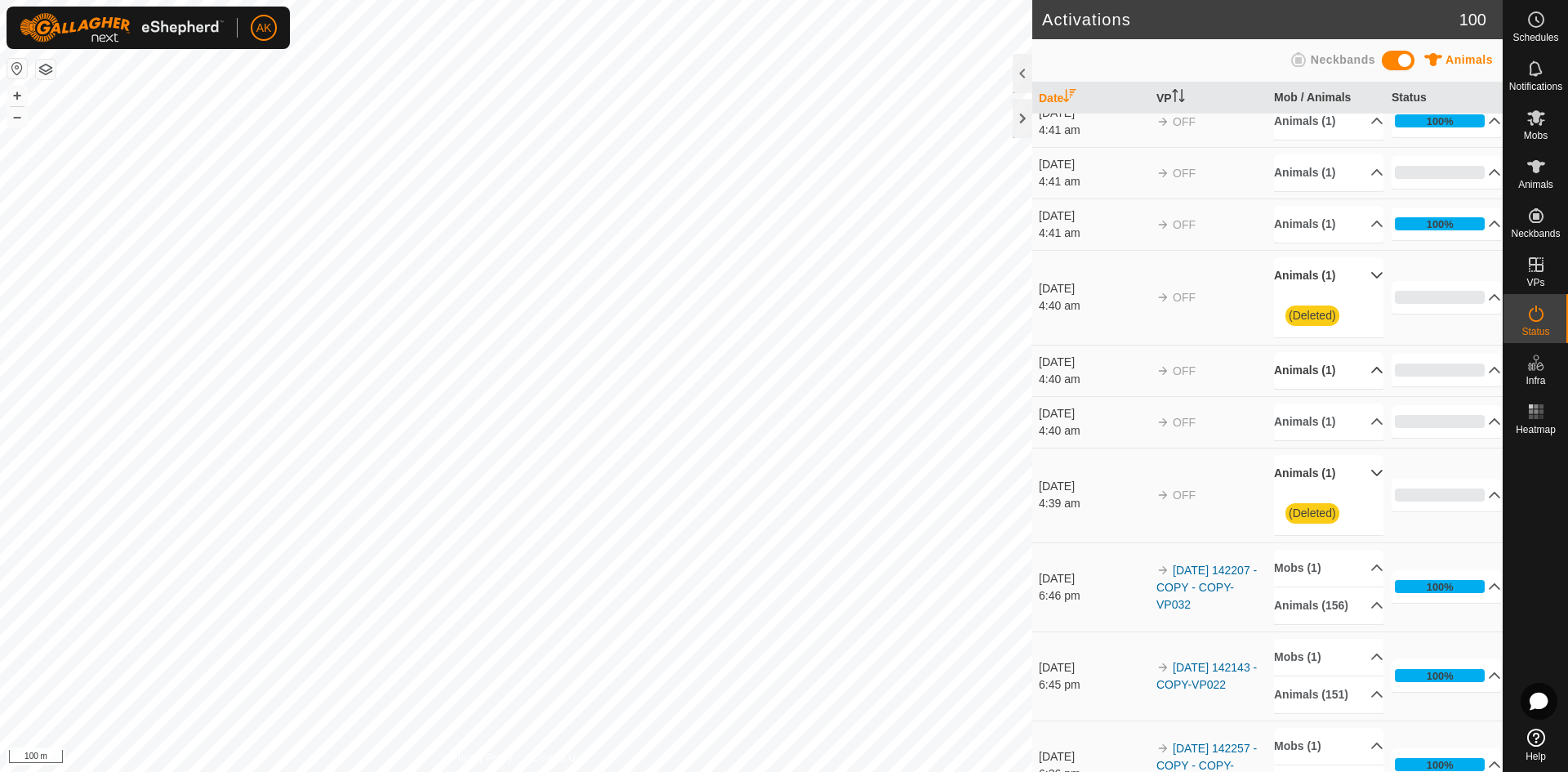
click at [1312, 374] on p-accordion-header "Animals (1)" at bounding box center [1328, 370] width 109 height 37
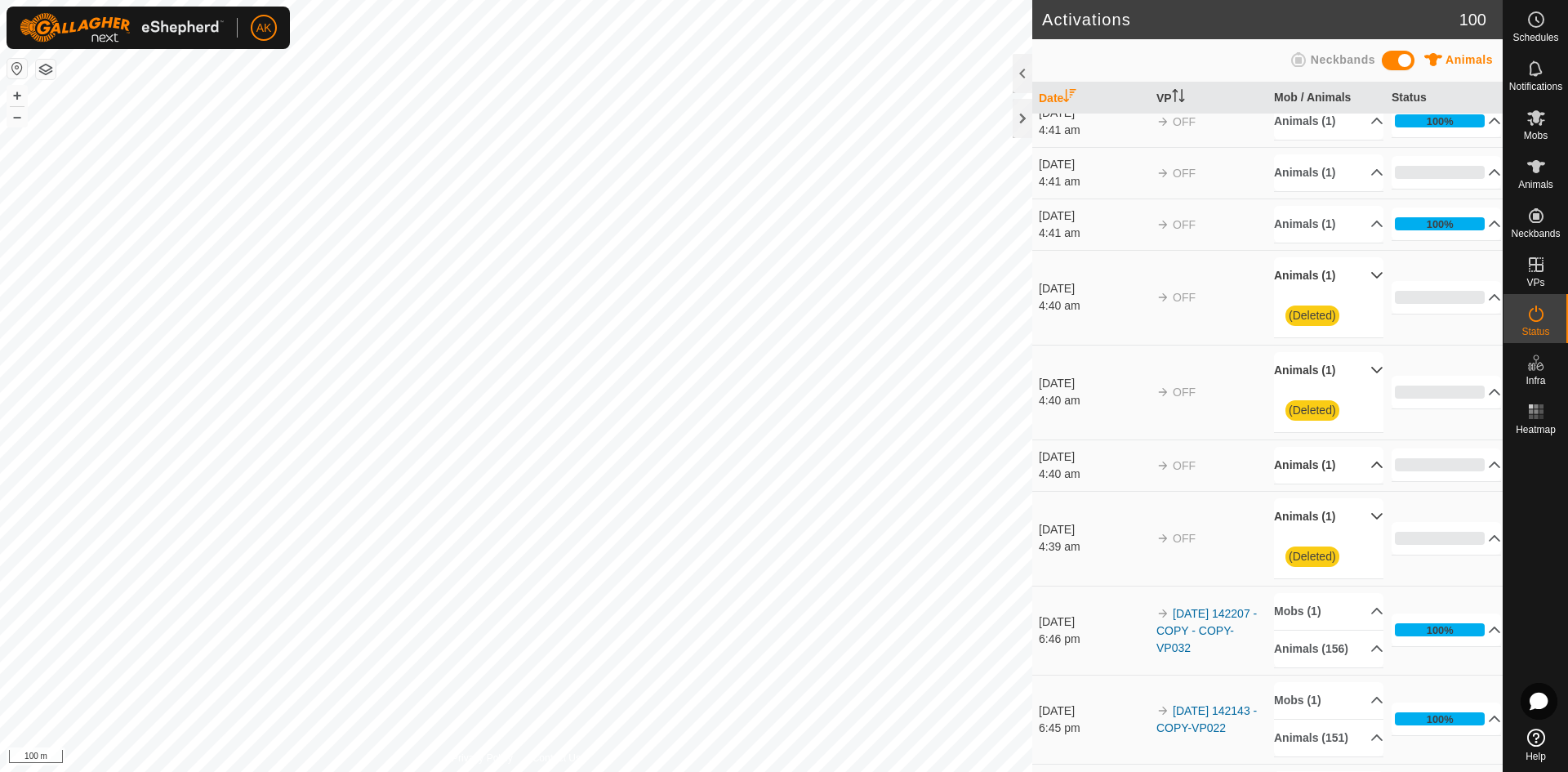
click at [1302, 467] on p-accordion-header "Animals (1)" at bounding box center [1328, 465] width 109 height 37
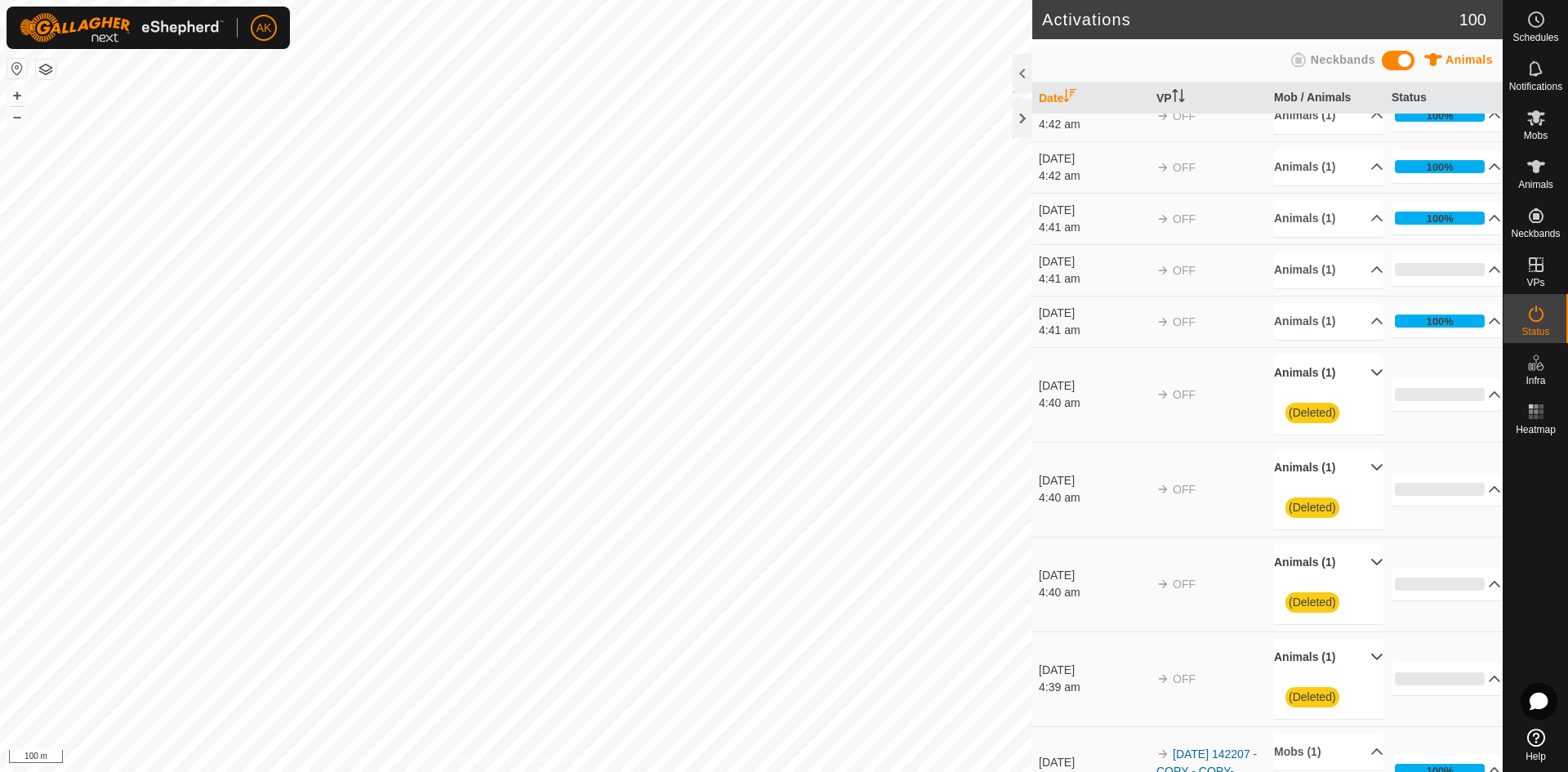
scroll to position [164, 0]
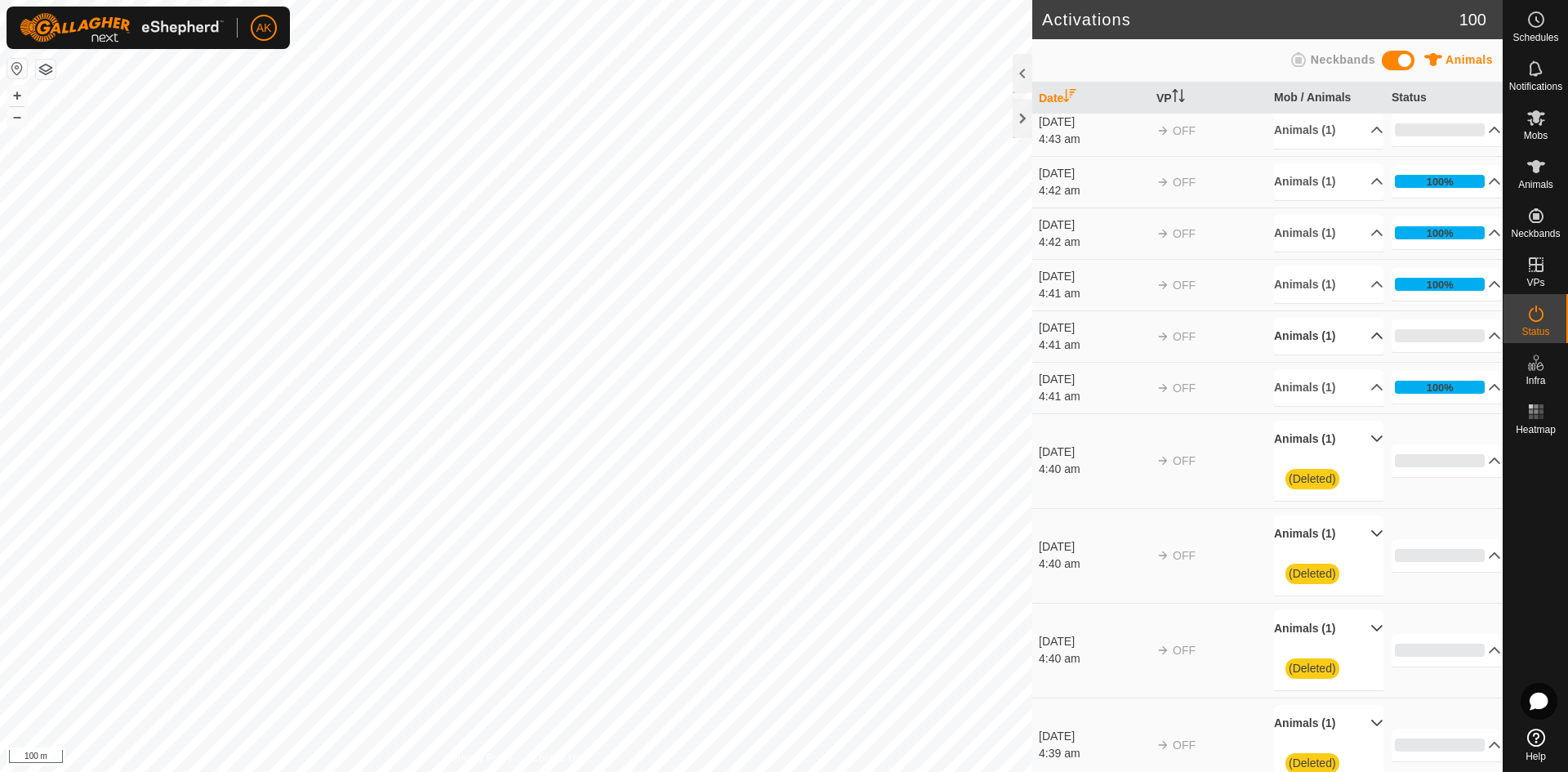
click at [1315, 336] on p-accordion-header "Animals (1)" at bounding box center [1328, 336] width 109 height 37
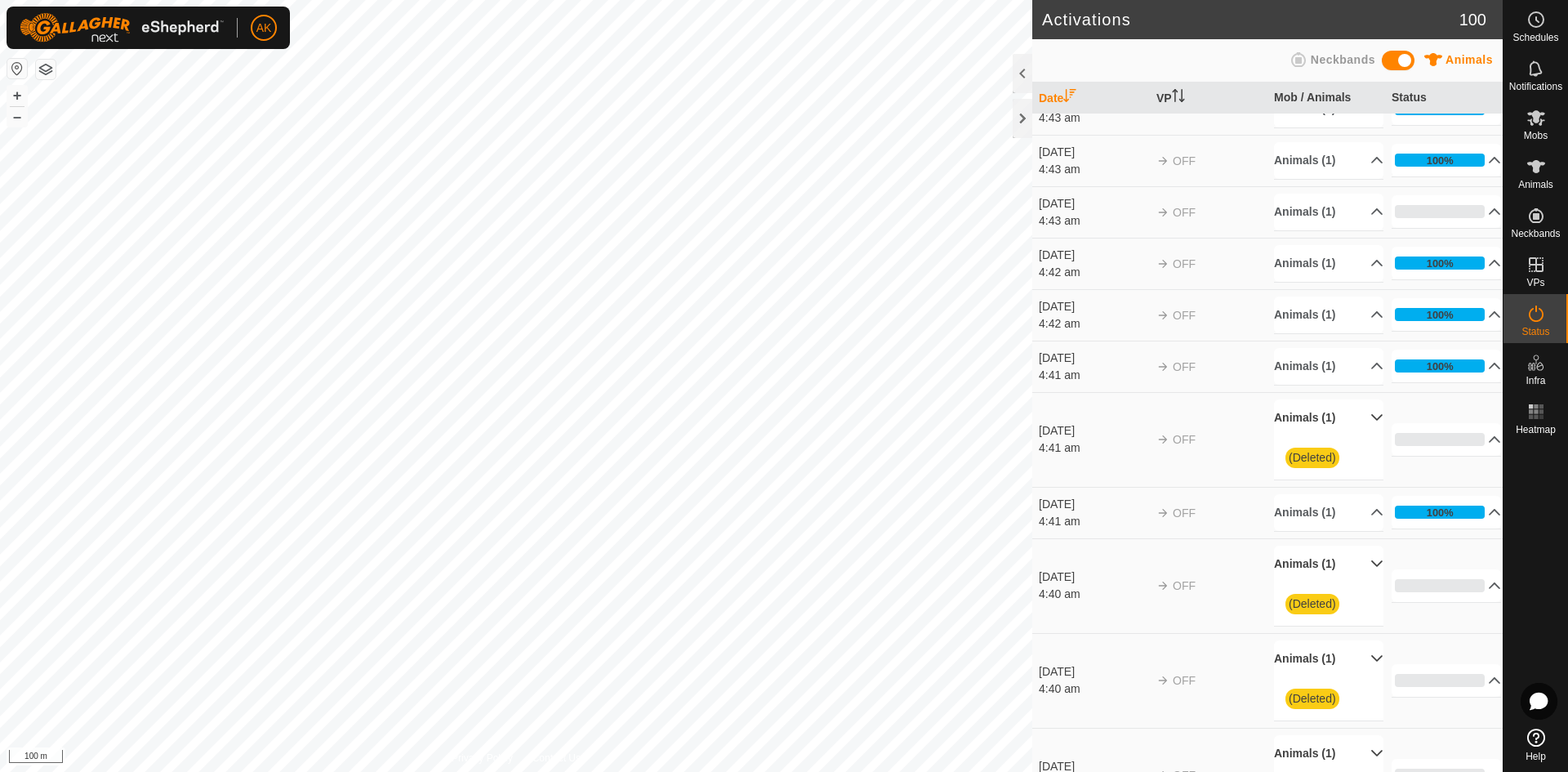
scroll to position [0, 0]
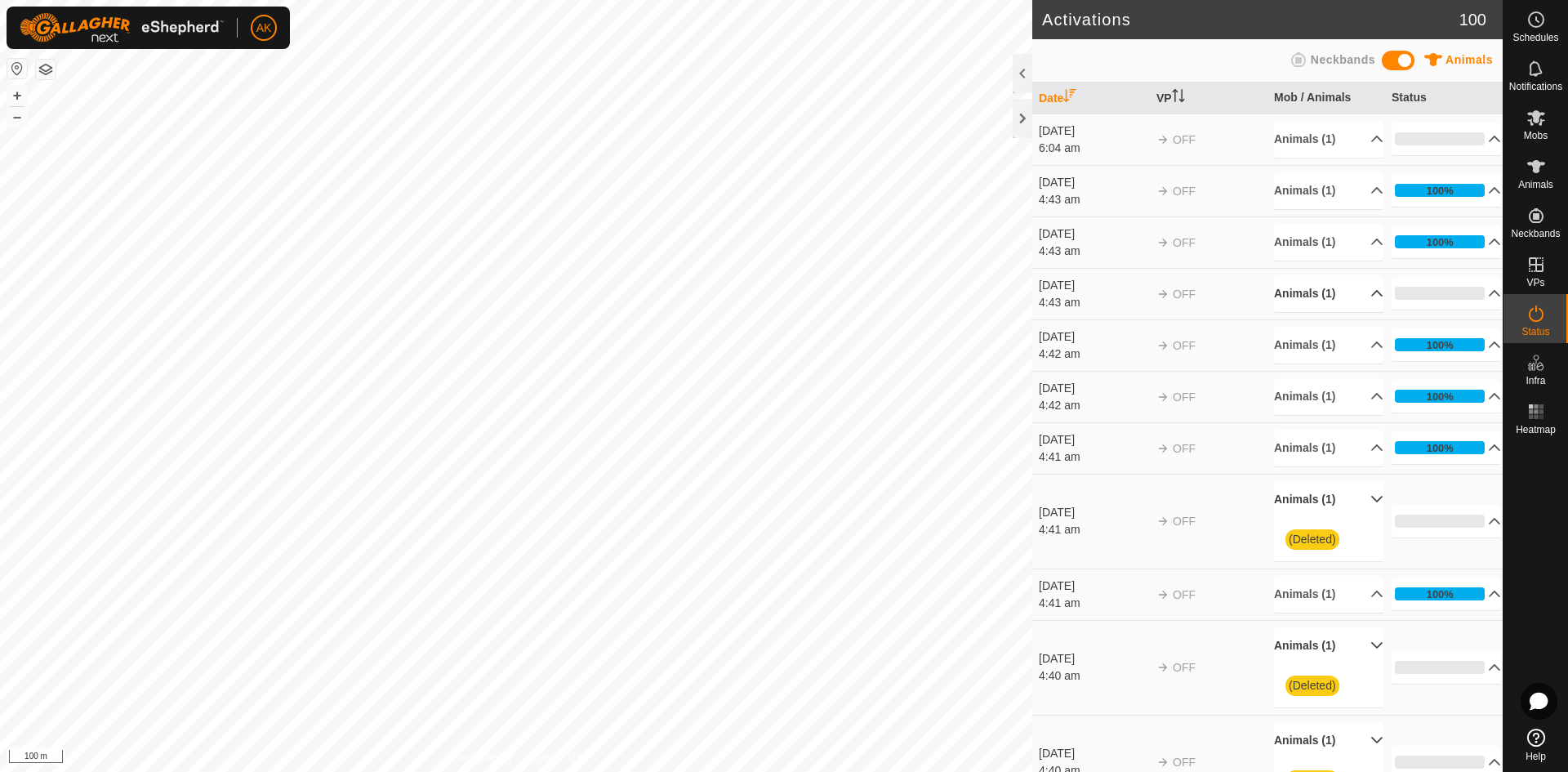
click at [1311, 297] on p-accordion-header "Animals (1)" at bounding box center [1328, 293] width 109 height 37
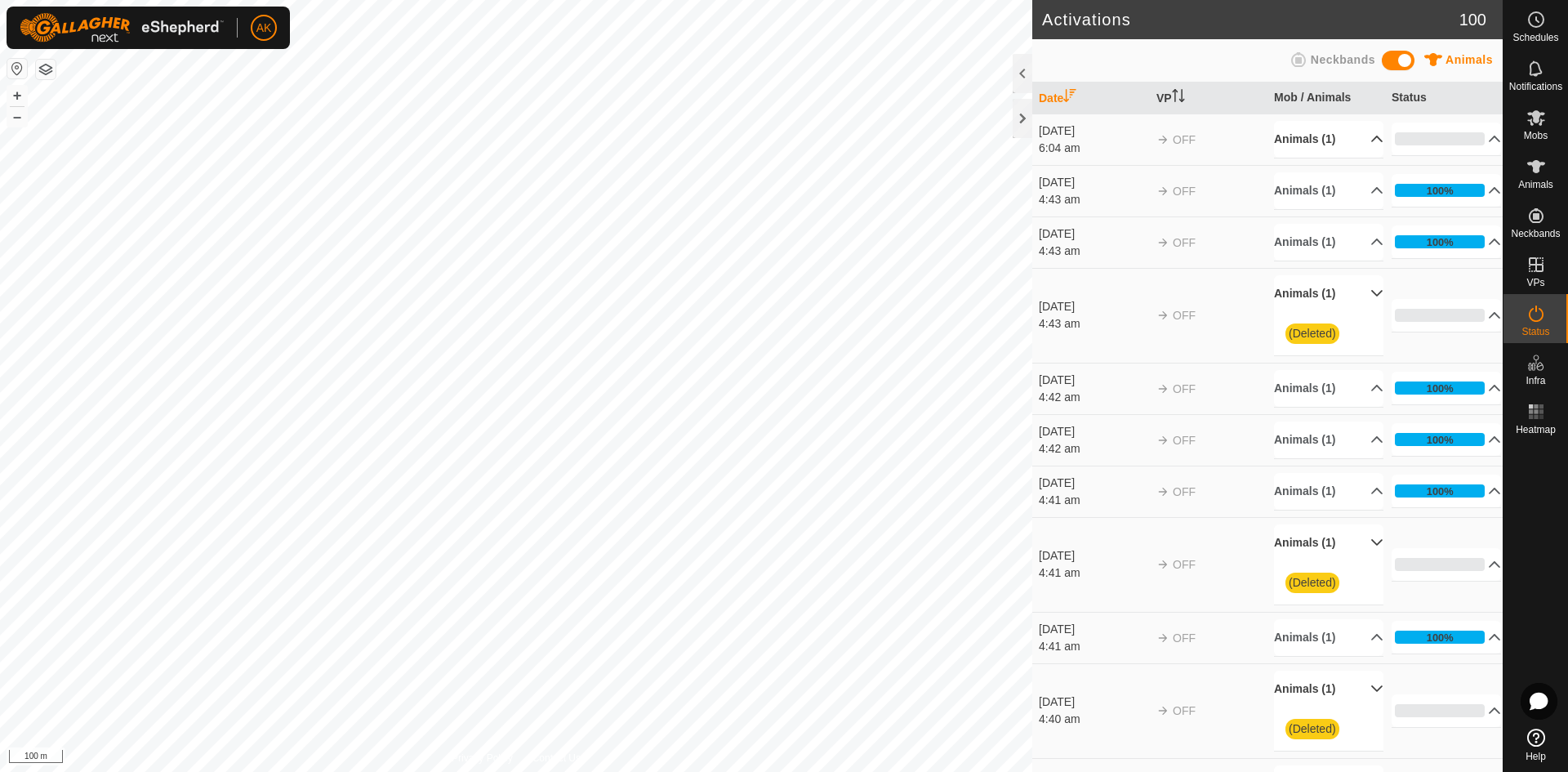
click at [1308, 134] on p-accordion-header "Animals (1)" at bounding box center [1328, 139] width 109 height 37
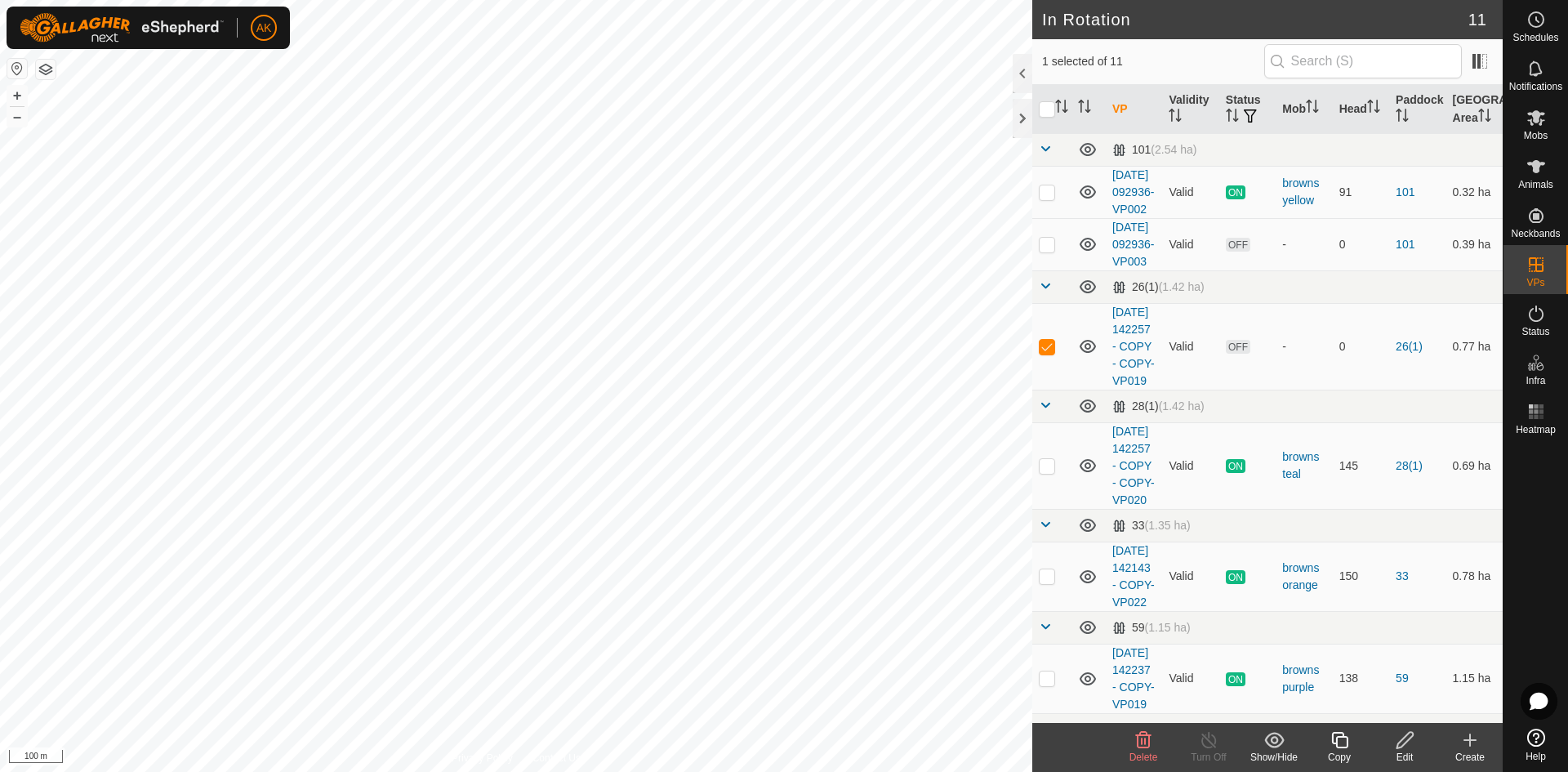
click at [1141, 742] on icon at bounding box center [1144, 739] width 15 height 16
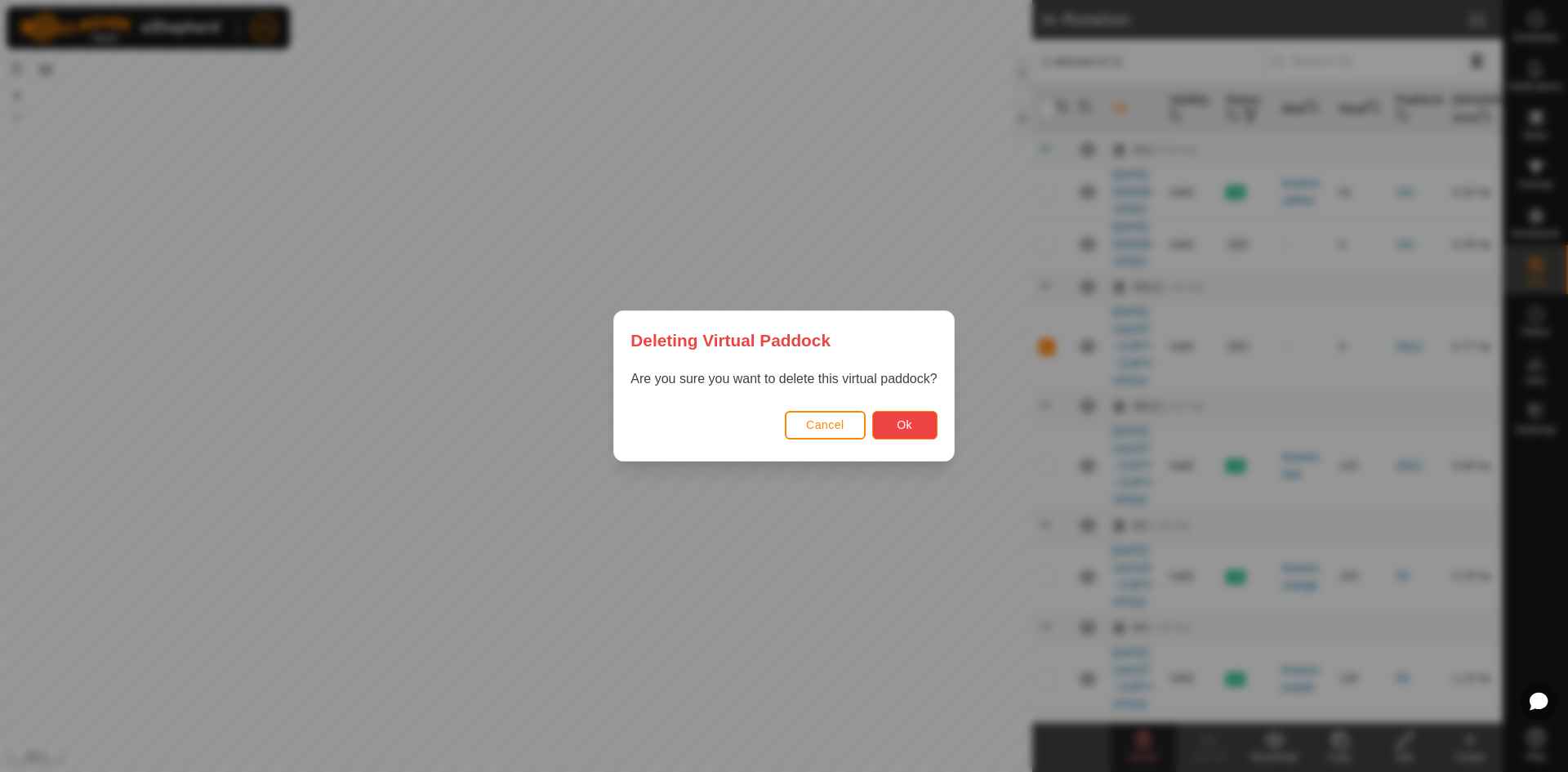
click at [912, 430] on span "Ok" at bounding box center [905, 424] width 15 height 13
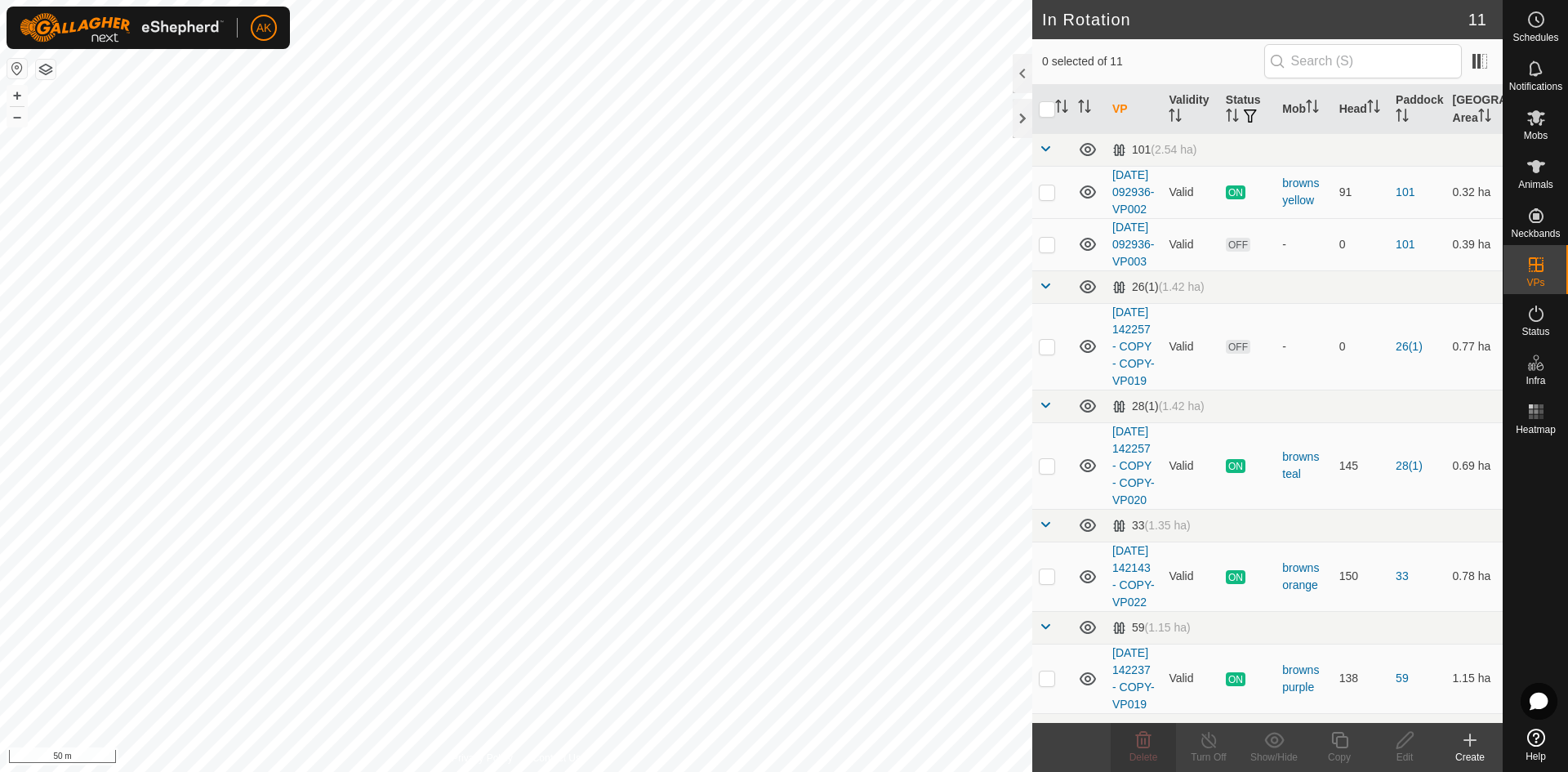
checkbox input "true"
click at [1144, 745] on icon at bounding box center [1143, 740] width 19 height 19
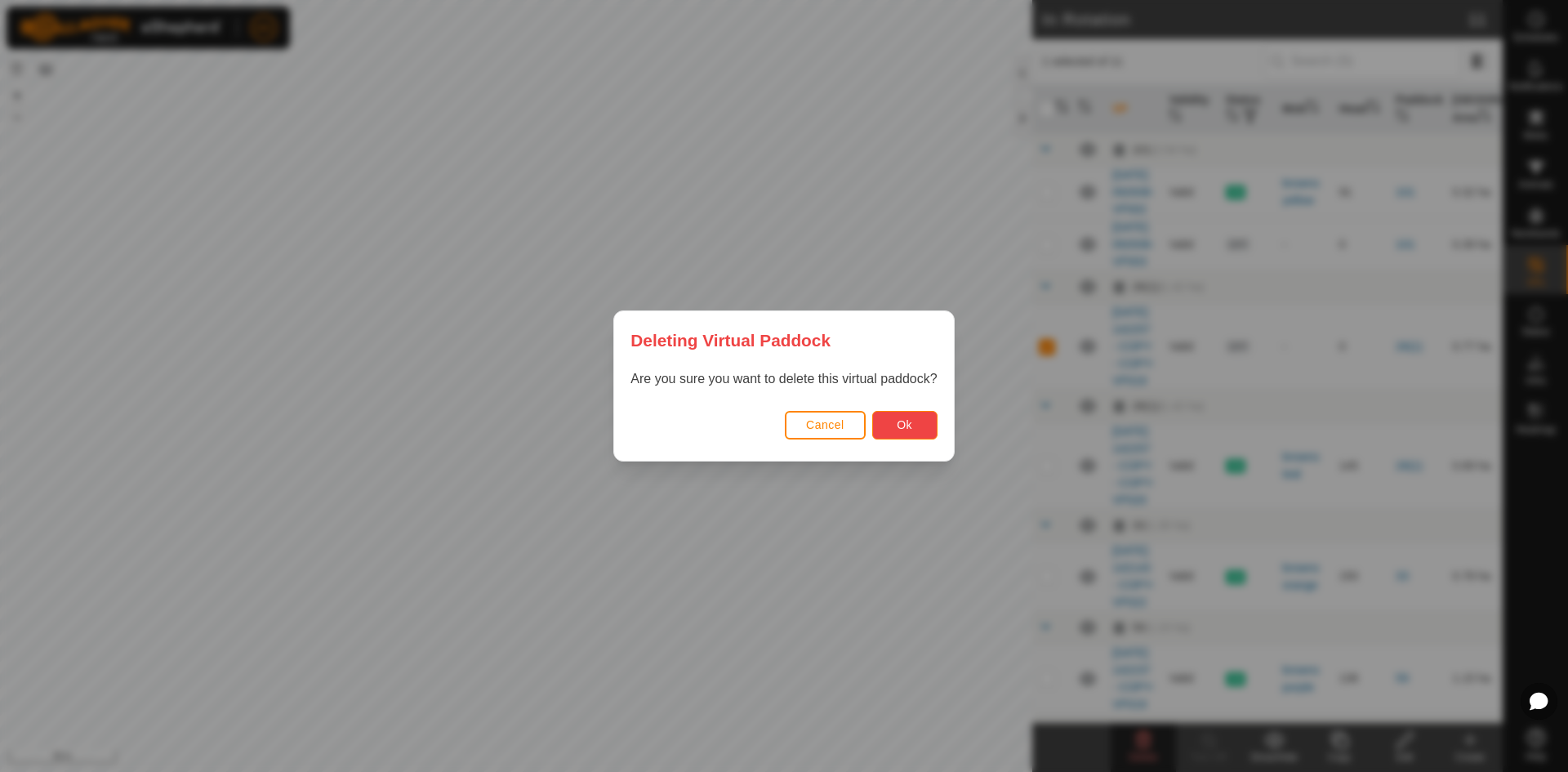
click at [908, 421] on span "Ok" at bounding box center [905, 424] width 15 height 13
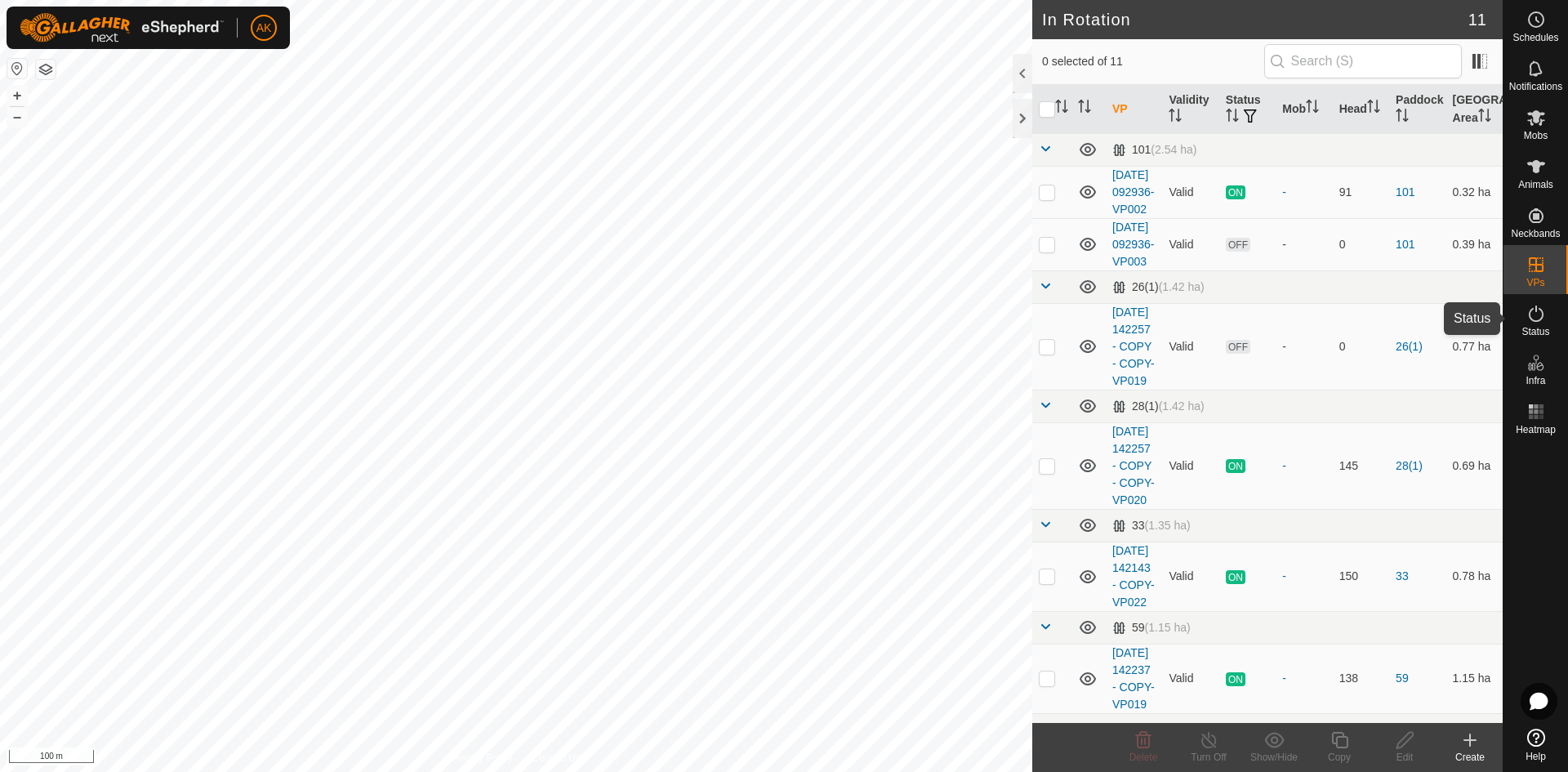
click at [1533, 311] on icon at bounding box center [1536, 314] width 19 height 19
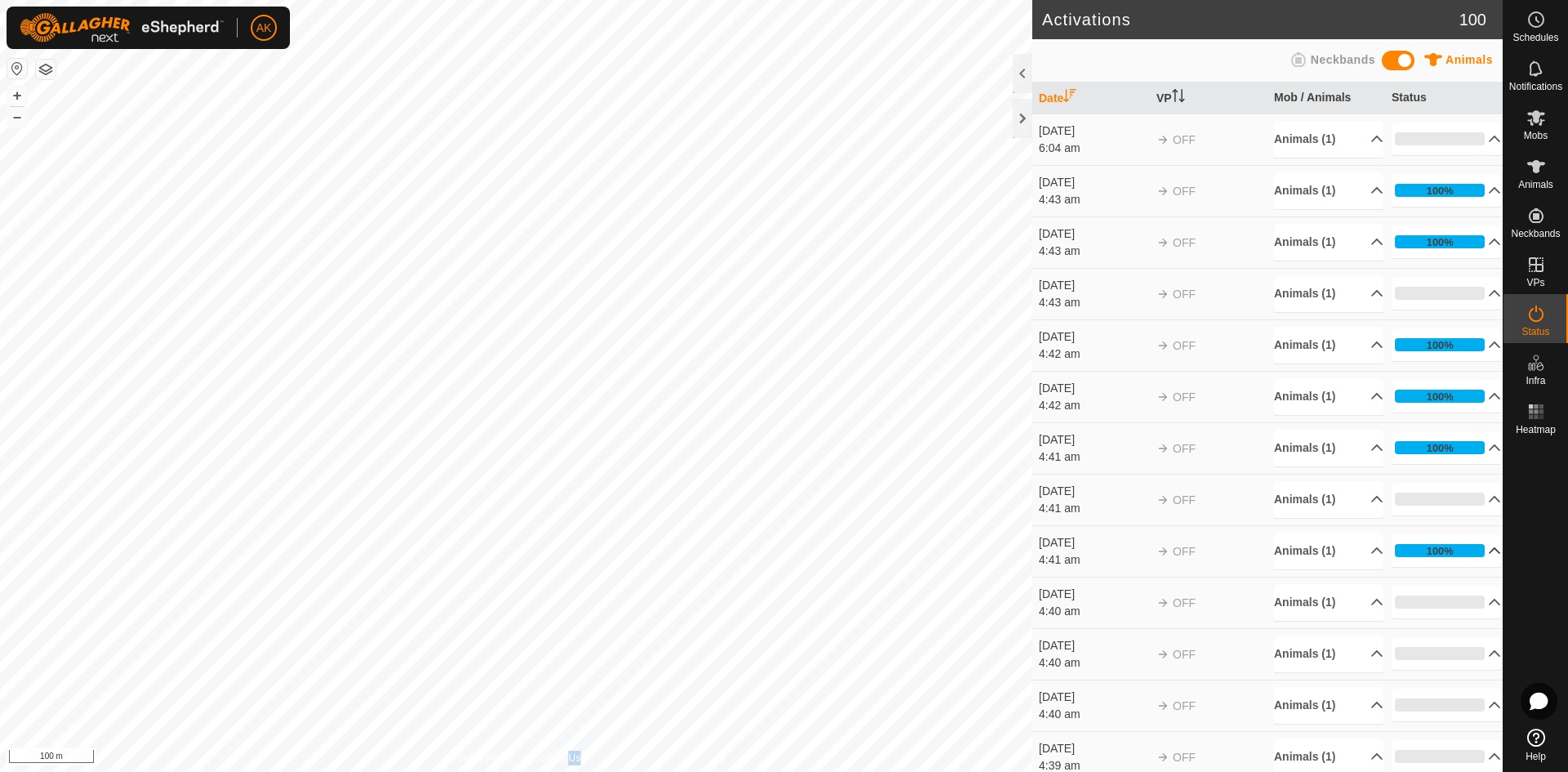
click at [1428, 544] on p-accordion-header "100%" at bounding box center [1446, 550] width 109 height 33
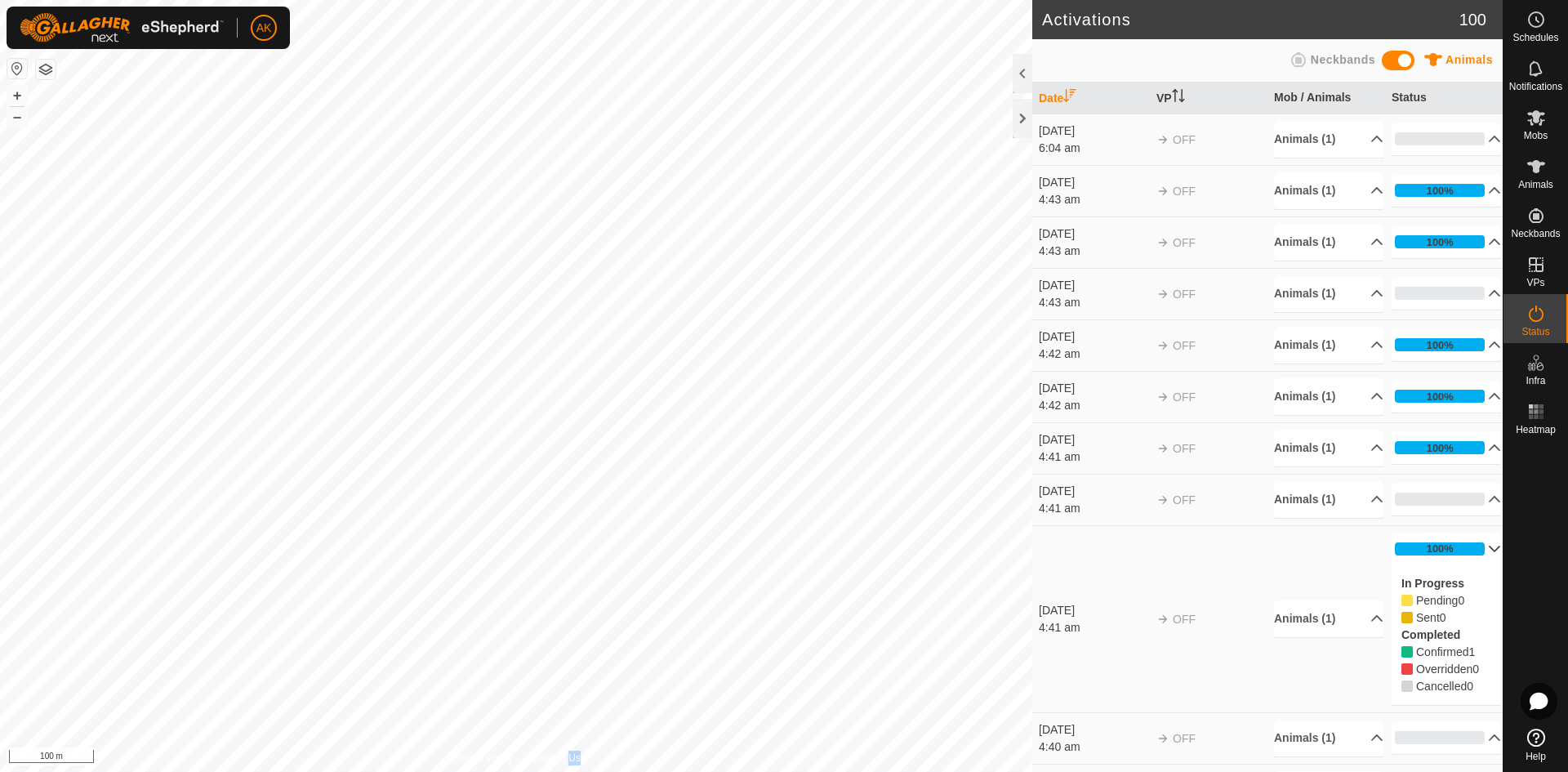
click at [1428, 544] on p-accordion-header "100%" at bounding box center [1446, 549] width 109 height 33
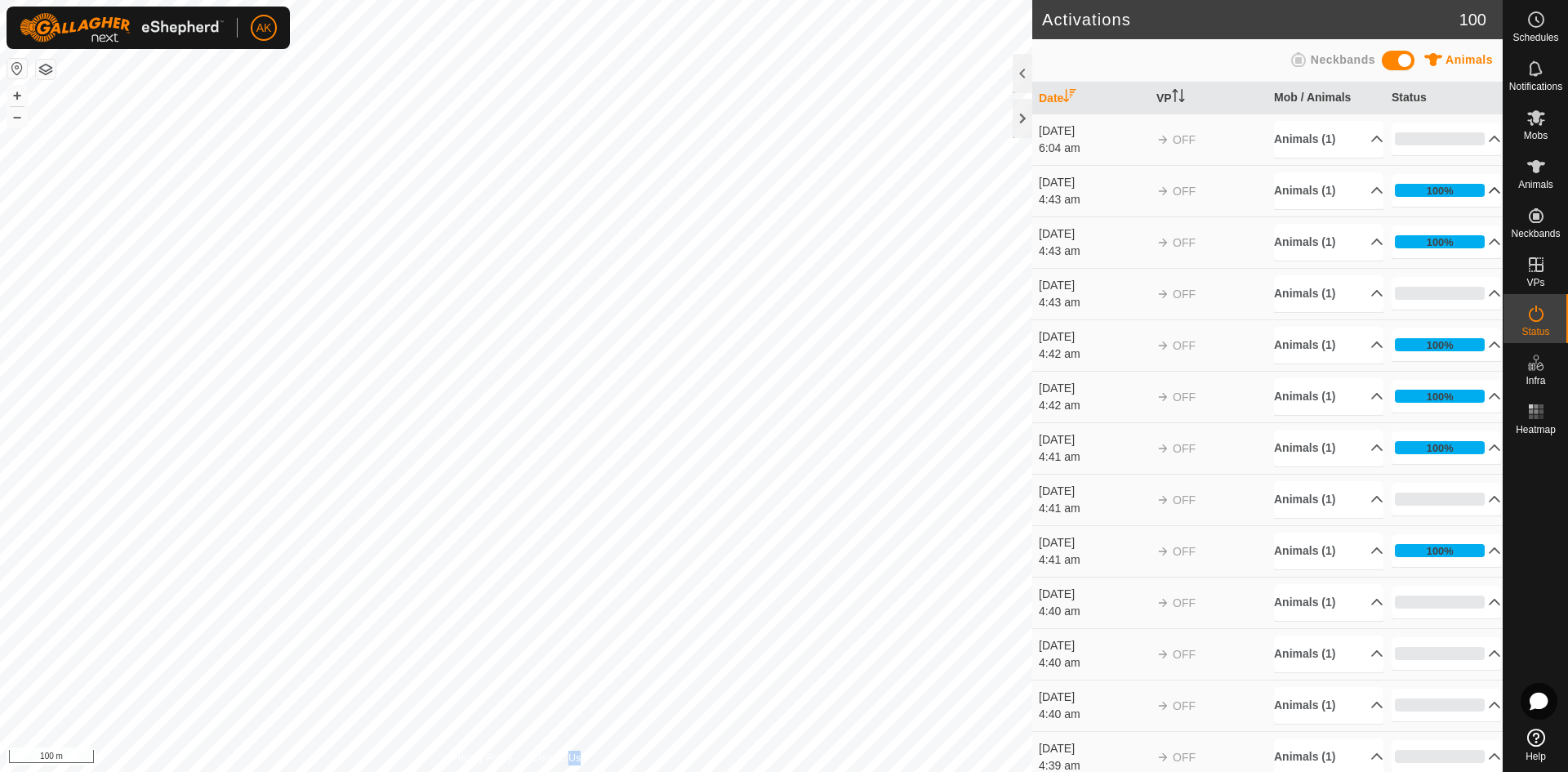
click at [1414, 185] on div "100%" at bounding box center [1439, 190] width 90 height 13
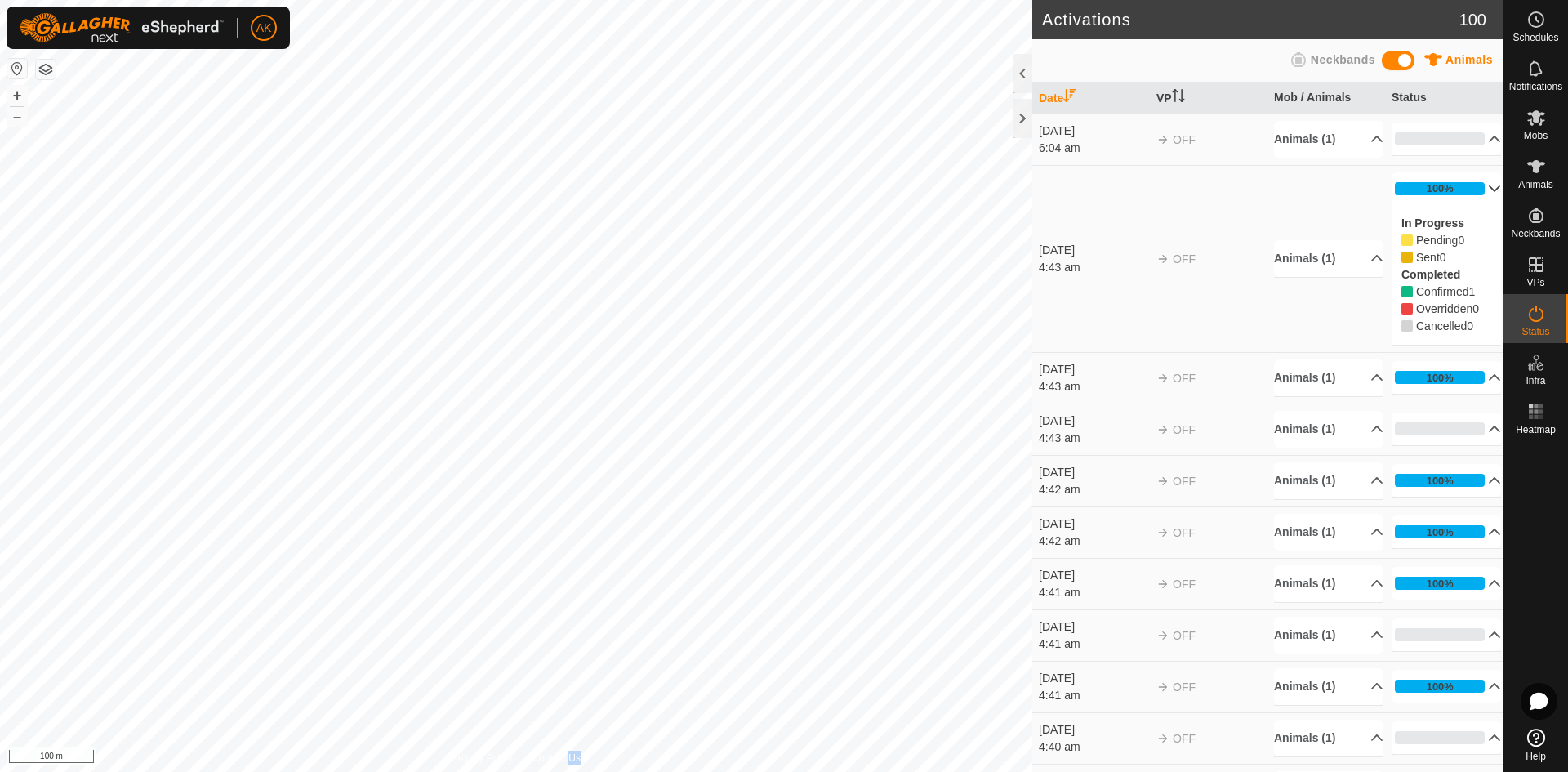
click at [1419, 188] on p-accordion-header "100%" at bounding box center [1446, 189] width 109 height 33
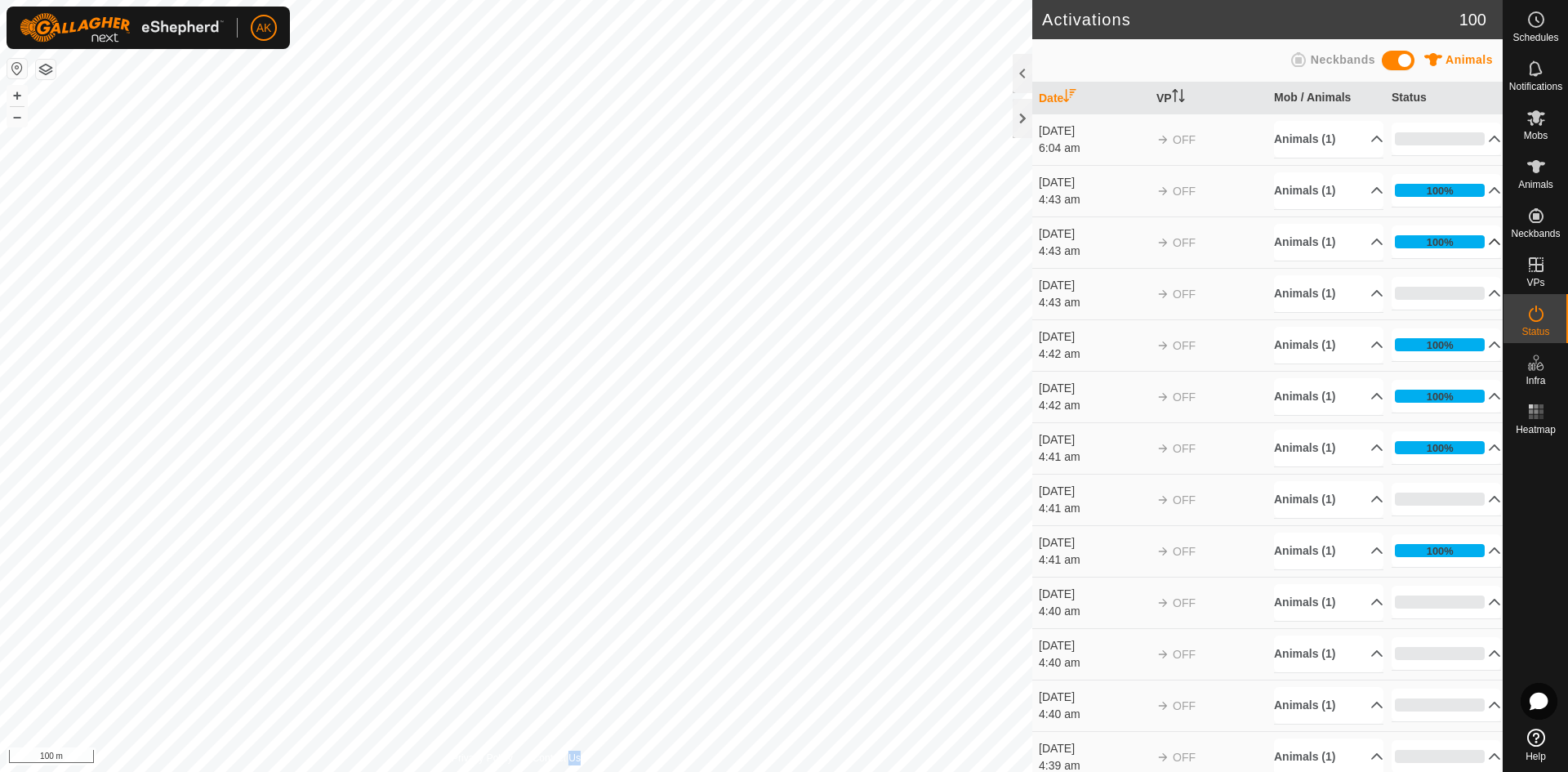
click at [1428, 243] on p-accordion-header "100%" at bounding box center [1446, 242] width 109 height 33
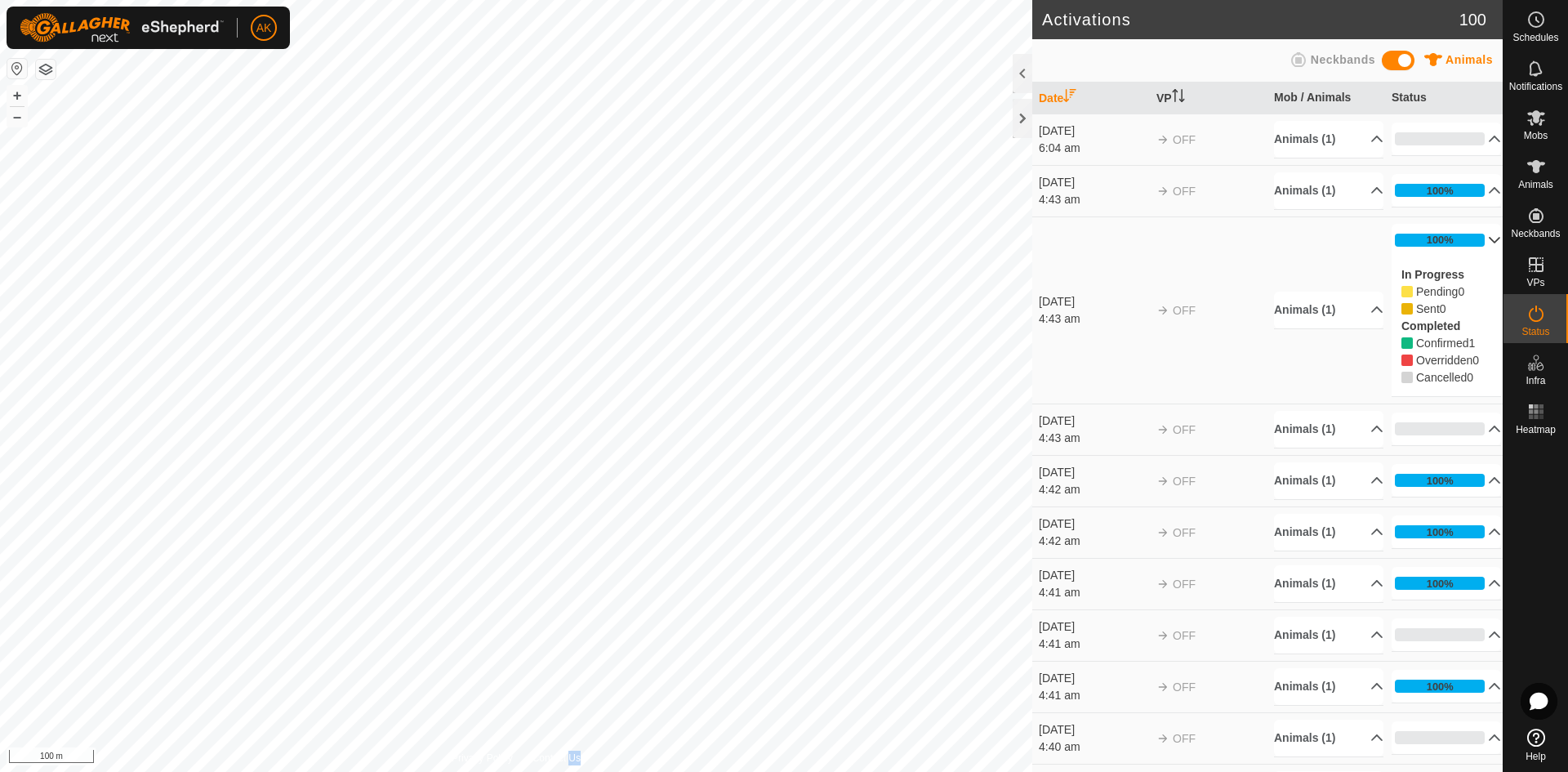
click at [1429, 242] on p-accordion-header "100%" at bounding box center [1446, 240] width 109 height 33
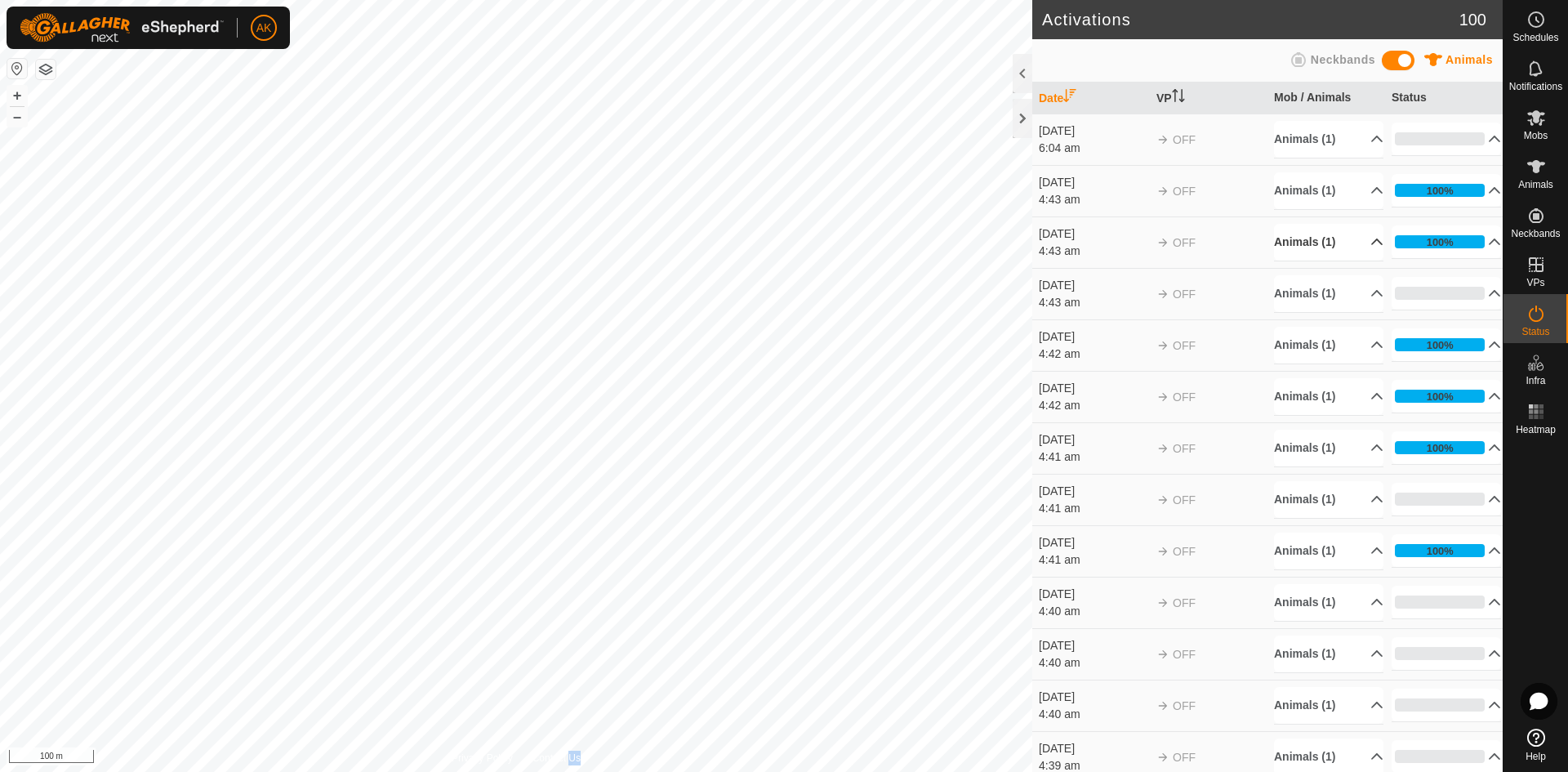
click at [1307, 240] on p-accordion-header "Animals (1)" at bounding box center [1328, 242] width 109 height 37
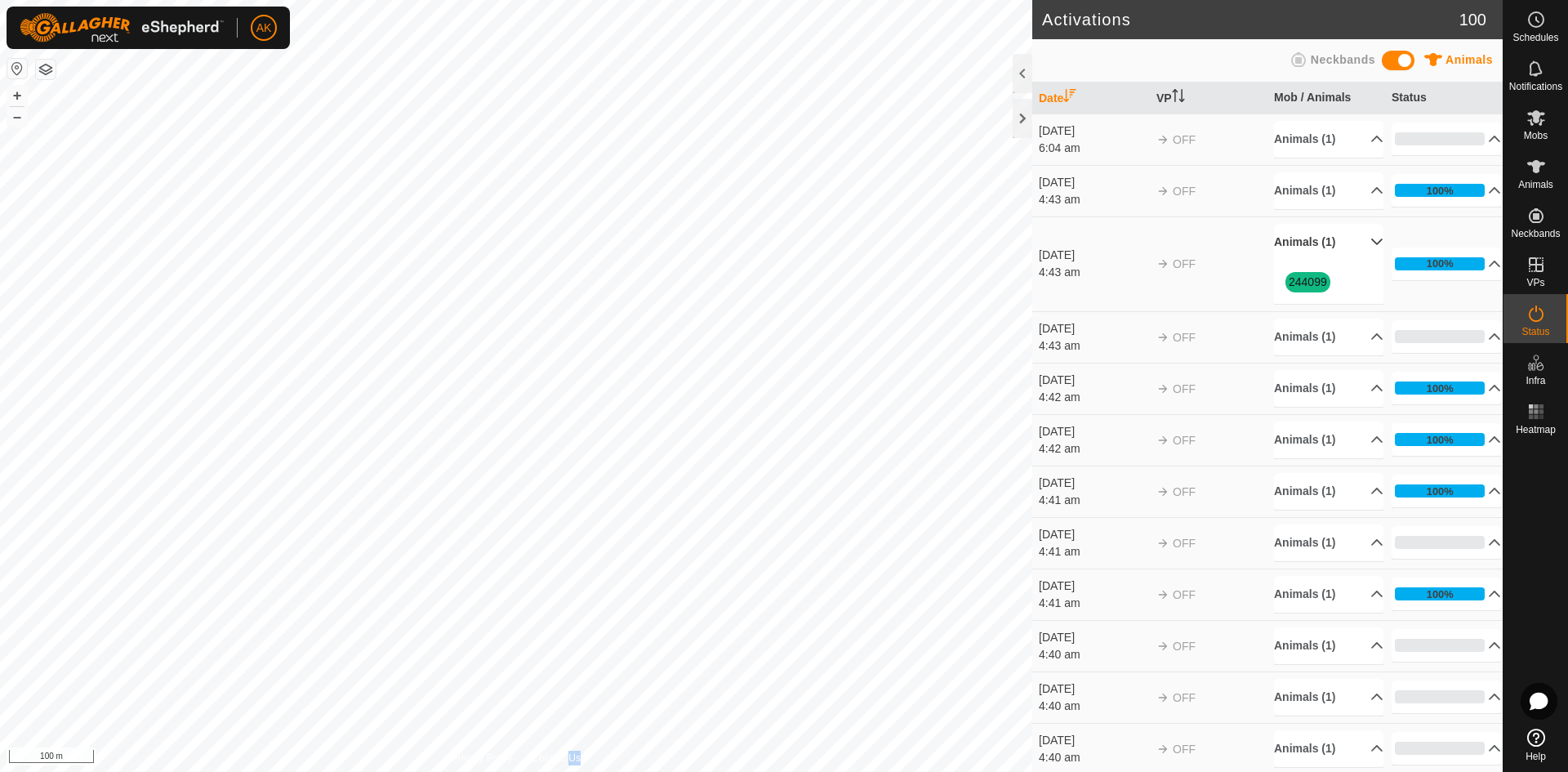
click at [1307, 240] on p-accordion-header "Animals (1)" at bounding box center [1328, 242] width 109 height 37
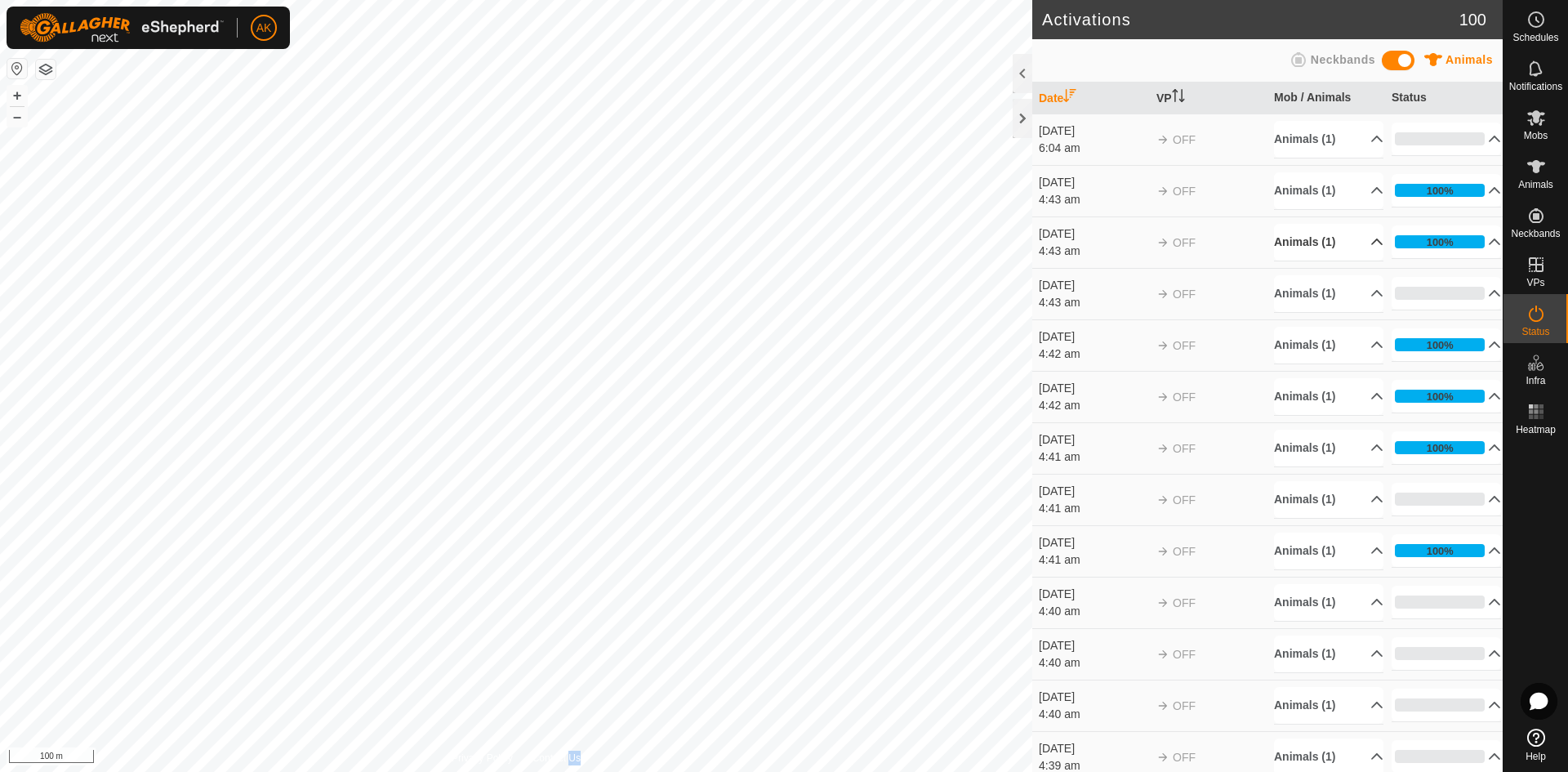
click at [1307, 240] on p-accordion-header "Animals (1)" at bounding box center [1328, 242] width 109 height 37
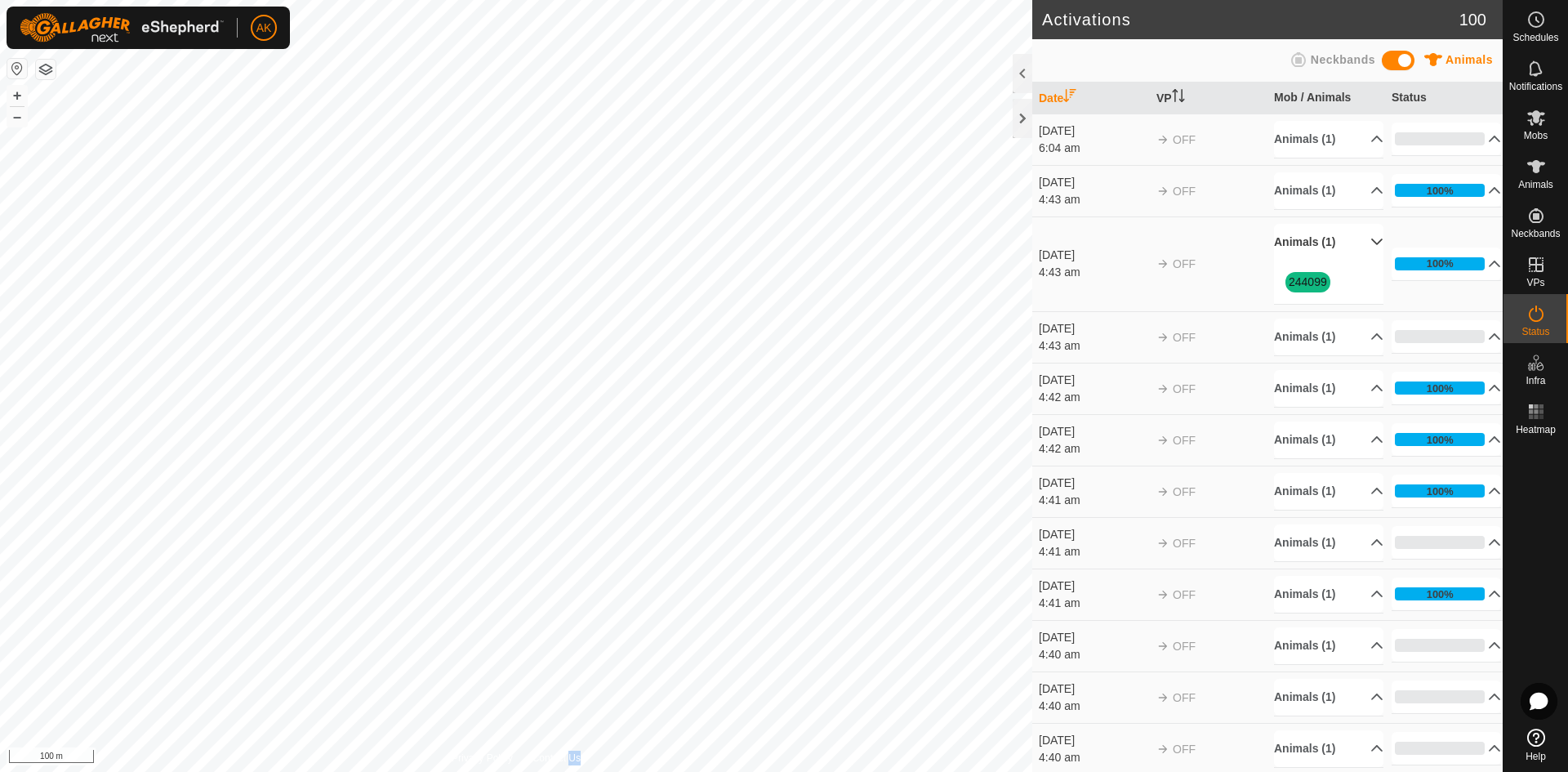
click at [1307, 240] on p-accordion-header "Animals (1)" at bounding box center [1328, 242] width 109 height 37
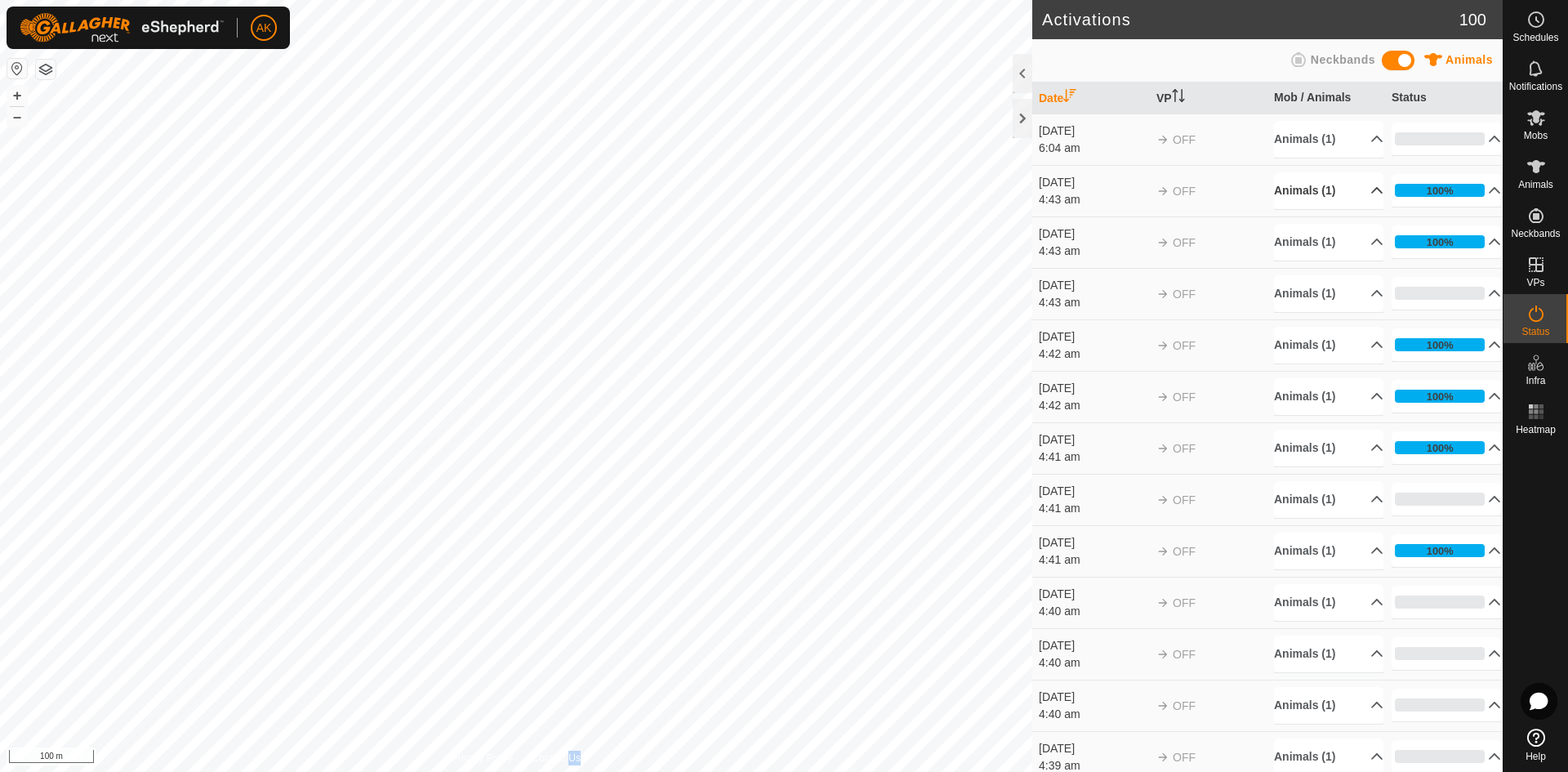
click at [1311, 191] on p-accordion-header "Animals (1)" at bounding box center [1328, 191] width 109 height 37
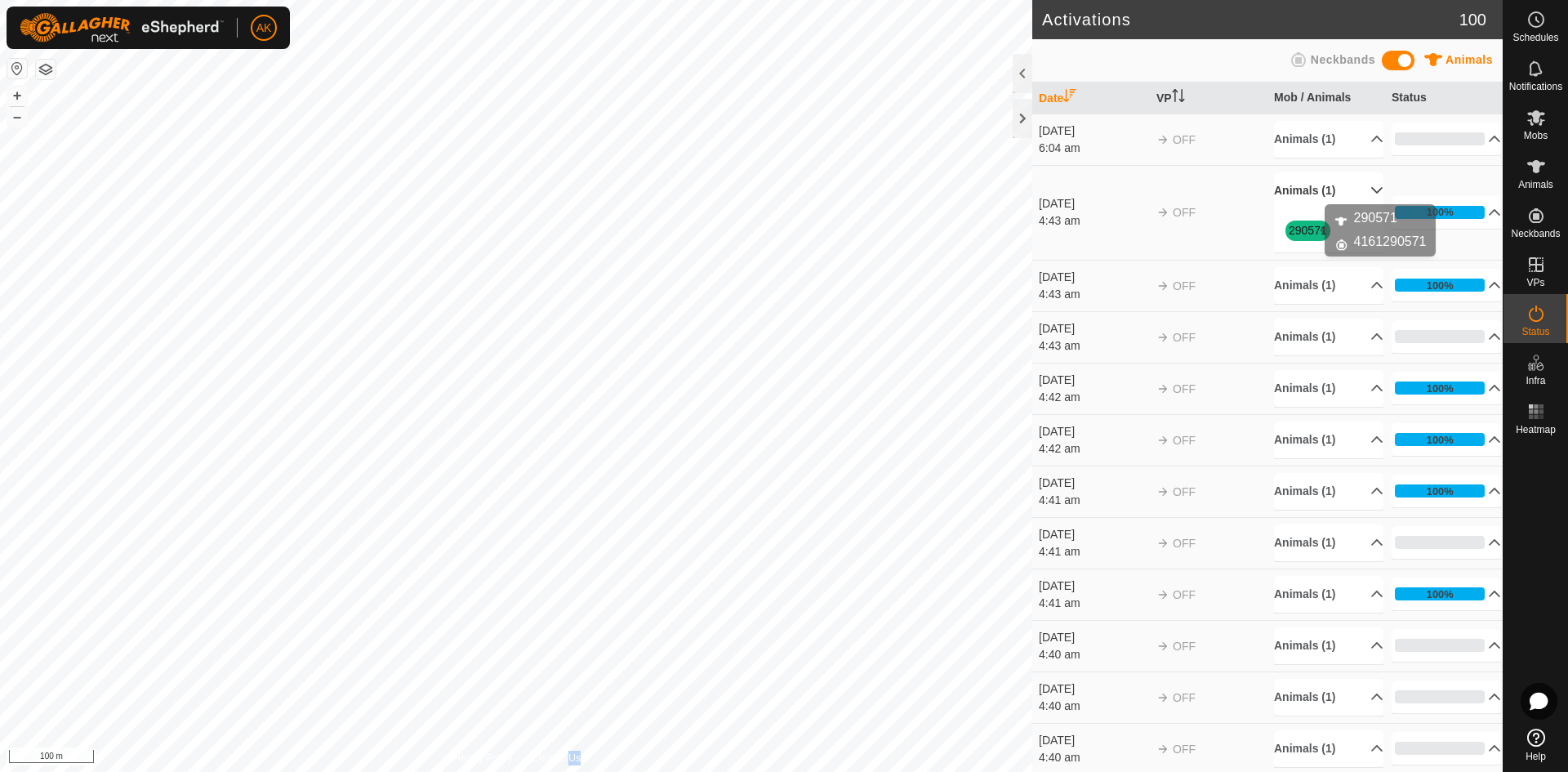
click at [1307, 232] on link "290571" at bounding box center [1307, 230] width 39 height 13
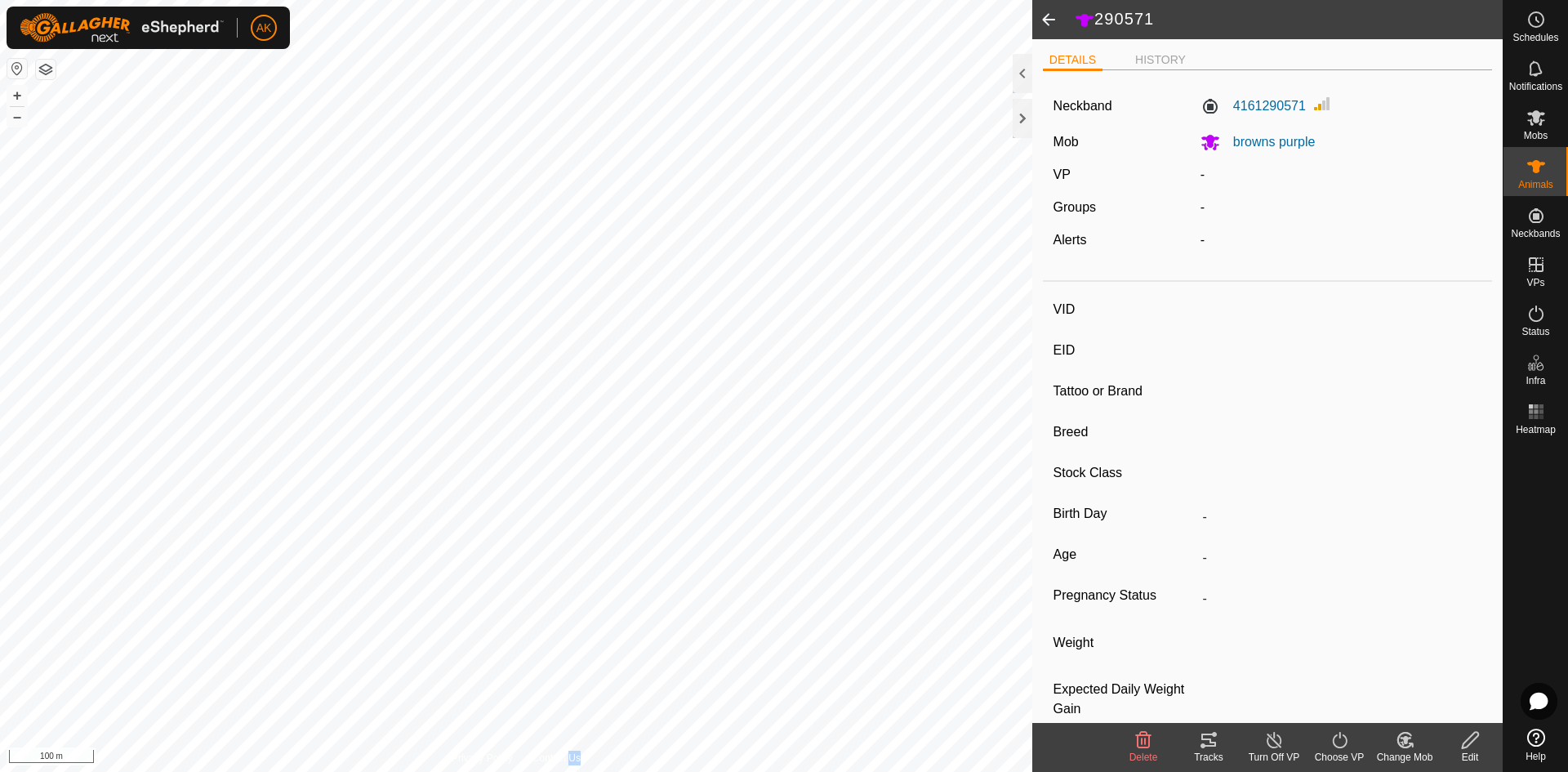
type input "290571"
type input "-"
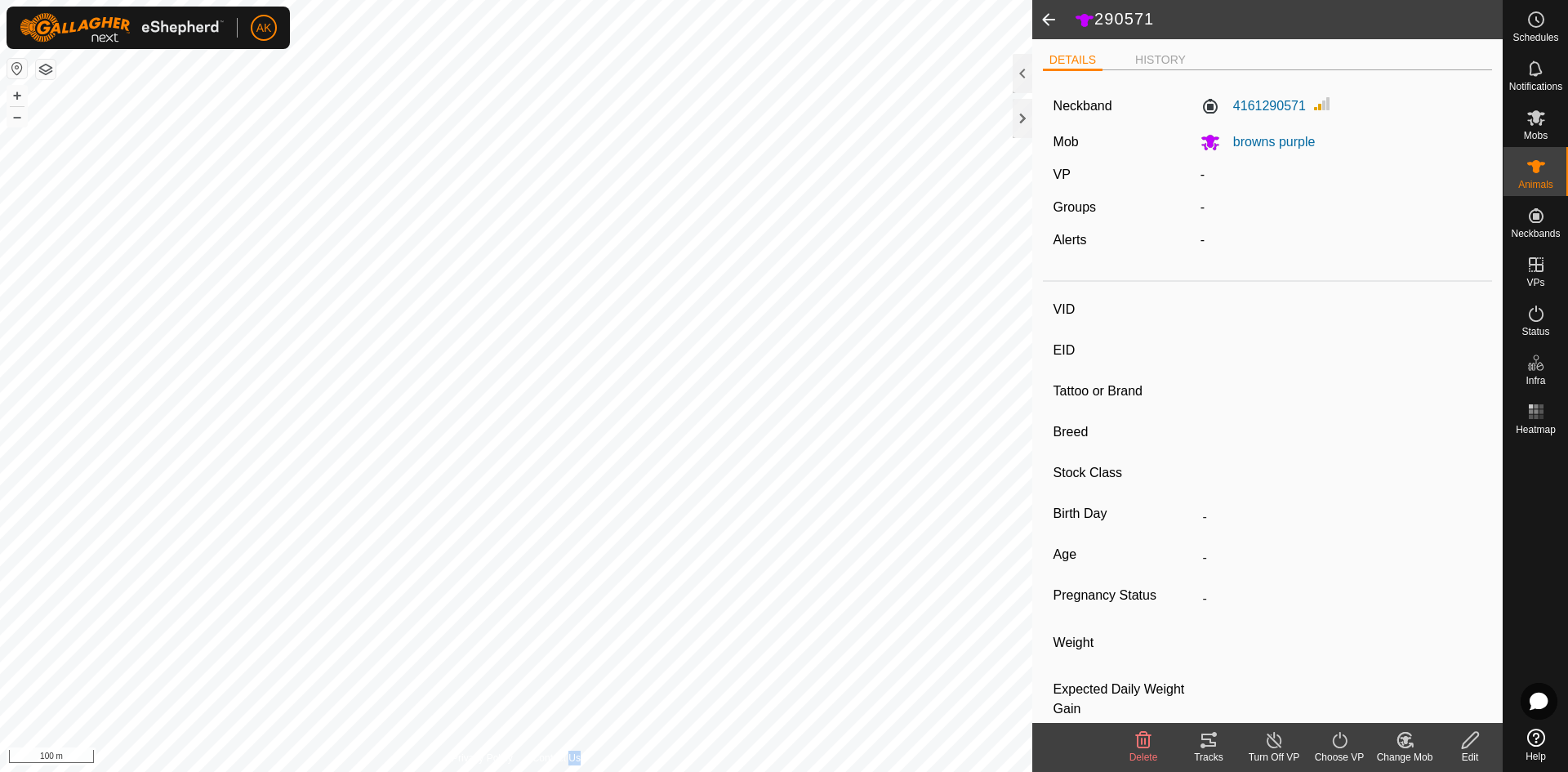
type input "-"
click at [1054, 15] on span at bounding box center [1049, 19] width 33 height 39
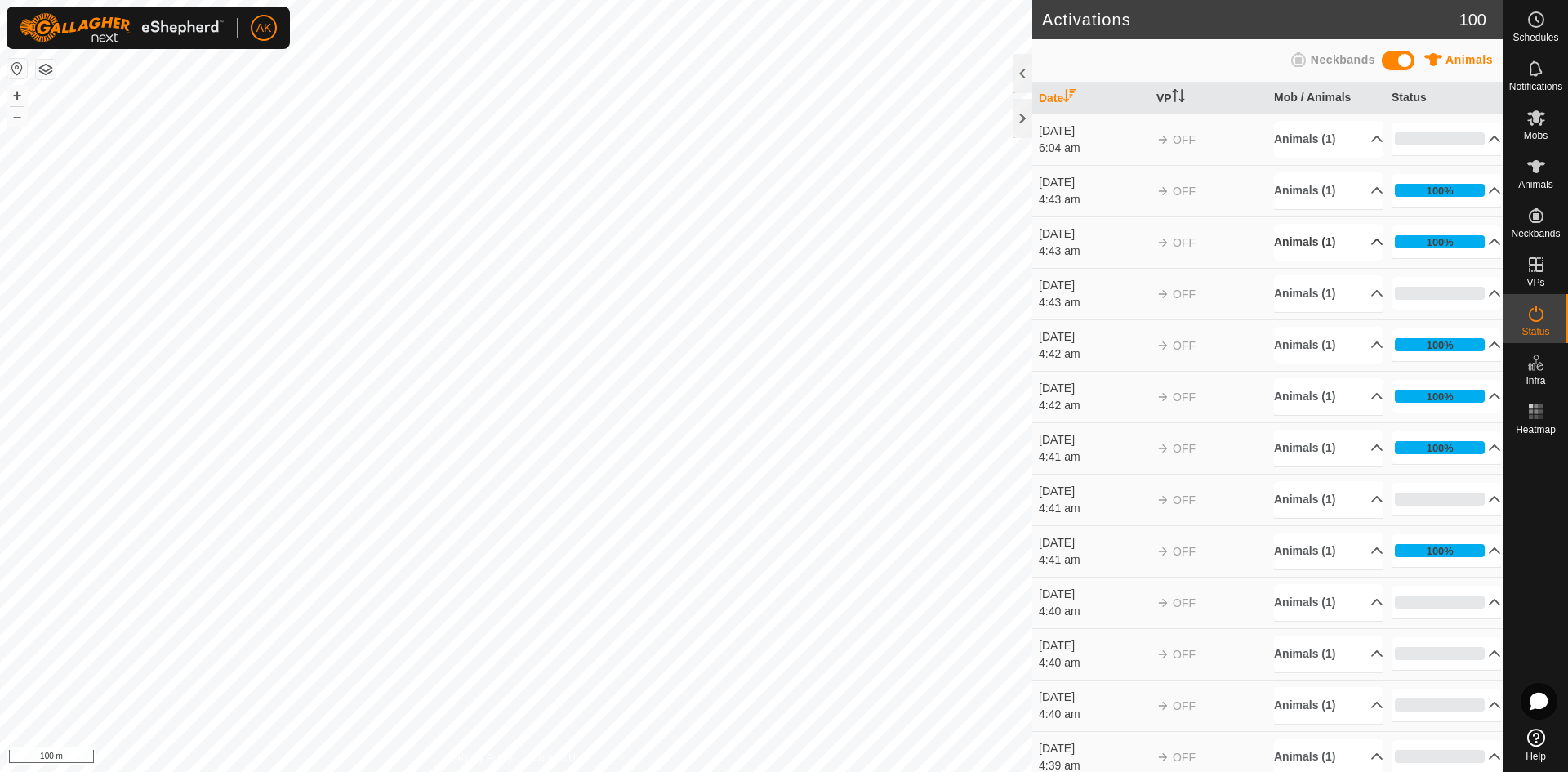
click at [1304, 237] on p-accordion-header "Animals (1)" at bounding box center [1328, 242] width 109 height 37
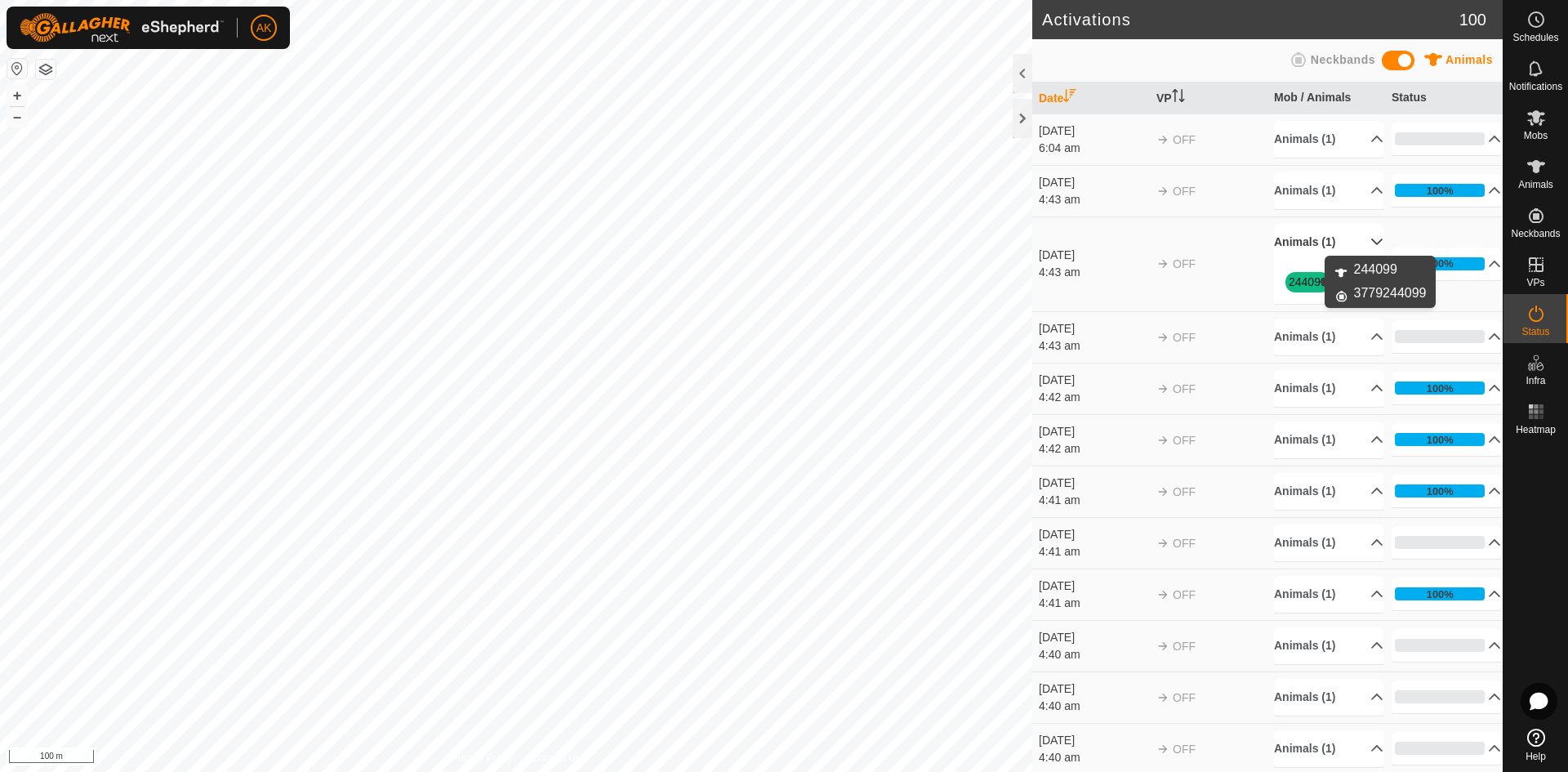
click at [1298, 275] on link "244099" at bounding box center [1307, 281] width 39 height 13
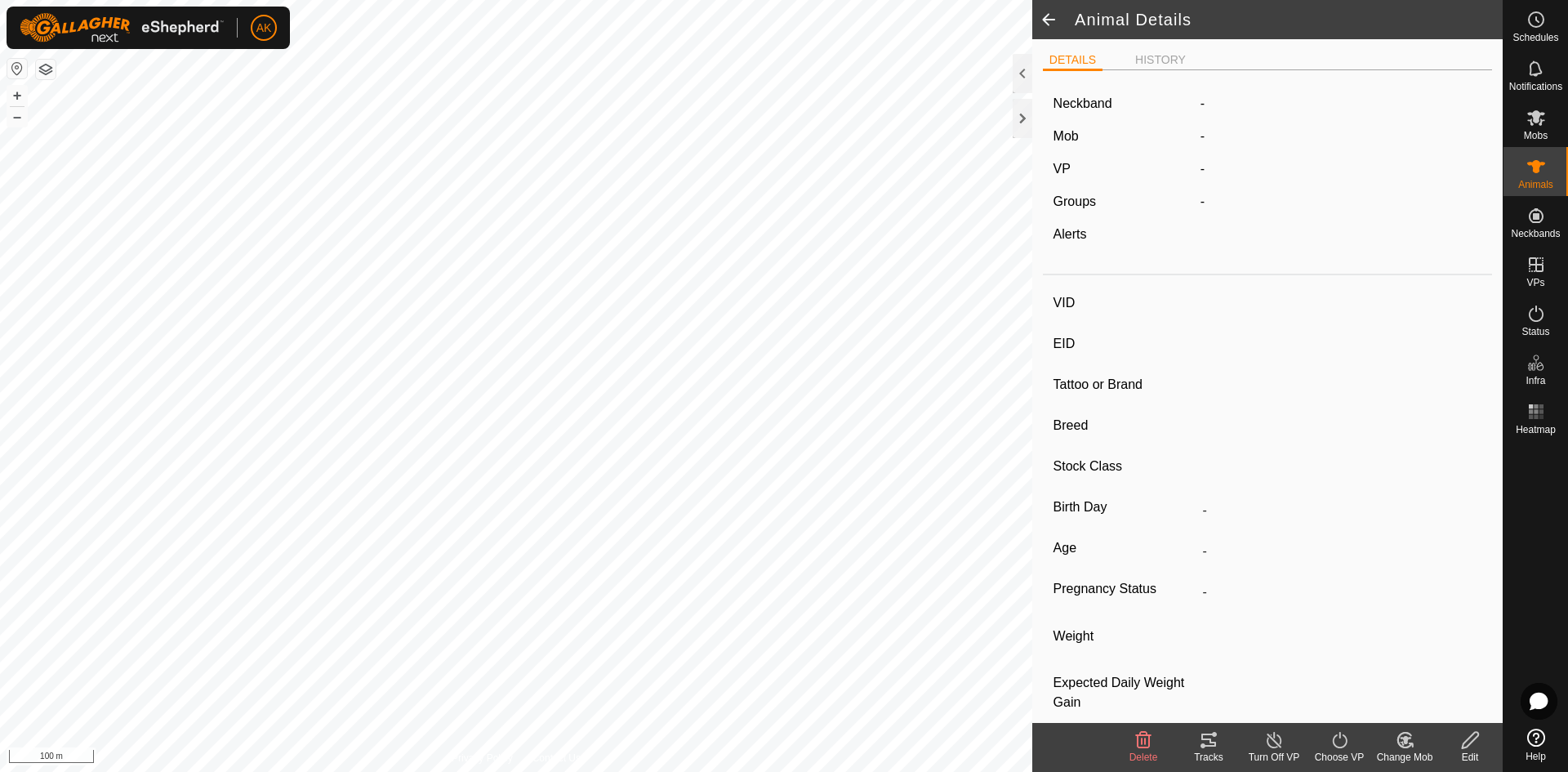
type input "244099"
type input "-"
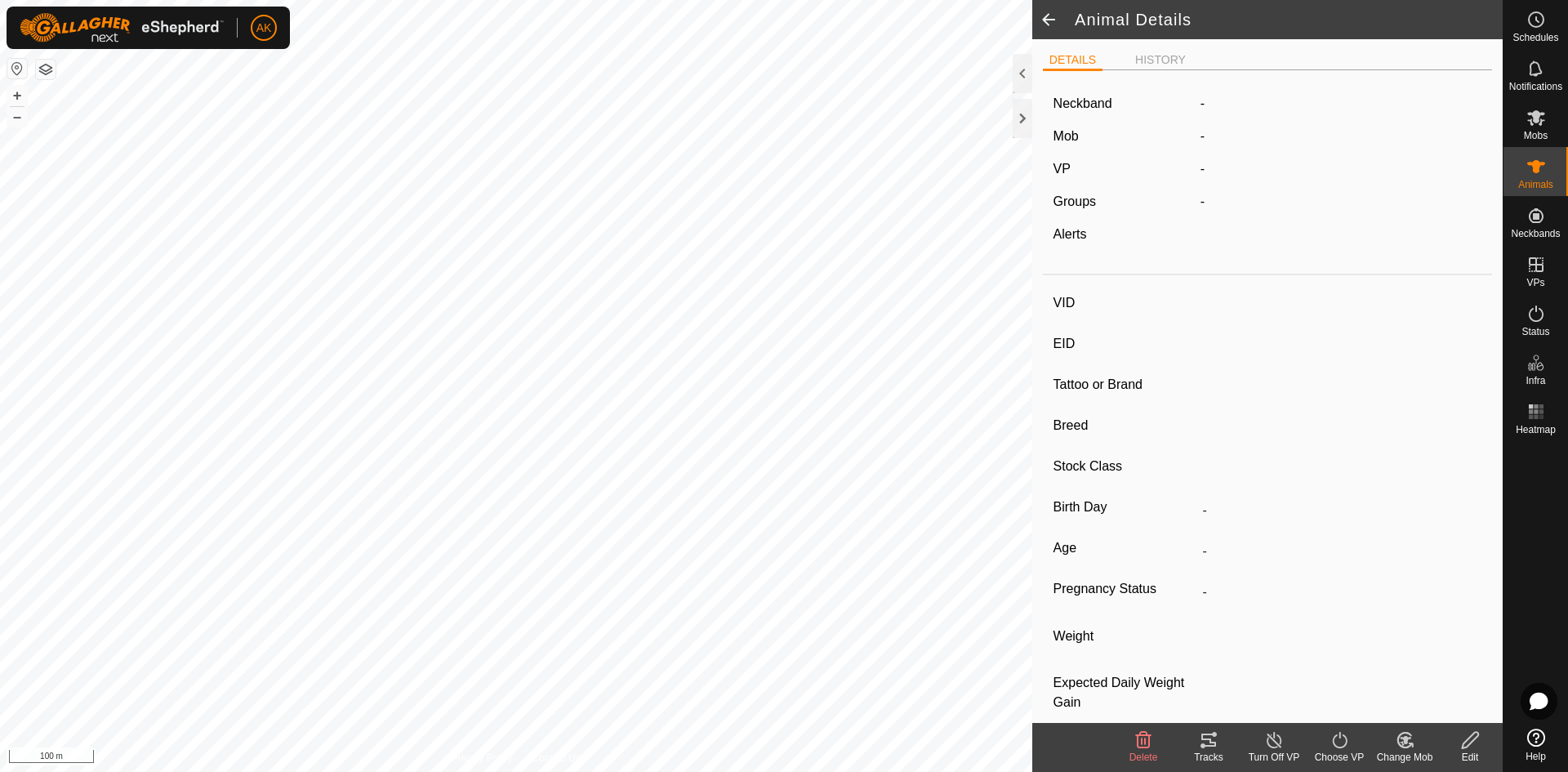
type input "-"
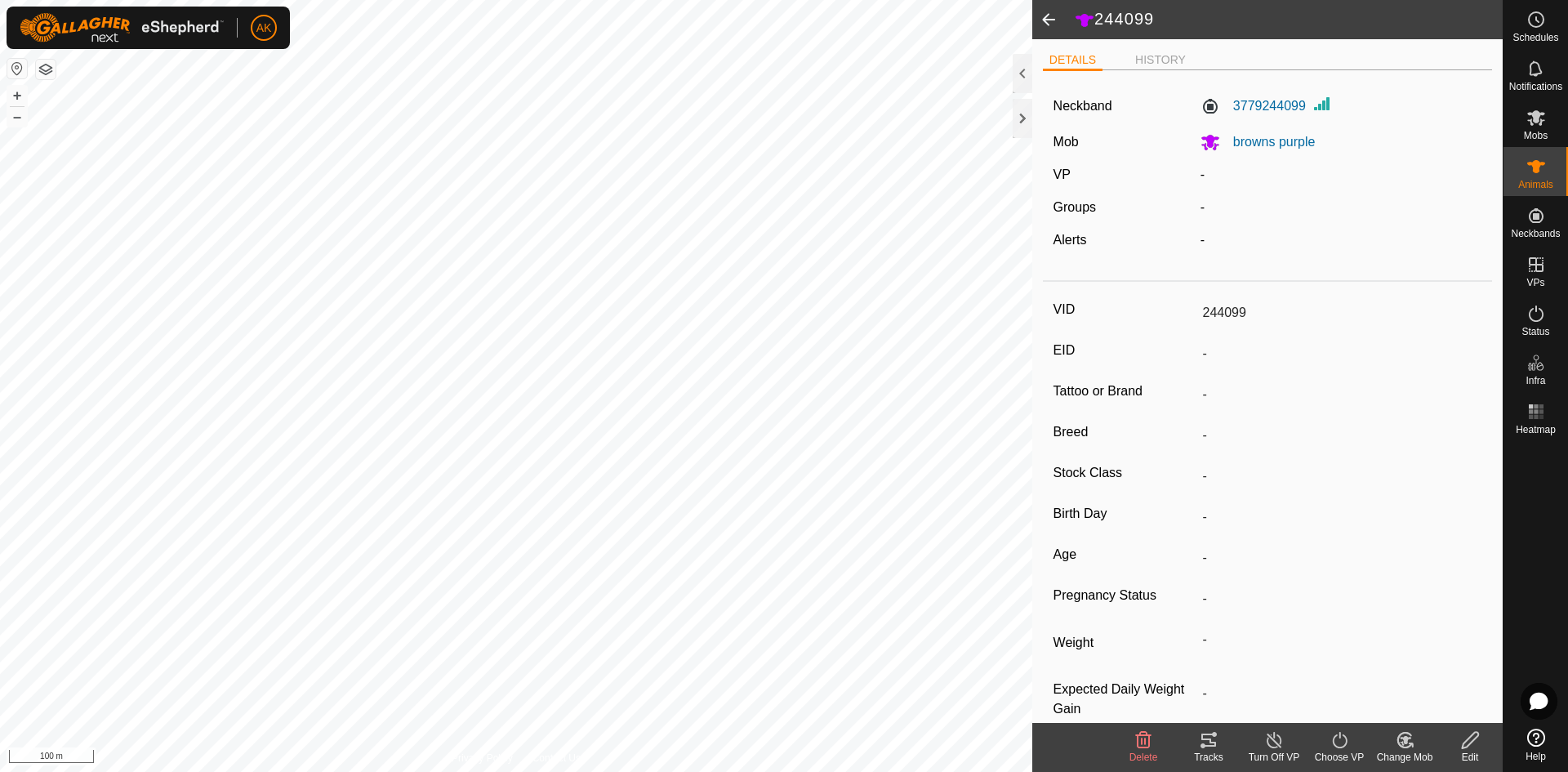
click at [1049, 13] on span at bounding box center [1049, 19] width 33 height 39
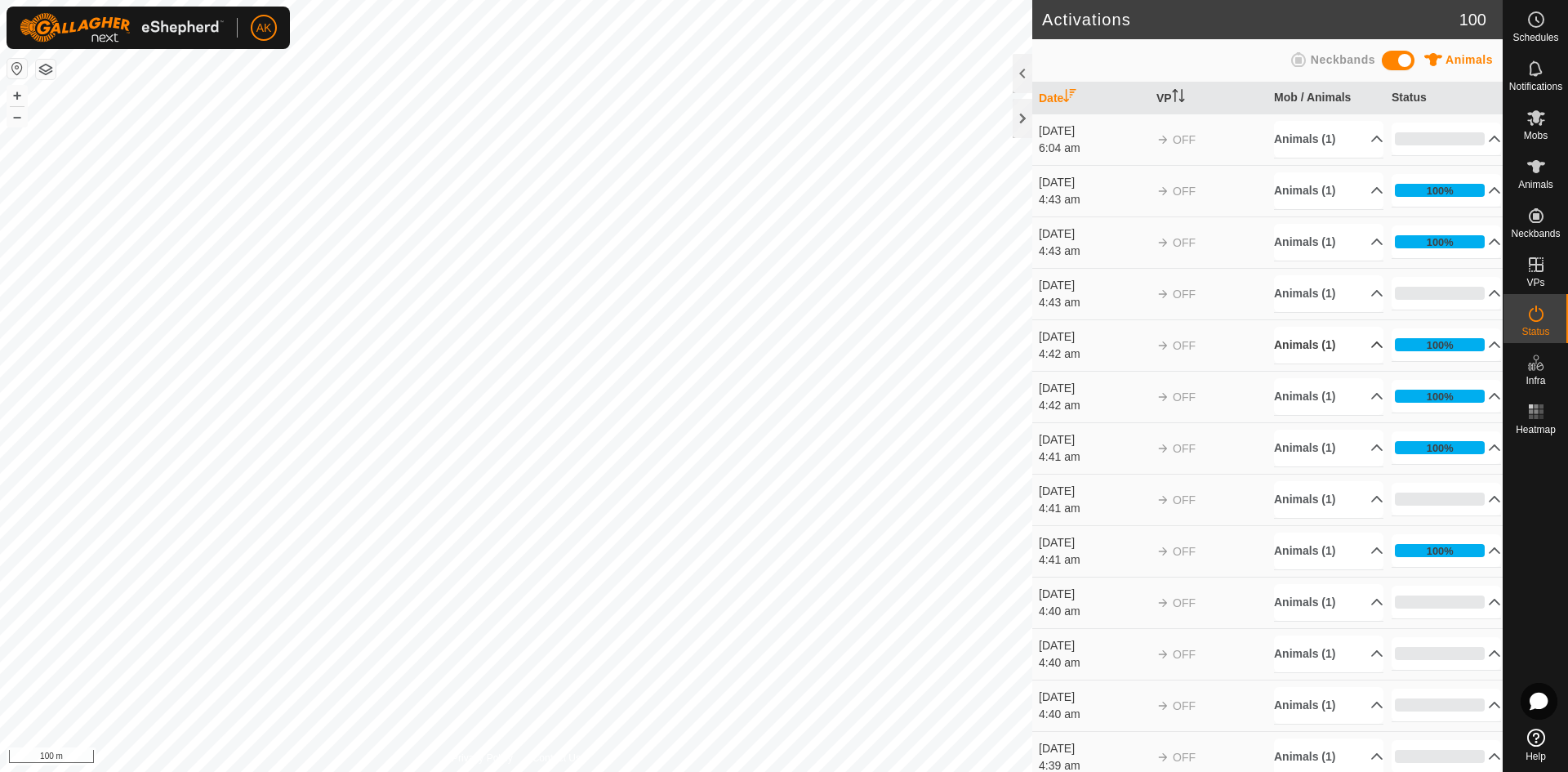
click at [1318, 345] on p-accordion-header "Animals (1)" at bounding box center [1328, 345] width 109 height 37
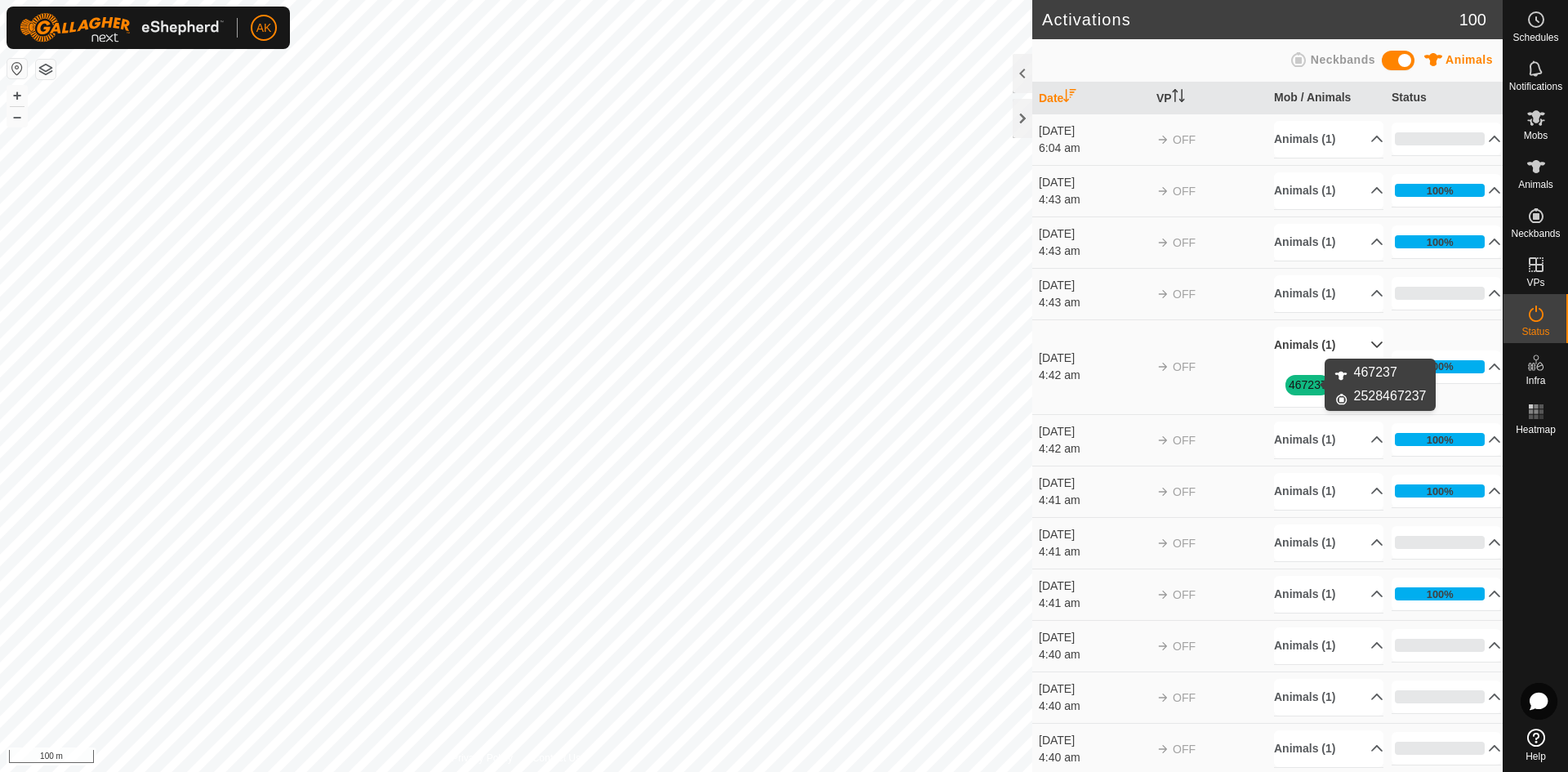
click at [1306, 386] on link "467237" at bounding box center [1307, 384] width 39 height 13
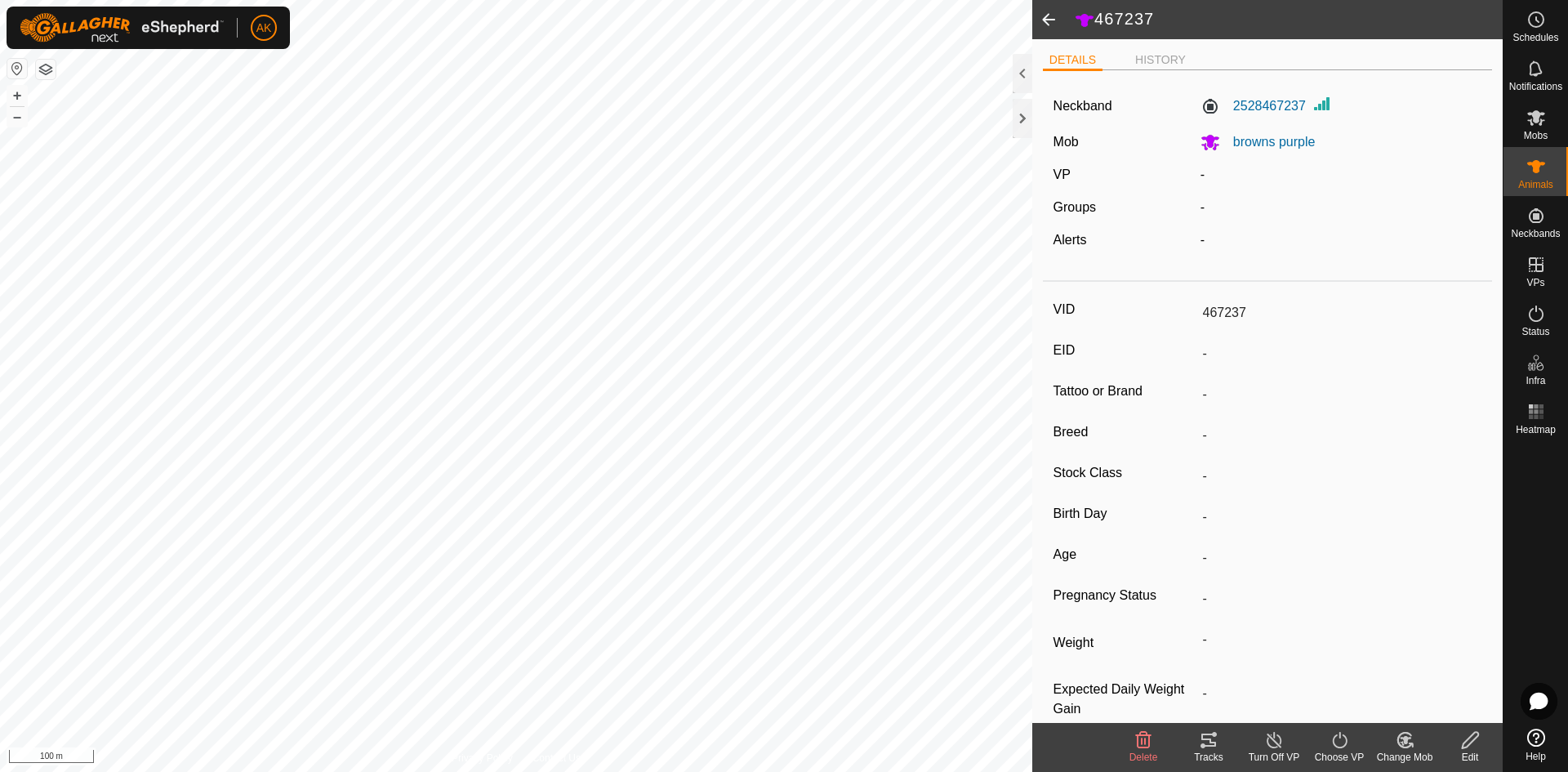
click at [1047, 19] on span at bounding box center [1049, 19] width 33 height 39
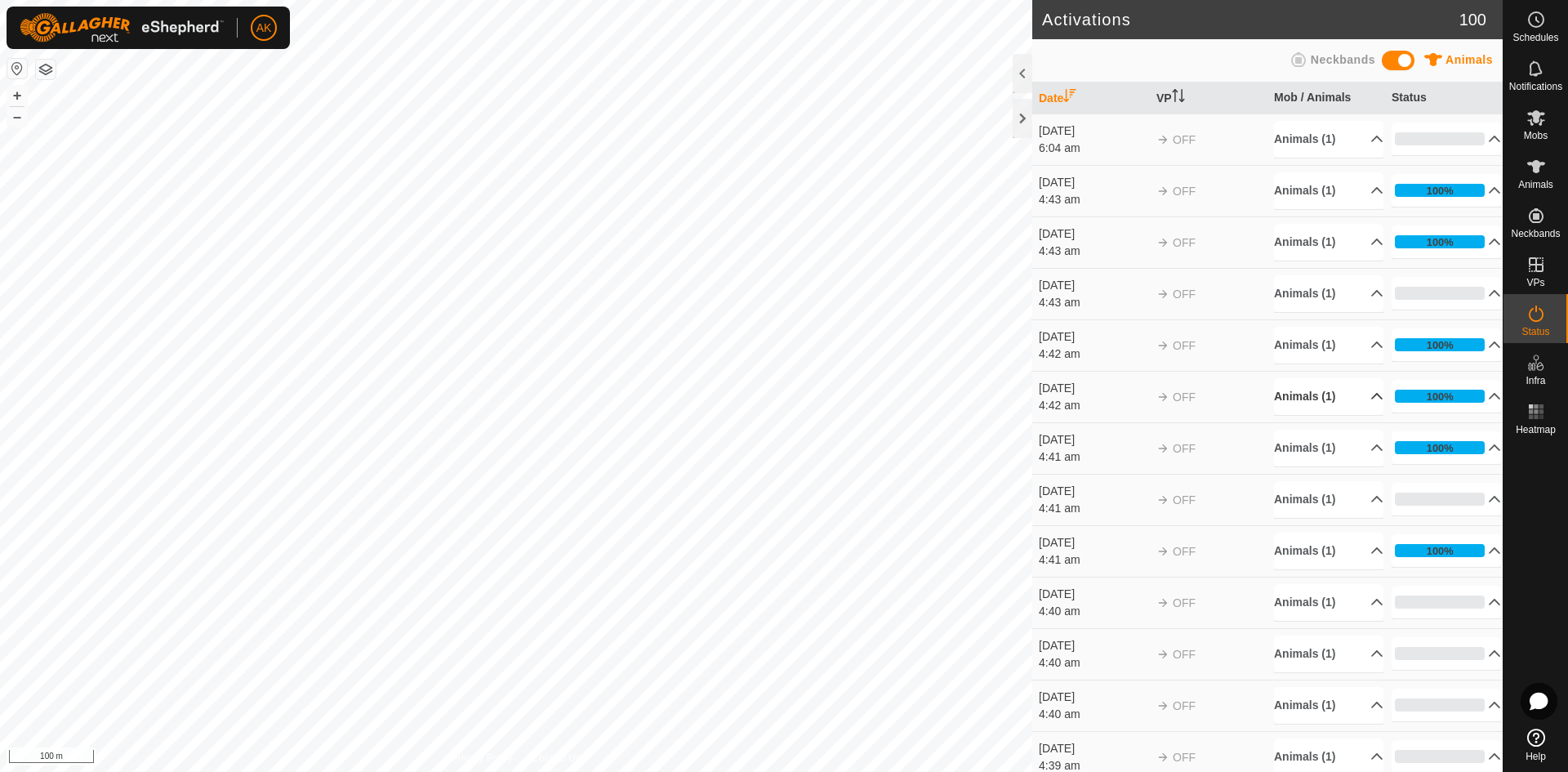
click at [1304, 403] on p-accordion-header "Animals (1)" at bounding box center [1328, 396] width 109 height 37
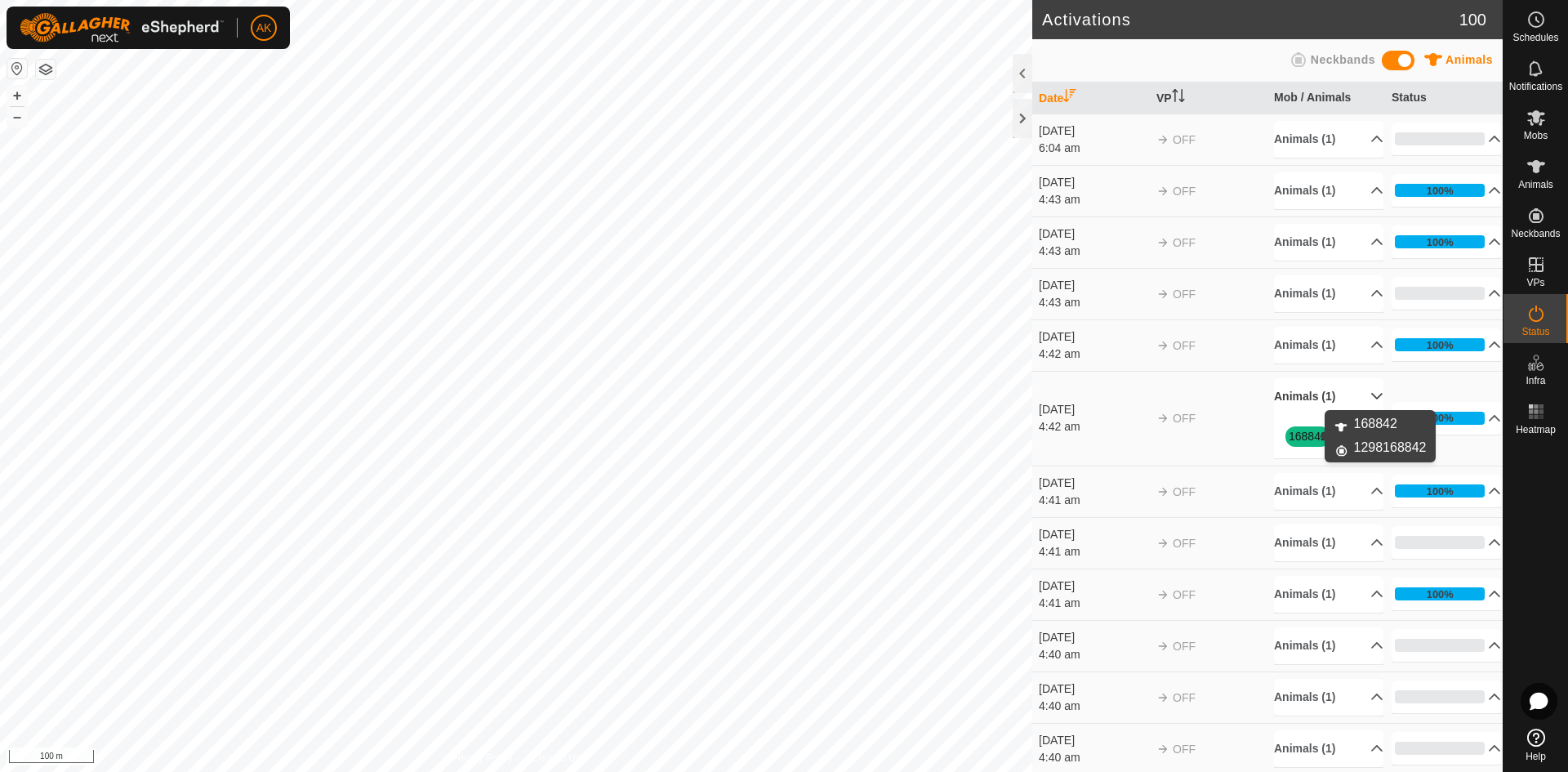
click at [1303, 437] on link "168842" at bounding box center [1307, 435] width 39 height 13
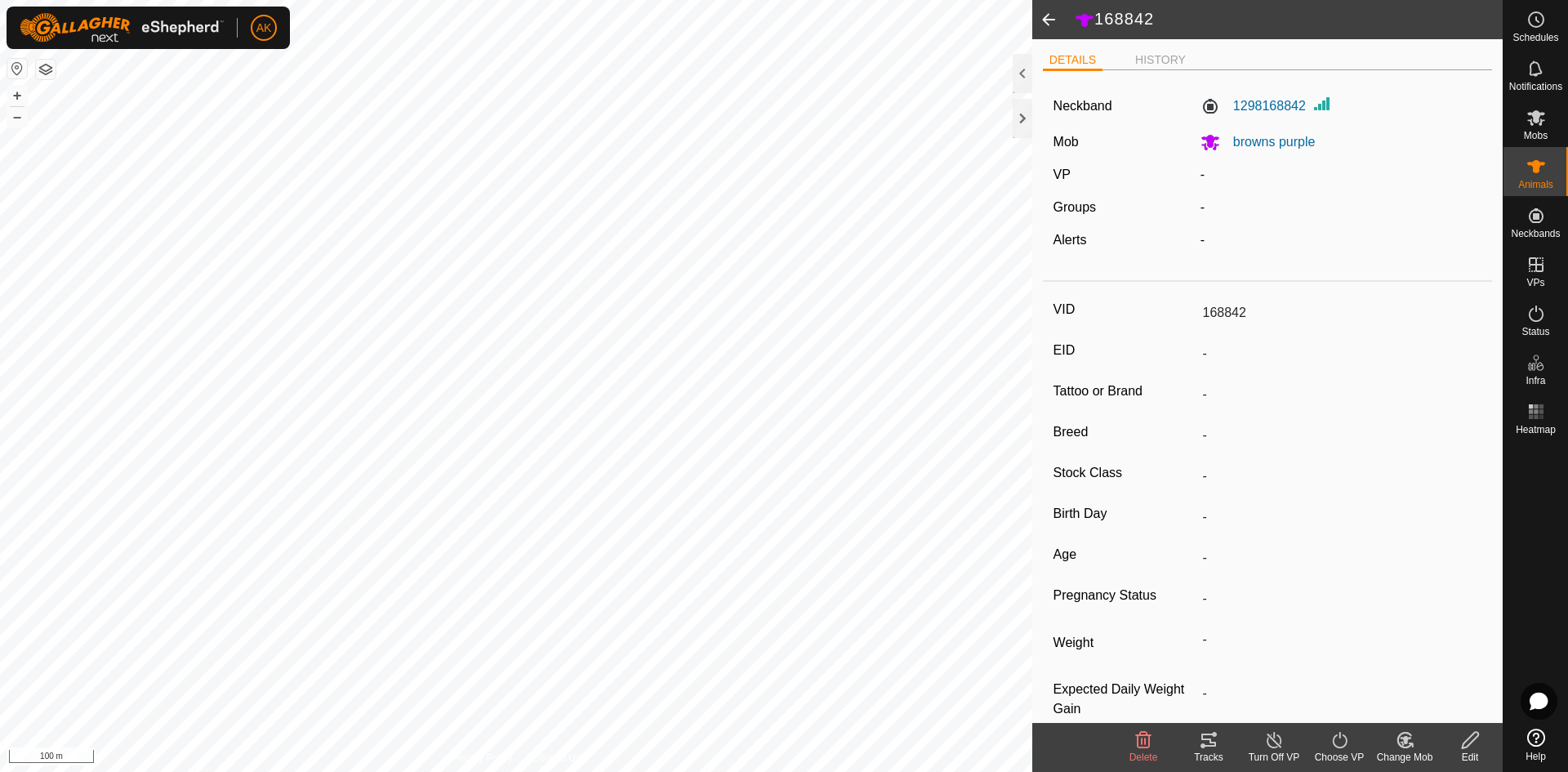
click at [1055, 17] on span at bounding box center [1049, 19] width 33 height 39
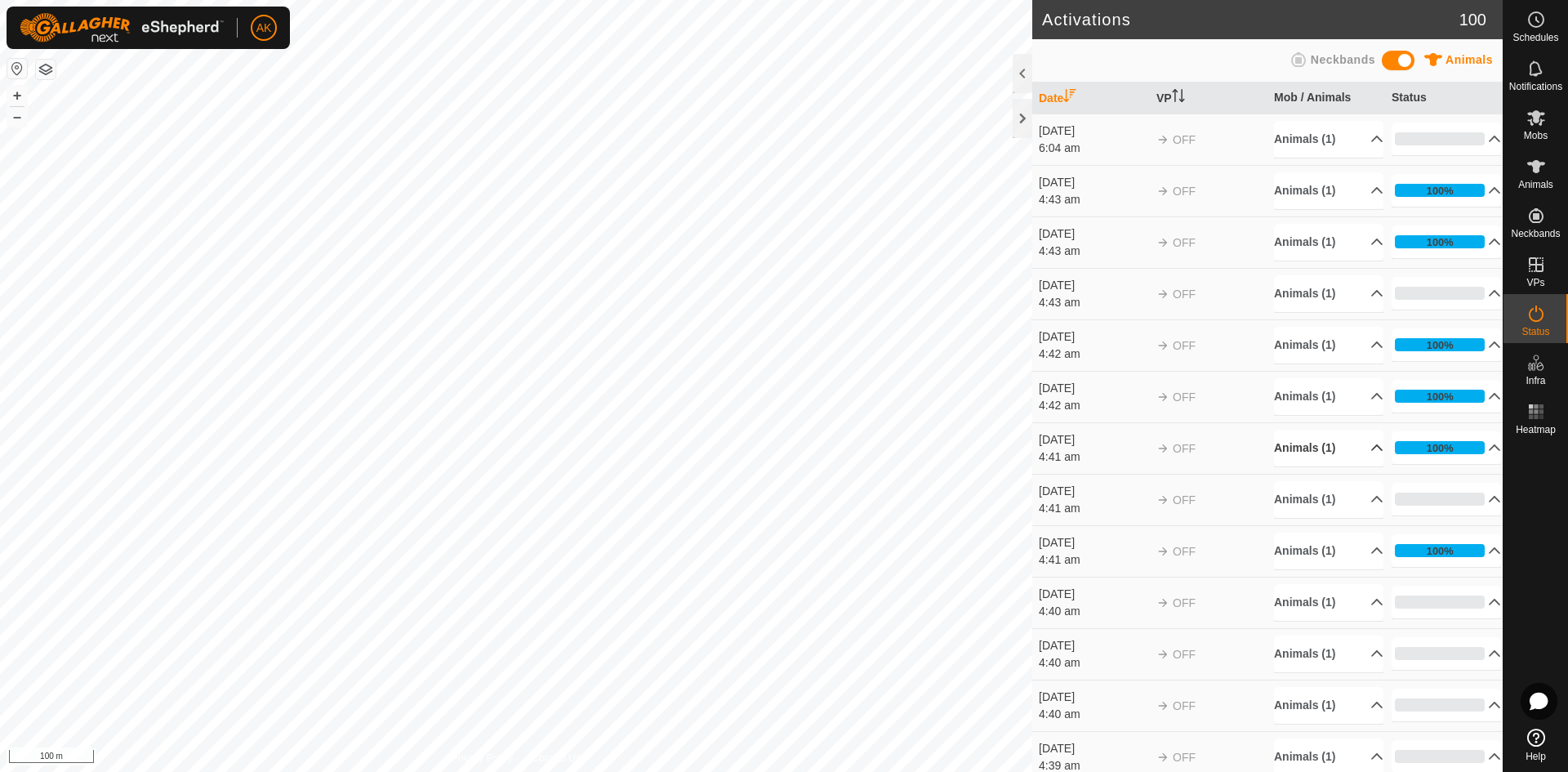
click at [1307, 446] on p-accordion-header "Animals (1)" at bounding box center [1328, 448] width 109 height 37
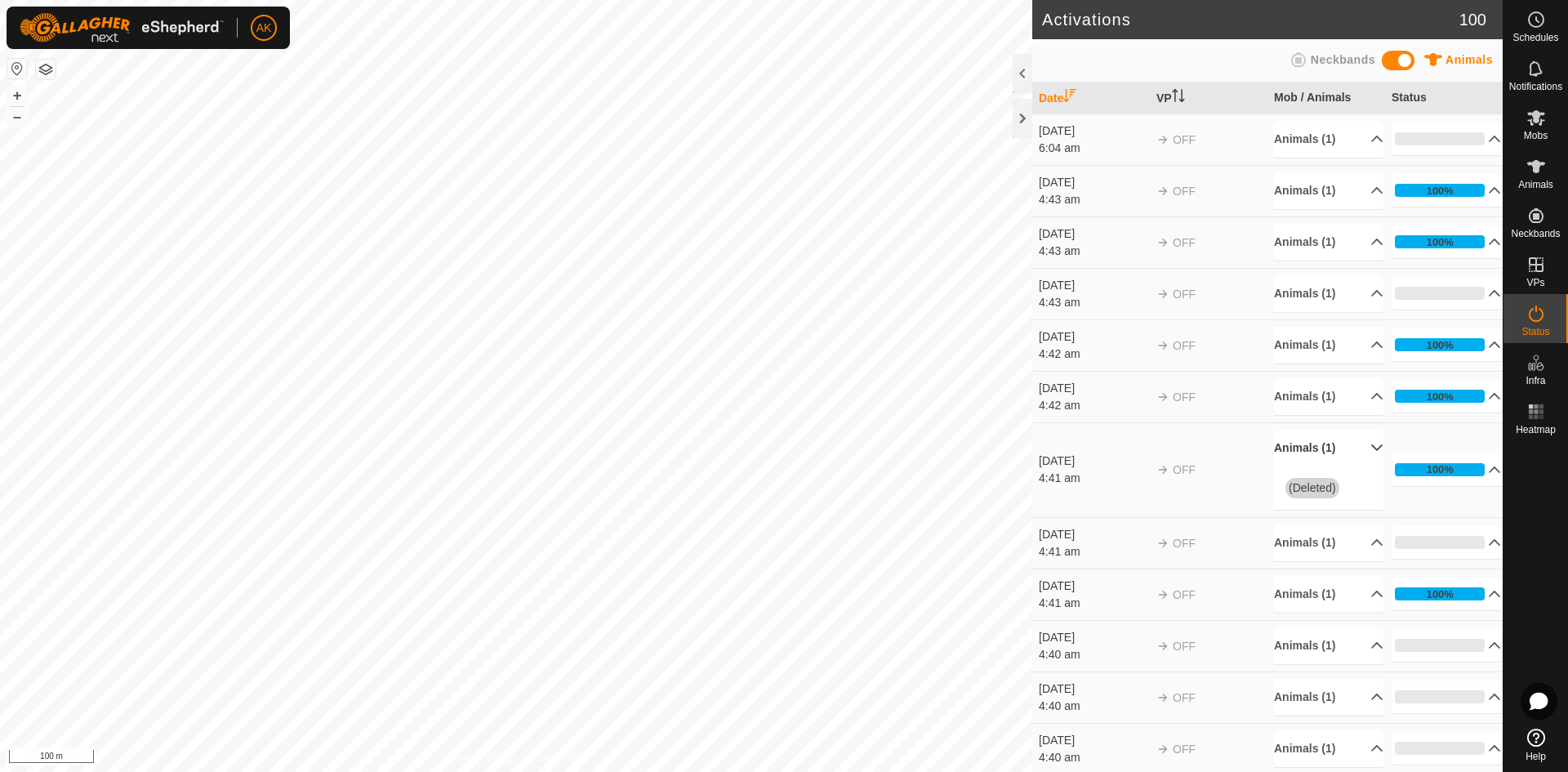
click at [1305, 492] on span "(Deleted)" at bounding box center [1312, 487] width 54 height 20
click at [1313, 592] on p-accordion-header "Animals (1)" at bounding box center [1328, 594] width 109 height 37
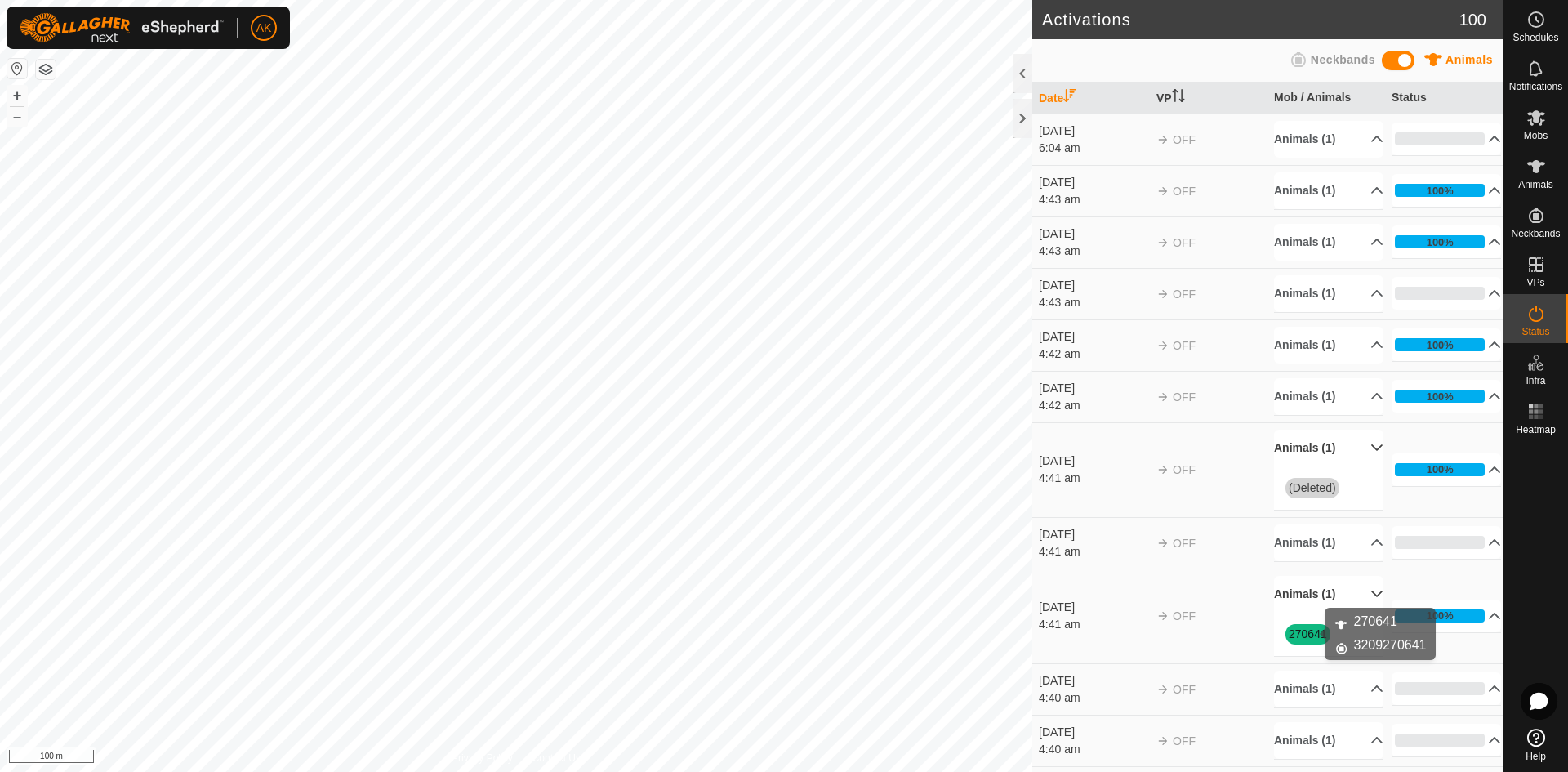
click at [1299, 637] on link "270641" at bounding box center [1307, 633] width 39 height 13
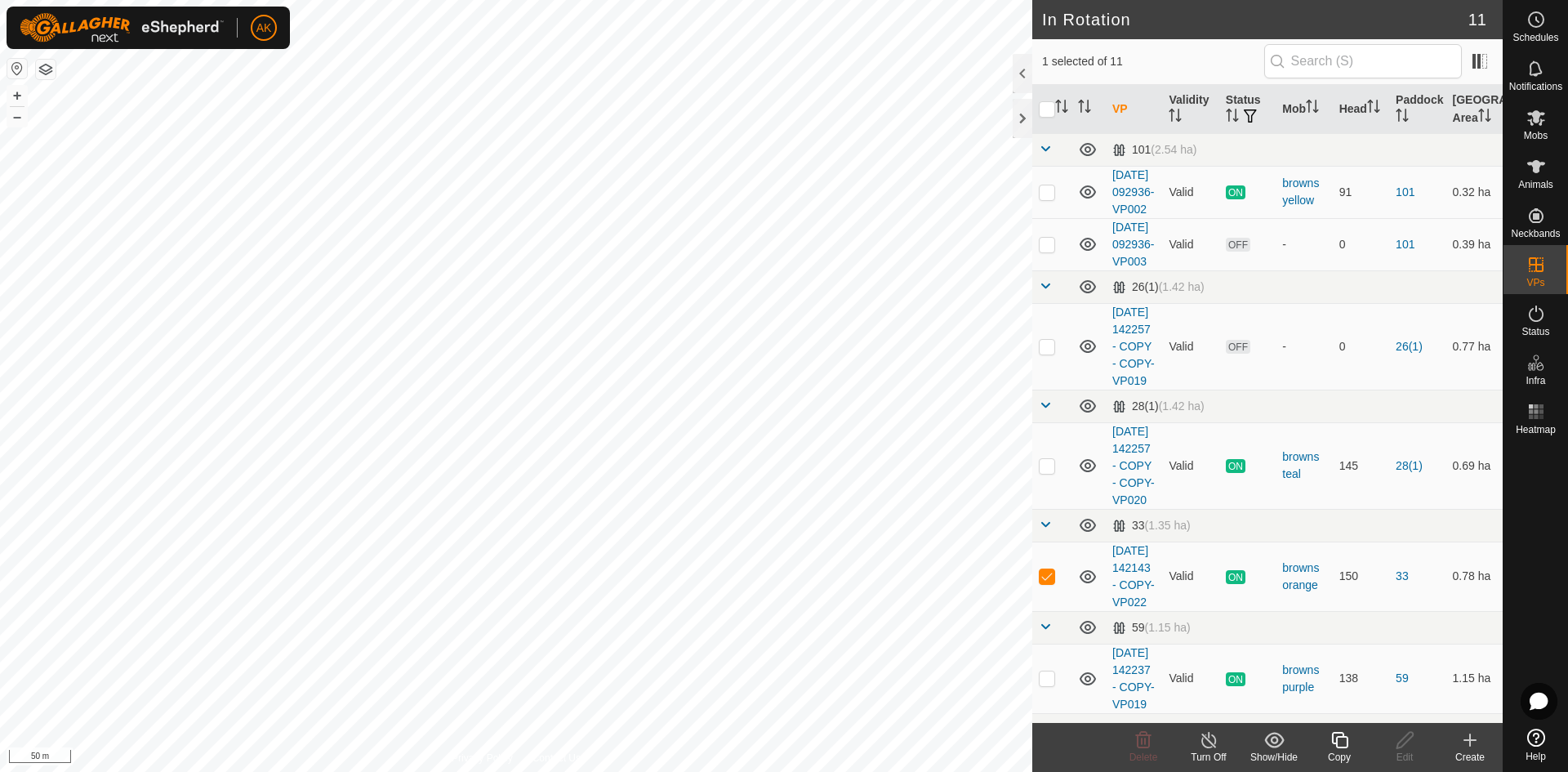
checkbox input "false"
checkbox input "true"
click at [1214, 737] on icon at bounding box center [1208, 739] width 15 height 16
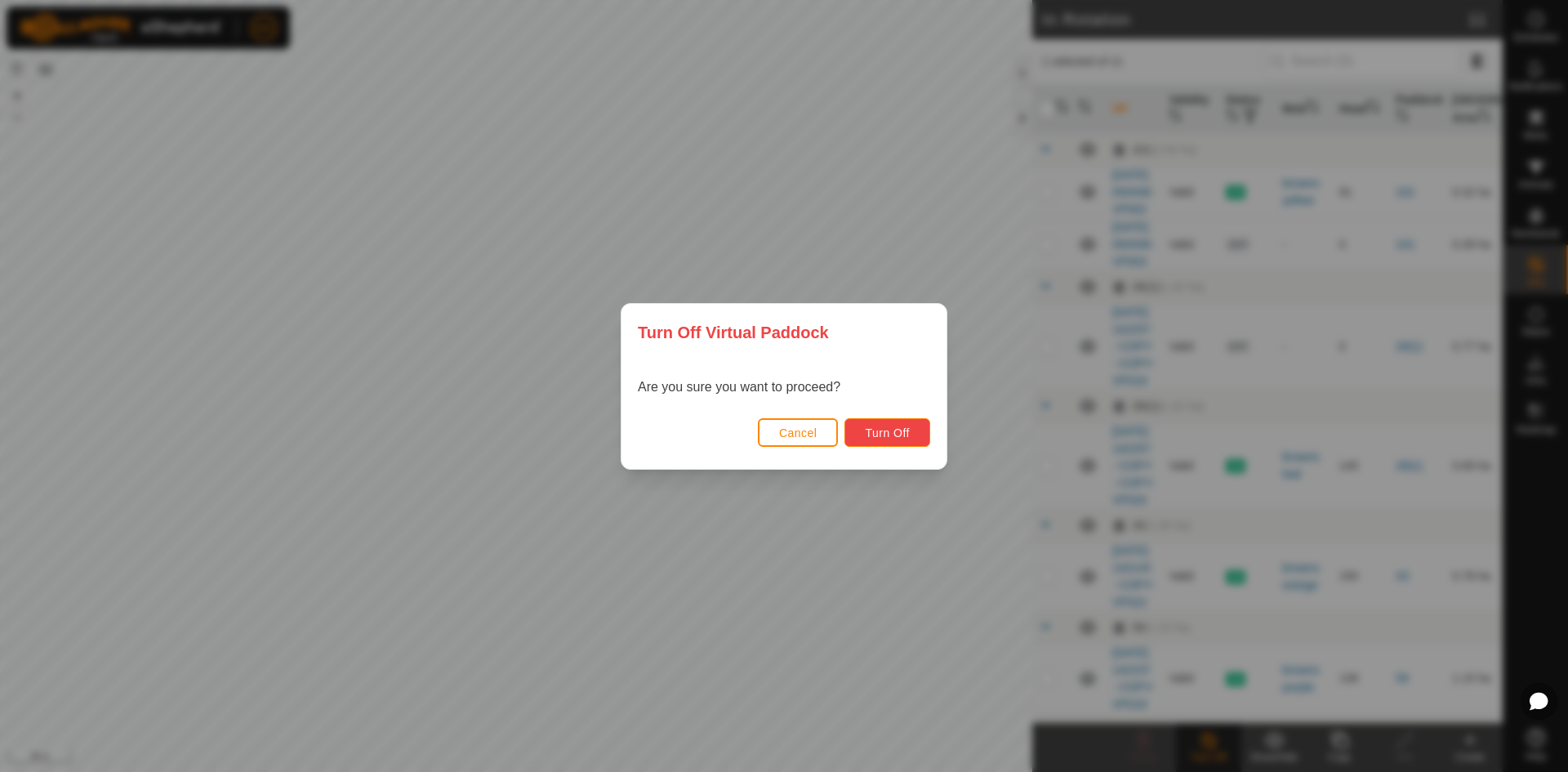
click at [903, 441] on button "Turn Off" at bounding box center [887, 433] width 86 height 29
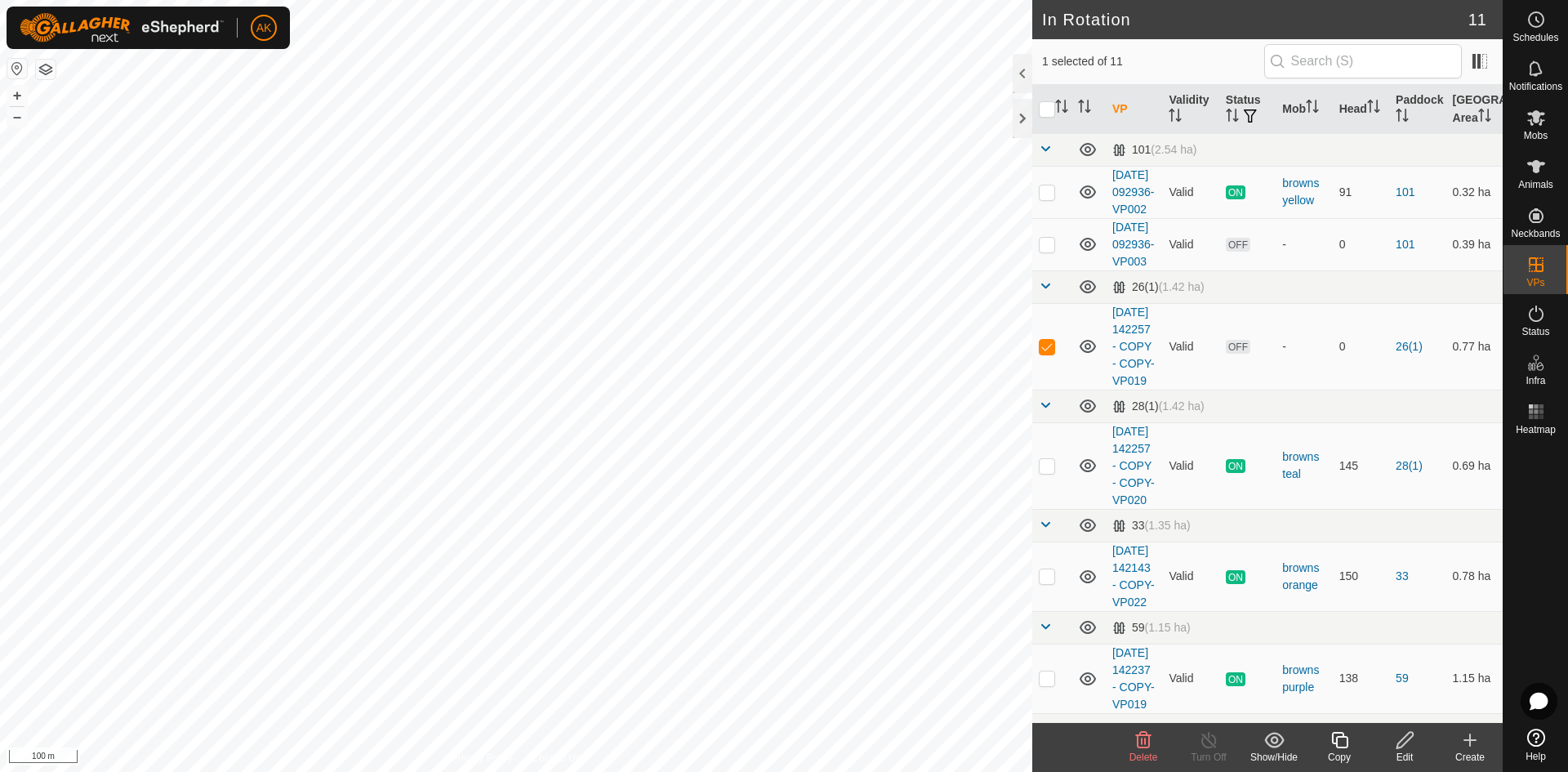
click at [1141, 737] on icon at bounding box center [1143, 740] width 19 height 19
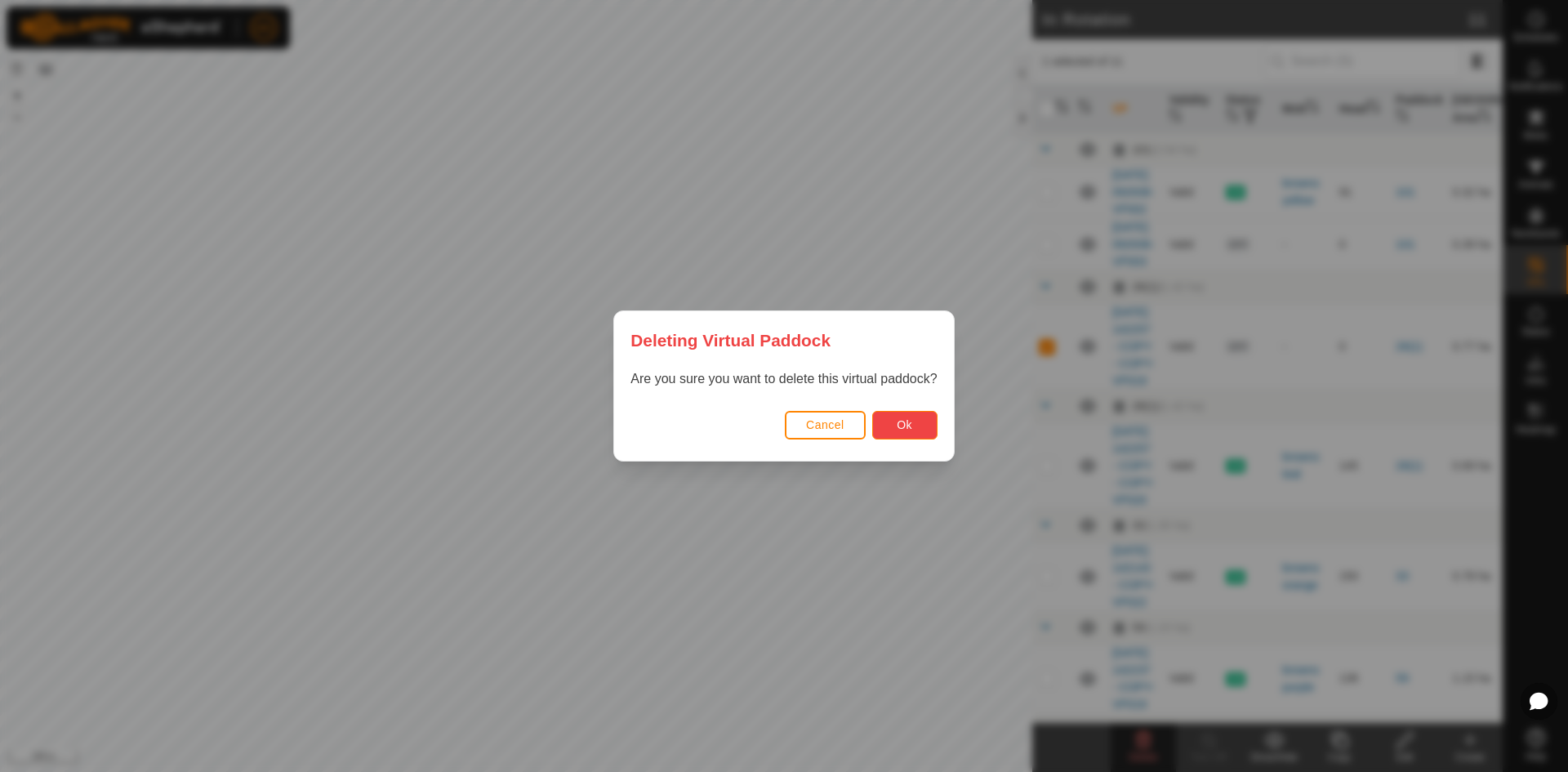
click at [911, 427] on span "Ok" at bounding box center [905, 424] width 15 height 13
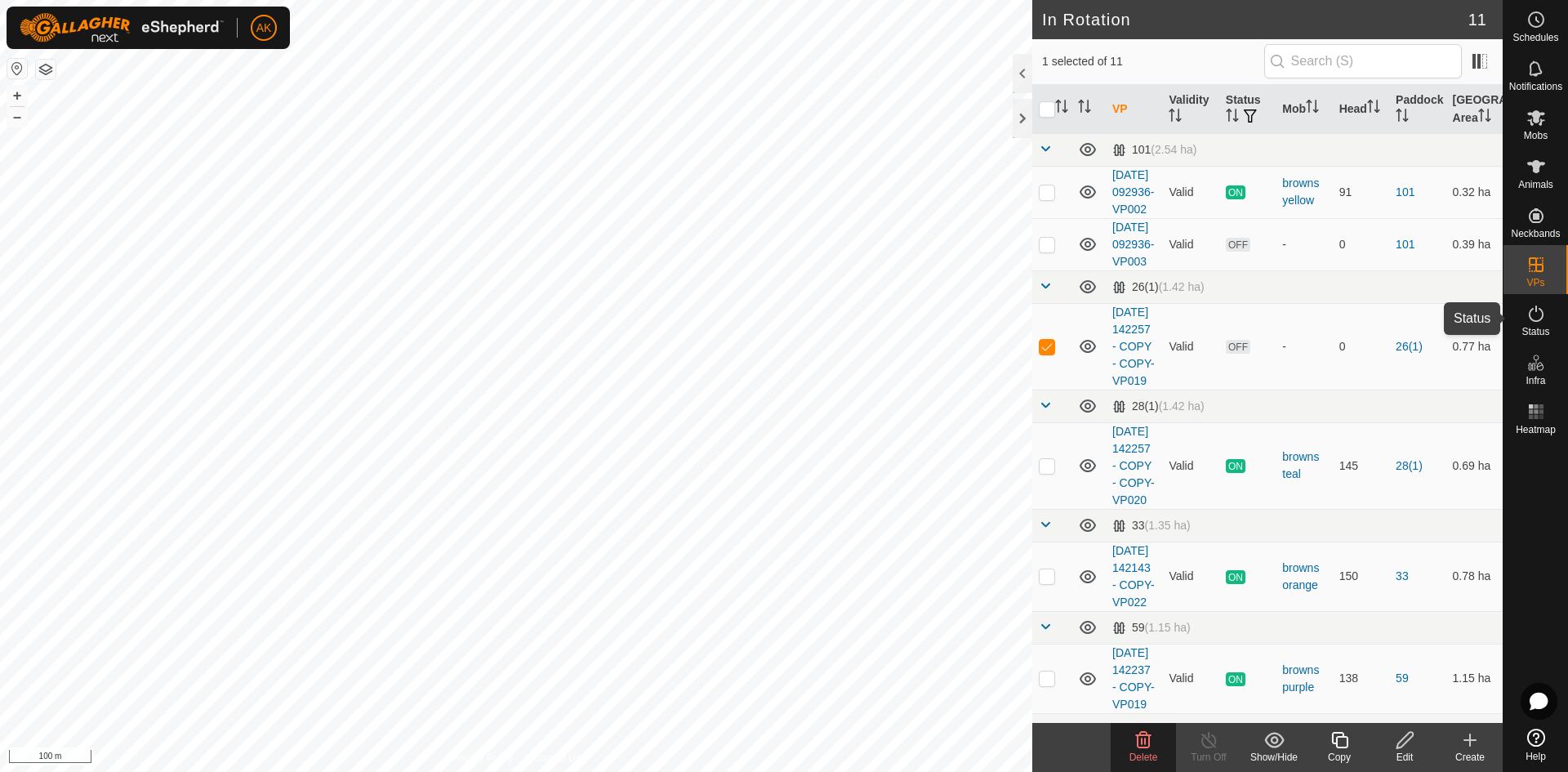
click at [1538, 319] on icon at bounding box center [1536, 314] width 19 height 19
click at [1538, 117] on icon at bounding box center [1536, 118] width 18 height 15
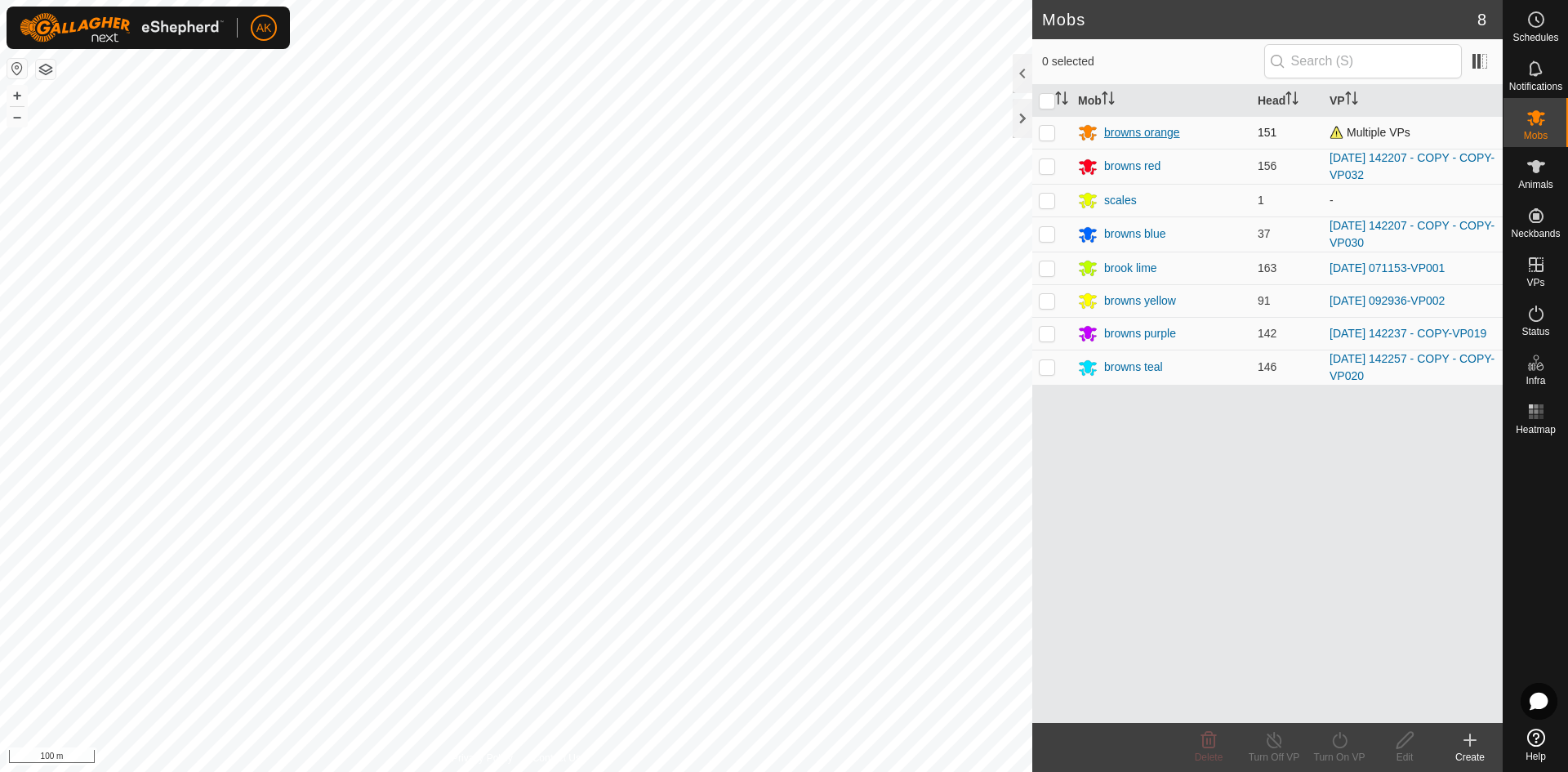
click at [1159, 128] on div "browns orange" at bounding box center [1142, 133] width 76 height 17
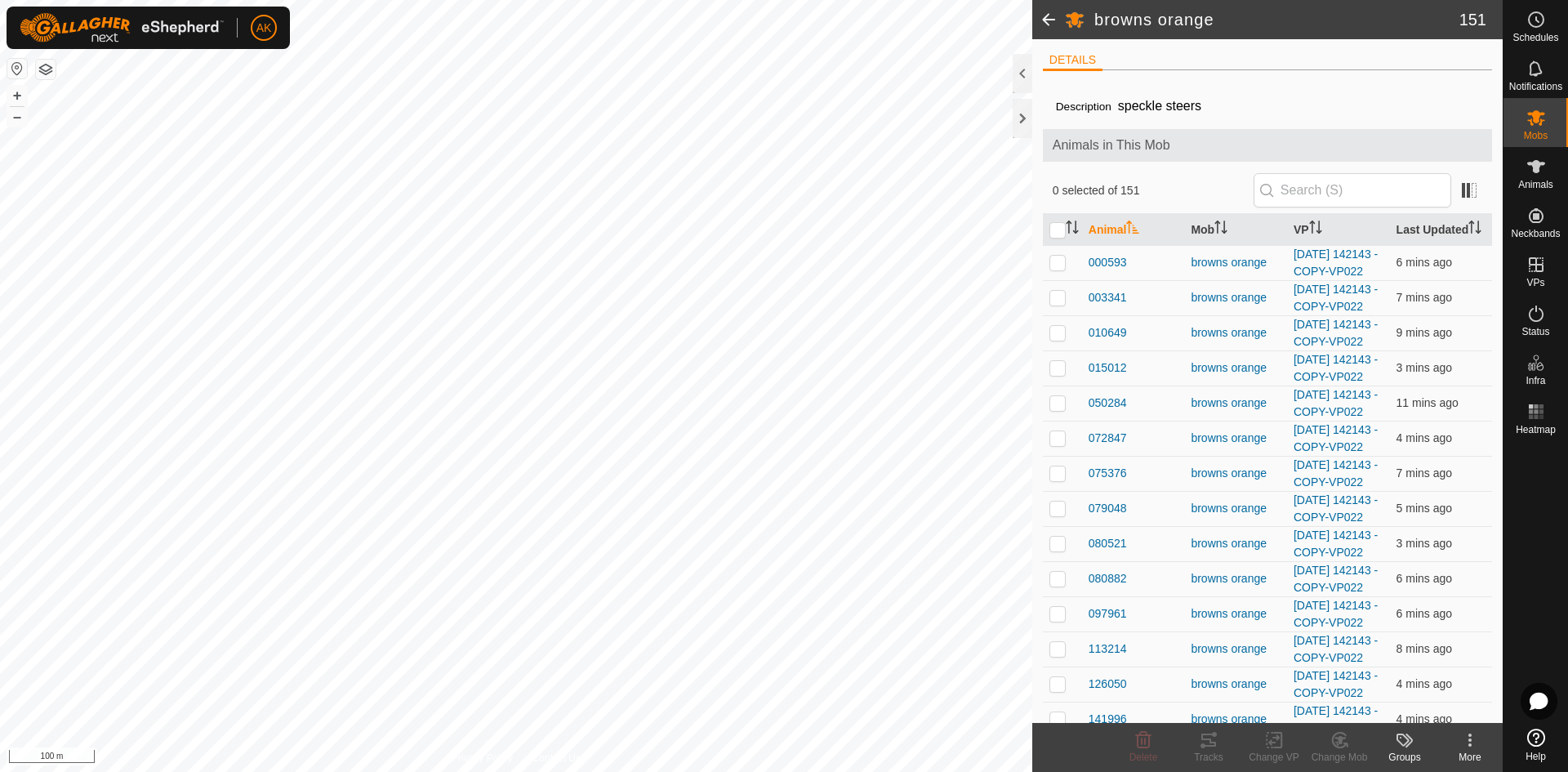
click at [1057, 17] on span at bounding box center [1049, 19] width 33 height 39
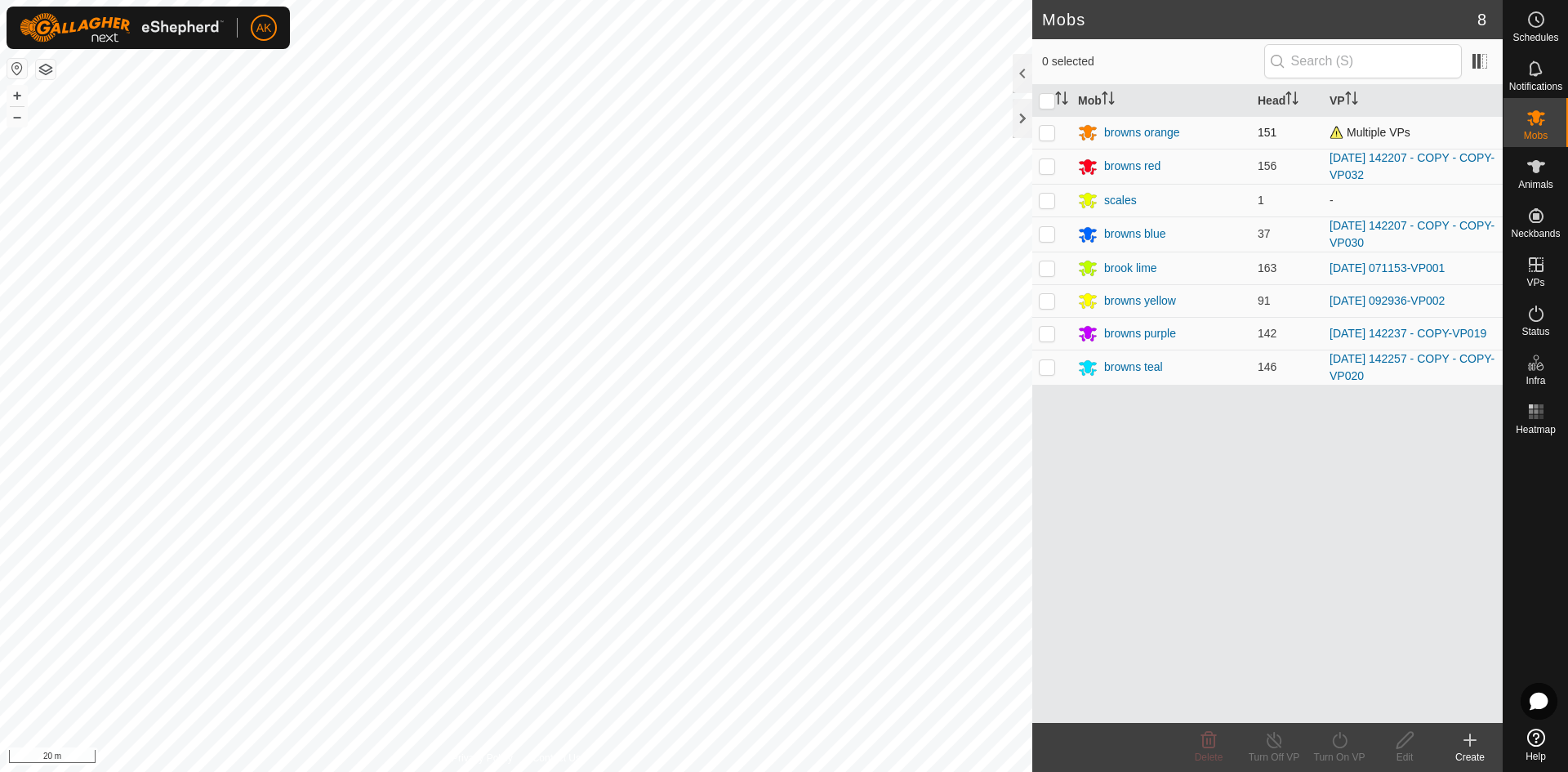
click at [1356, 131] on span "Multiple VPs" at bounding box center [1369, 132] width 80 height 13
click at [1049, 136] on p-checkbox at bounding box center [1046, 132] width 16 height 13
checkbox input "true"
click at [1345, 737] on icon at bounding box center [1338, 739] width 15 height 16
click at [1330, 710] on link "Now" at bounding box center [1388, 704] width 162 height 33
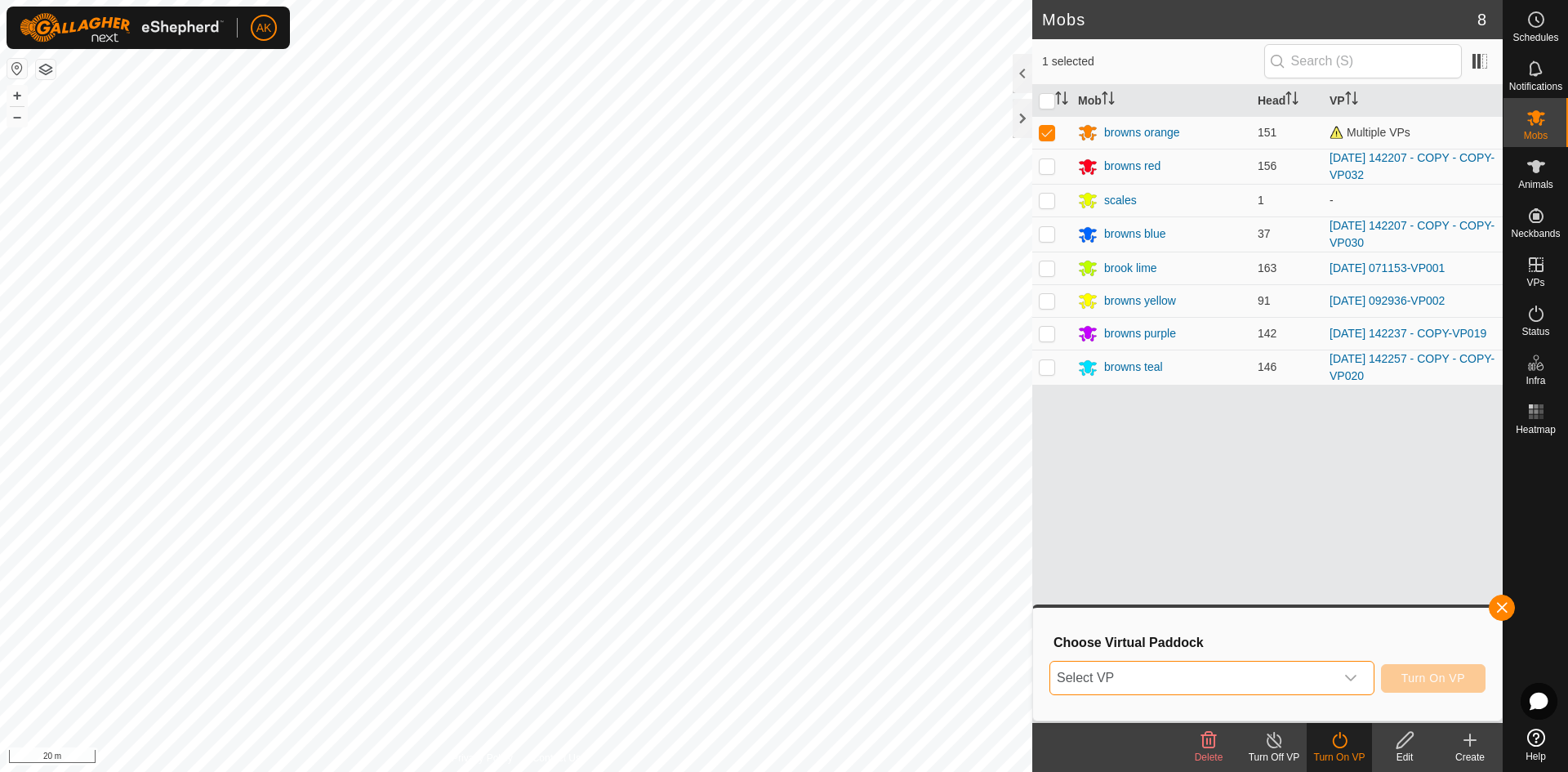
click at [1211, 678] on span "Select VP" at bounding box center [1191, 678] width 284 height 33
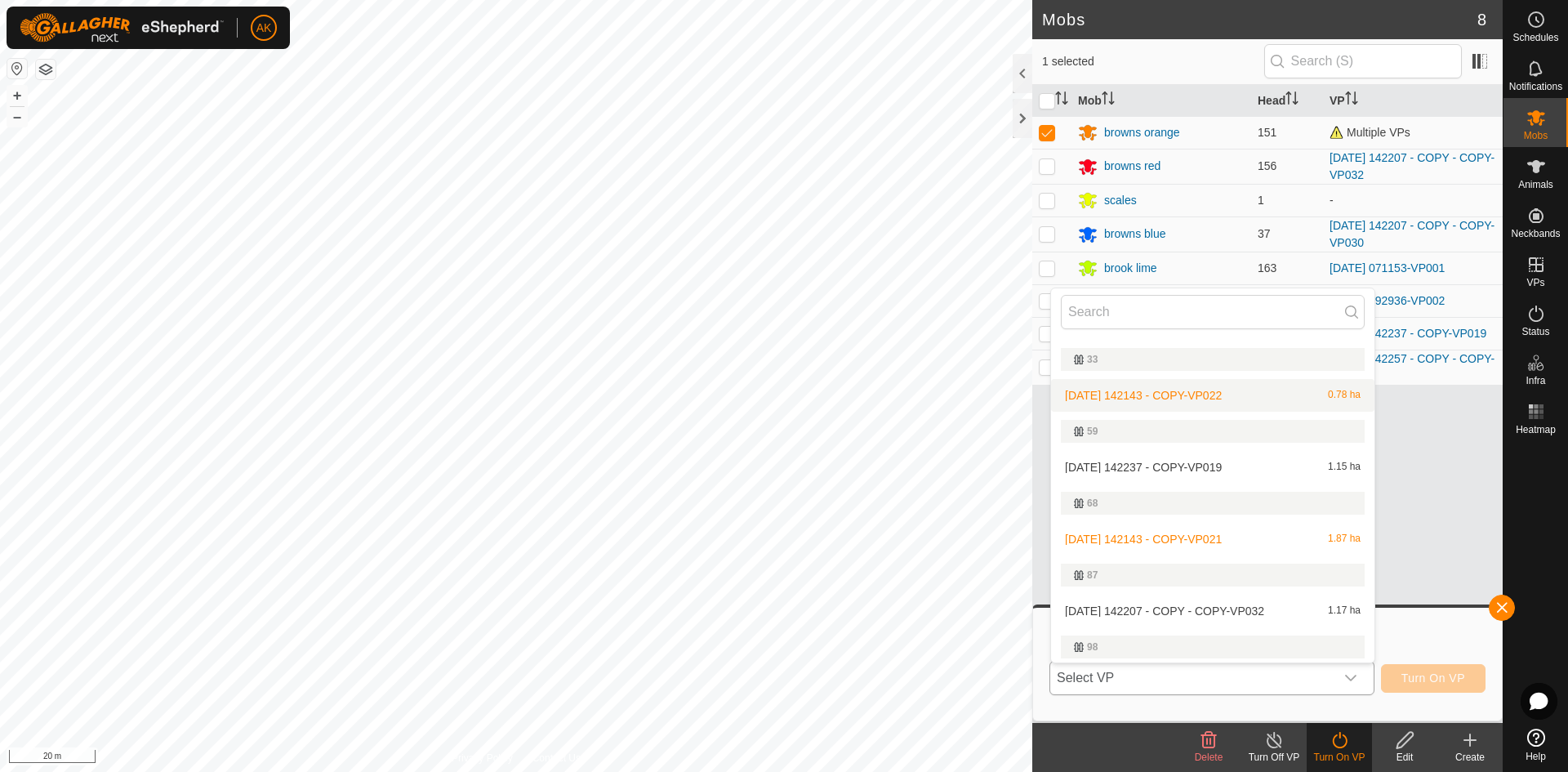
scroll to position [245, 0]
click at [1471, 573] on div "Mob Head VP browns orange 151 Multiple VPs browns red 156 [DATE] 142207 - COPY …" at bounding box center [1268, 404] width 471 height 637
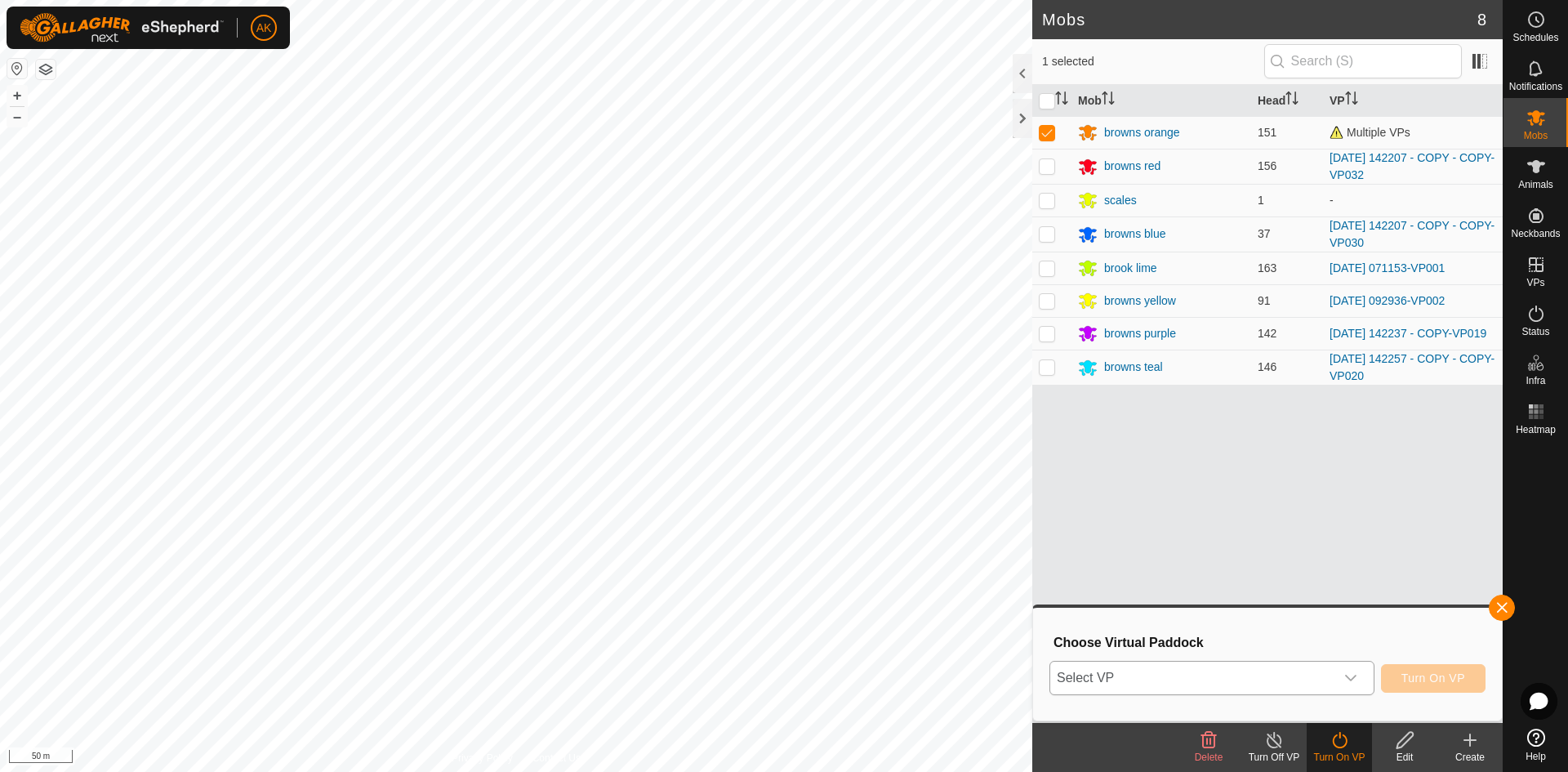
click at [1355, 677] on icon "dropdown trigger" at bounding box center [1351, 677] width 12 height 7
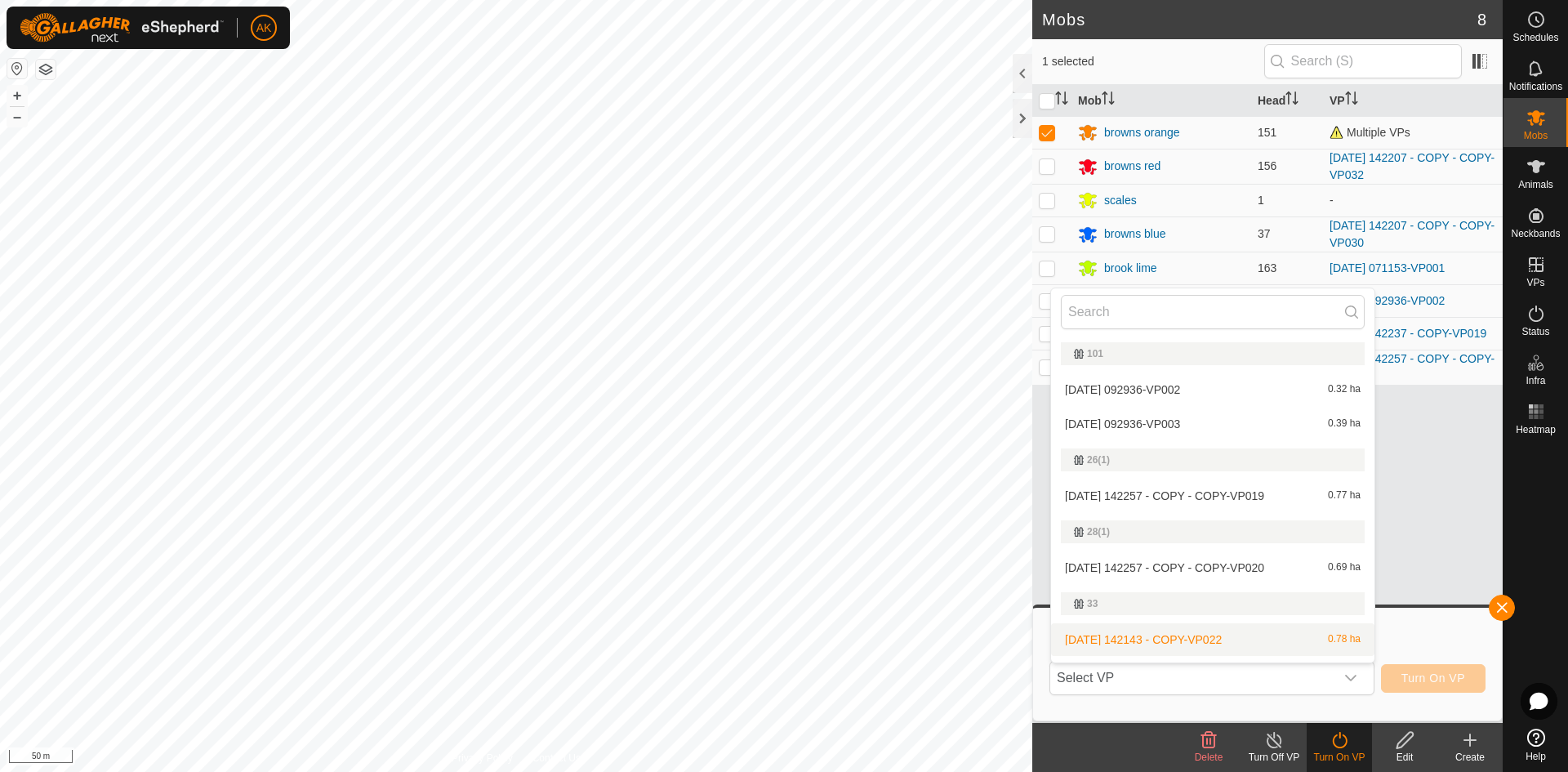
click at [1262, 746] on turn-off-svg-icon at bounding box center [1274, 740] width 65 height 19
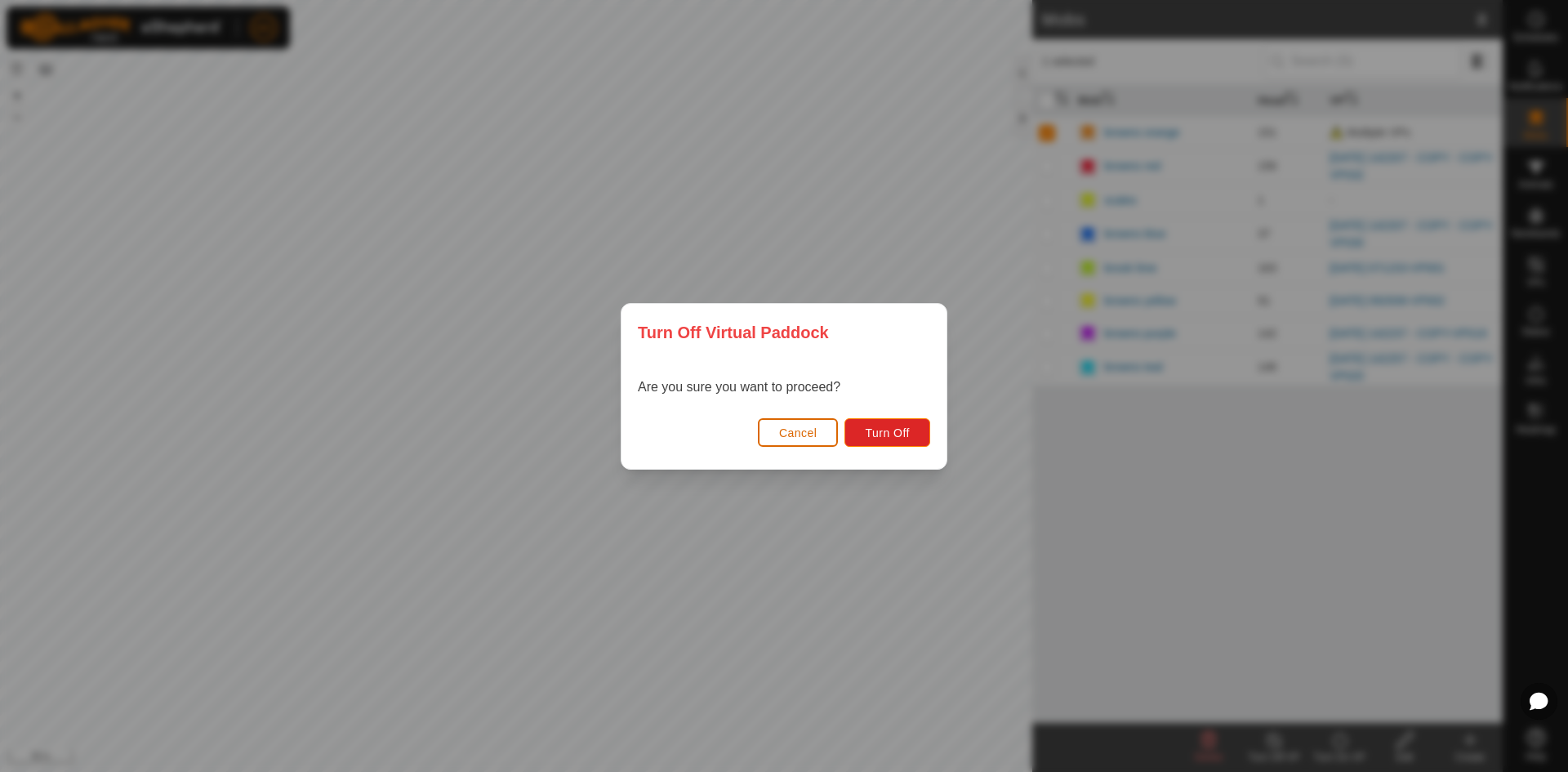
click at [775, 433] on button "Cancel" at bounding box center [797, 433] width 80 height 29
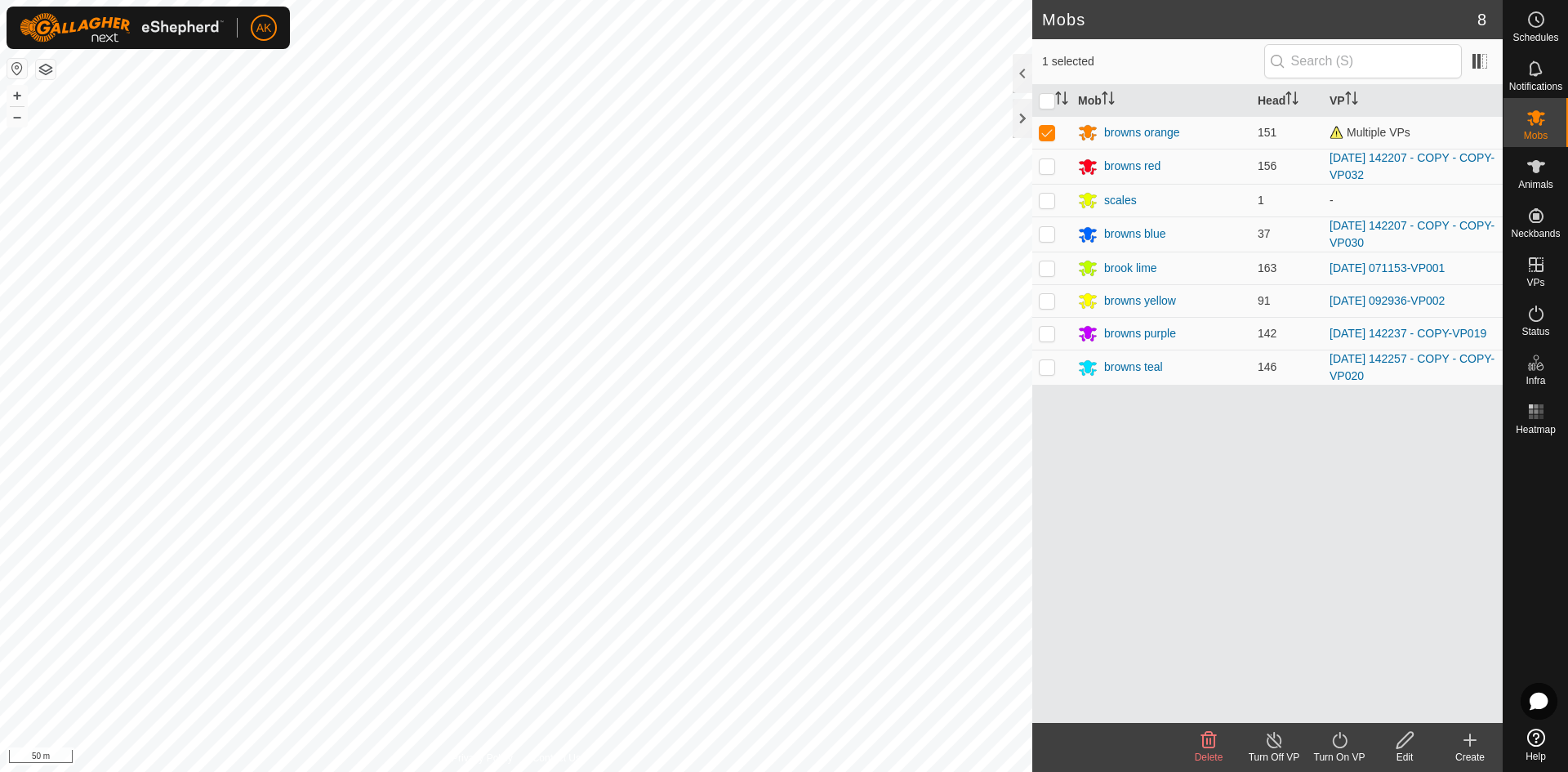
click at [1275, 742] on line at bounding box center [1274, 740] width 13 height 13
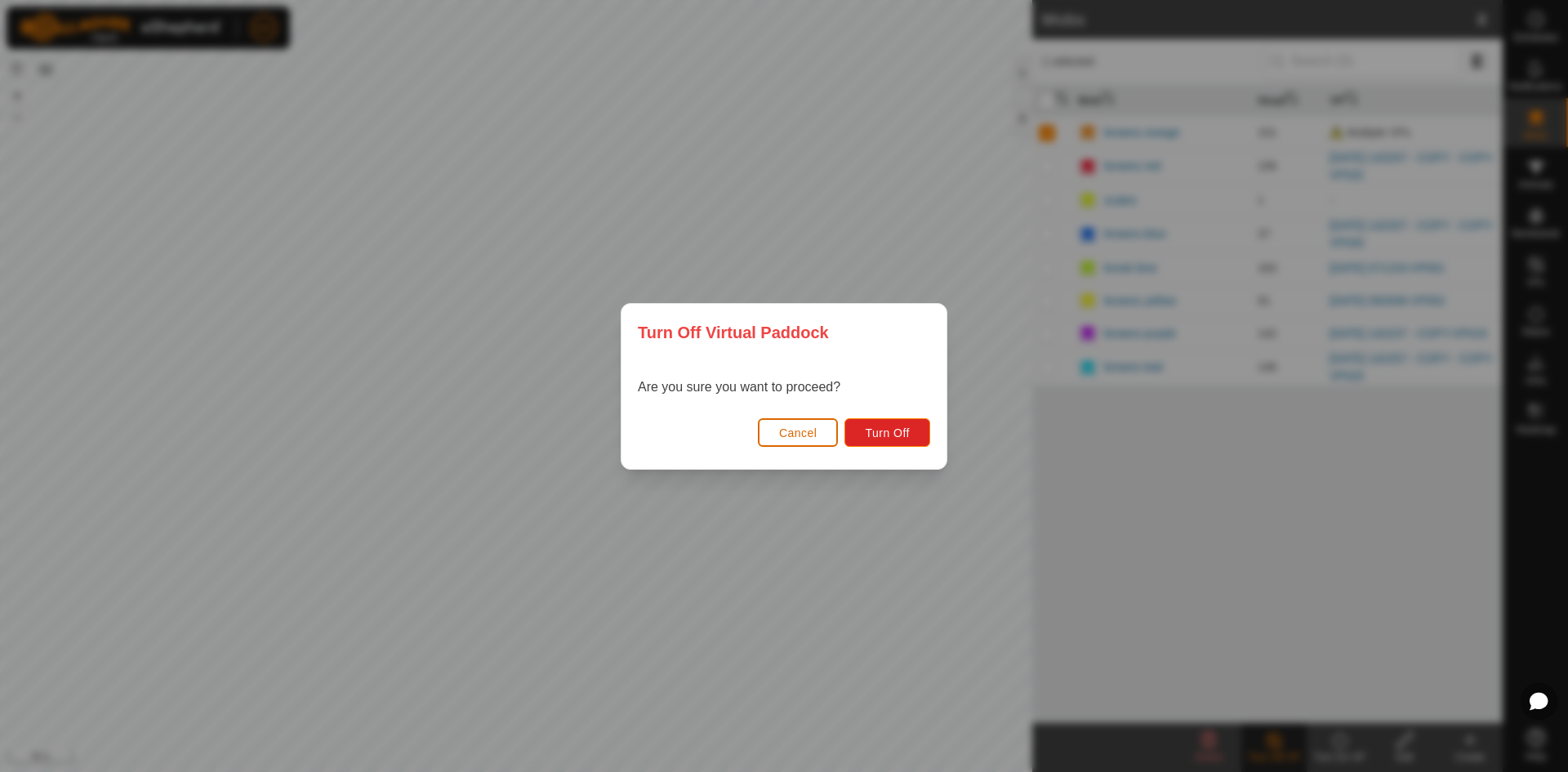
click at [795, 435] on span "Cancel" at bounding box center [798, 432] width 39 height 13
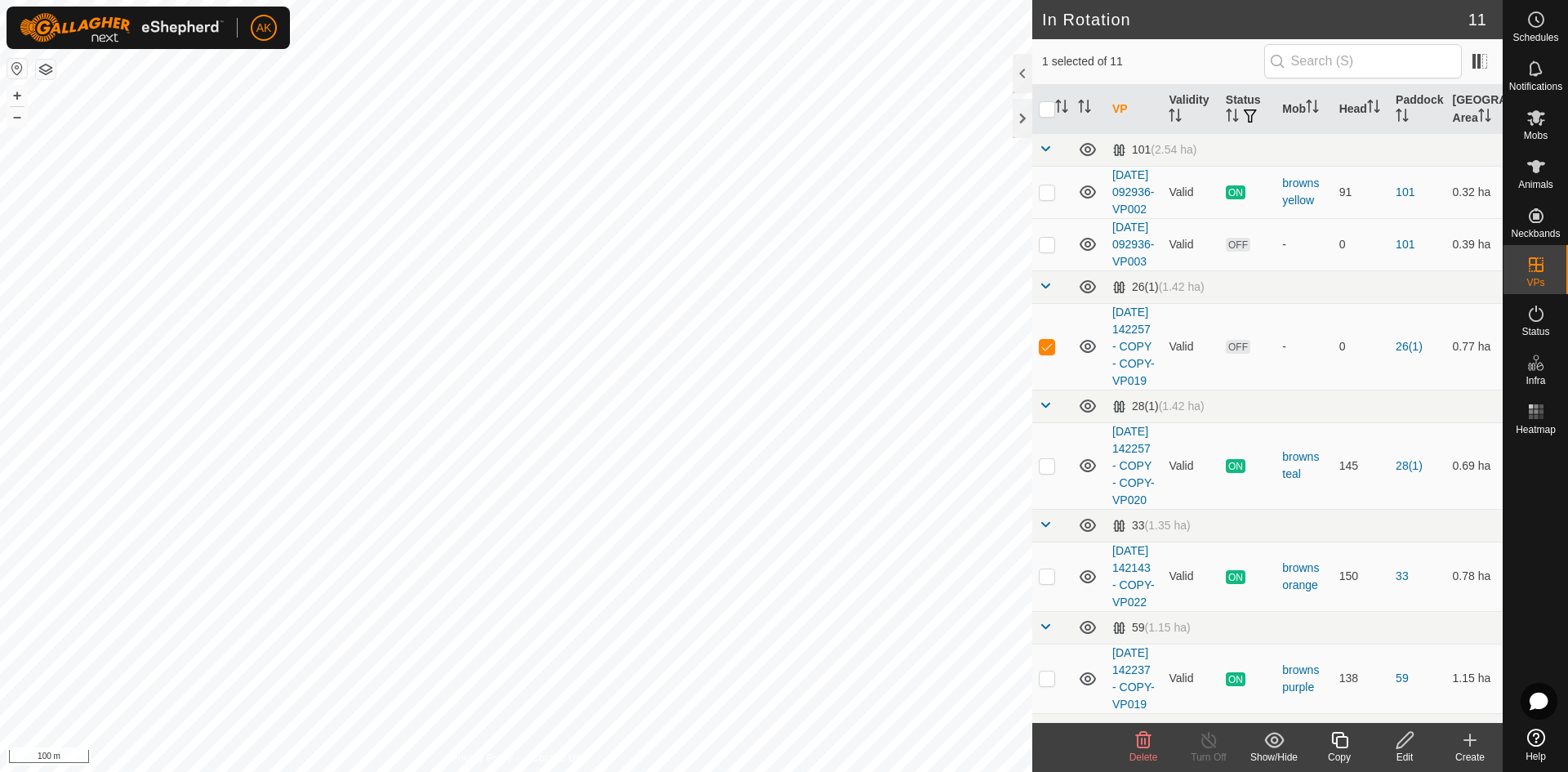
click at [1136, 744] on icon at bounding box center [1143, 740] width 19 height 19
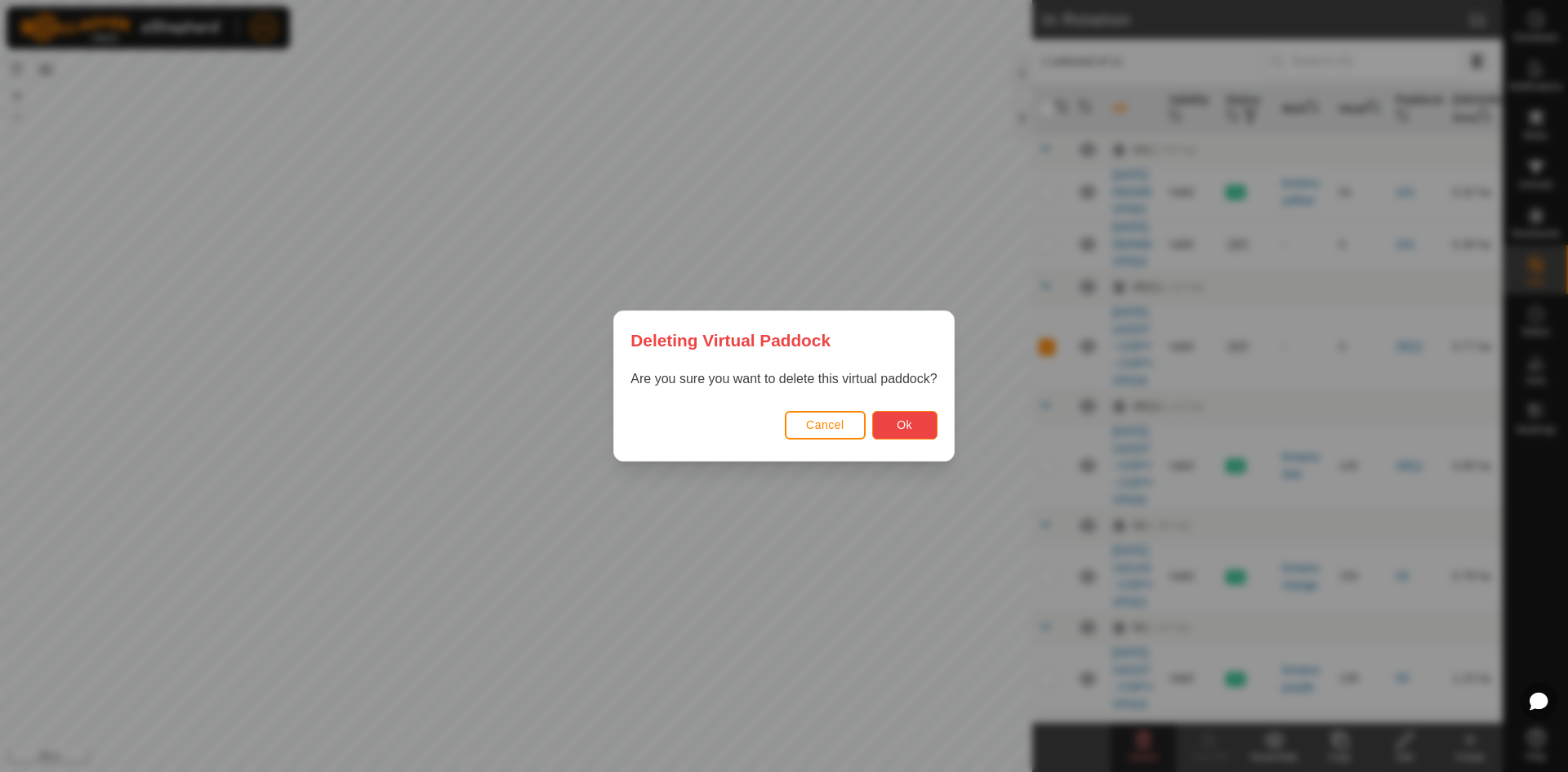
click at [894, 422] on button "Ok" at bounding box center [904, 425] width 65 height 29
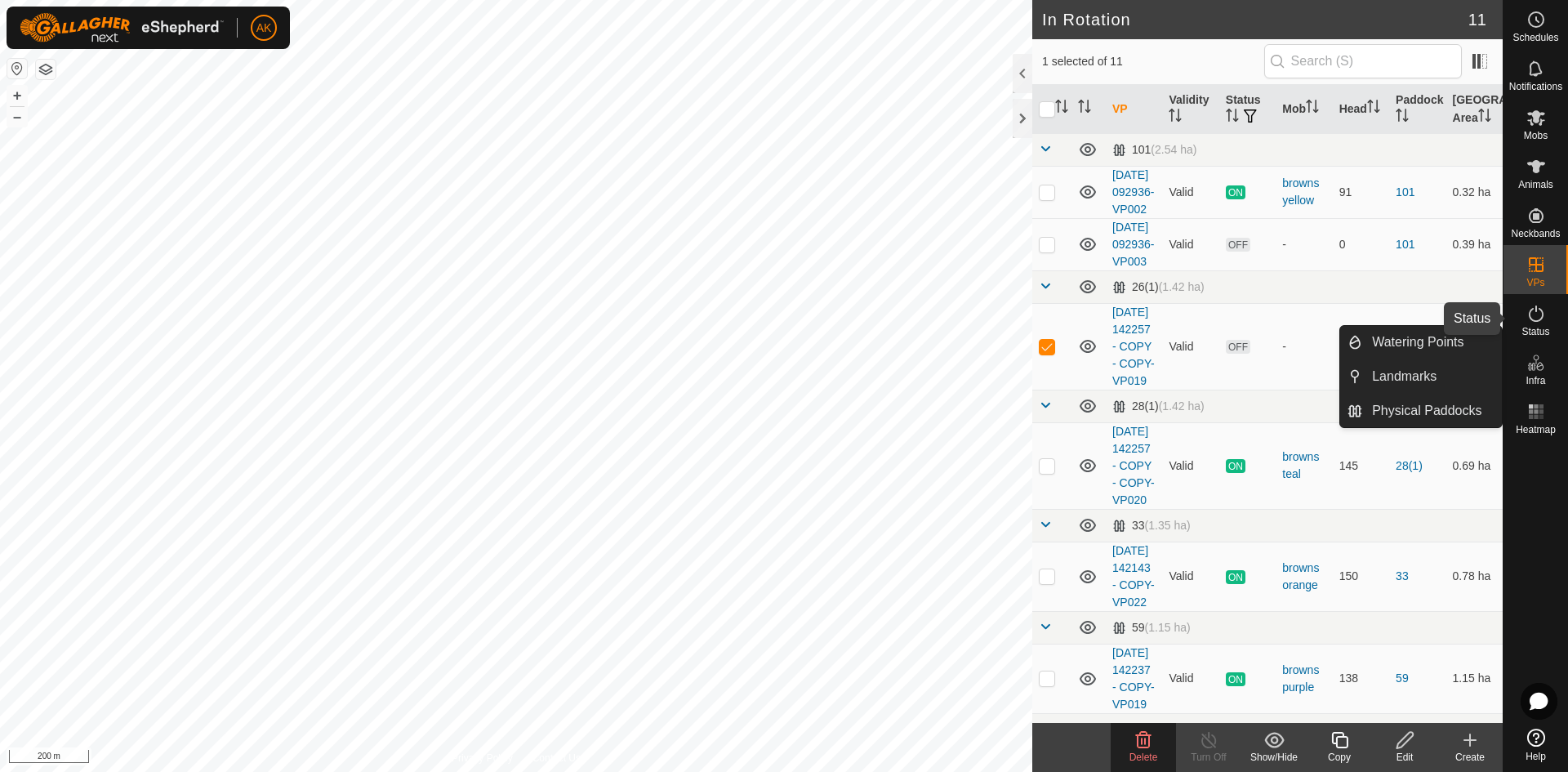
click at [1528, 314] on icon at bounding box center [1536, 314] width 19 height 19
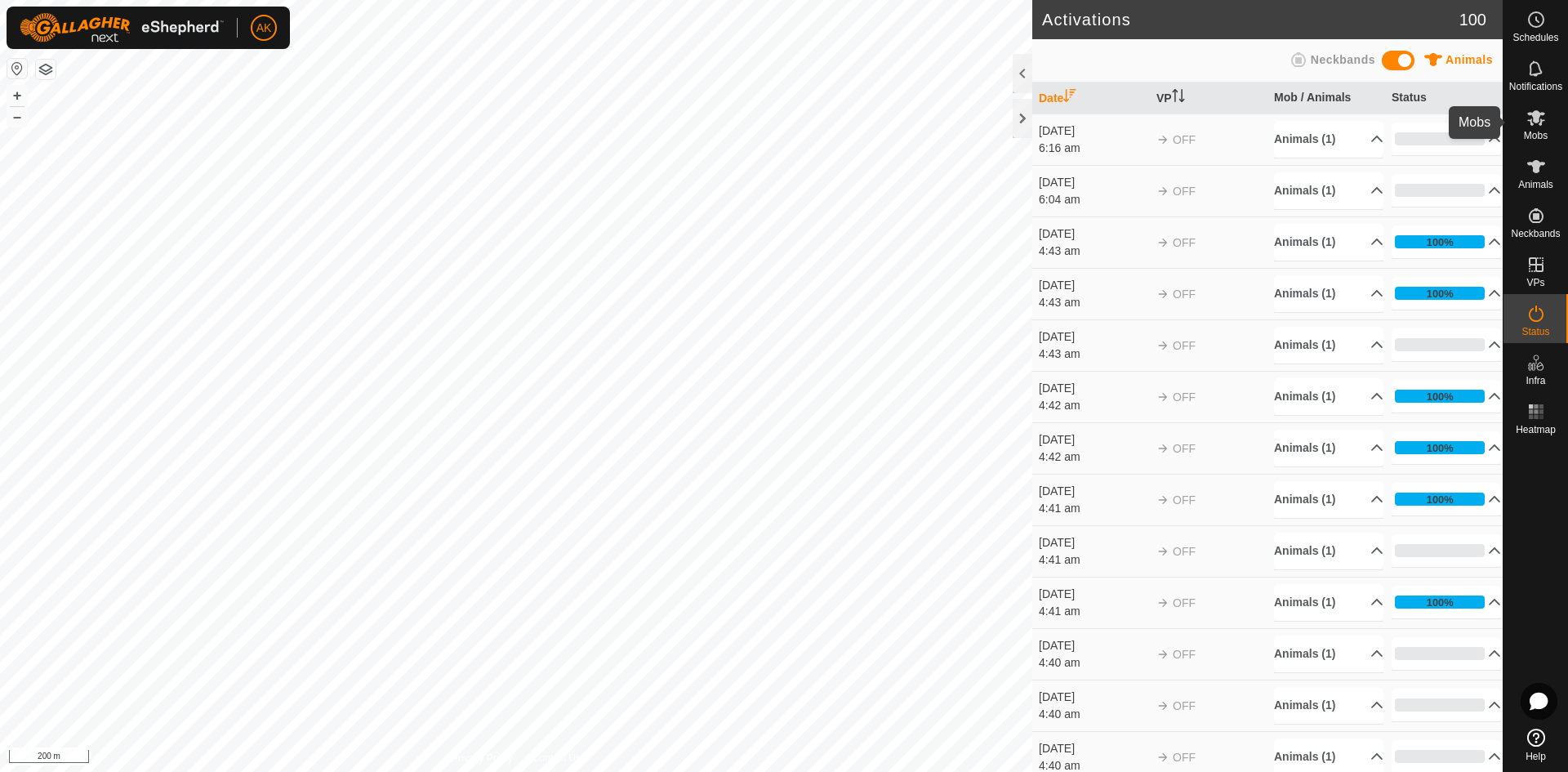
click at [1533, 112] on icon at bounding box center [1536, 117] width 19 height 19
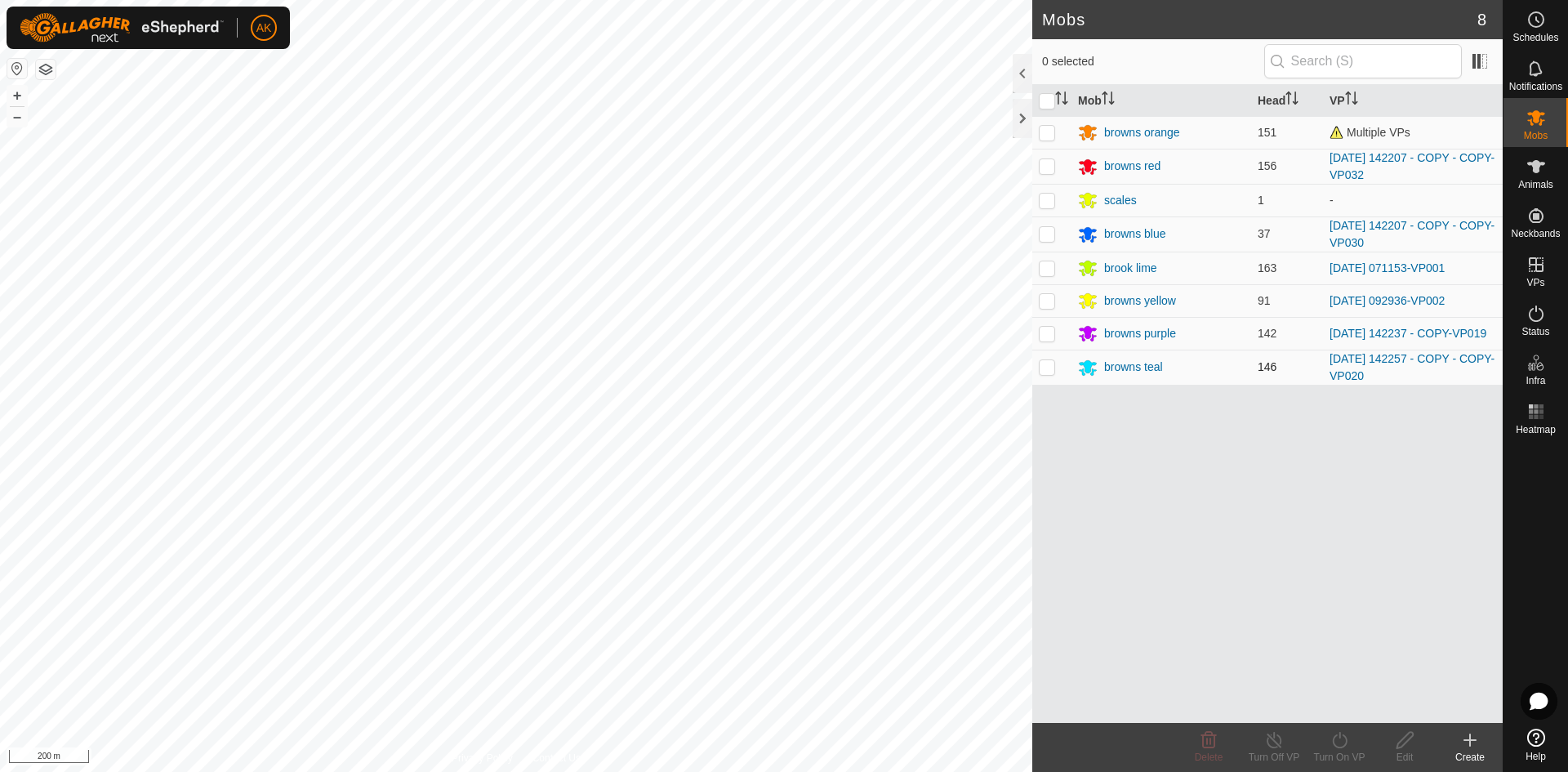
click at [1043, 367] on p-checkbox at bounding box center [1046, 366] width 16 height 13
checkbox input "true"
click at [1344, 747] on icon at bounding box center [1339, 740] width 20 height 19
click at [1330, 703] on link "Now" at bounding box center [1388, 704] width 162 height 33
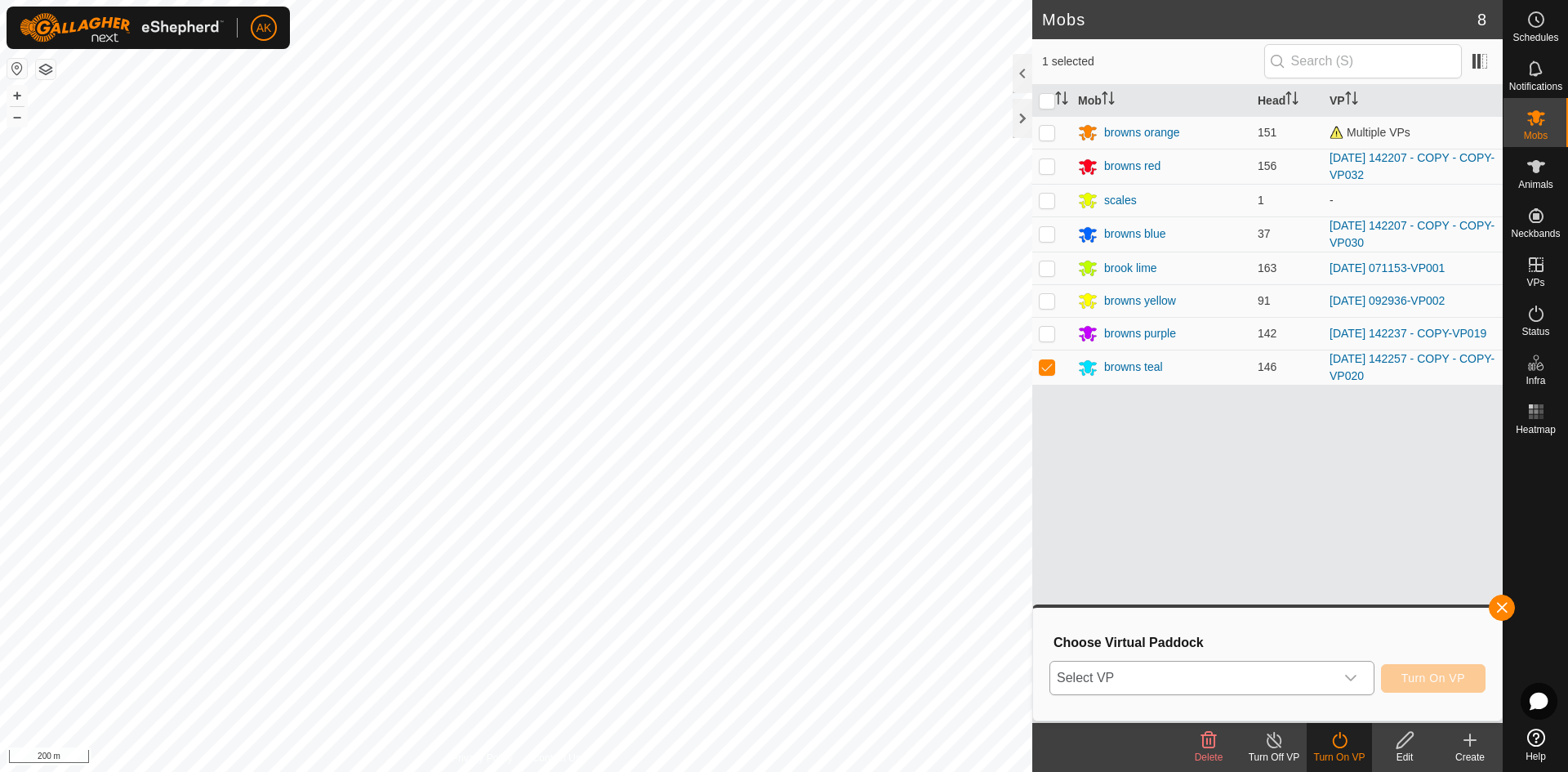
click at [1309, 671] on span "Select VP" at bounding box center [1191, 678] width 284 height 33
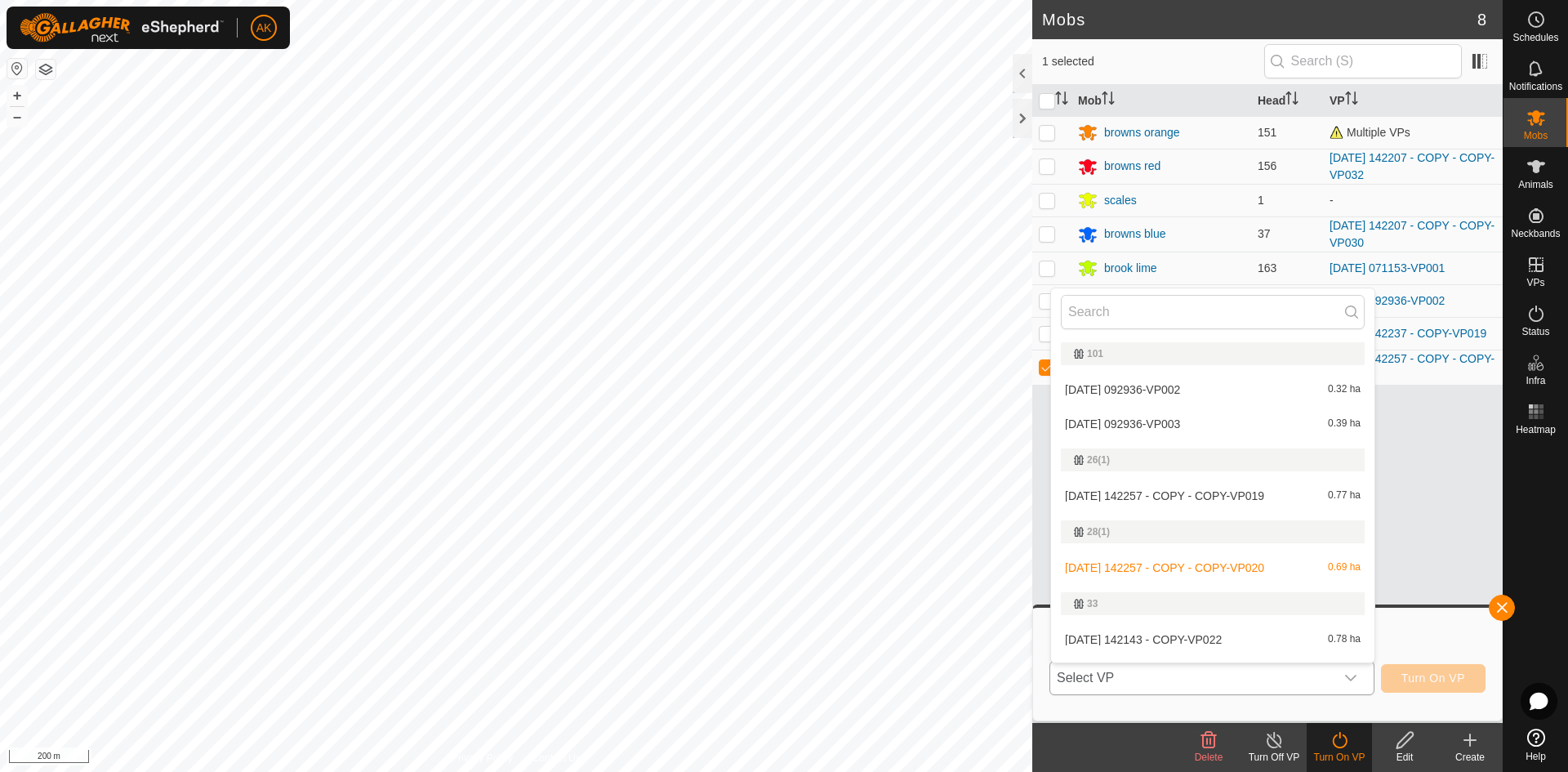
click at [1205, 565] on li "[DATE] 142257 - COPY - COPY-VP020 0.69 ha" at bounding box center [1213, 568] width 323 height 33
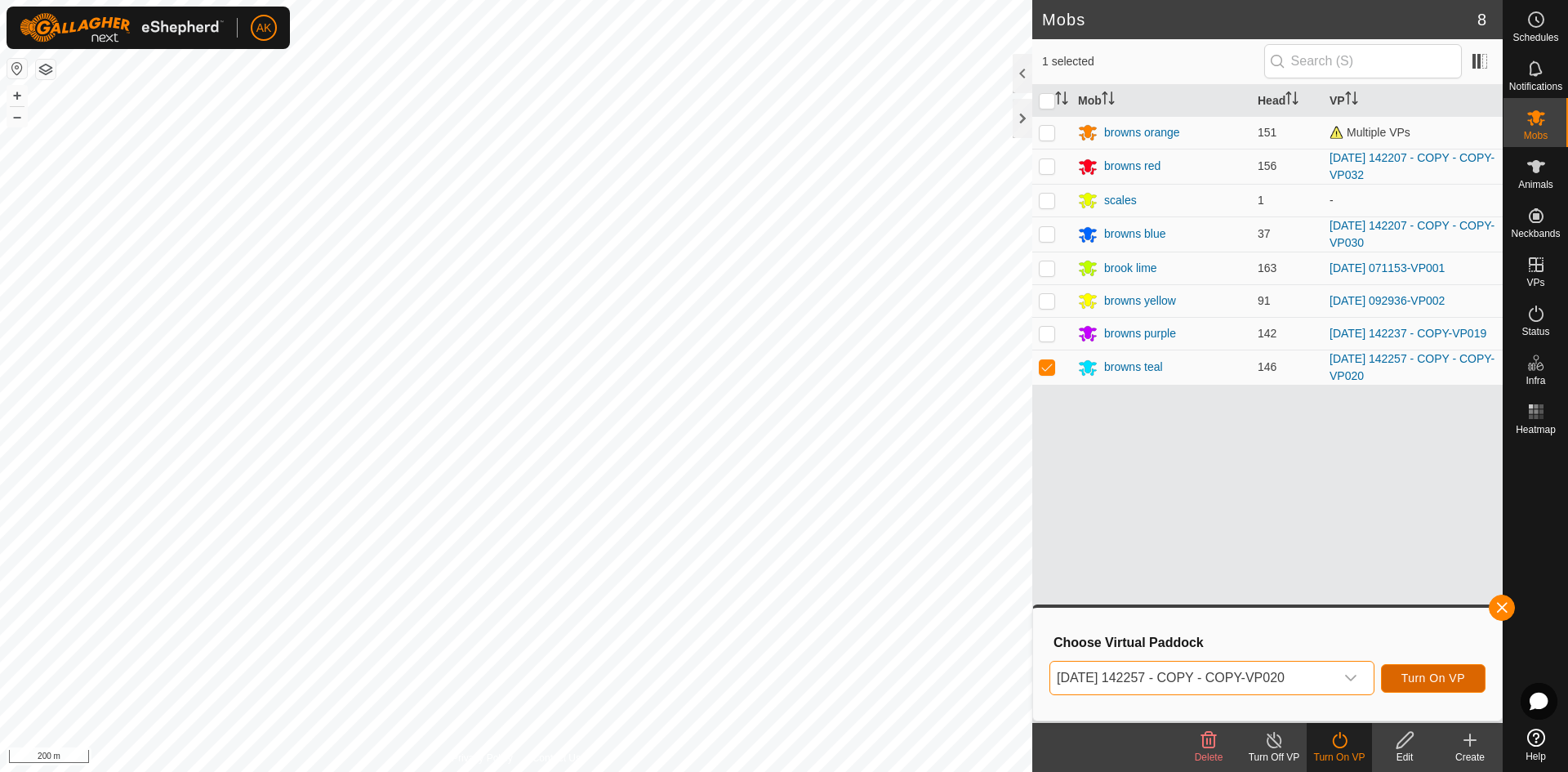
click at [1408, 679] on span "Turn On VP" at bounding box center [1433, 677] width 64 height 13
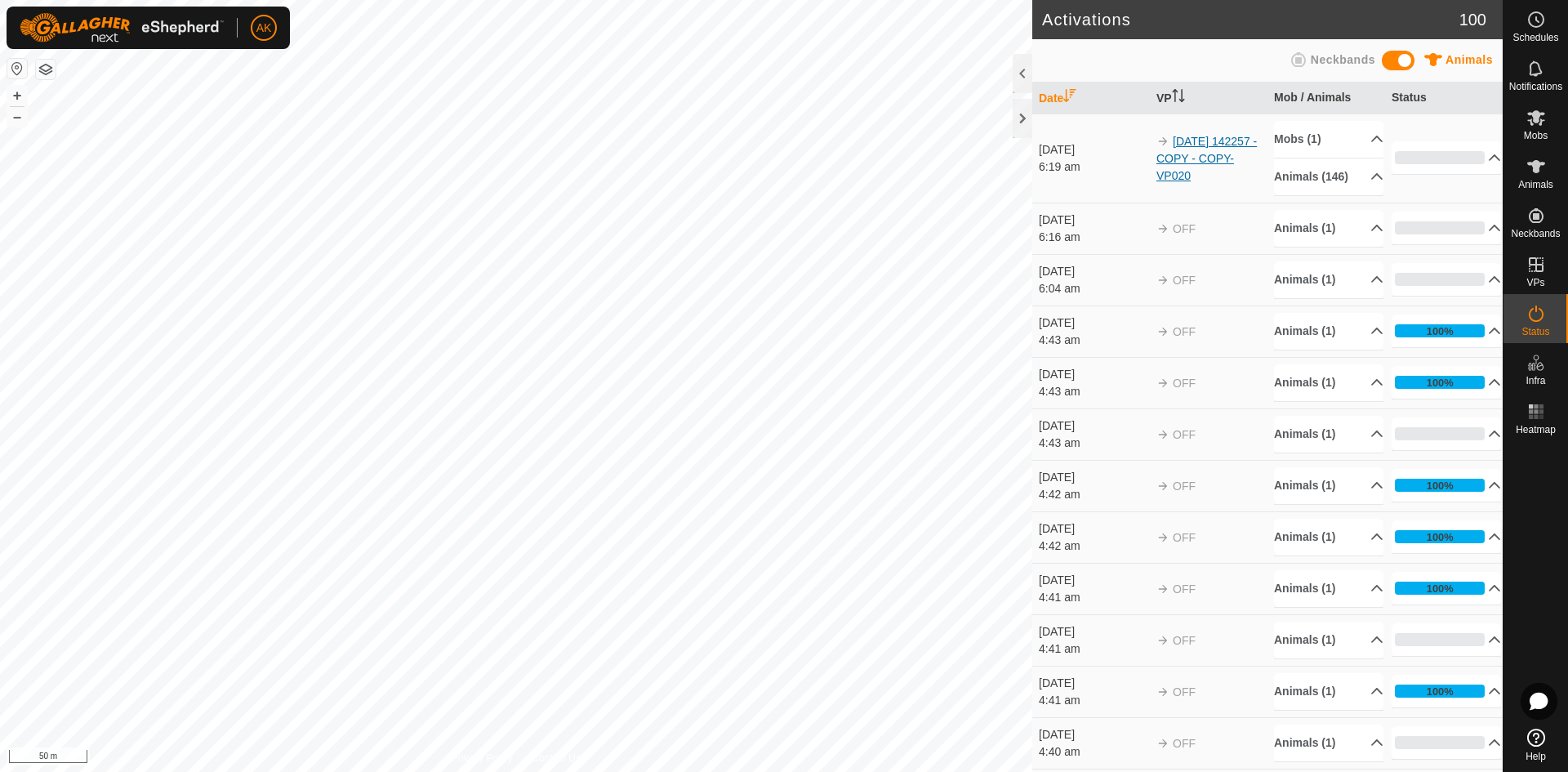
click at [1198, 170] on link "[DATE] 142257 - COPY - COPY-VP020" at bounding box center [1207, 158] width 101 height 47
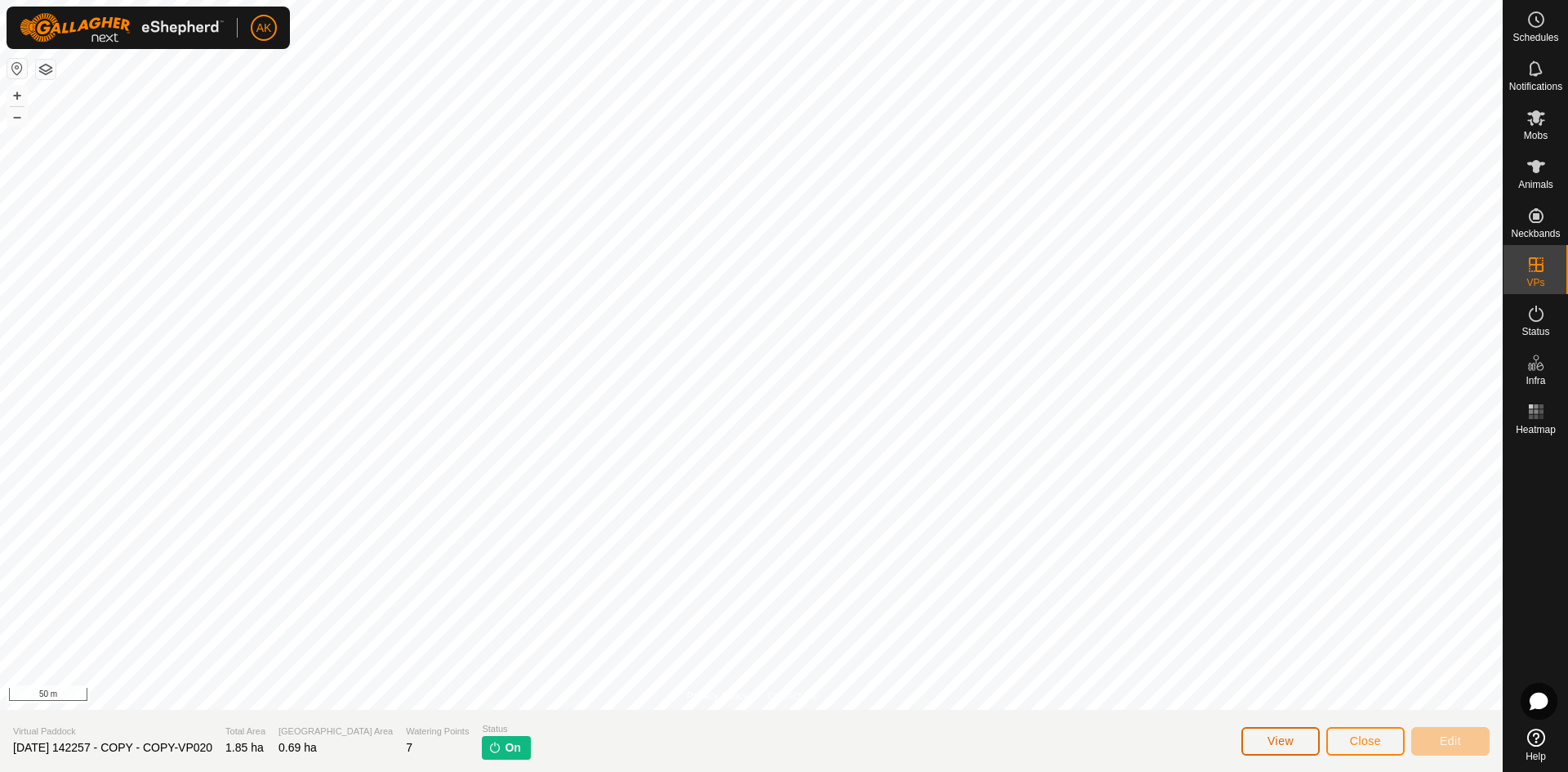
click at [1290, 740] on span "View" at bounding box center [1280, 740] width 26 height 13
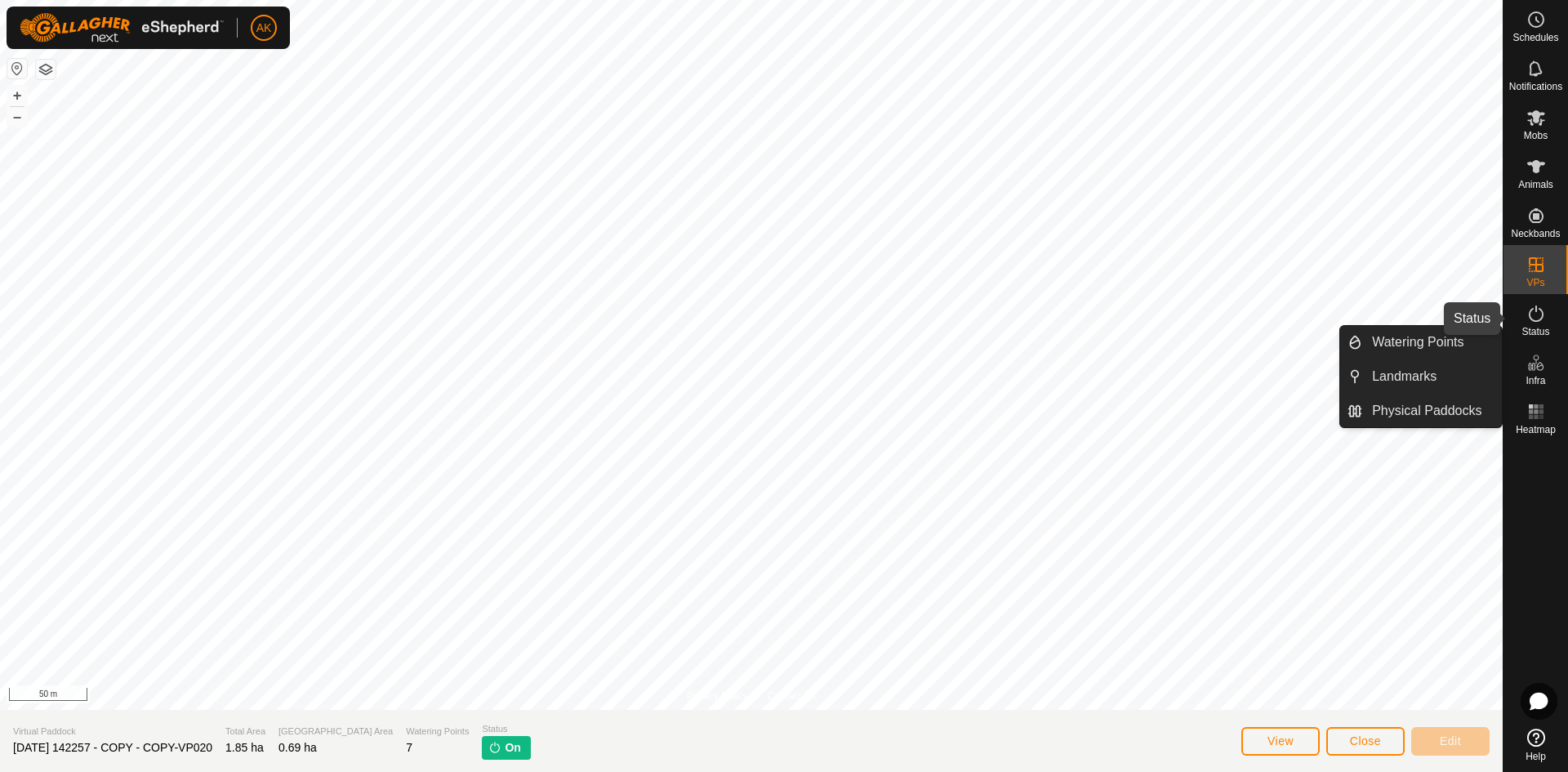
click at [1539, 325] on es-activation-svg-icon at bounding box center [1536, 313] width 29 height 26
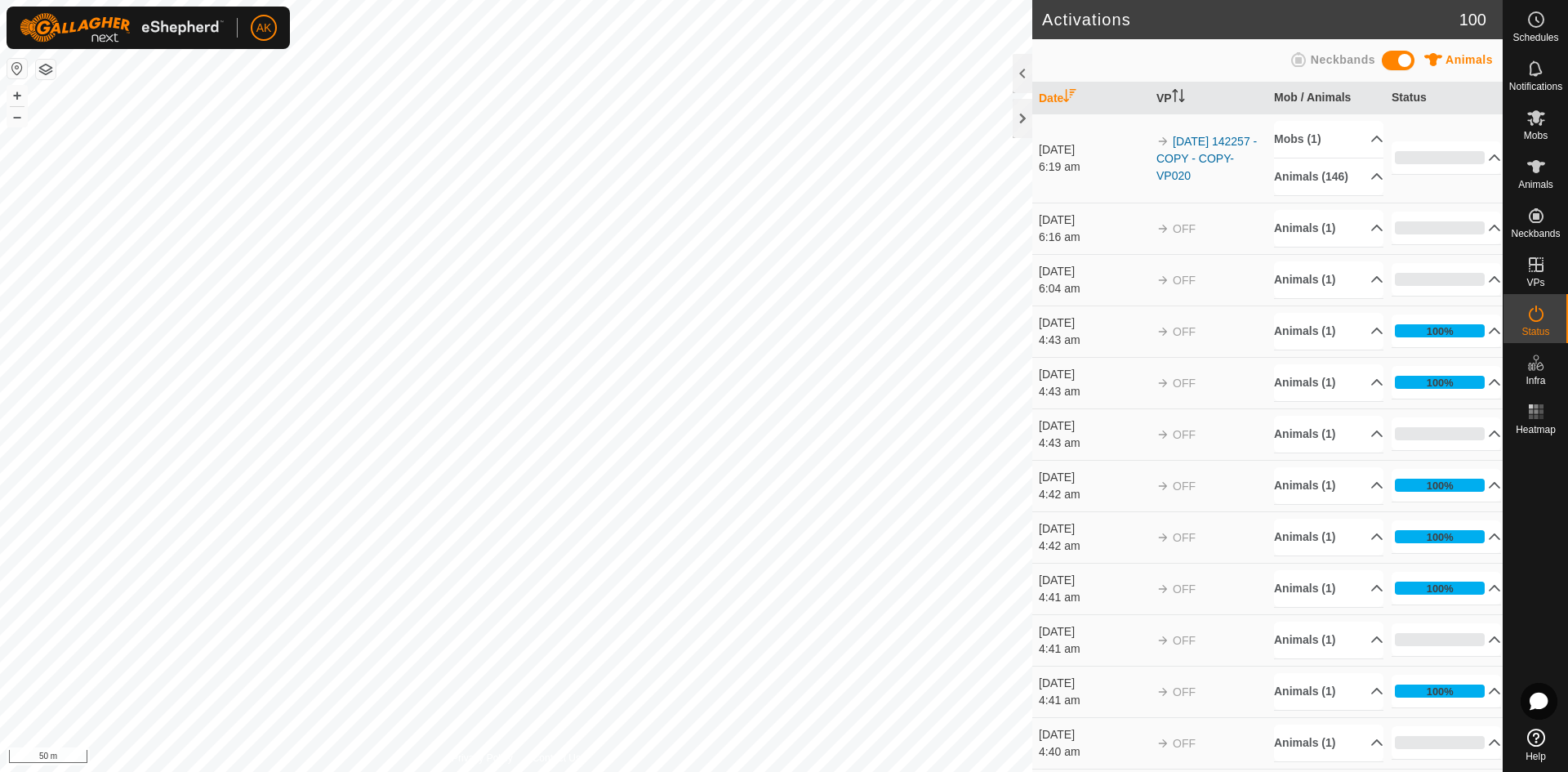
click at [1214, 159] on td "[DATE] 142257 - COPY - COPY-VP020" at bounding box center [1208, 158] width 117 height 89
click at [1200, 165] on link "[DATE] 142257 - COPY - COPY-VP020" at bounding box center [1207, 158] width 101 height 47
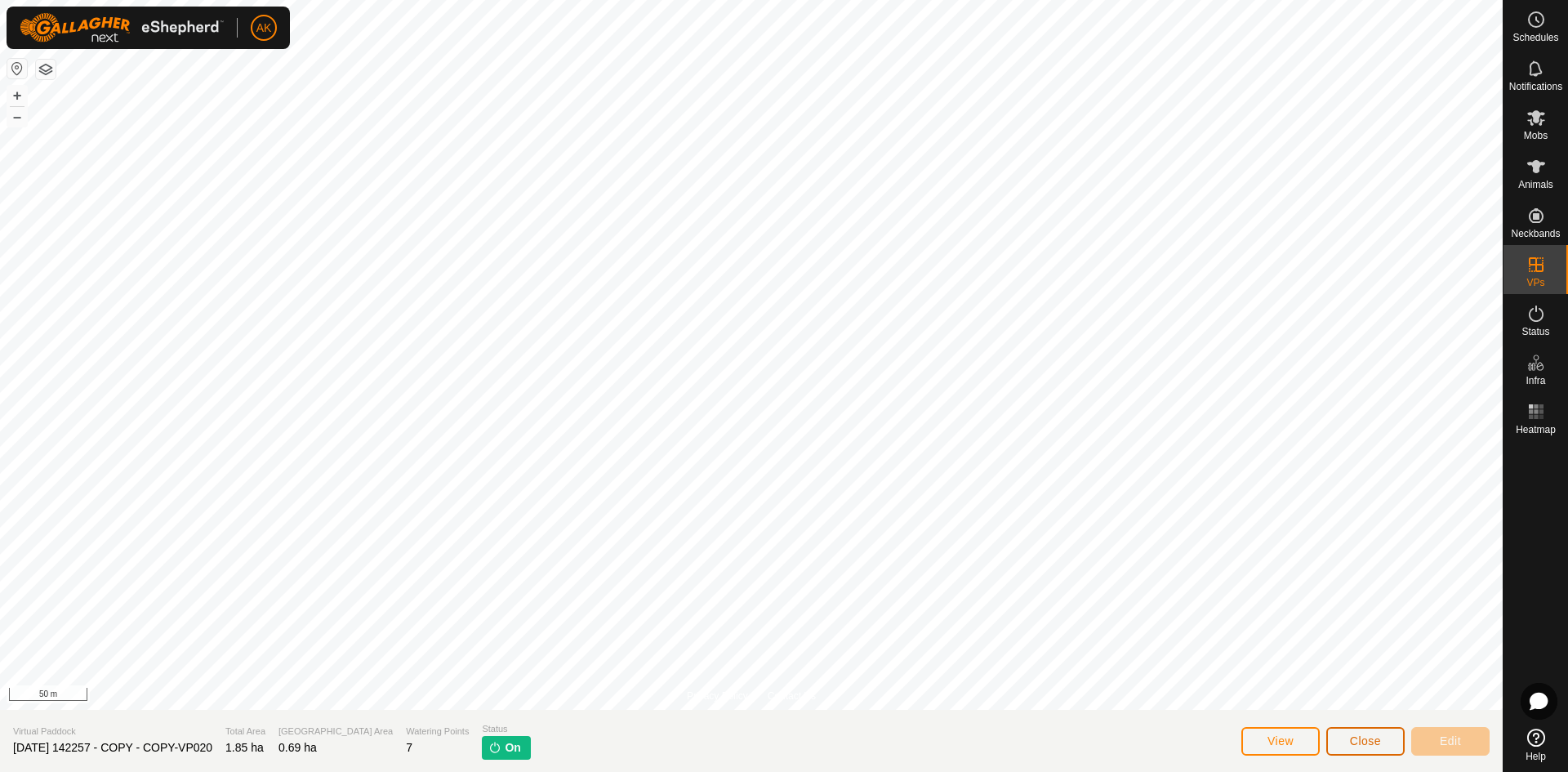
click at [1368, 750] on button "Close" at bounding box center [1365, 741] width 78 height 29
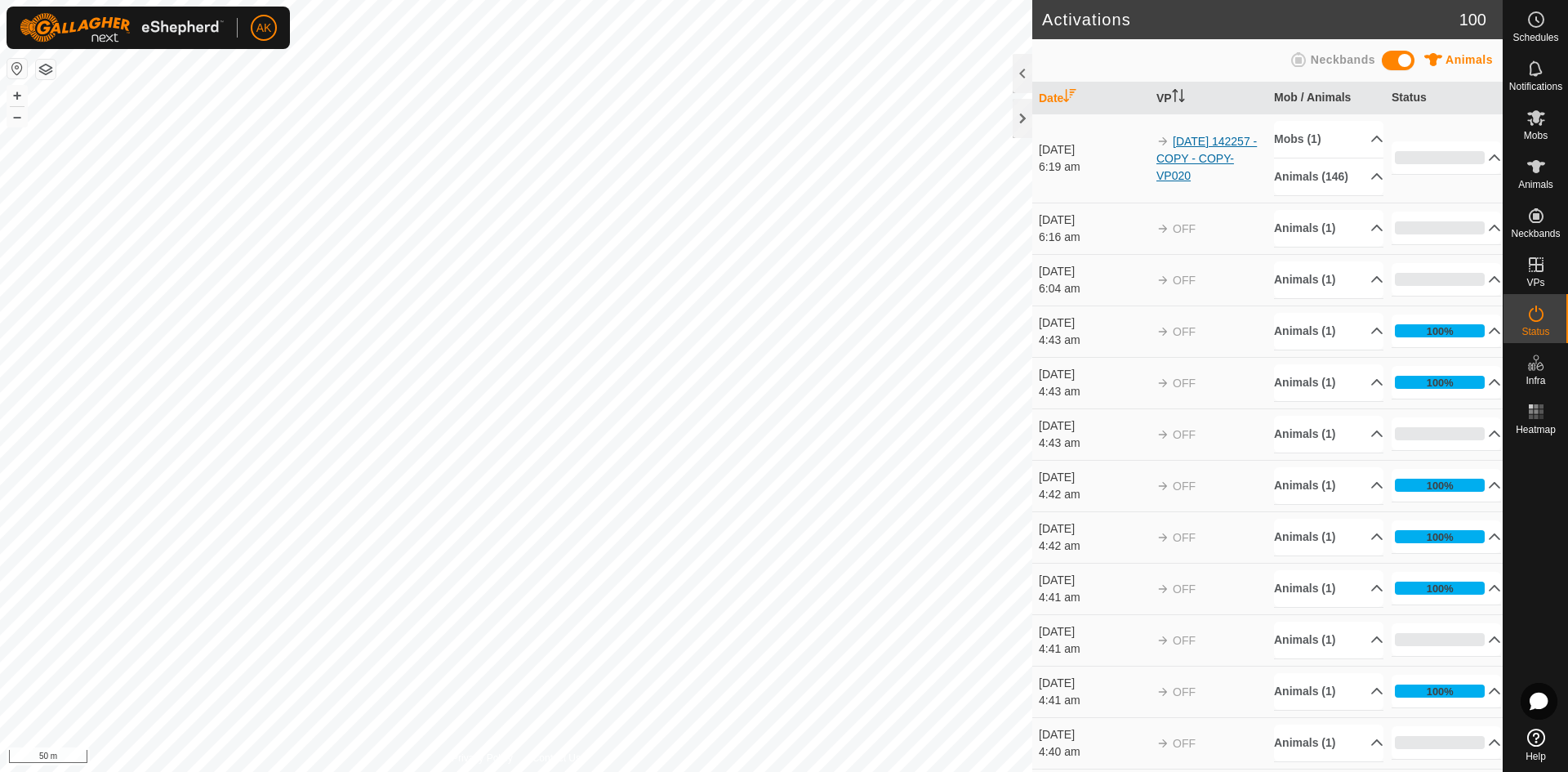
click at [1174, 182] on link "[DATE] 142257 - COPY - COPY-VP020" at bounding box center [1207, 158] width 101 height 47
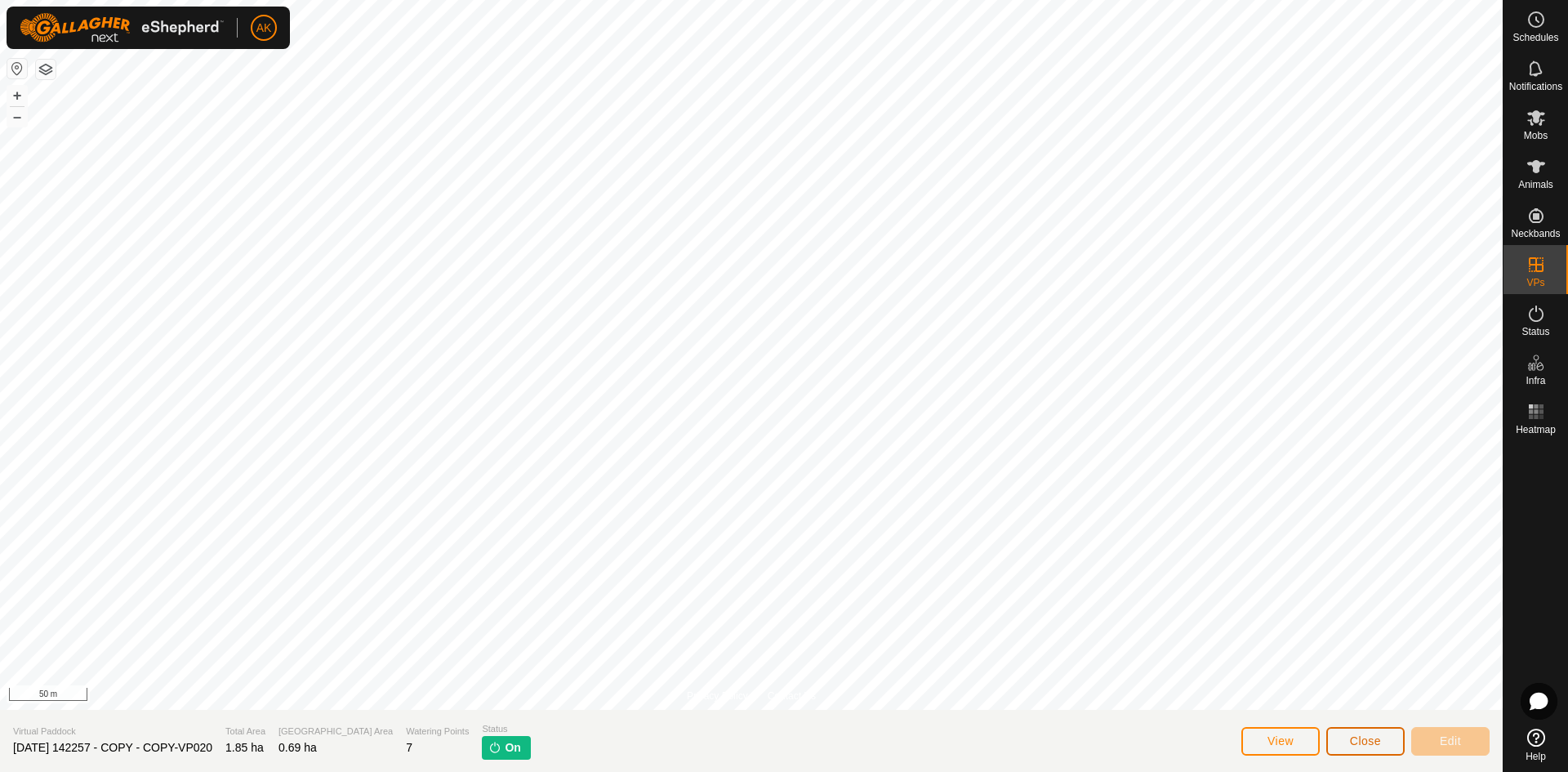
click at [1370, 742] on span "Close" at bounding box center [1366, 740] width 31 height 13
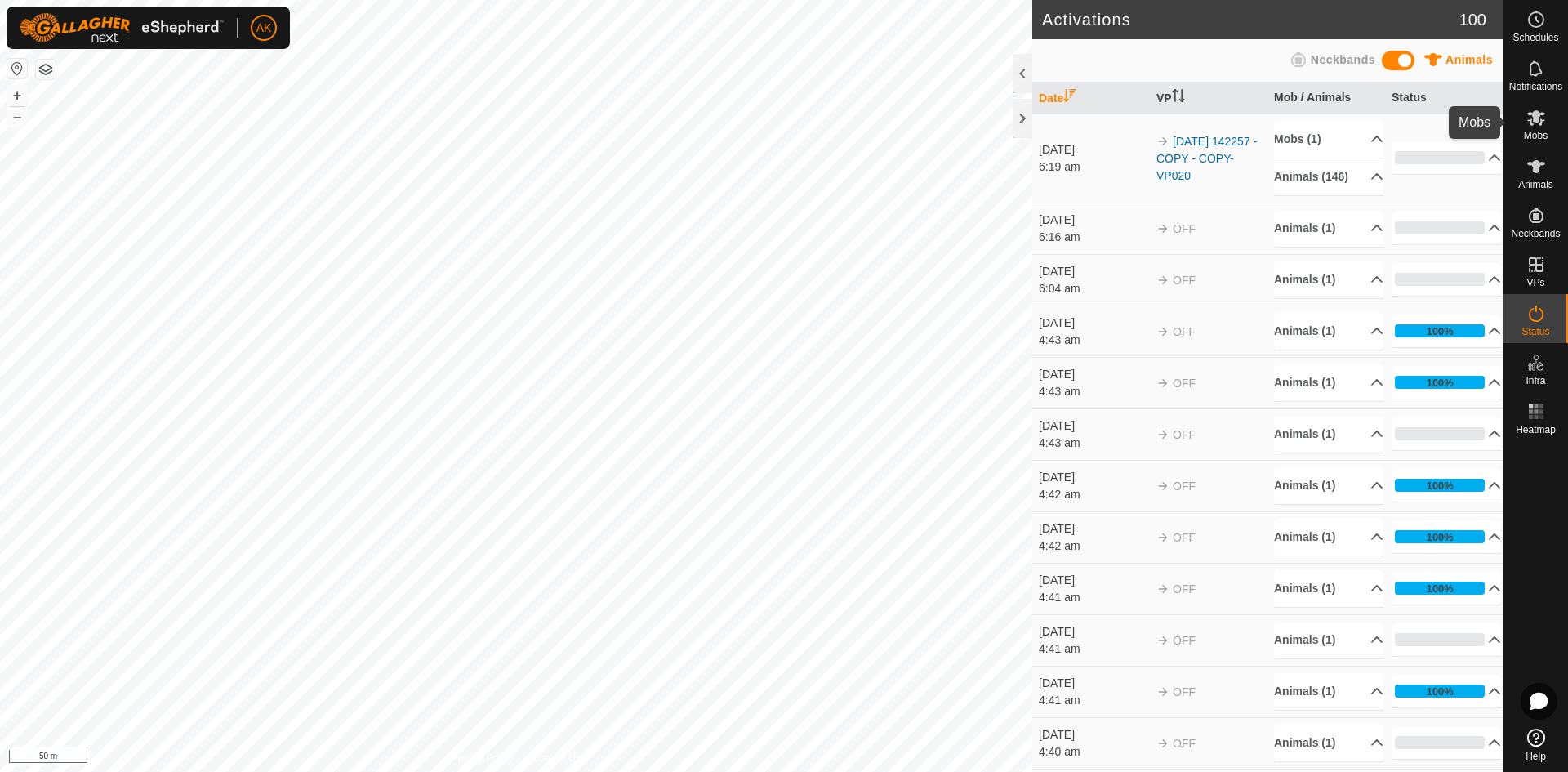
click at [1534, 121] on icon at bounding box center [1536, 118] width 18 height 15
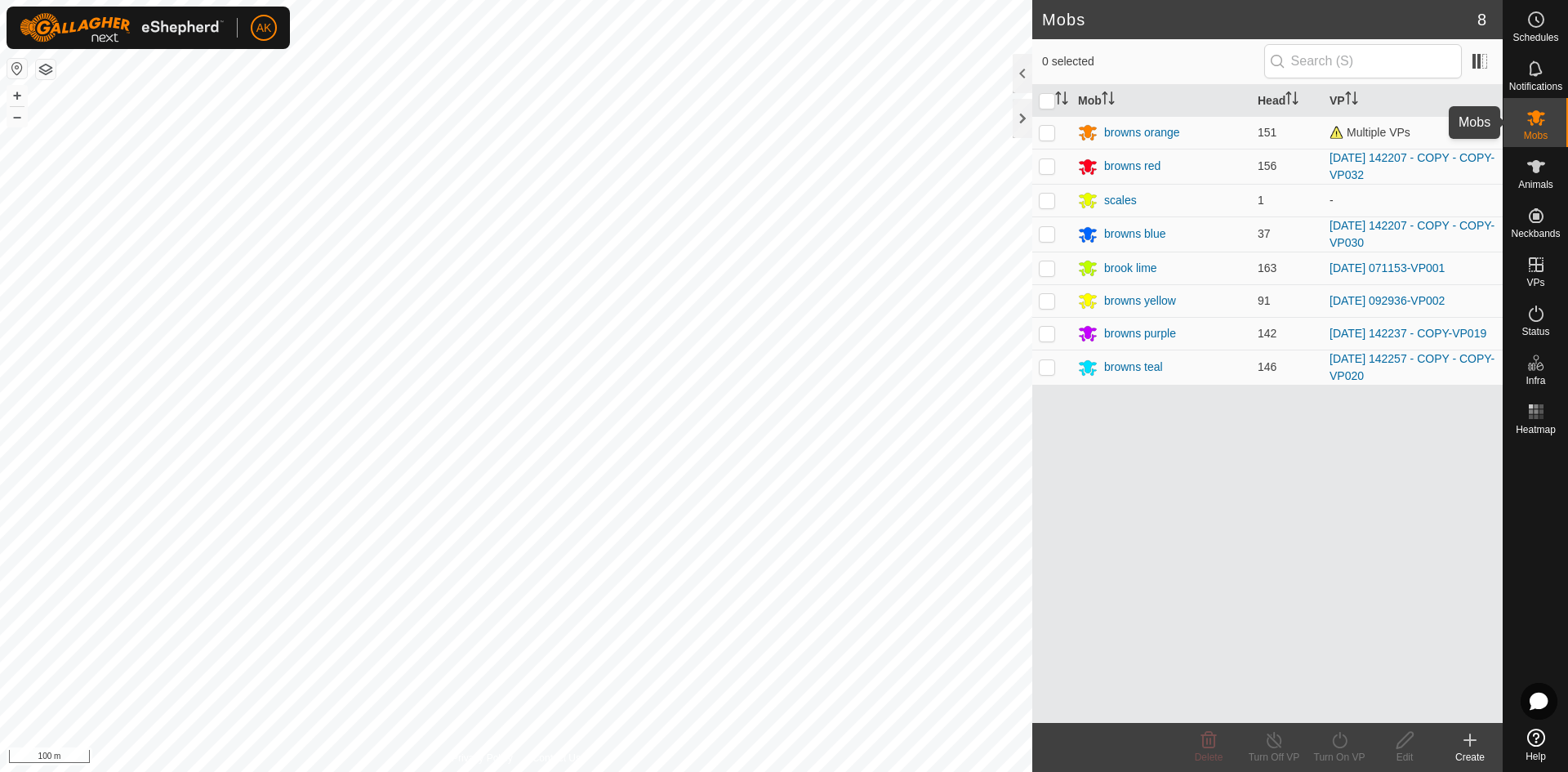
click at [1539, 127] on icon at bounding box center [1536, 117] width 19 height 19
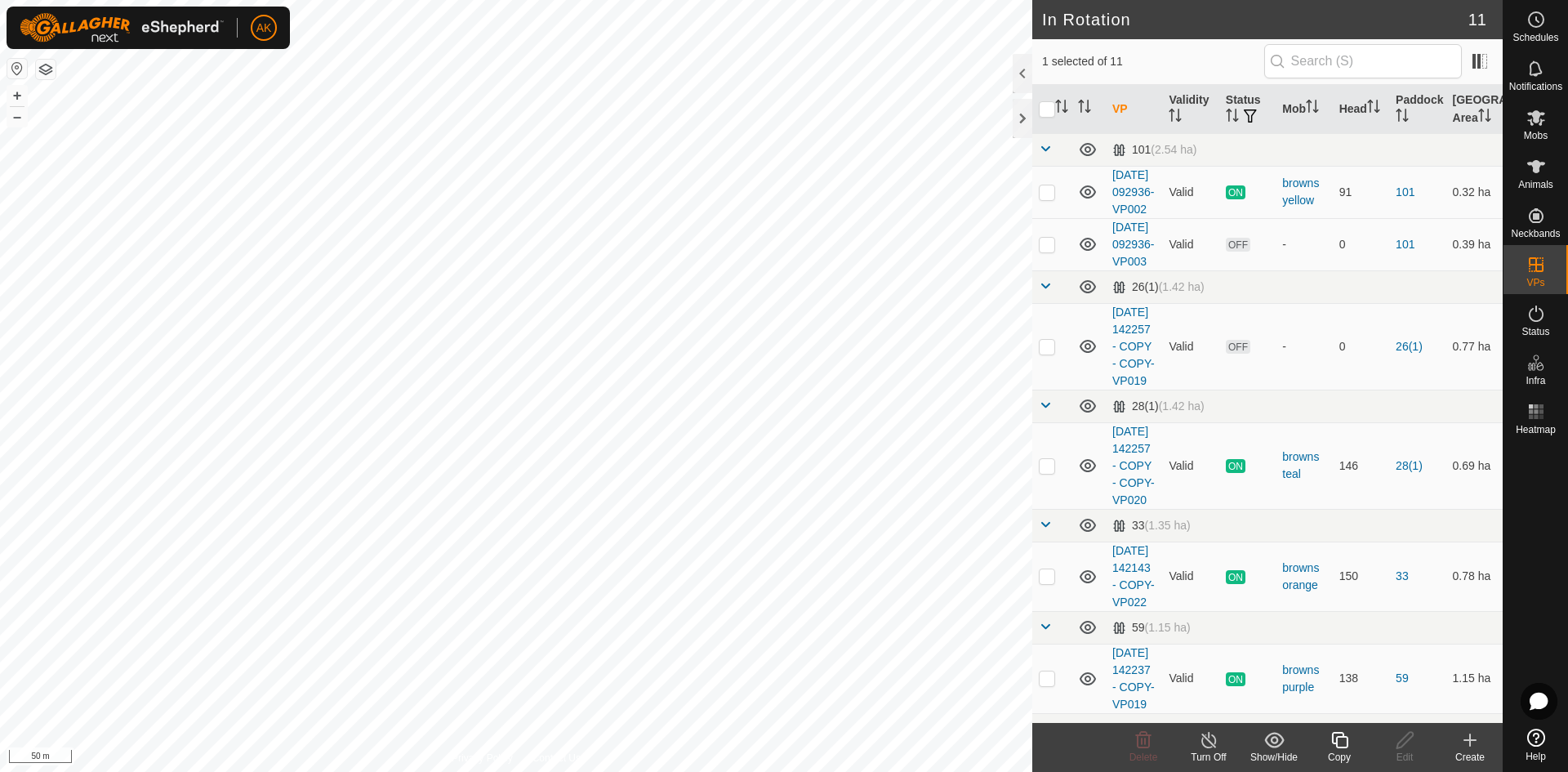
click at [1210, 744] on icon at bounding box center [1209, 740] width 20 height 19
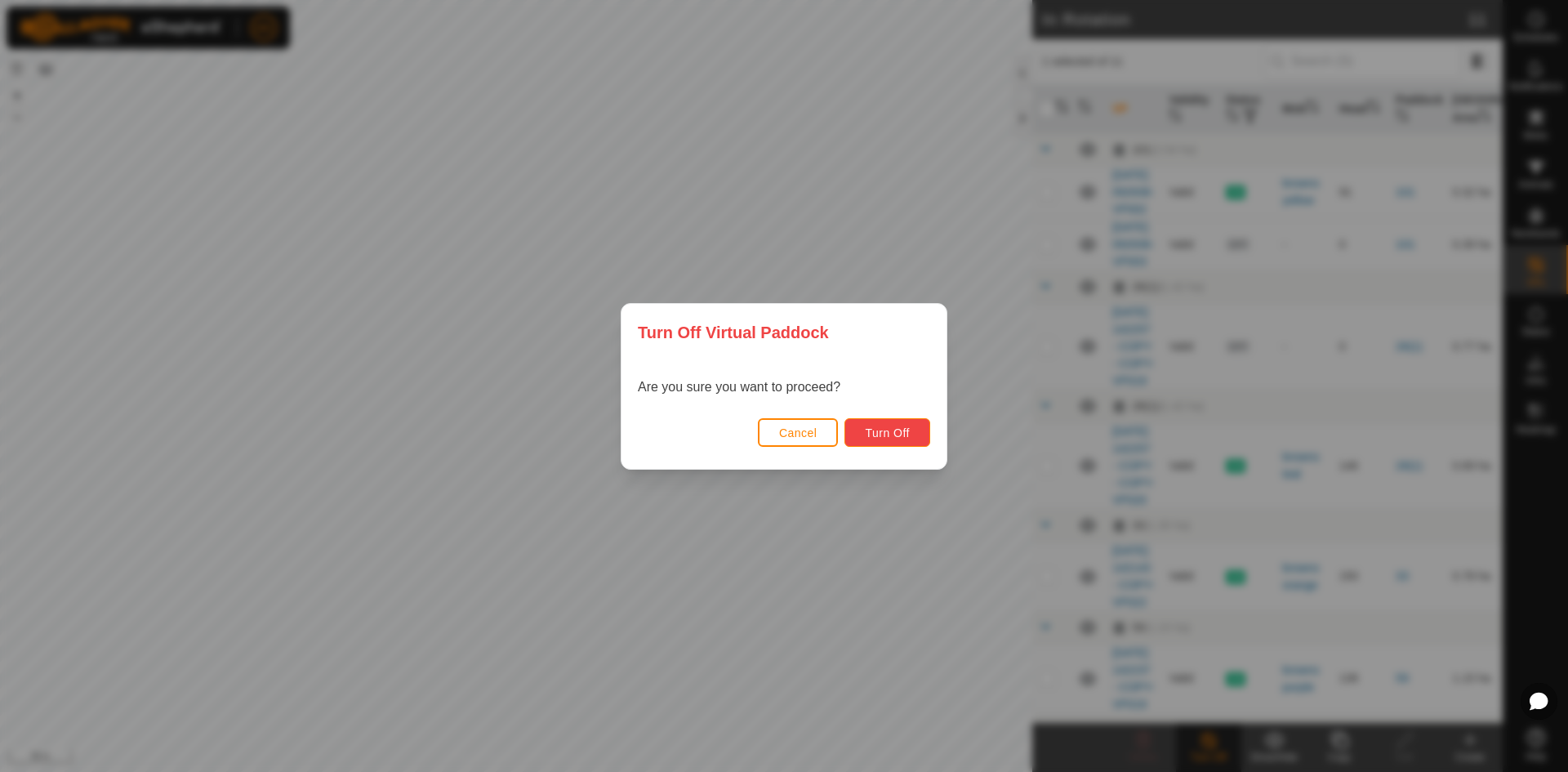
click at [893, 430] on span "Turn Off" at bounding box center [887, 432] width 45 height 13
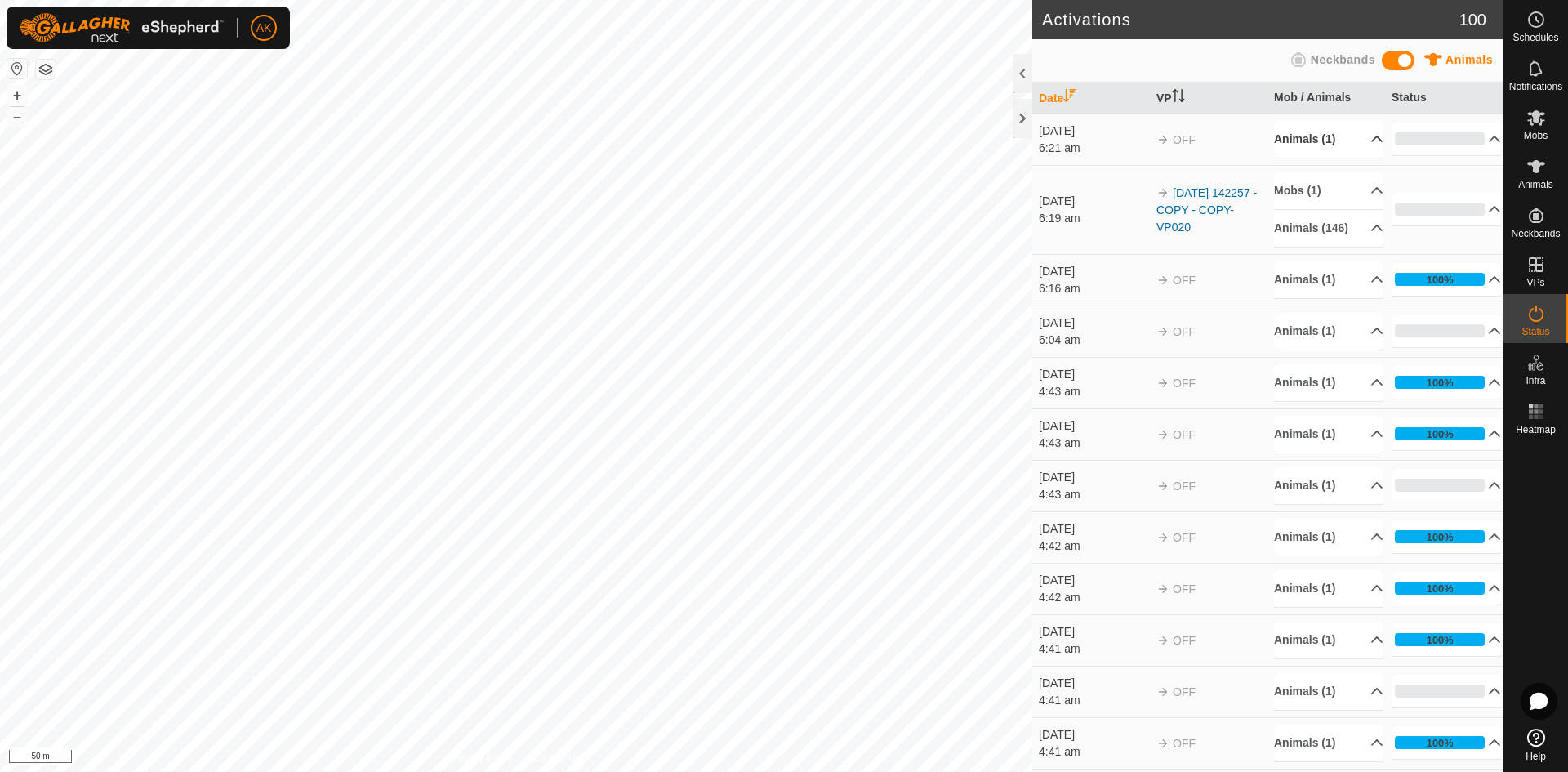
click at [1292, 143] on p-accordion-header "Animals (1)" at bounding box center [1328, 139] width 109 height 37
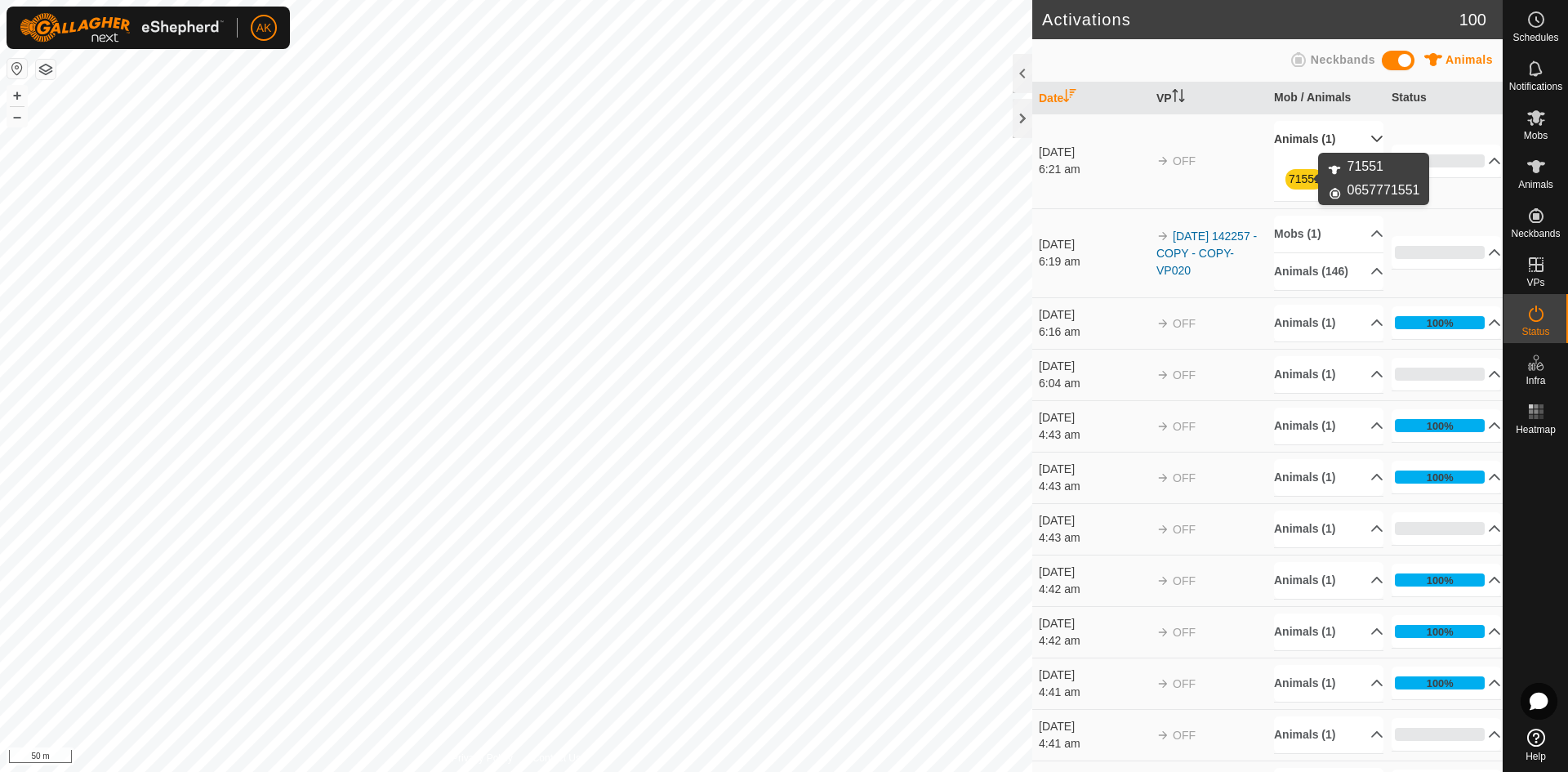
click at [1299, 180] on link "71551" at bounding box center [1304, 178] width 32 height 13
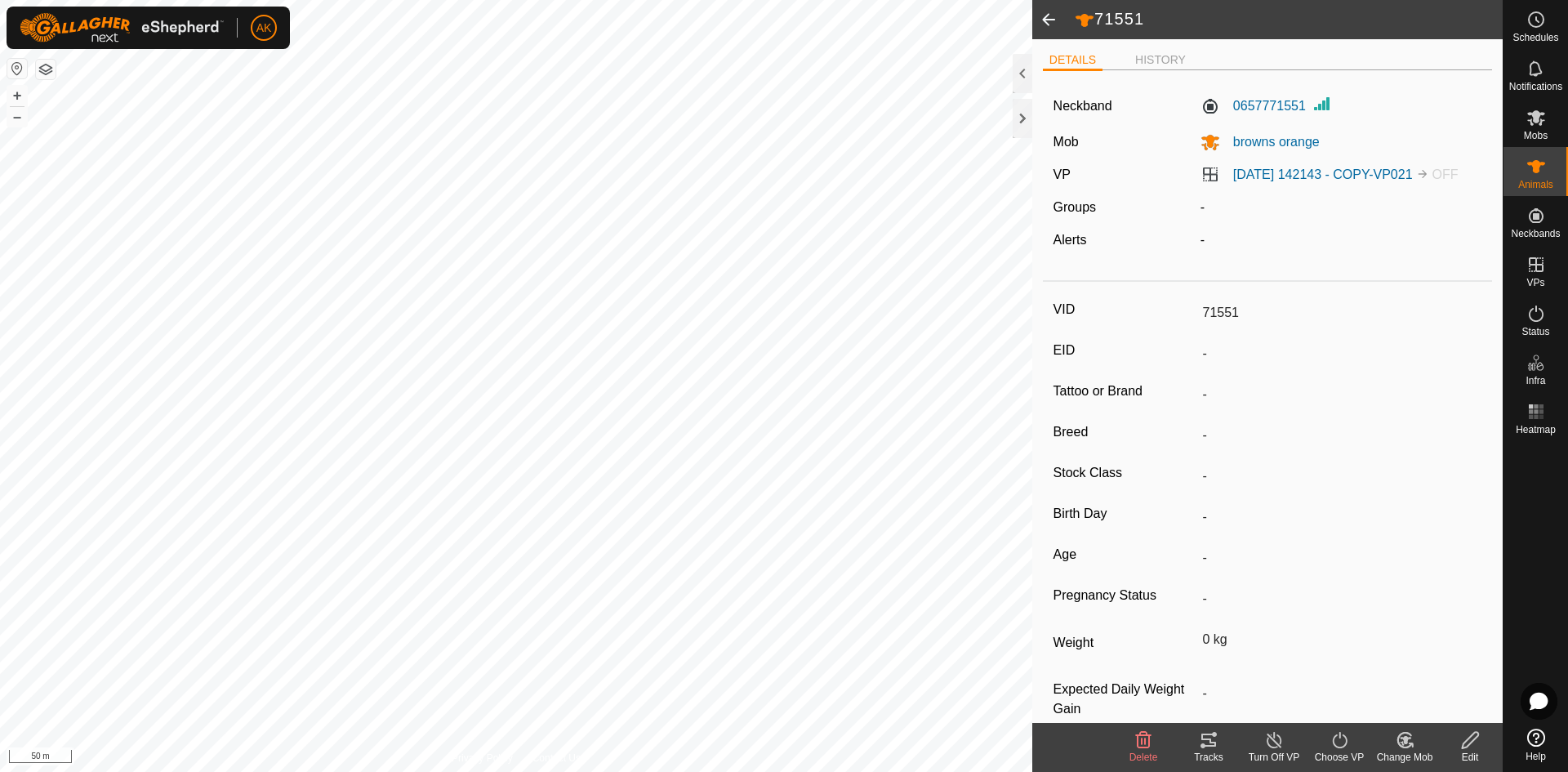
click at [1138, 737] on icon at bounding box center [1144, 739] width 15 height 16
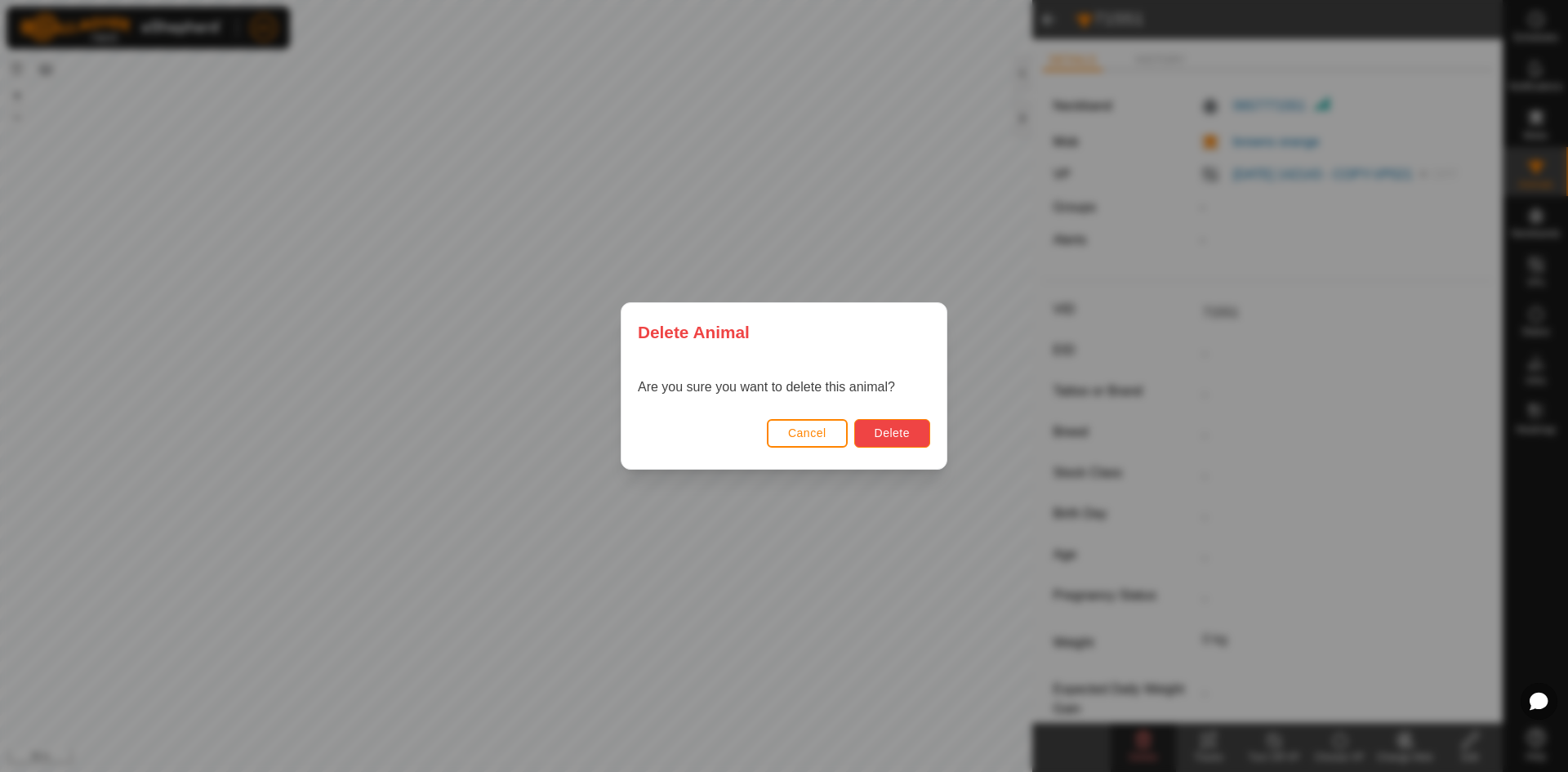
click at [893, 431] on span "Delete" at bounding box center [892, 432] width 35 height 13
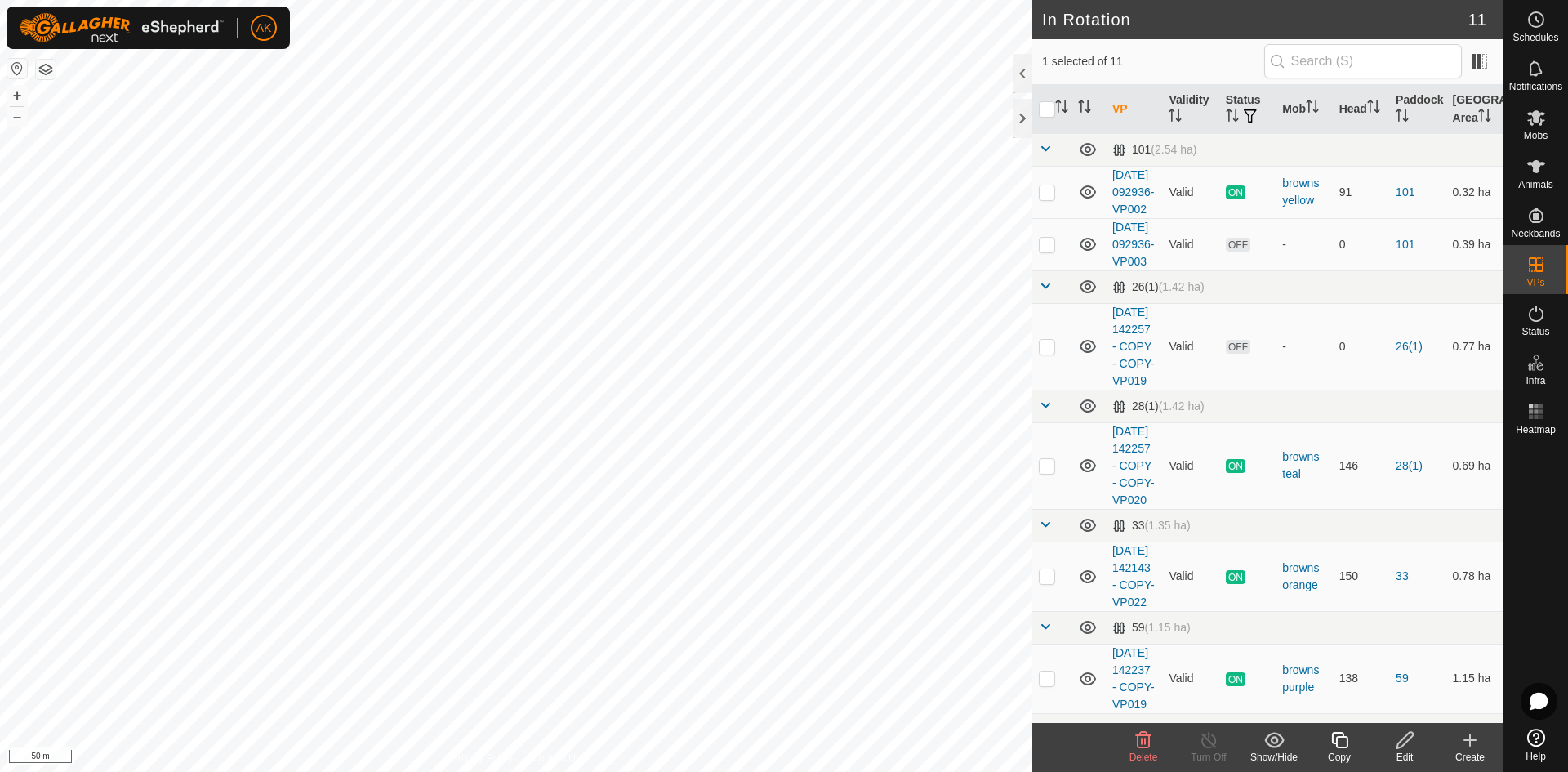
click at [1148, 748] on icon at bounding box center [1144, 739] width 15 height 16
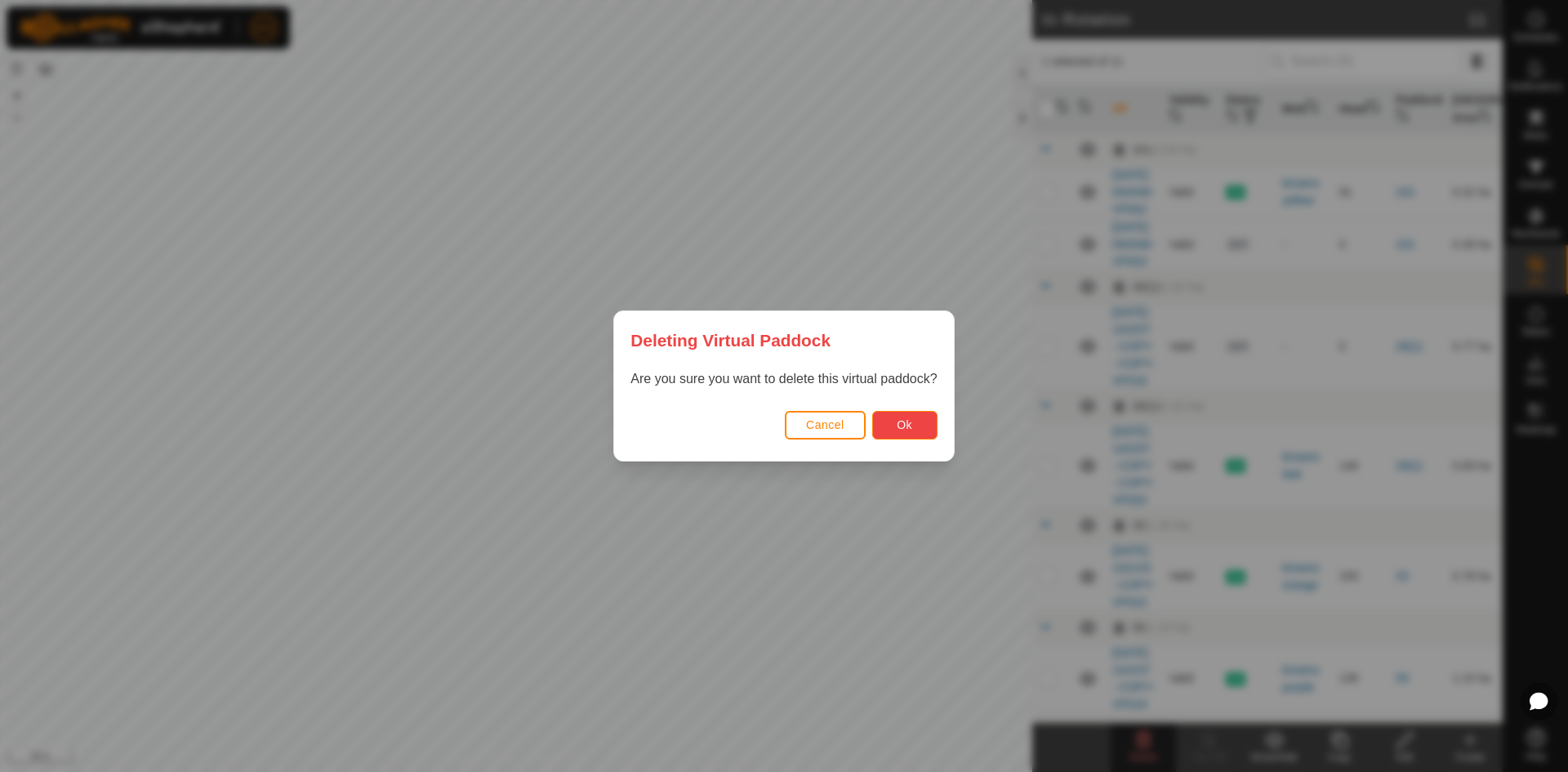
click at [898, 429] on span "Ok" at bounding box center [905, 424] width 15 height 13
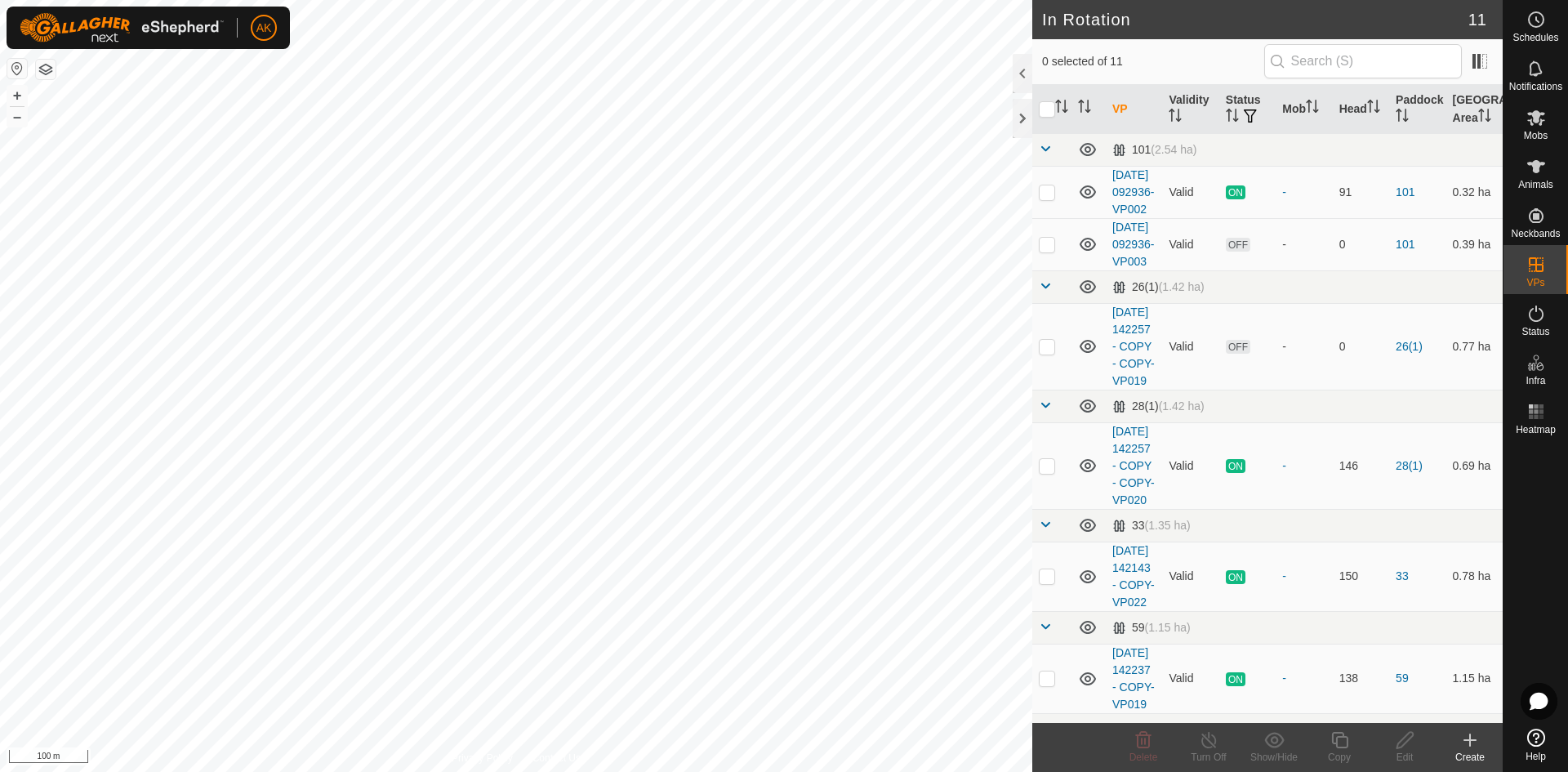
checkbox input "true"
checkbox input "false"
click at [1147, 753] on span "Delete" at bounding box center [1144, 757] width 29 height 12
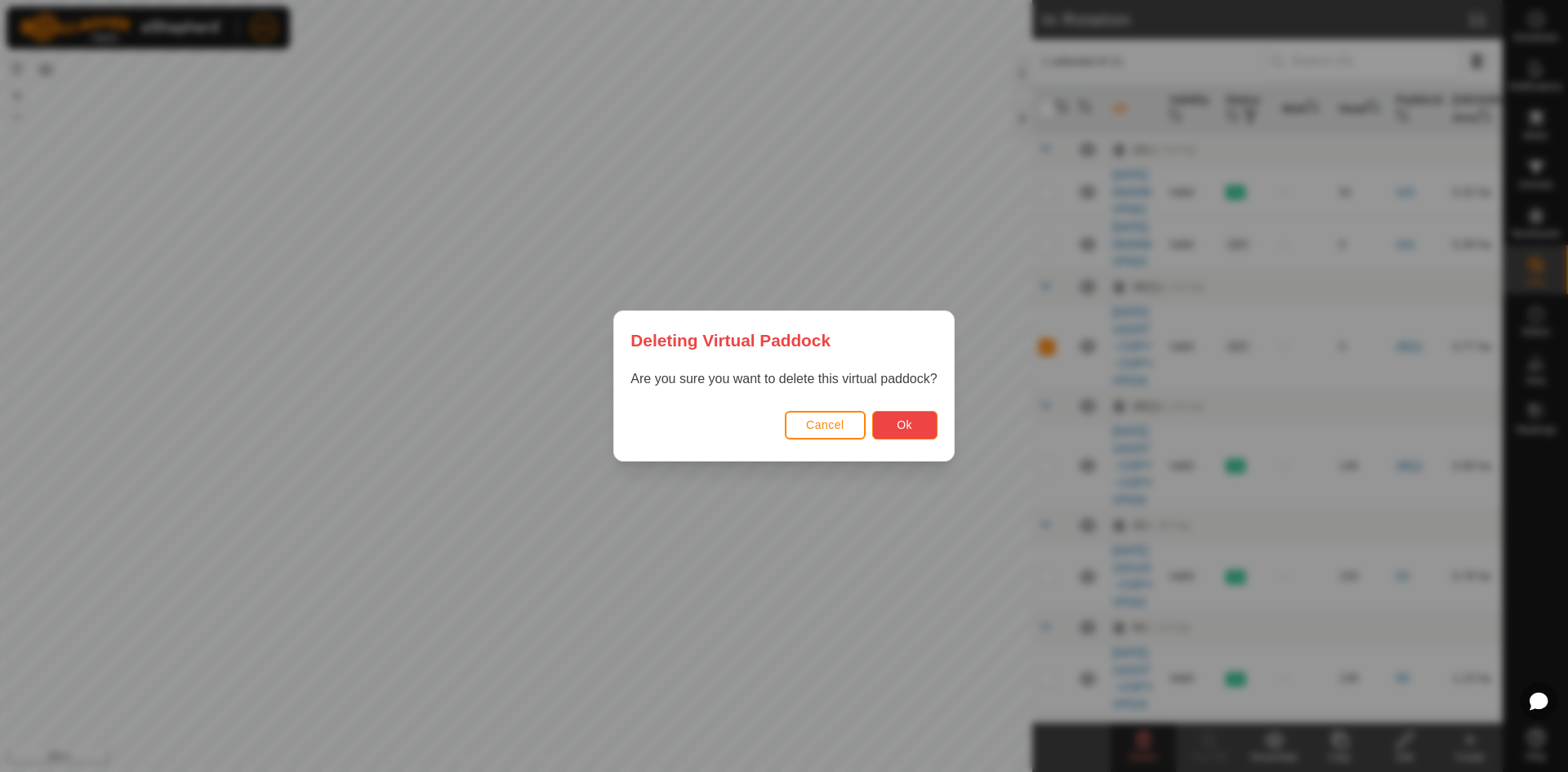
click at [910, 435] on button "Ok" at bounding box center [904, 425] width 65 height 29
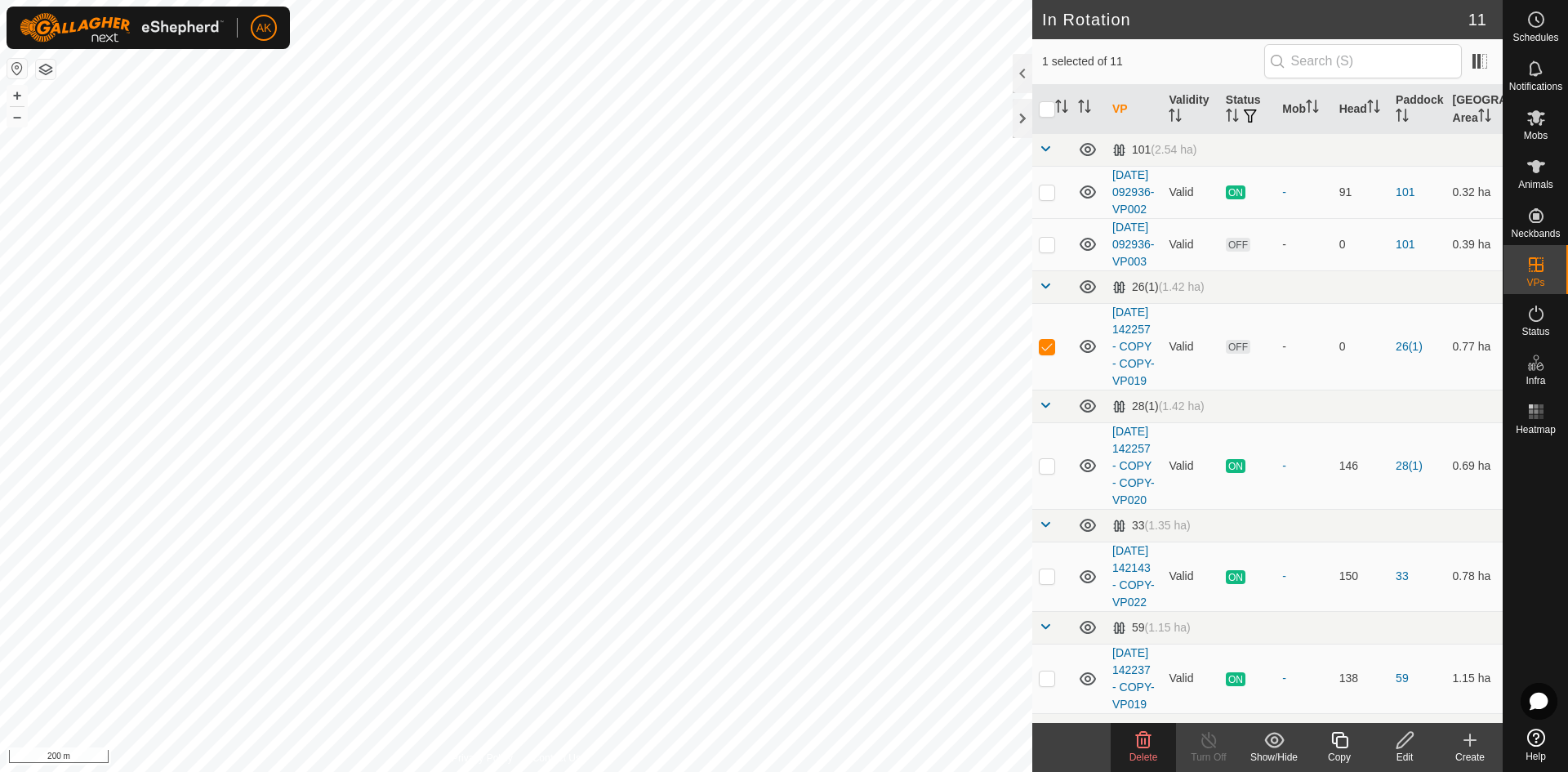
checkbox input "false"
checkbox input "true"
click at [1139, 735] on icon at bounding box center [1144, 739] width 15 height 16
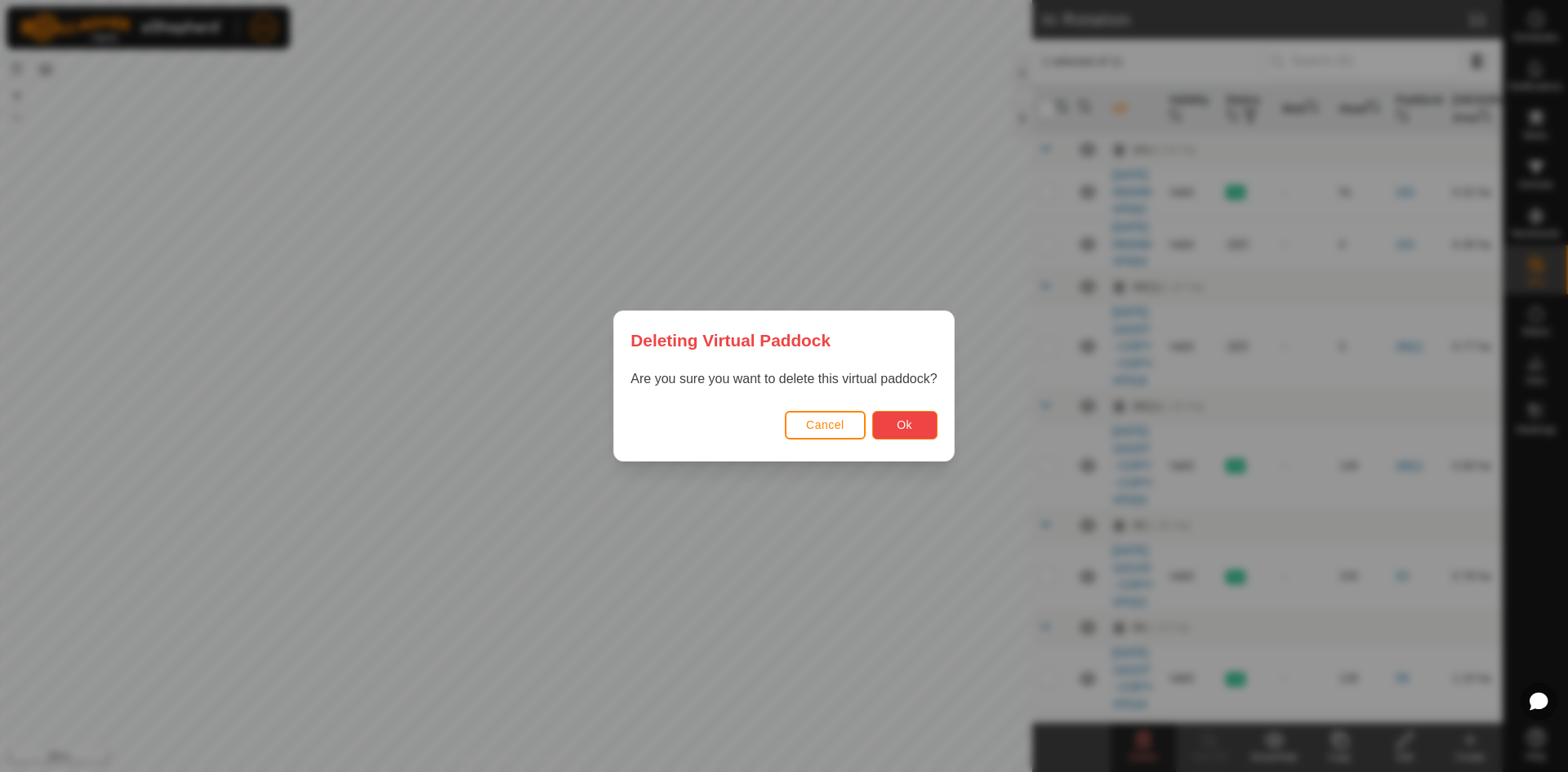
click at [908, 434] on button "Ok" at bounding box center [904, 425] width 65 height 29
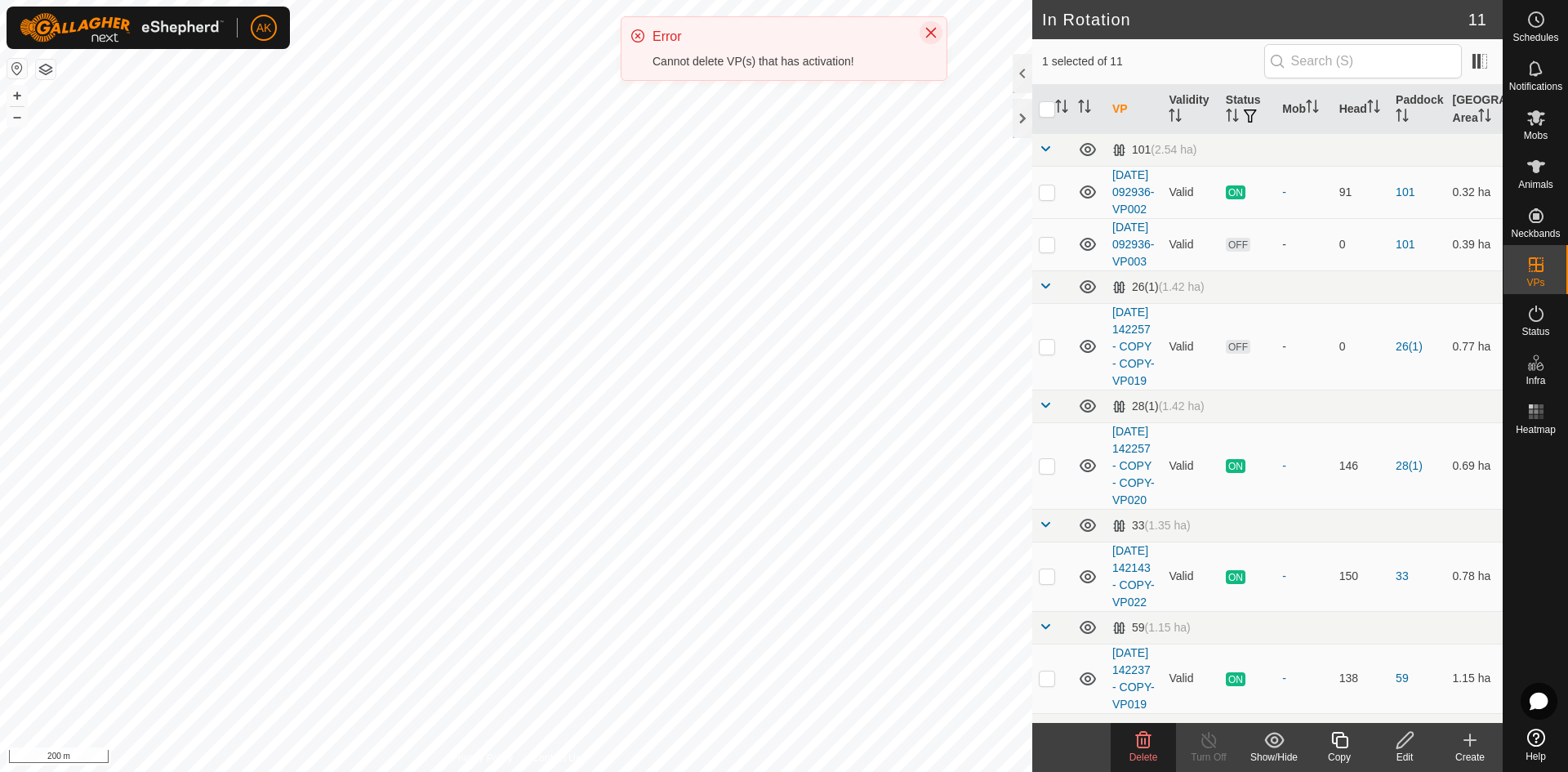
click at [934, 31] on icon "Close" at bounding box center [931, 33] width 11 height 11
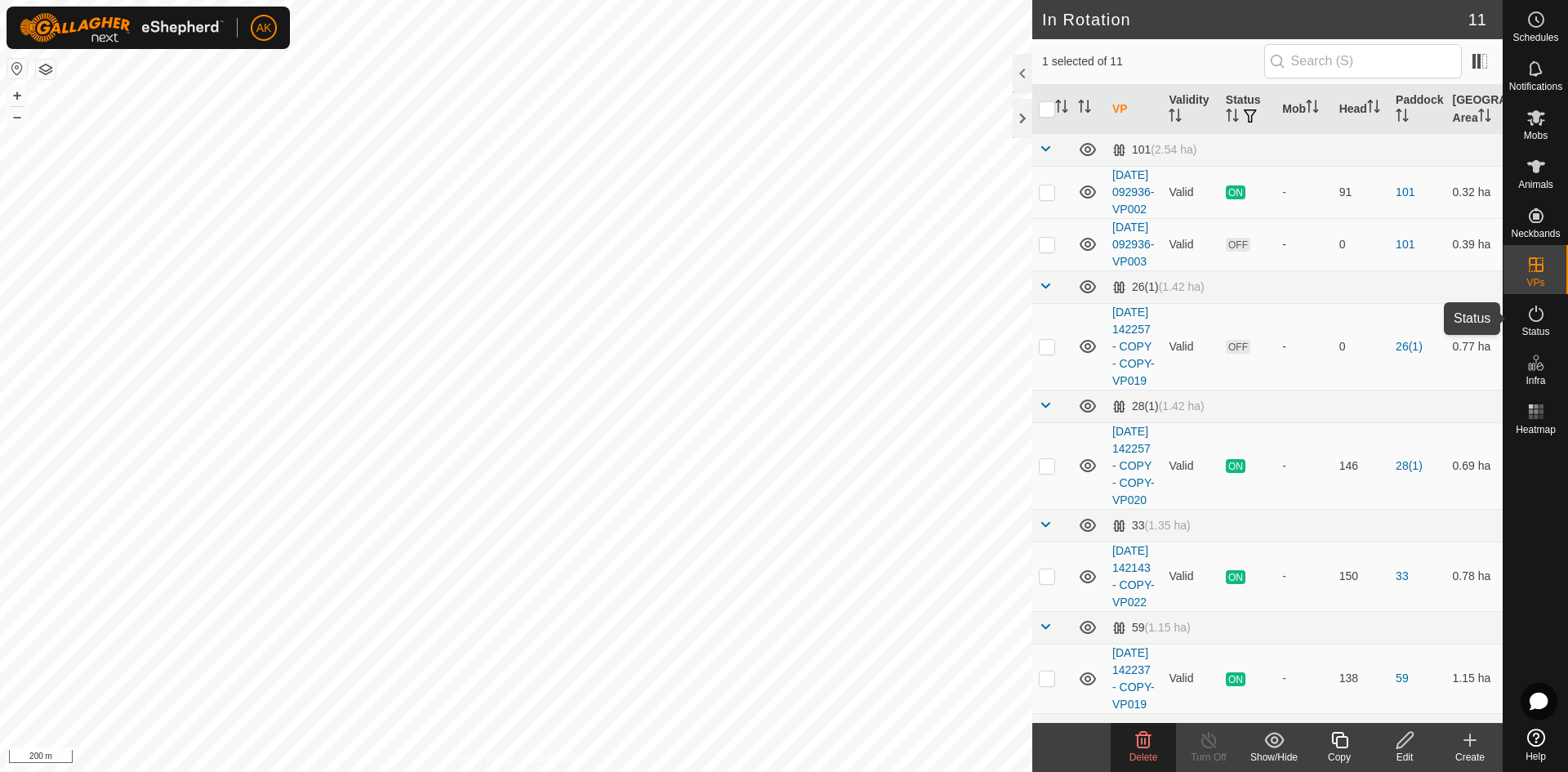
click at [1532, 315] on icon at bounding box center [1536, 314] width 19 height 19
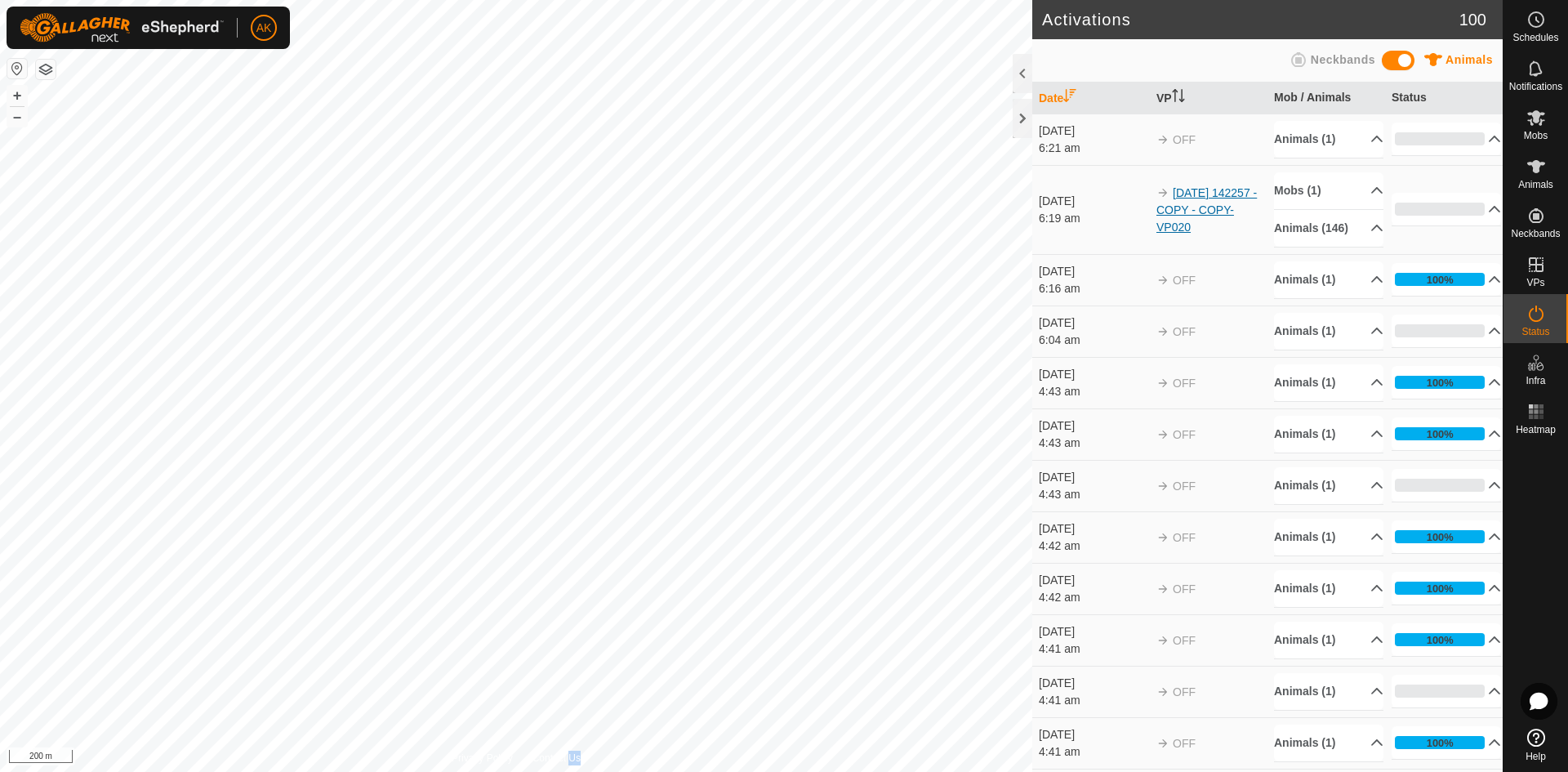
click at [1199, 233] on link "[DATE] 142257 - COPY - COPY-VP020" at bounding box center [1207, 209] width 101 height 47
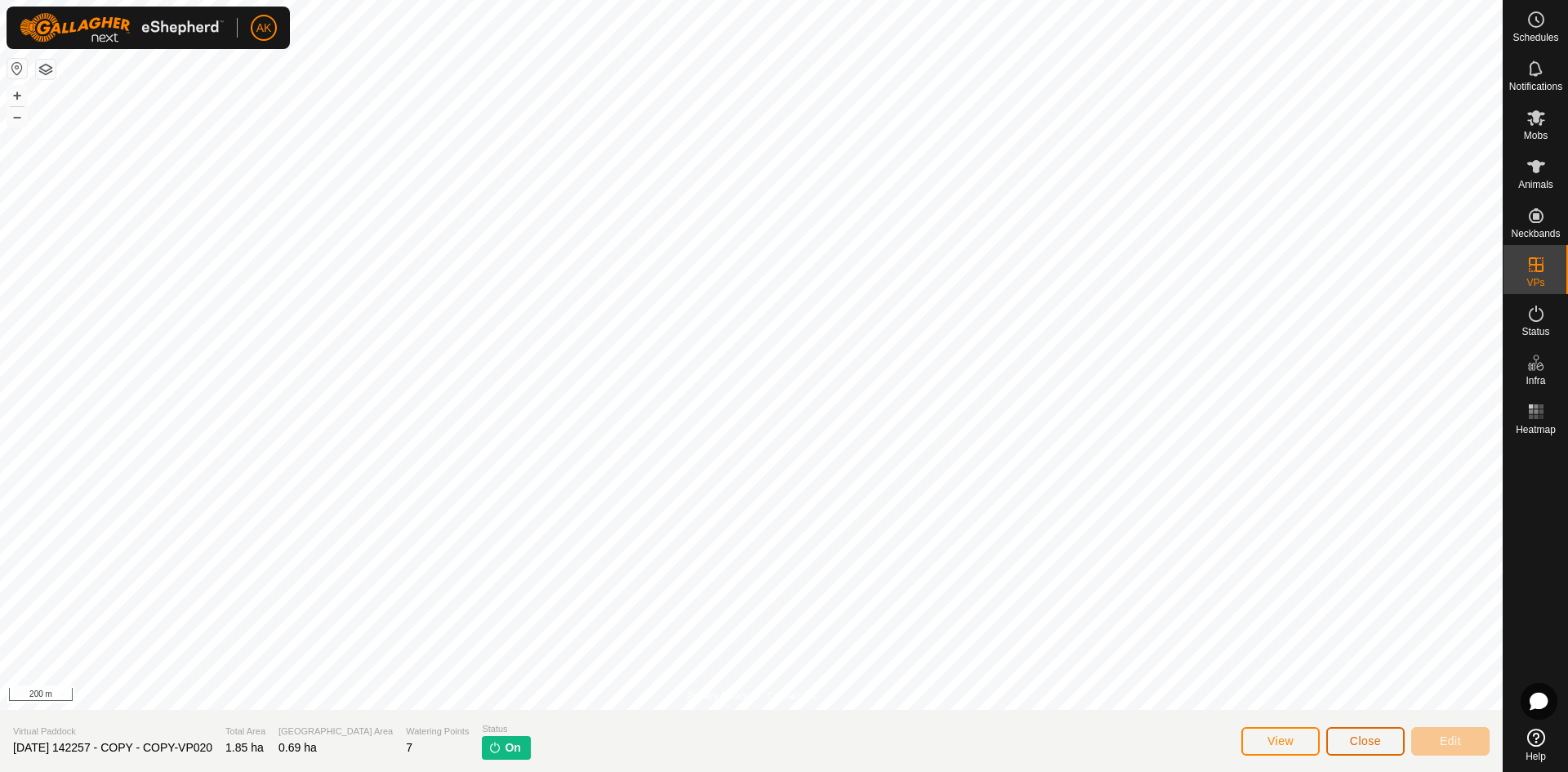
click at [1369, 734] on span "Close" at bounding box center [1366, 740] width 31 height 13
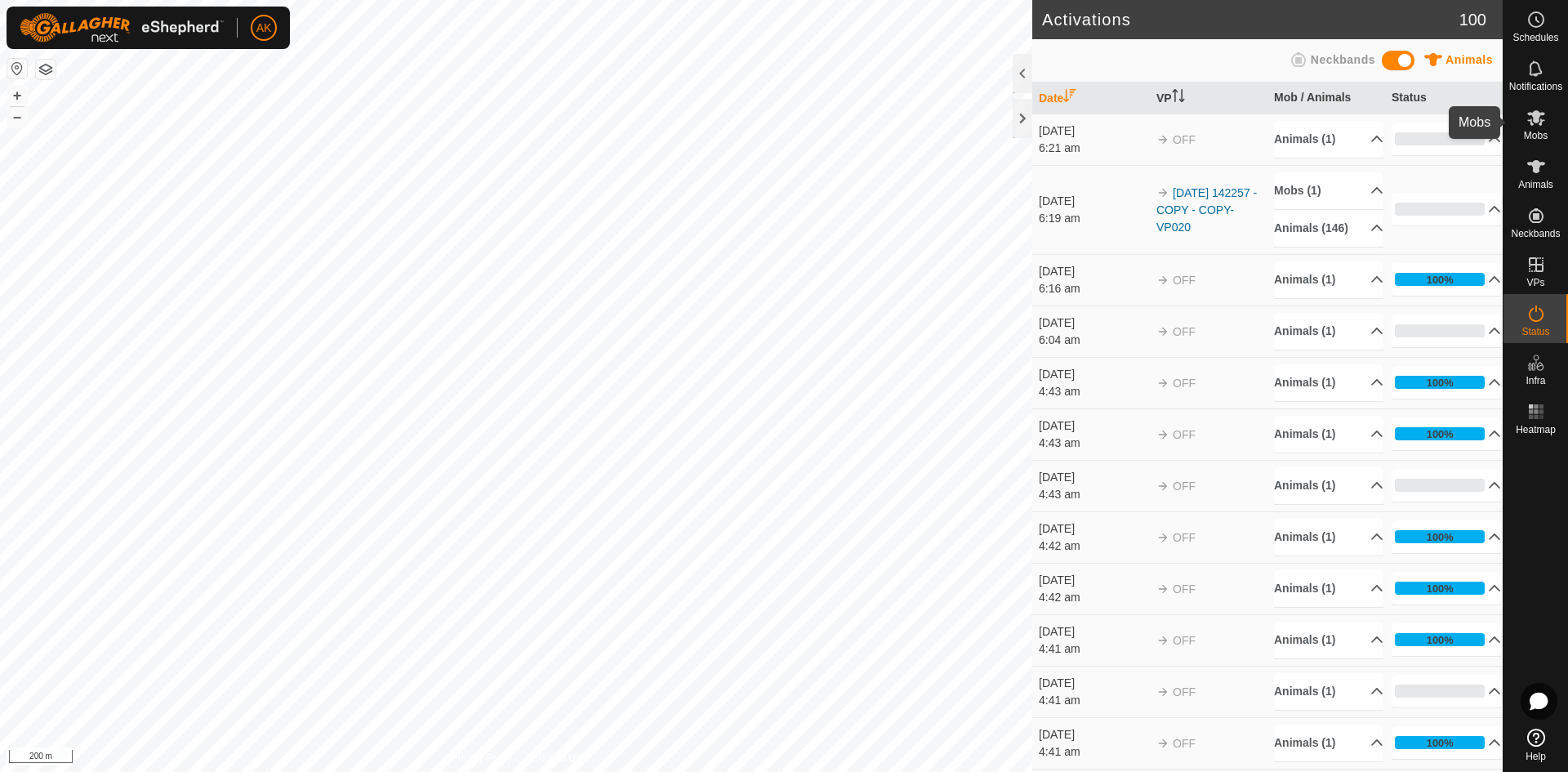
click at [1534, 128] on es-mob-svg-icon at bounding box center [1536, 117] width 29 height 26
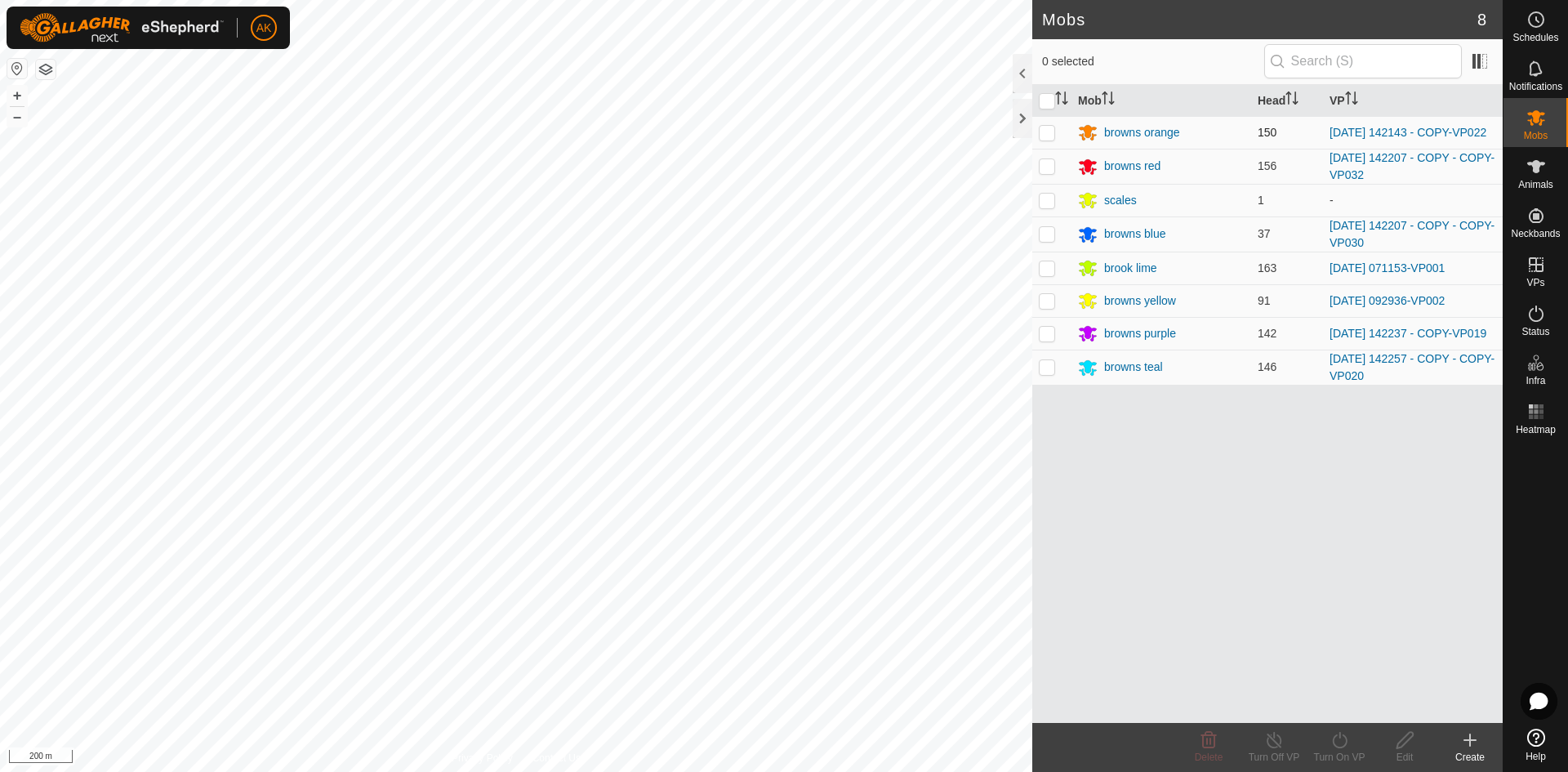
click at [1044, 128] on p-checkbox at bounding box center [1046, 132] width 16 height 13
checkbox input "true"
click at [1340, 747] on icon at bounding box center [1338, 739] width 15 height 16
click at [1323, 709] on link "Now" at bounding box center [1388, 704] width 162 height 33
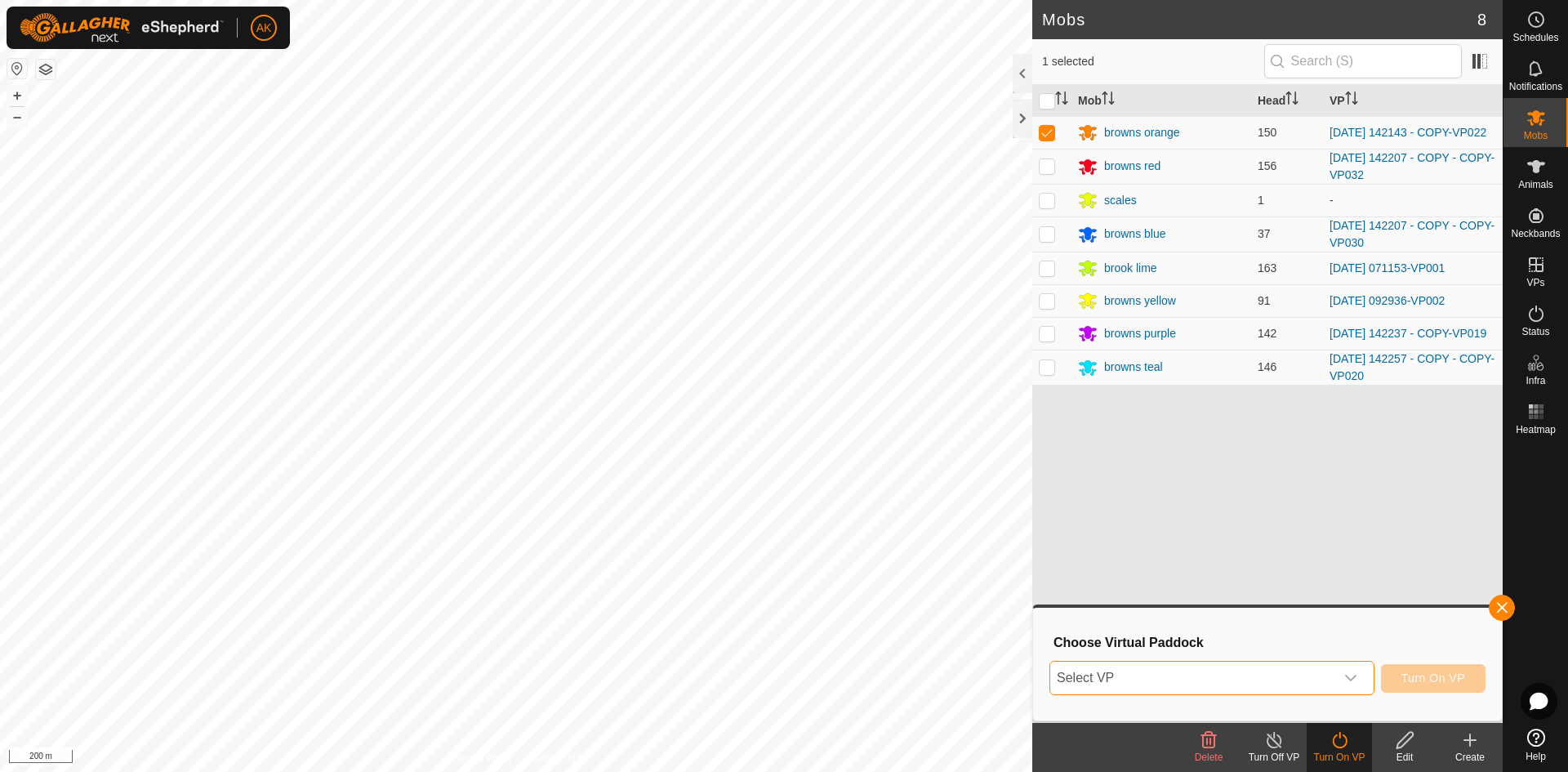
click at [1224, 672] on span "Select VP" at bounding box center [1191, 678] width 284 height 33
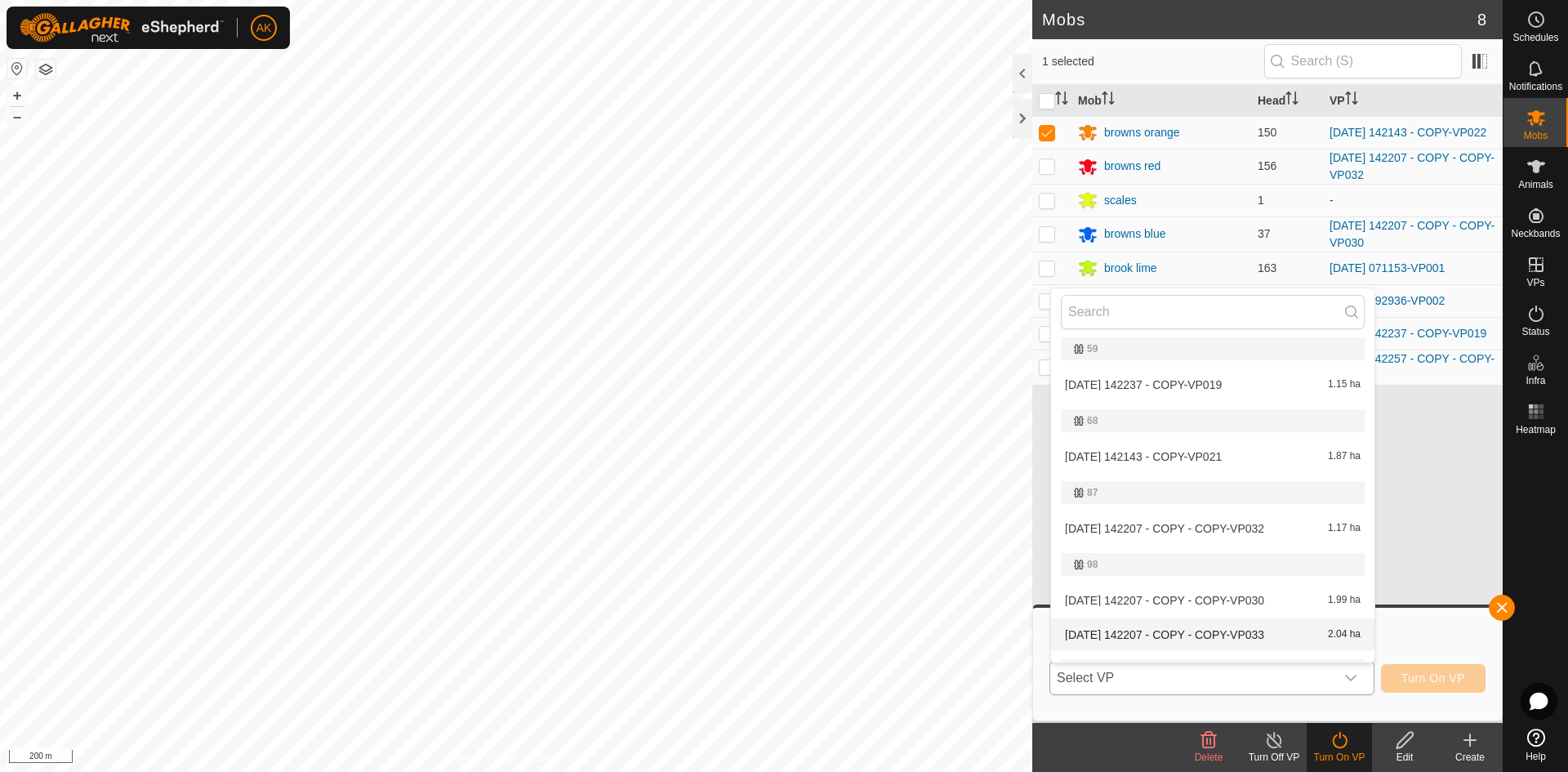
scroll to position [387, 0]
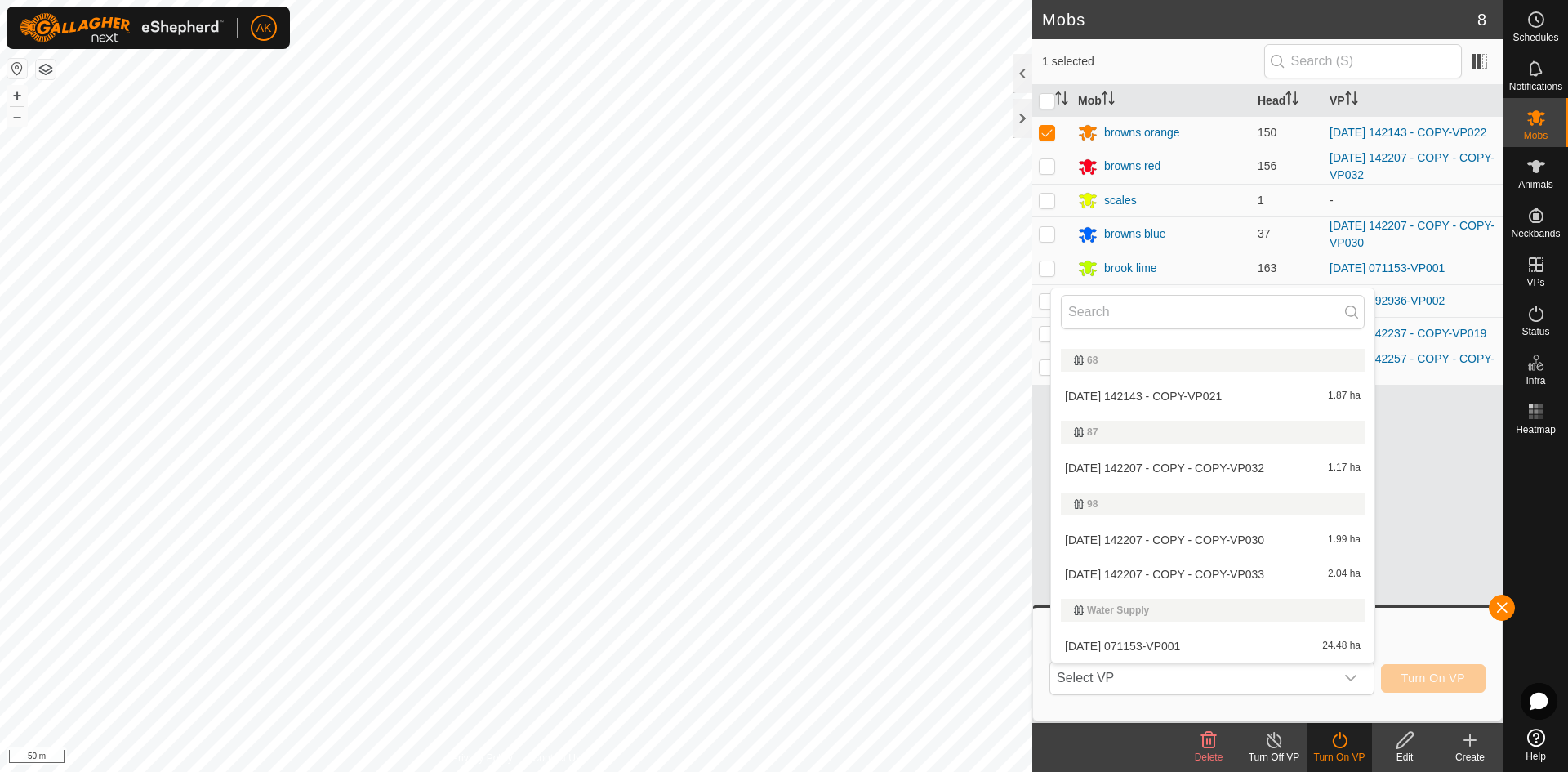
click at [813, 771] on html "AK Schedules Notifications Mobs Animals Neckbands VPs Status Infra Heatmap Help…" at bounding box center [784, 386] width 1568 height 772
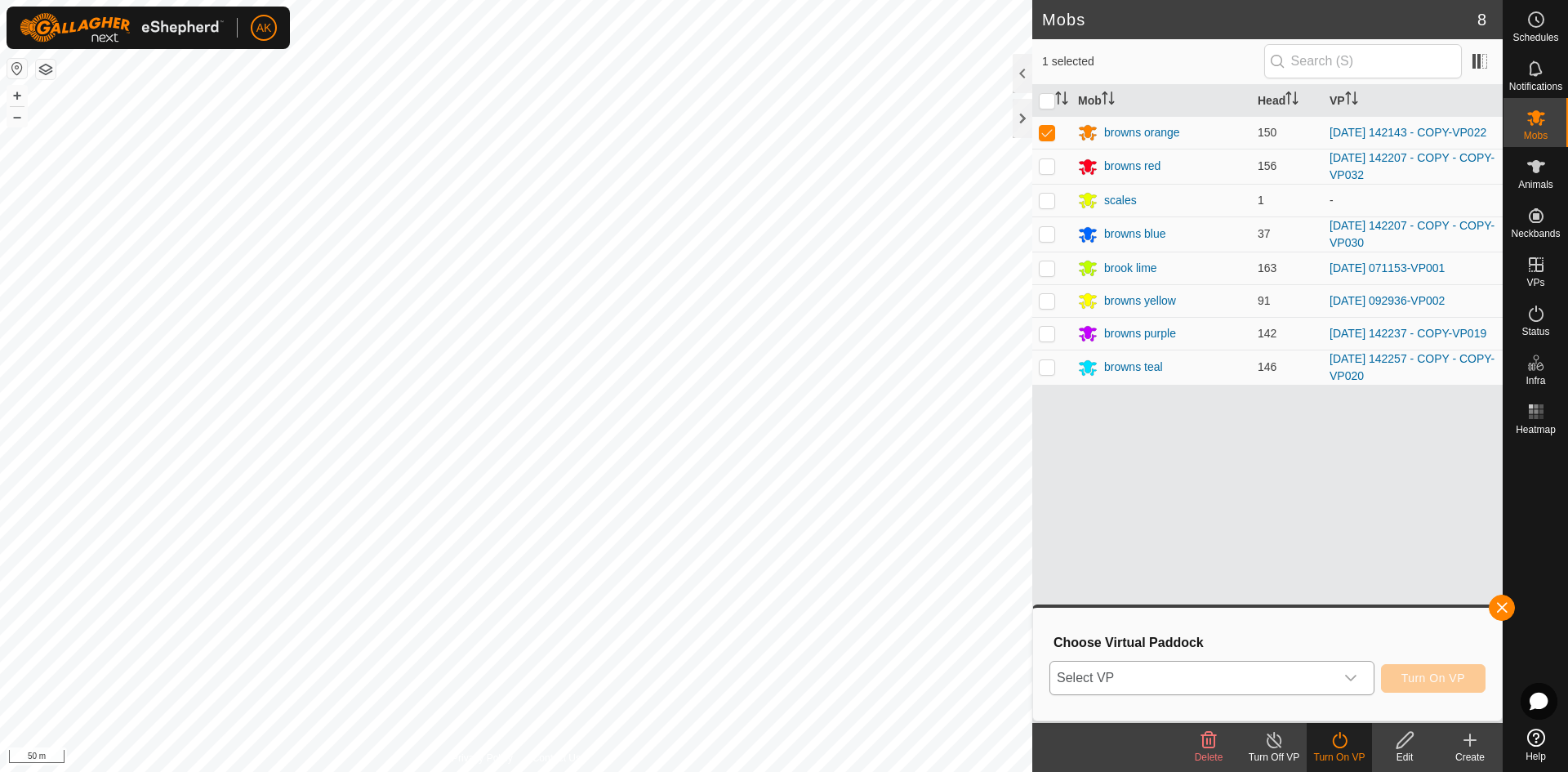
click at [1354, 683] on icon "dropdown trigger" at bounding box center [1350, 677] width 13 height 13
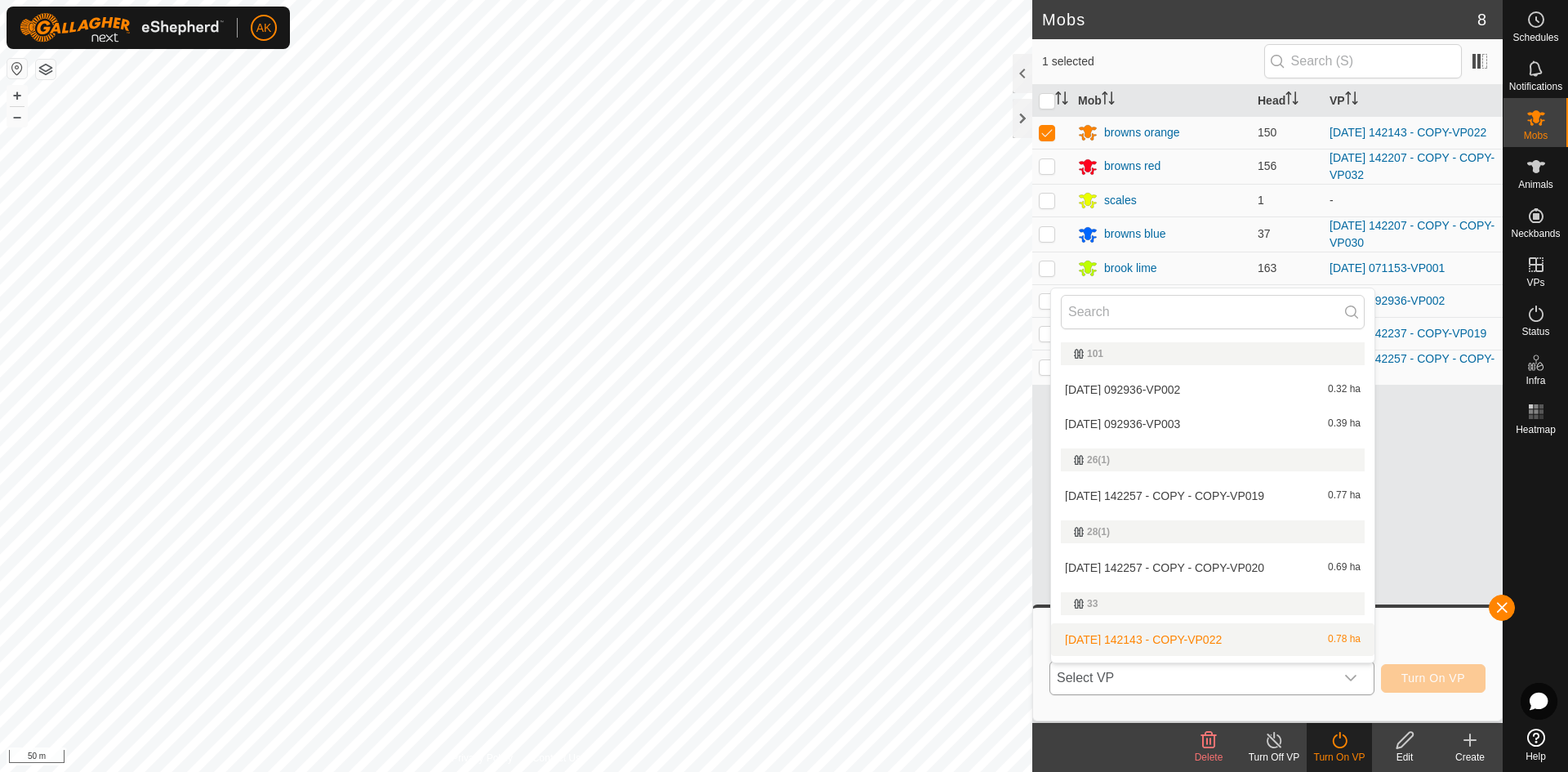
click at [1132, 633] on li "[DATE] 142143 - COPY-VP022 0.78 ha" at bounding box center [1213, 639] width 323 height 33
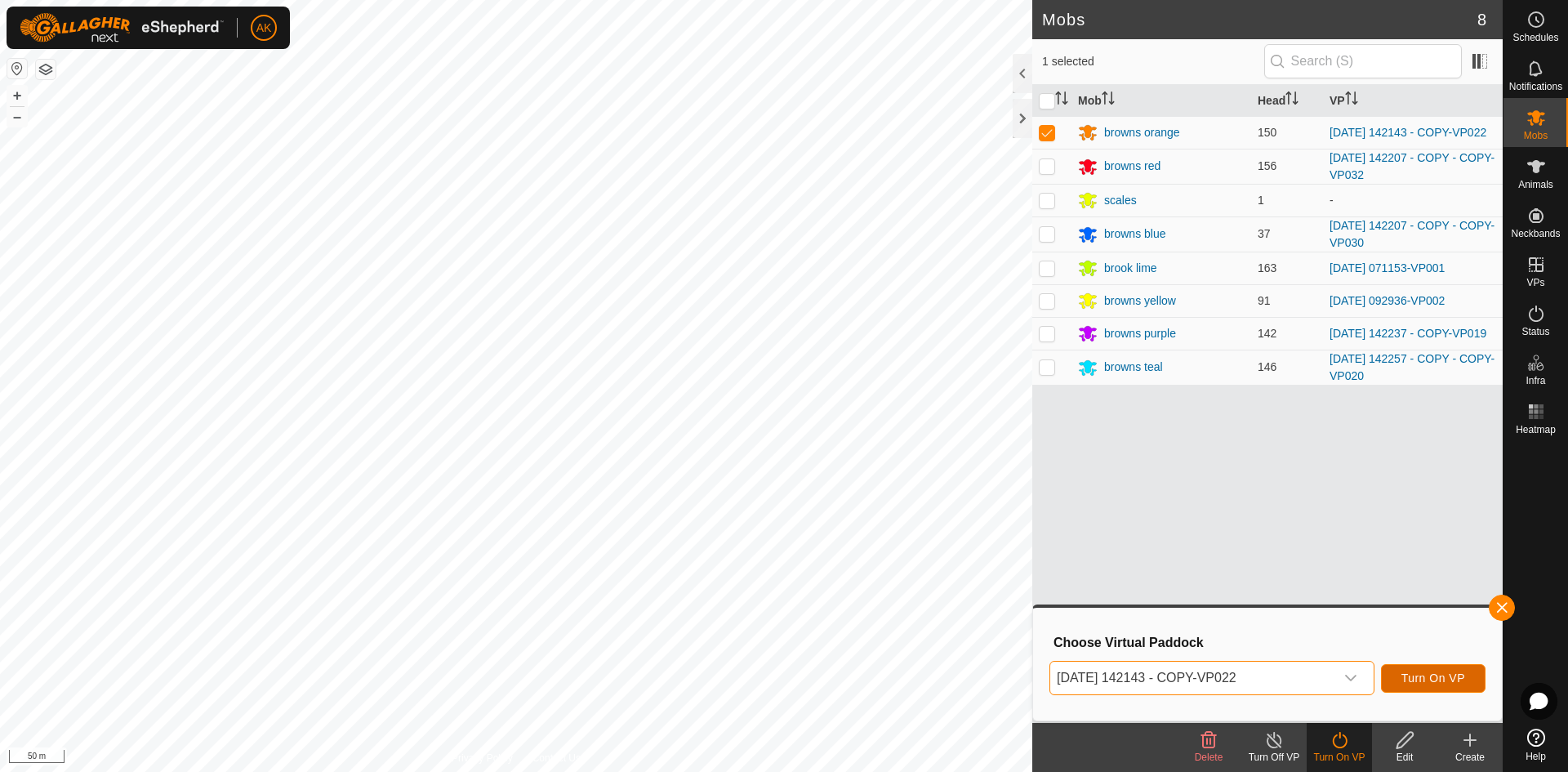
click at [1426, 678] on span "Turn On VP" at bounding box center [1433, 677] width 64 height 13
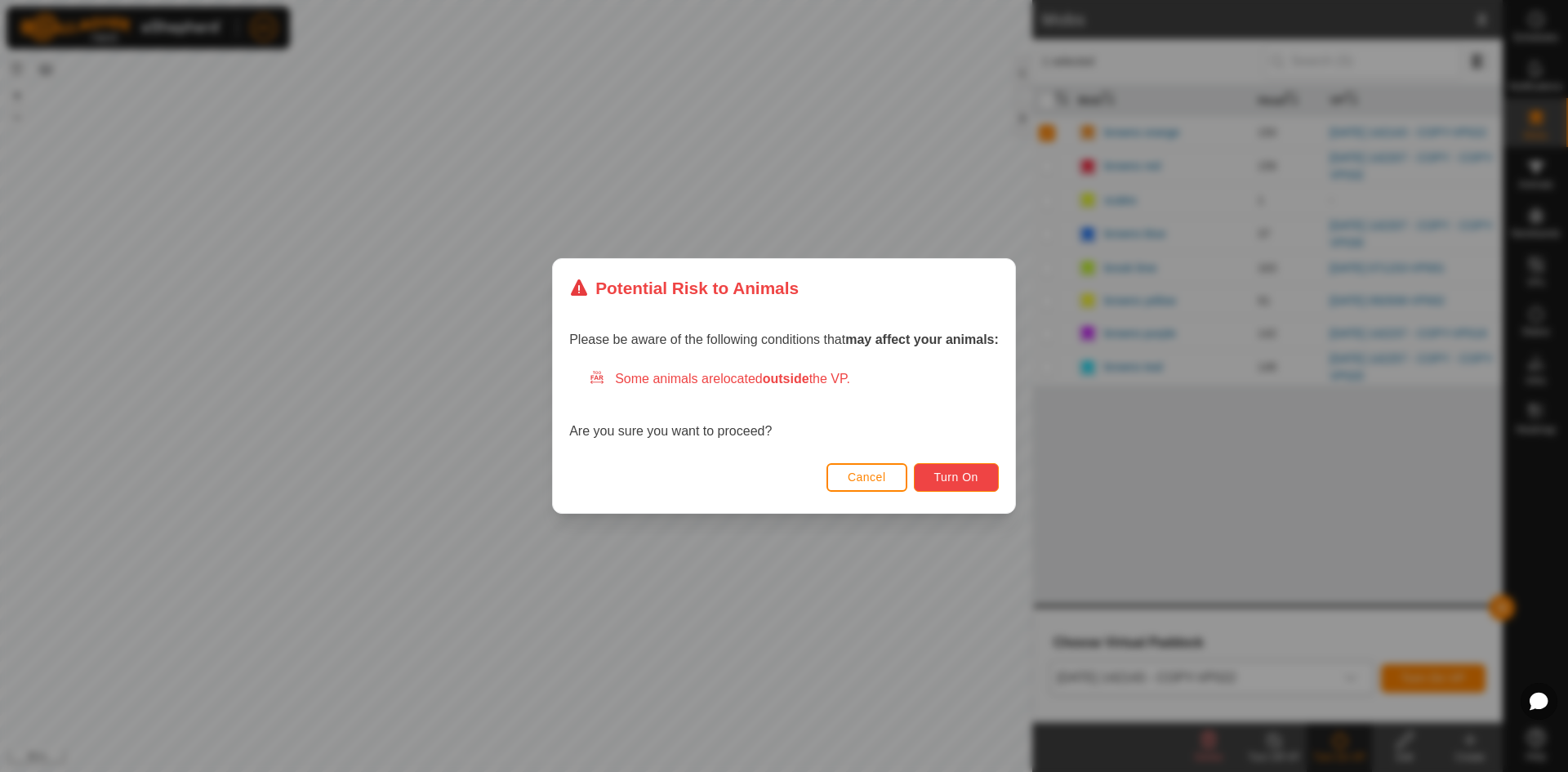
click at [960, 484] on button "Turn On" at bounding box center [956, 478] width 85 height 29
